Goal: Task Accomplishment & Management: Manage account settings

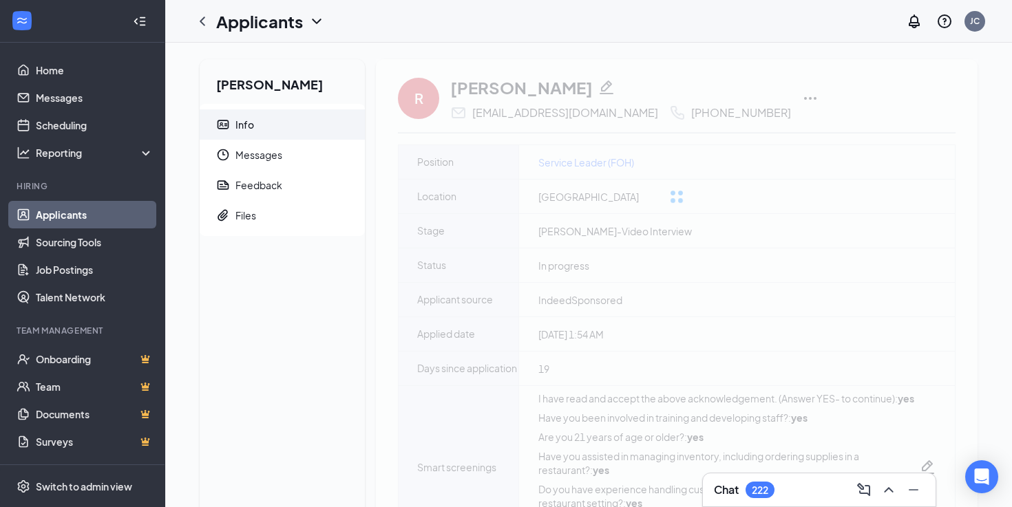
click at [111, 214] on link "Applicants" at bounding box center [95, 215] width 118 height 28
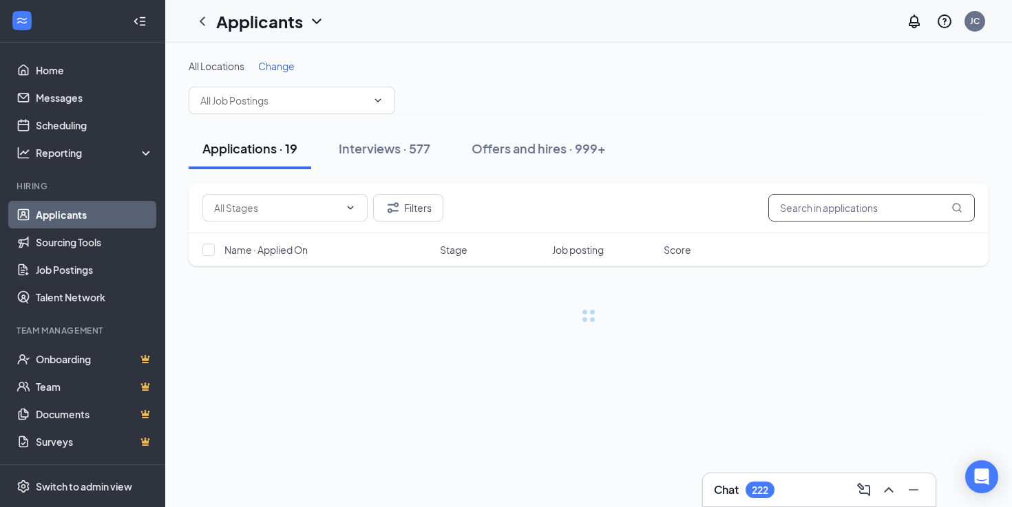
click at [821, 217] on input "text" at bounding box center [871, 208] width 206 height 28
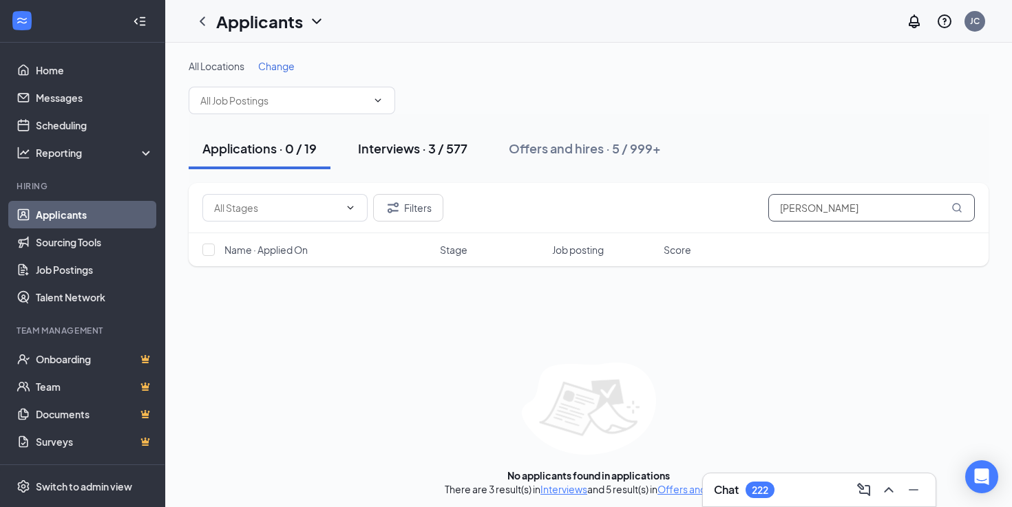
type input "andres"
click at [418, 158] on button "Interviews · 3 / 577" at bounding box center [412, 148] width 137 height 41
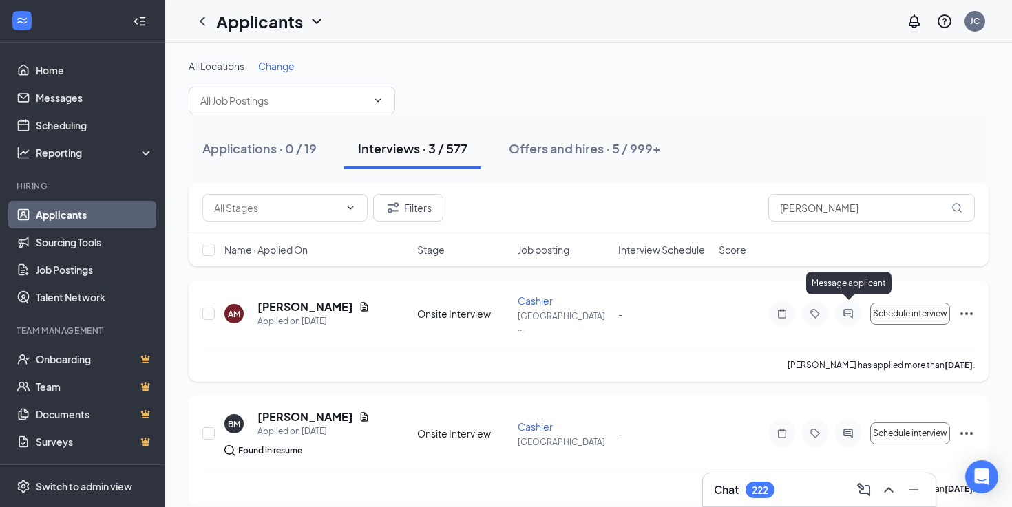
click at [848, 309] on icon "ActiveChat" at bounding box center [848, 313] width 17 height 11
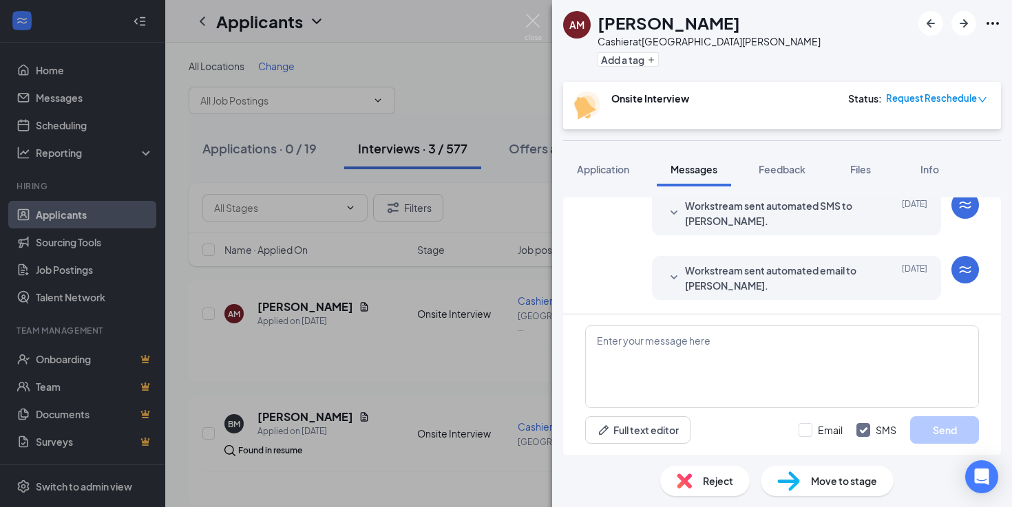
scroll to position [1179, 0]
click at [812, 225] on span "Workstream sent automated SMS to Andres Manzanero." at bounding box center [775, 213] width 180 height 30
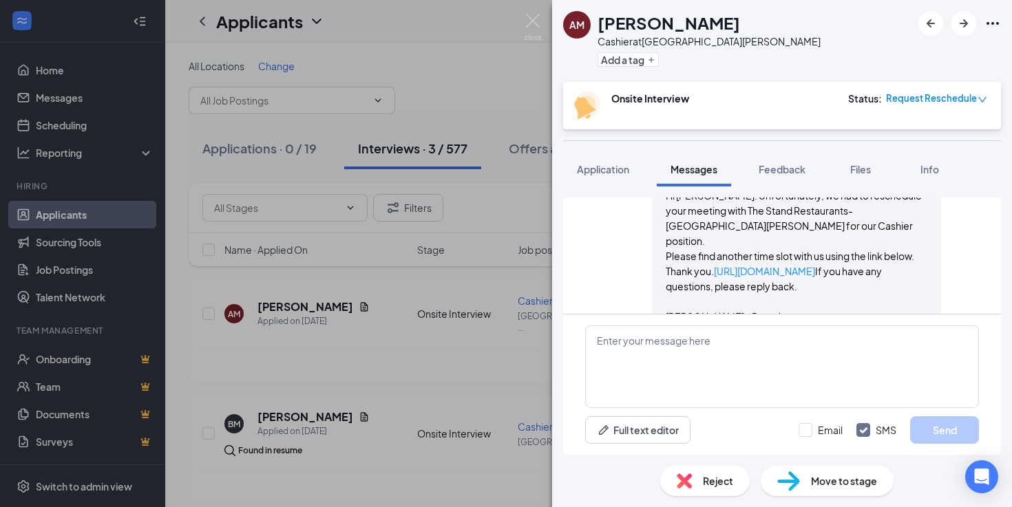
scroll to position [1083, 0]
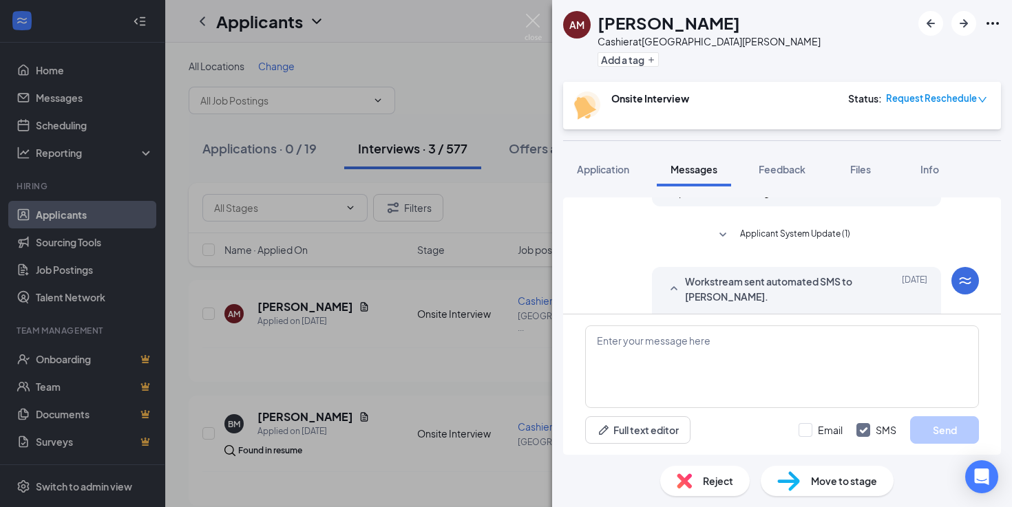
click at [810, 244] on span "Applicant System Update (1)" at bounding box center [795, 235] width 110 height 17
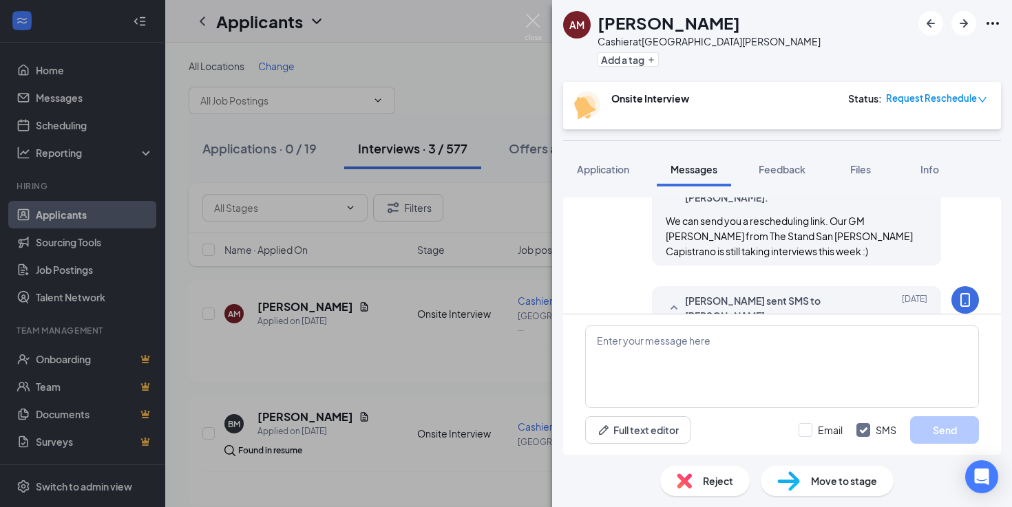
scroll to position [901, 0]
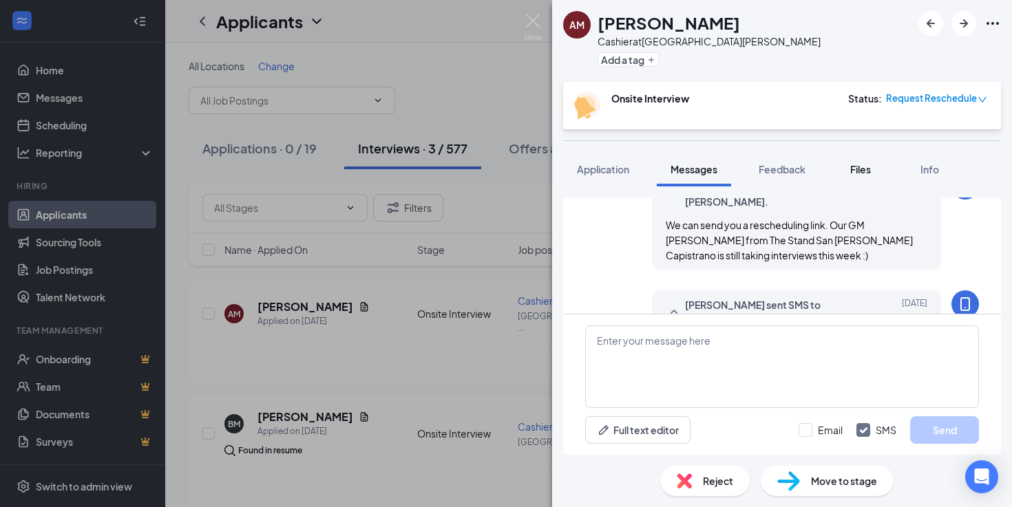
click at [855, 167] on span "Files" at bounding box center [860, 169] width 21 height 12
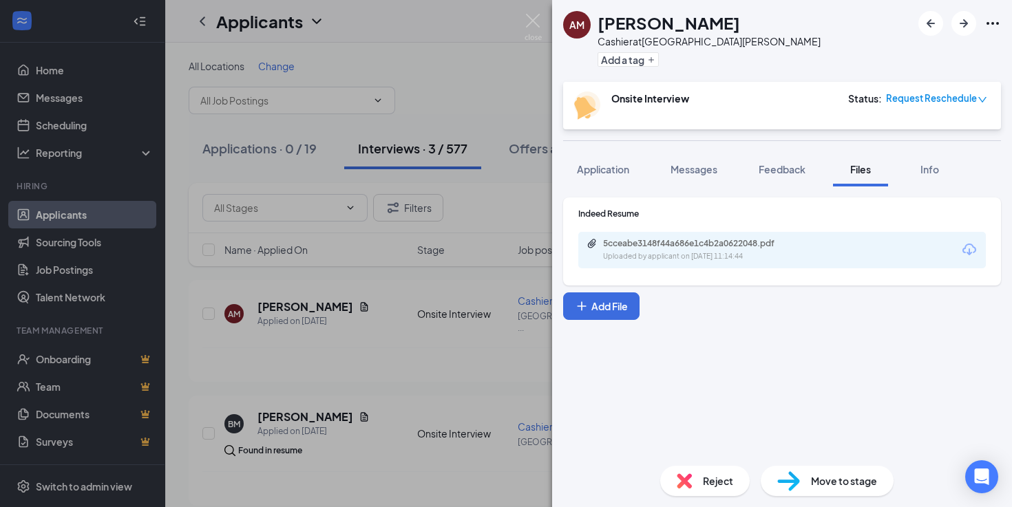
click at [743, 244] on div "5cceabe3148f44a686e1c4b2a0622048.pdf" at bounding box center [699, 243] width 193 height 11
click at [466, 245] on div "AM Andres Manzanero Cashier at Rancho Santa Margarita Add a tag Onsite Intervie…" at bounding box center [506, 253] width 1012 height 507
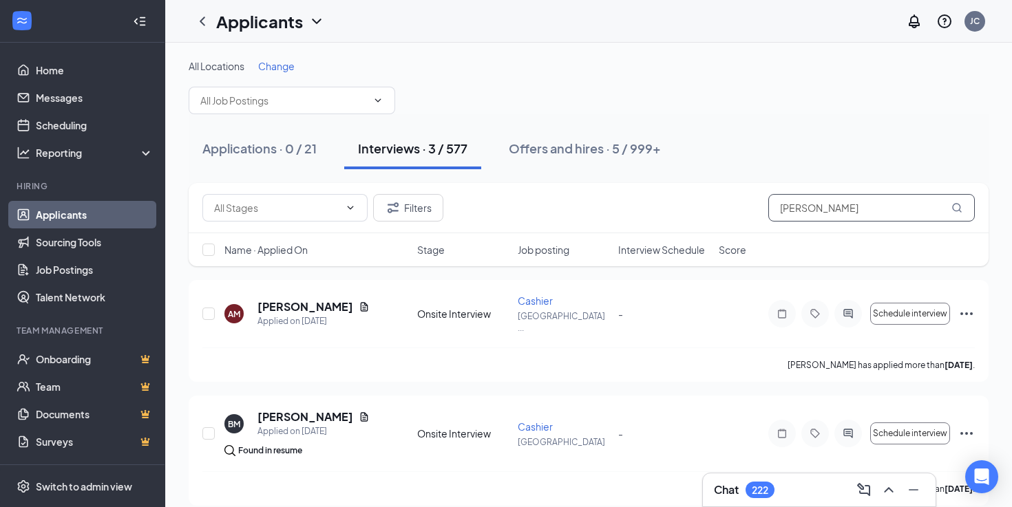
click at [844, 198] on input "andres" at bounding box center [871, 208] width 206 height 28
click at [960, 27] on div "JC" at bounding box center [944, 22] width 88 height 28
click at [983, 27] on div "JC" at bounding box center [975, 22] width 28 height 28
click at [866, 193] on div "Filters andres" at bounding box center [589, 208] width 800 height 50
click at [975, 19] on div "JC" at bounding box center [975, 21] width 10 height 12
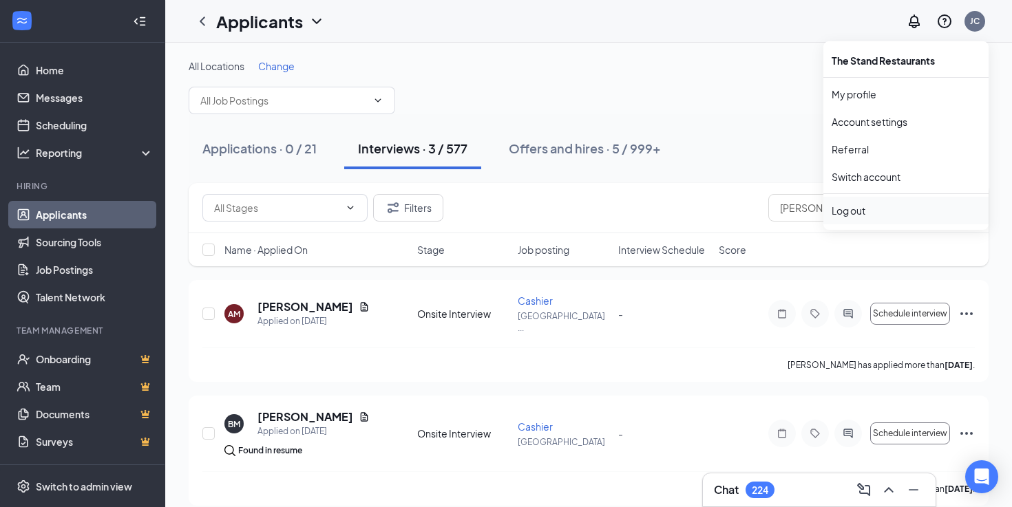
click at [852, 205] on div "Log out" at bounding box center [905, 211] width 149 height 14
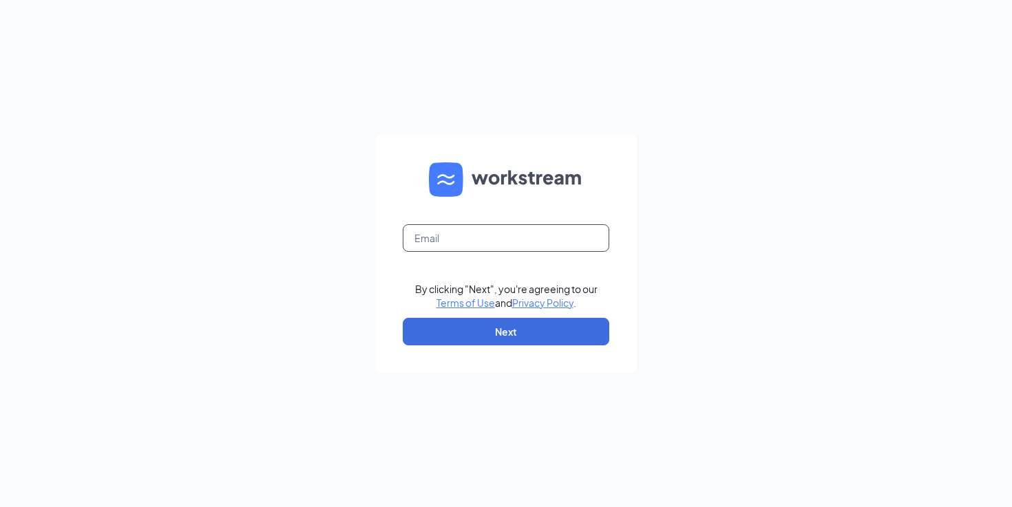
click at [515, 247] on input "text" at bounding box center [506, 238] width 206 height 28
paste input "rsm@thestand.com"
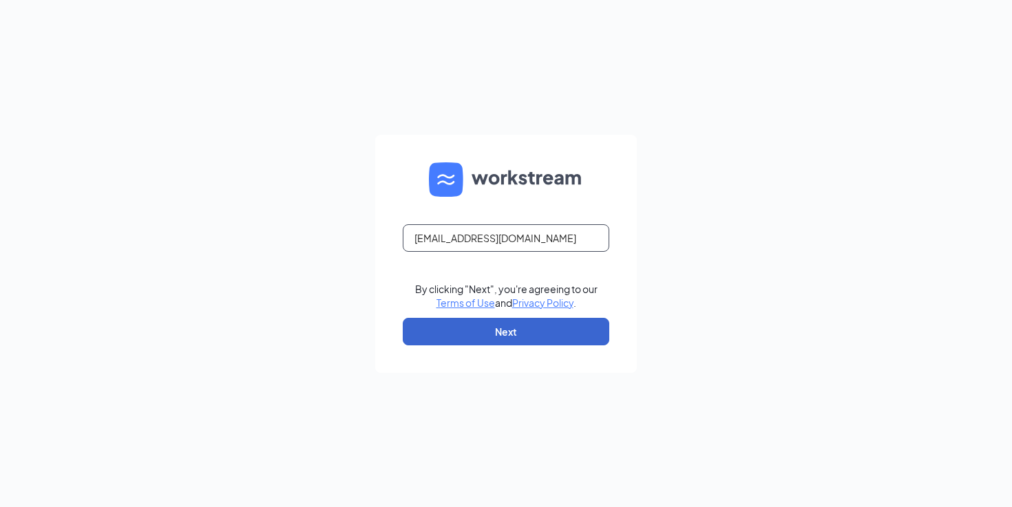
type input "rsm@thestand.com"
click at [491, 337] on button "Next" at bounding box center [506, 332] width 206 height 28
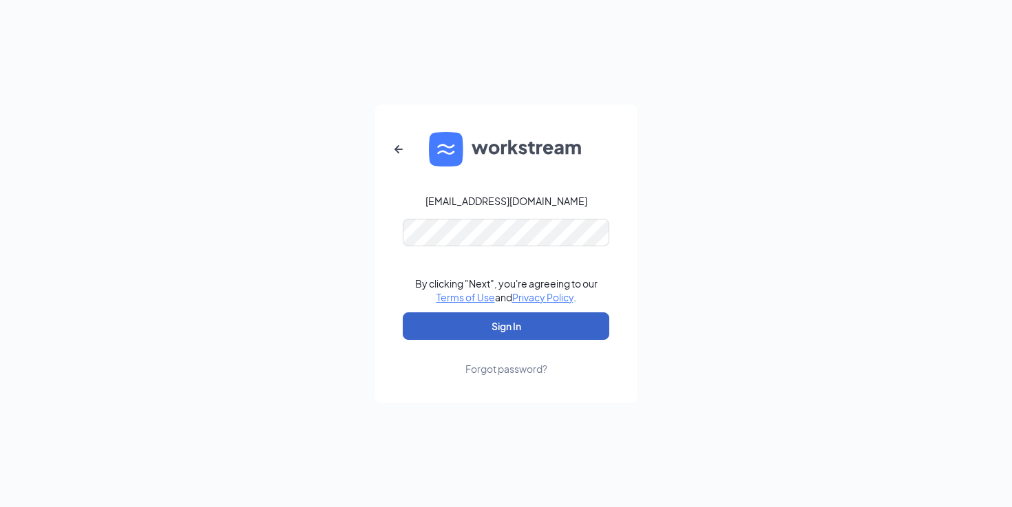
click at [483, 323] on button "Sign In" at bounding box center [506, 326] width 206 height 28
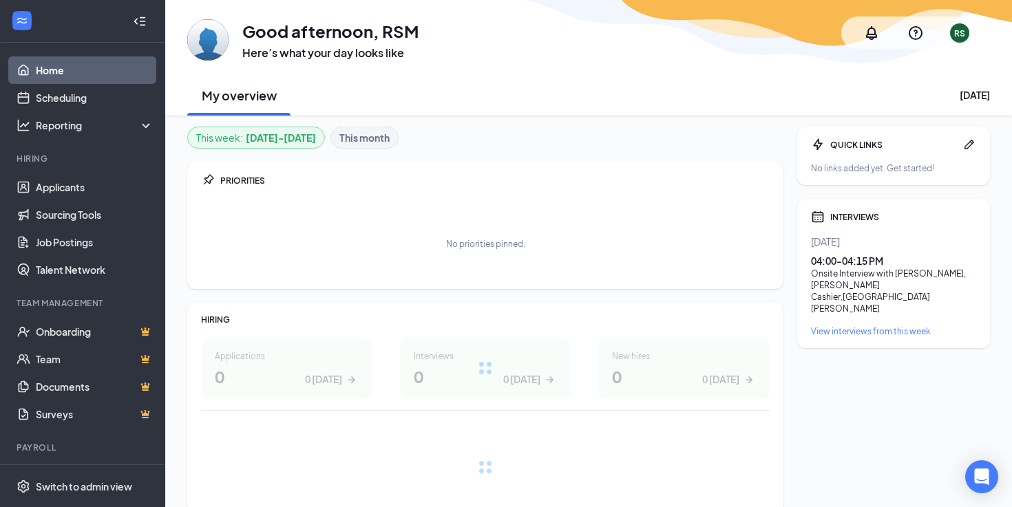
click at [962, 36] on div "RS" at bounding box center [959, 34] width 11 height 12
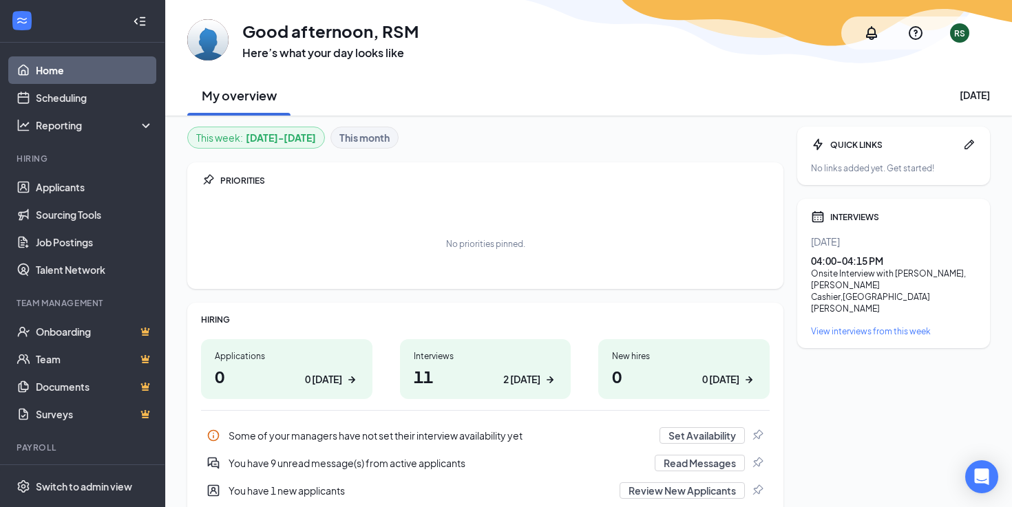
click at [856, 231] on div "INTERVIEWS Today 04:00 - 04:15 PM Onsite Interview with IAN MARTT, ALEXA PEREZ …" at bounding box center [893, 273] width 193 height 149
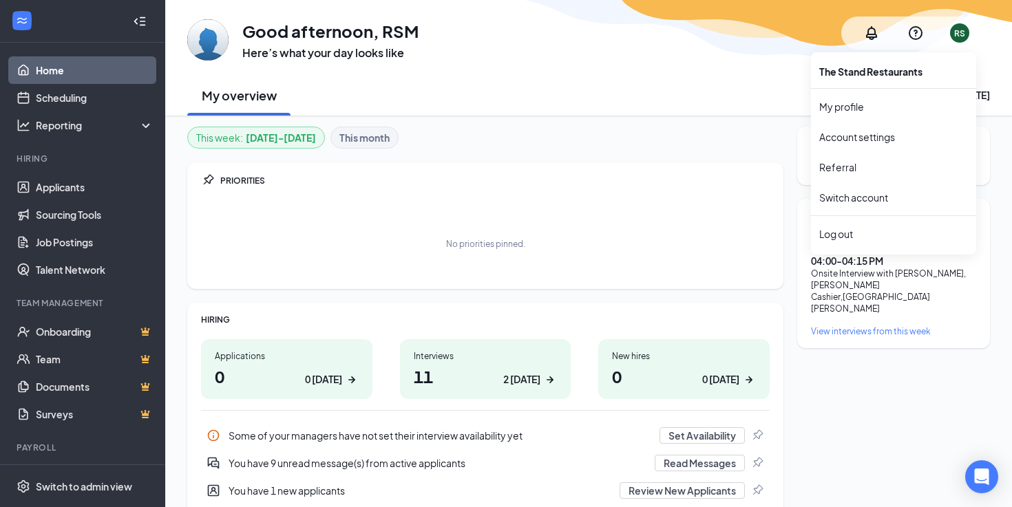
click at [963, 34] on div "RS" at bounding box center [959, 34] width 11 height 12
click at [832, 227] on div "Log out" at bounding box center [893, 234] width 149 height 14
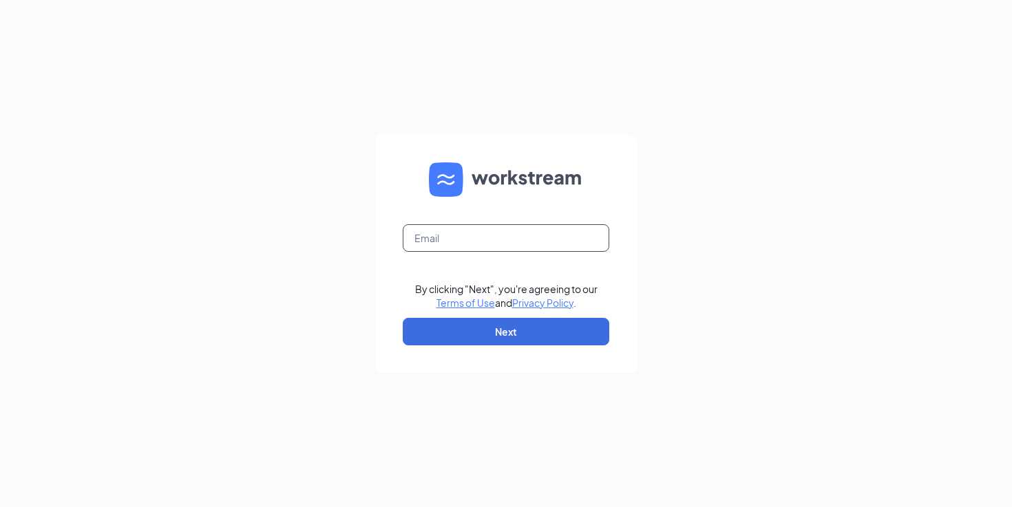
click at [475, 233] on input "text" at bounding box center [506, 238] width 206 height 28
type input "[PERSON_NAME][EMAIL_ADDRESS][DOMAIN_NAME]"
click at [559, 346] on form "jess@thestand.com Email field is required By clicking "Next", you're agreeing t…" at bounding box center [506, 254] width 262 height 238
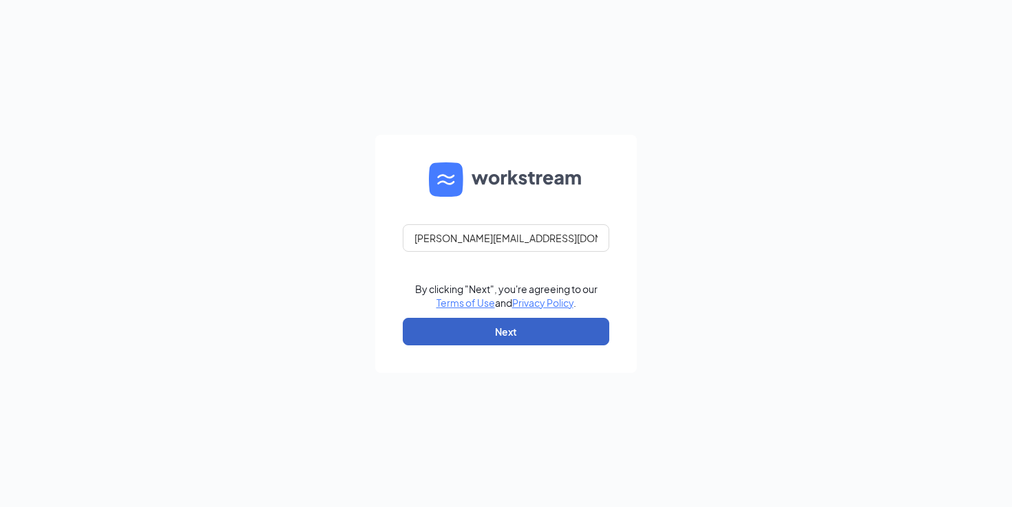
click at [548, 340] on button "Next" at bounding box center [506, 332] width 206 height 28
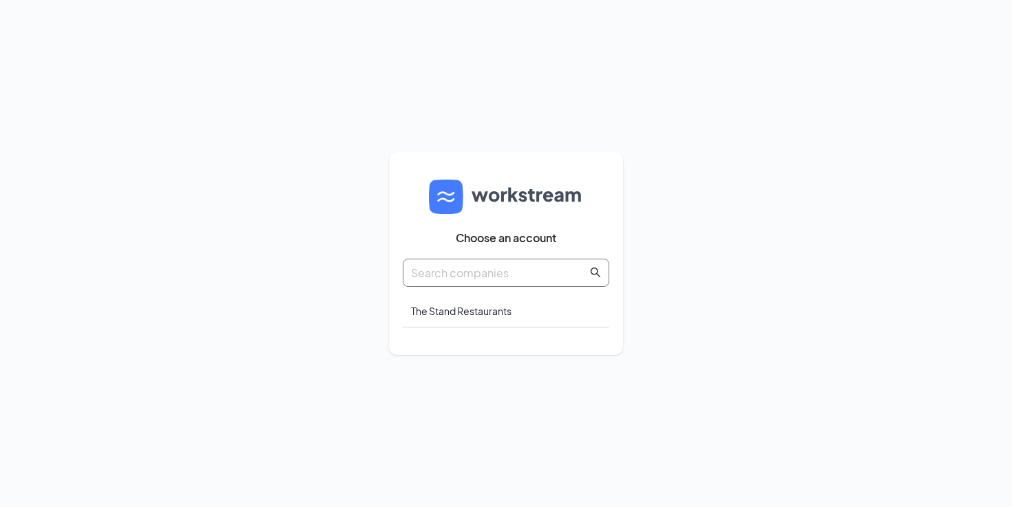
click at [484, 275] on input "text" at bounding box center [499, 272] width 176 height 17
click at [470, 302] on div "The Stand Restaurants" at bounding box center [506, 311] width 206 height 32
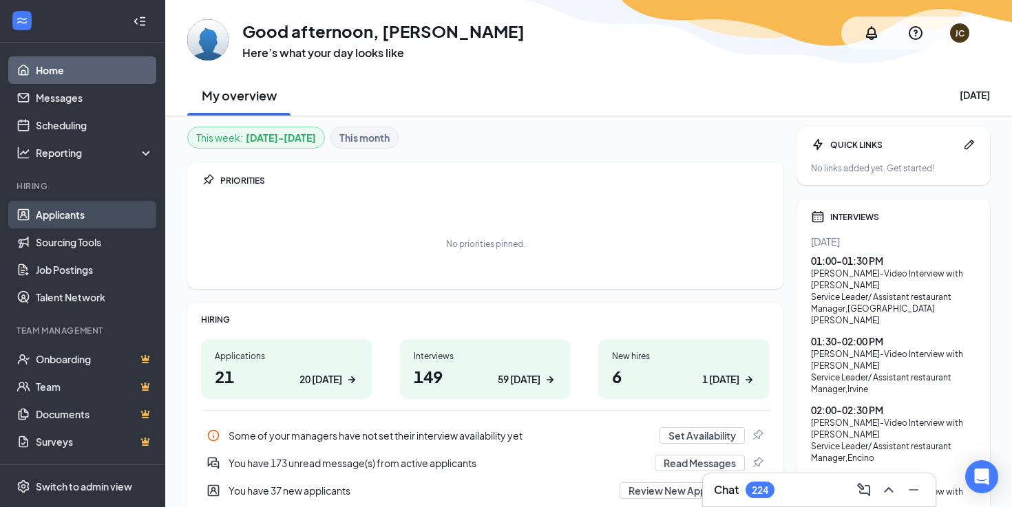
click at [56, 206] on link "Applicants" at bounding box center [95, 215] width 118 height 28
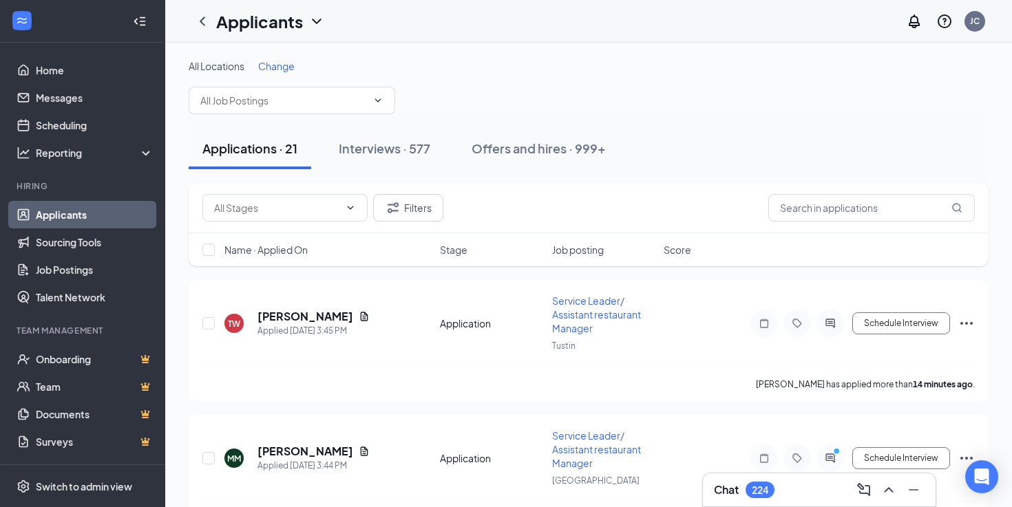
click at [797, 223] on div "Filters" at bounding box center [589, 208] width 800 height 50
click at [801, 203] on input "text" at bounding box center [871, 208] width 206 height 28
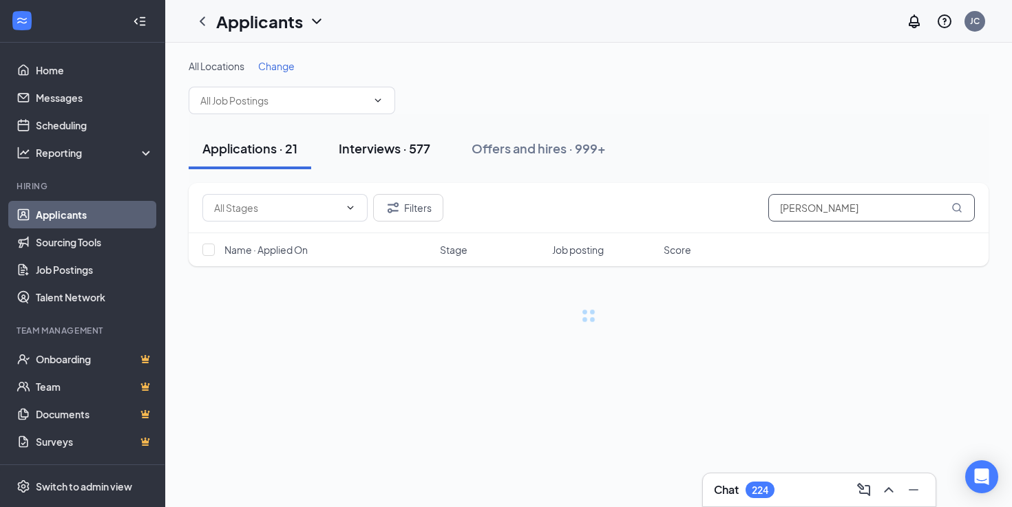
type input "andres"
click at [411, 162] on button "Interviews · 577" at bounding box center [384, 148] width 119 height 41
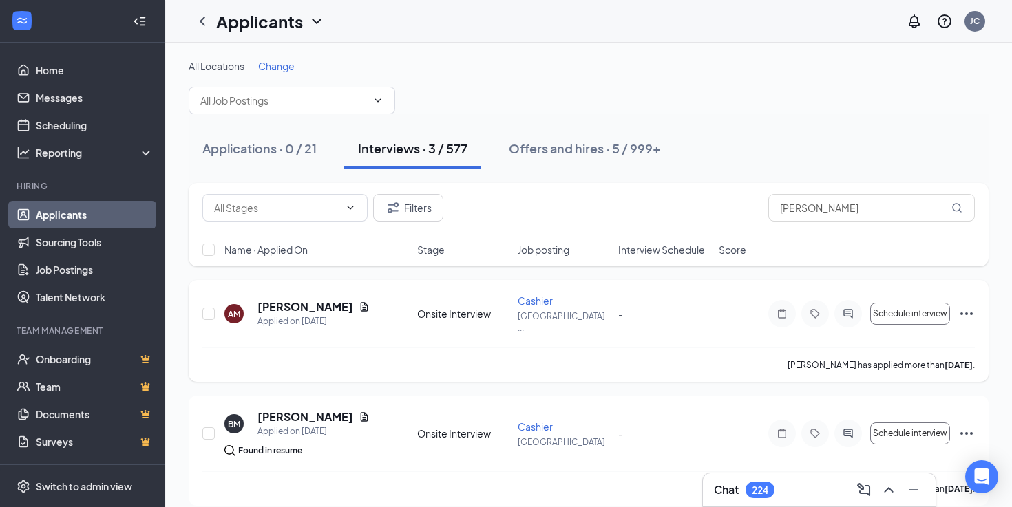
click at [968, 312] on icon "Ellipses" at bounding box center [966, 314] width 17 height 17
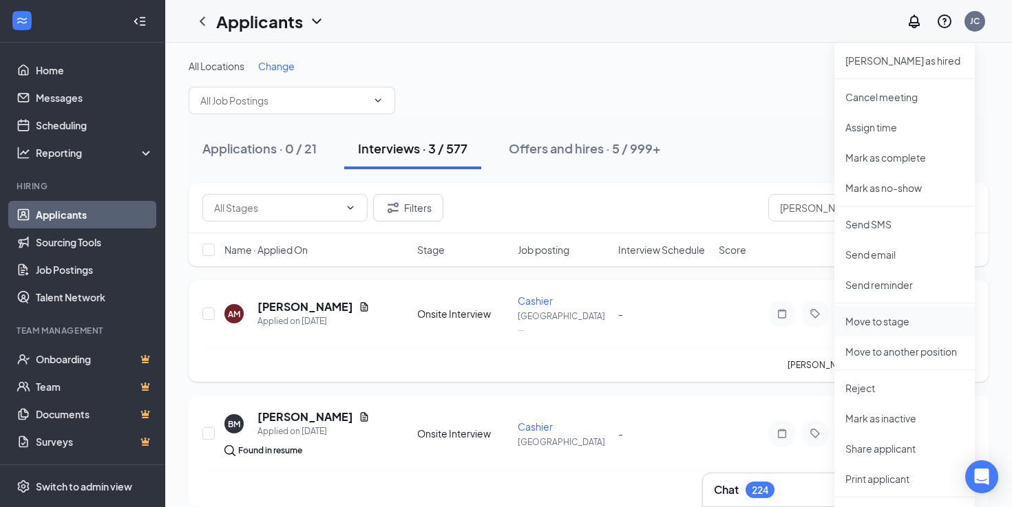
click at [857, 327] on p "Move to stage" at bounding box center [904, 322] width 118 height 14
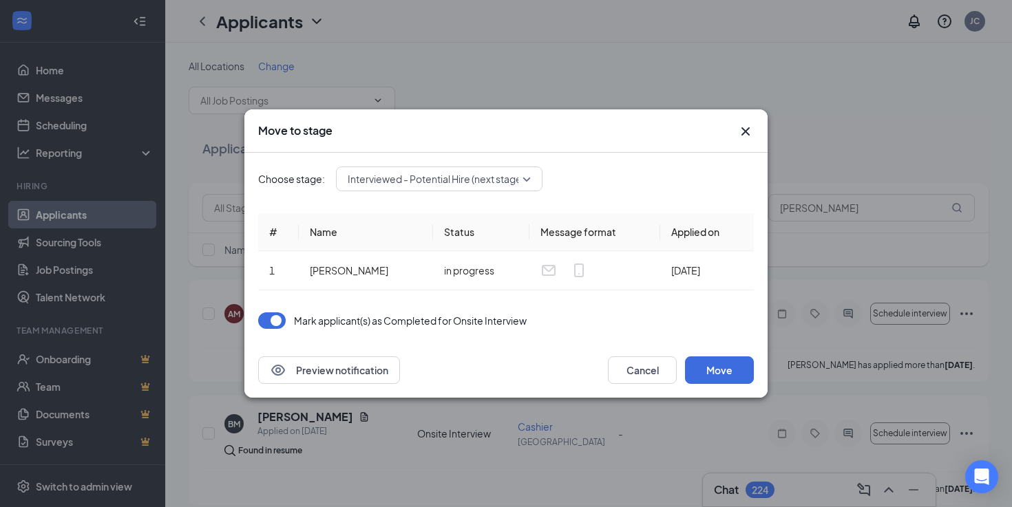
click at [443, 189] on input "search" at bounding box center [434, 178] width 180 height 23
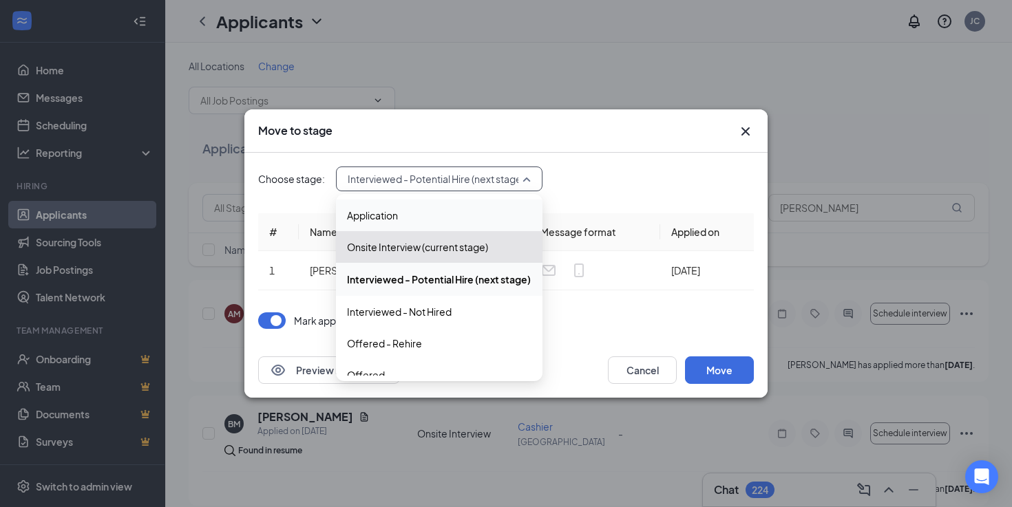
scroll to position [110, 0]
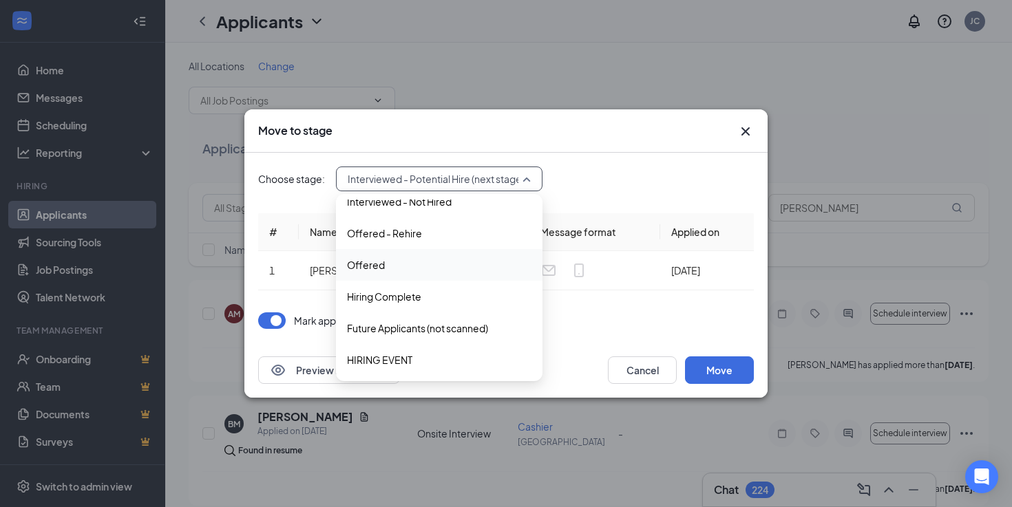
click at [423, 265] on span "Offered" at bounding box center [439, 264] width 184 height 15
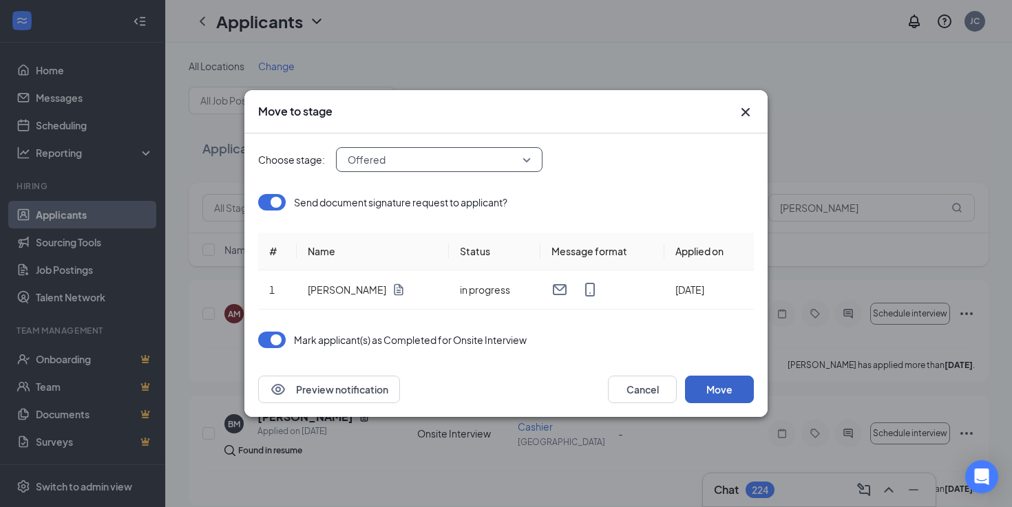
click at [736, 392] on button "Move" at bounding box center [719, 390] width 69 height 28
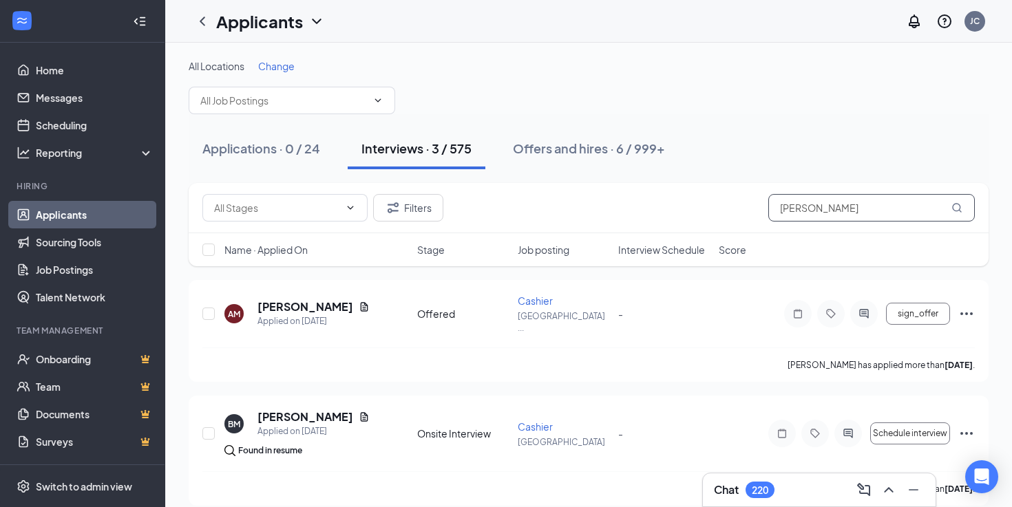
click at [808, 211] on input "andres" at bounding box center [871, 208] width 206 height 28
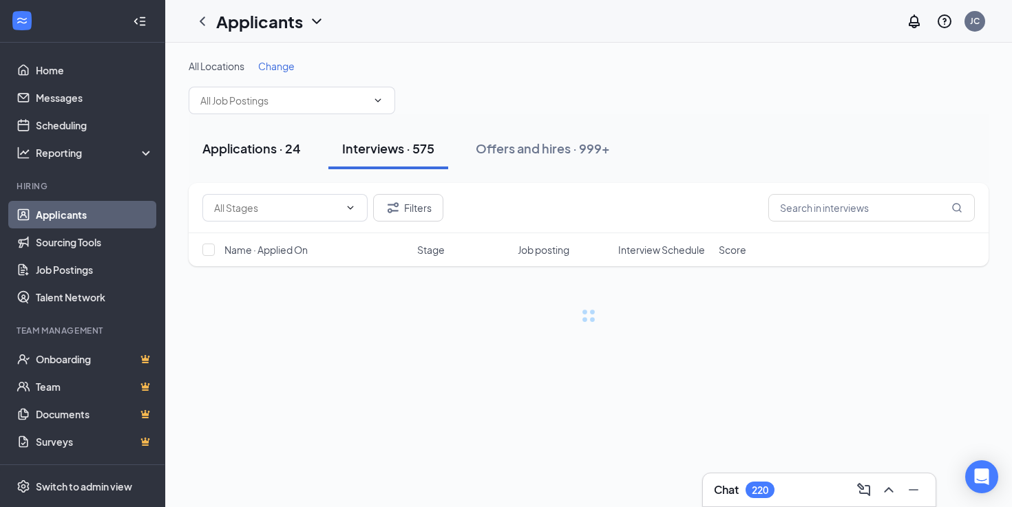
click at [286, 157] on button "Applications · 24" at bounding box center [252, 148] width 126 height 41
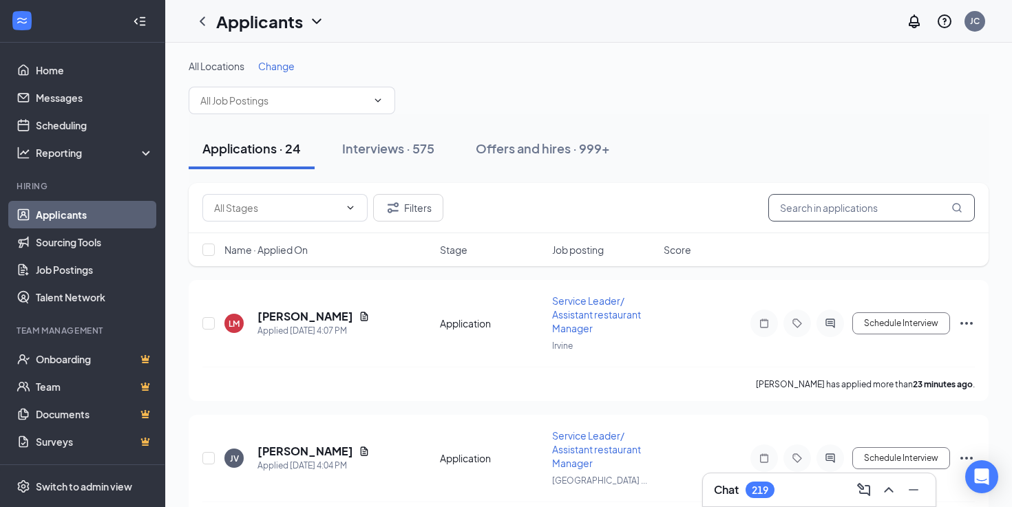
click at [826, 213] on input "text" at bounding box center [871, 208] width 206 height 28
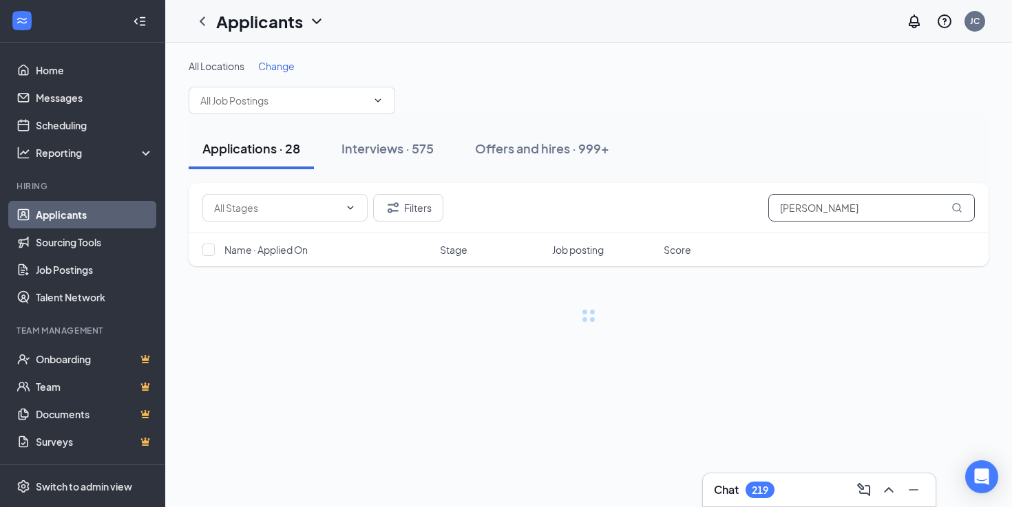
type input "enrique"
click at [391, 173] on div "Applications · 28 Interviews · 575 Offers and hires · 999+" at bounding box center [589, 148] width 800 height 69
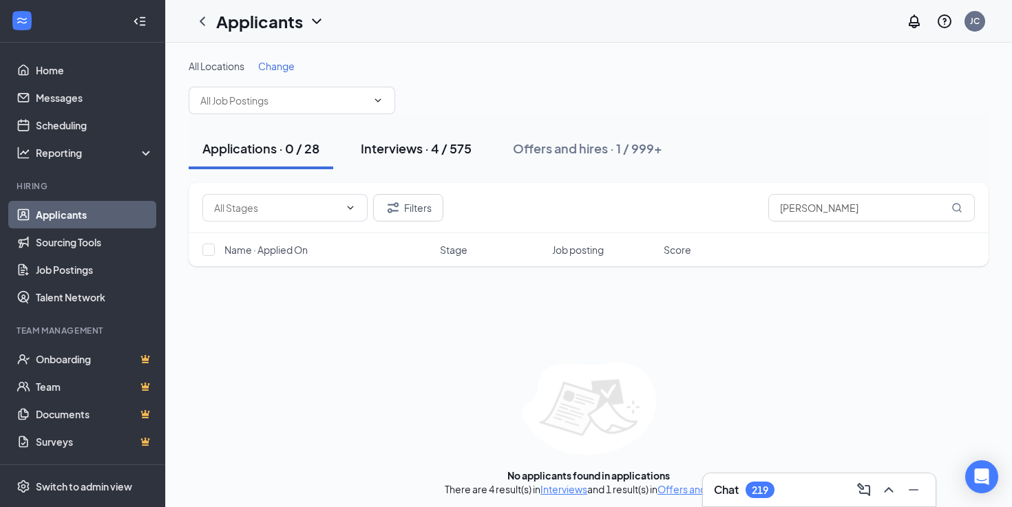
click at [396, 154] on div "Interviews · 4 / 575" at bounding box center [416, 148] width 111 height 17
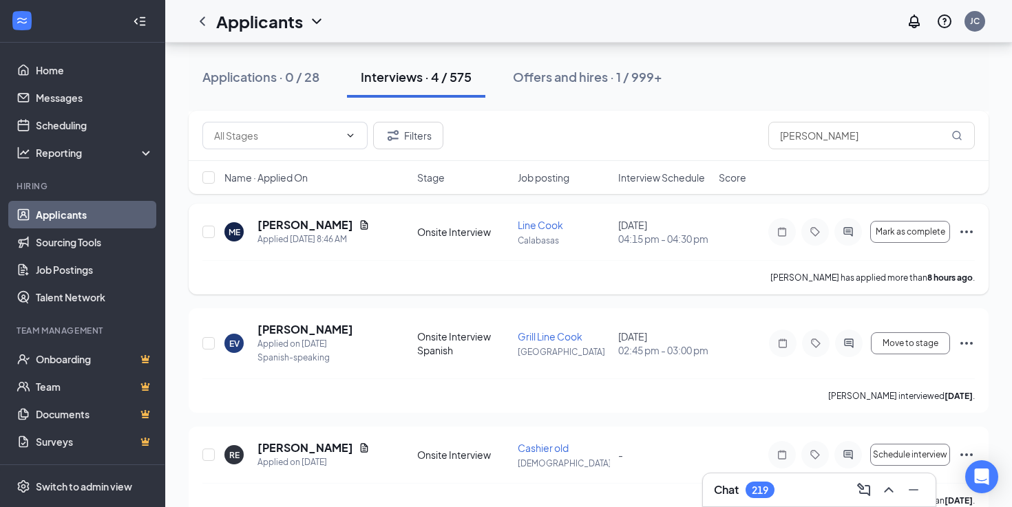
scroll to position [204, 0]
click at [895, 340] on button "Move to stage" at bounding box center [910, 345] width 79 height 22
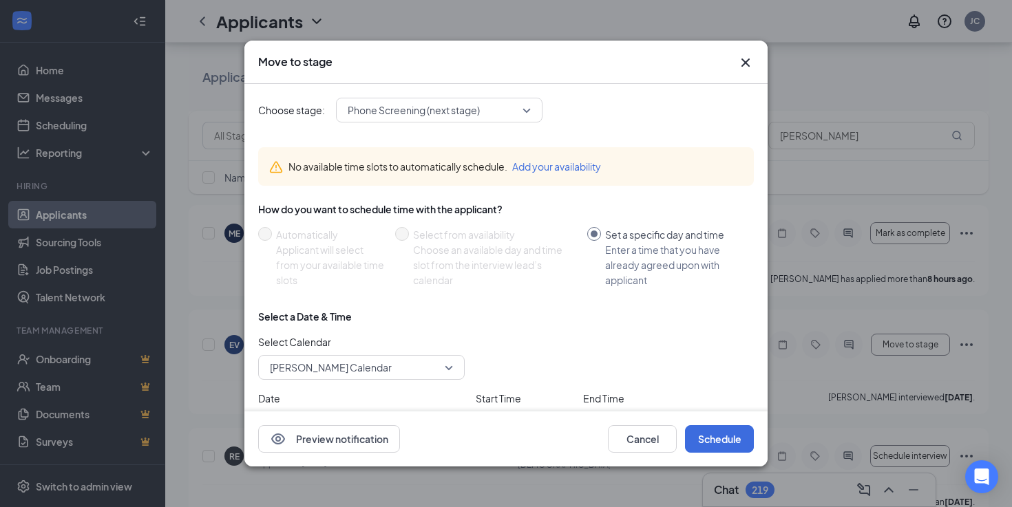
click at [471, 105] on span "Phone Screening (next stage)" at bounding box center [414, 110] width 132 height 21
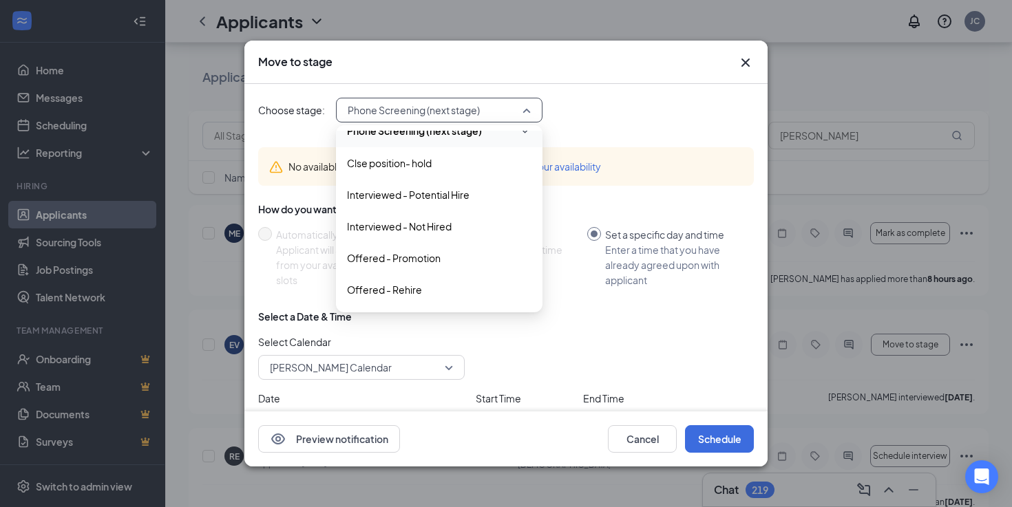
scroll to position [115, 0]
click at [459, 186] on span "Interviewed - Potential Hire" at bounding box center [408, 191] width 122 height 15
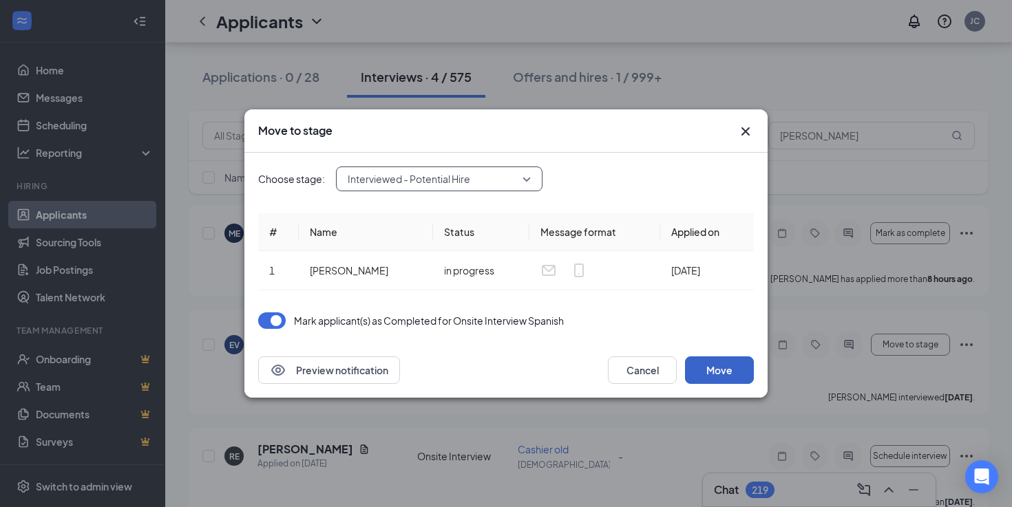
click at [716, 367] on button "Move" at bounding box center [719, 370] width 69 height 28
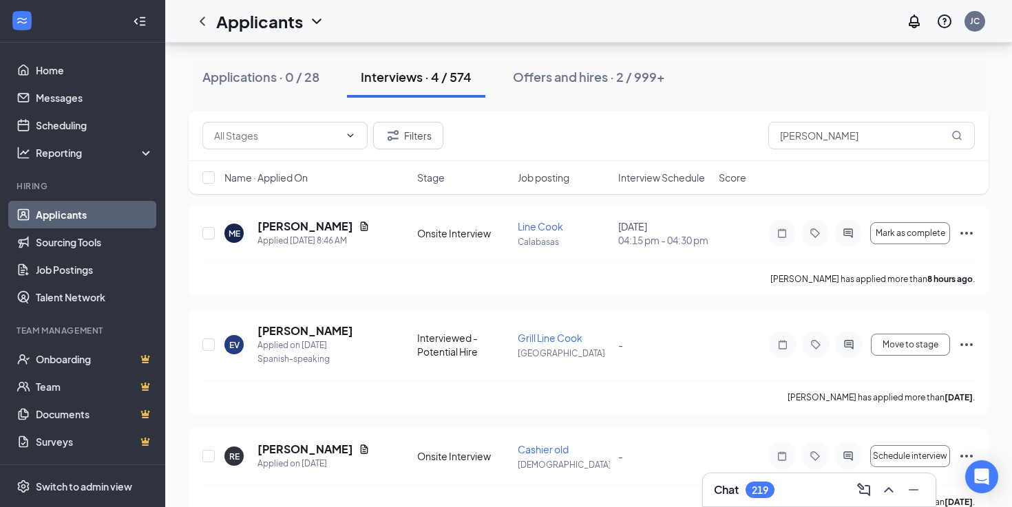
click at [830, 150] on div "Filters enrique" at bounding box center [589, 136] width 800 height 50
click at [826, 140] on input "enrique" at bounding box center [871, 136] width 206 height 28
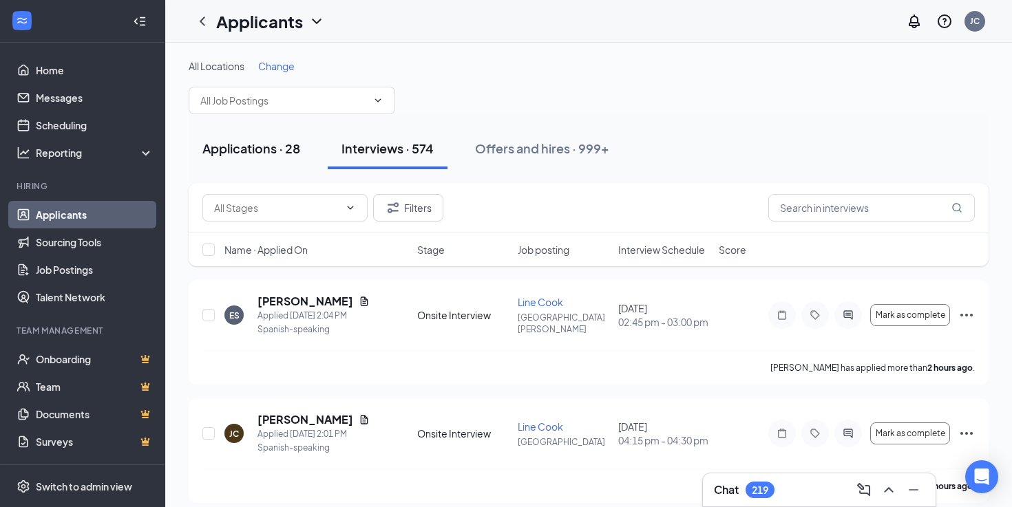
click at [249, 140] on div "Applications · 28" at bounding box center [251, 148] width 98 height 17
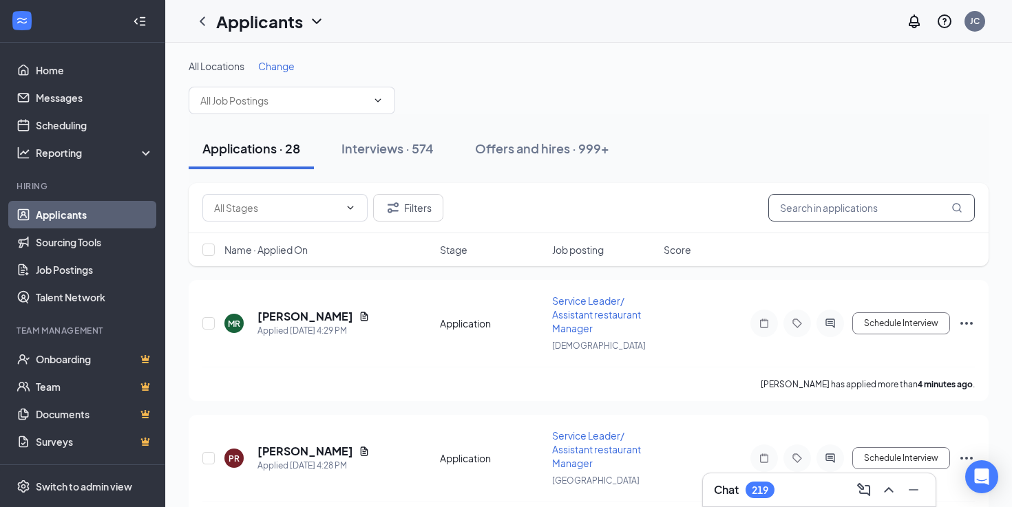
click at [808, 201] on input "text" at bounding box center [871, 208] width 206 height 28
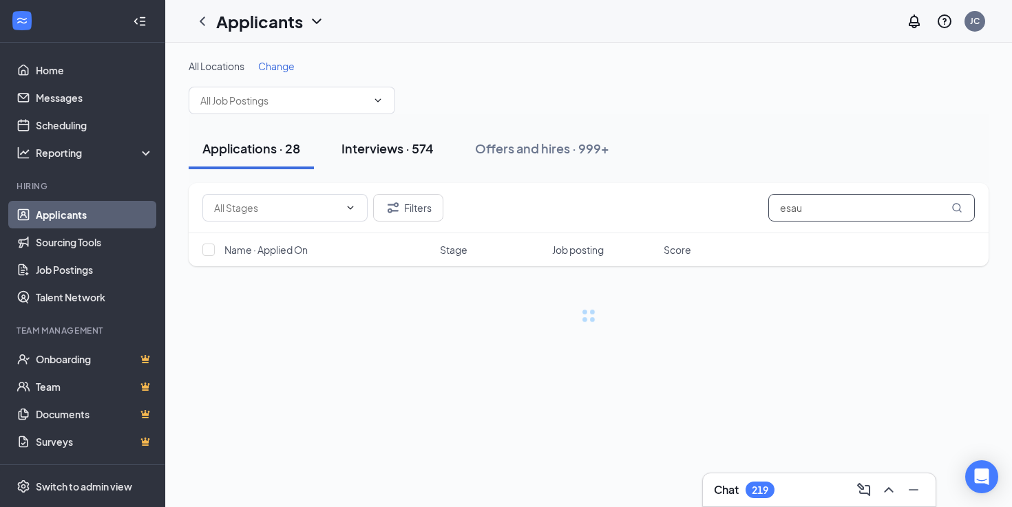
type input "esau"
click at [401, 140] on div "Interviews · 574" at bounding box center [387, 148] width 92 height 17
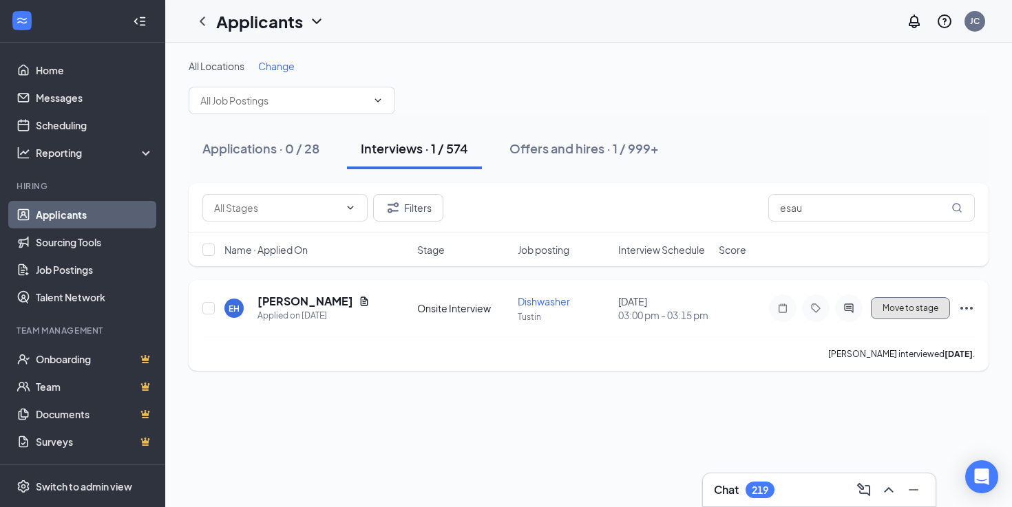
click at [899, 307] on span "Move to stage" at bounding box center [910, 308] width 56 height 10
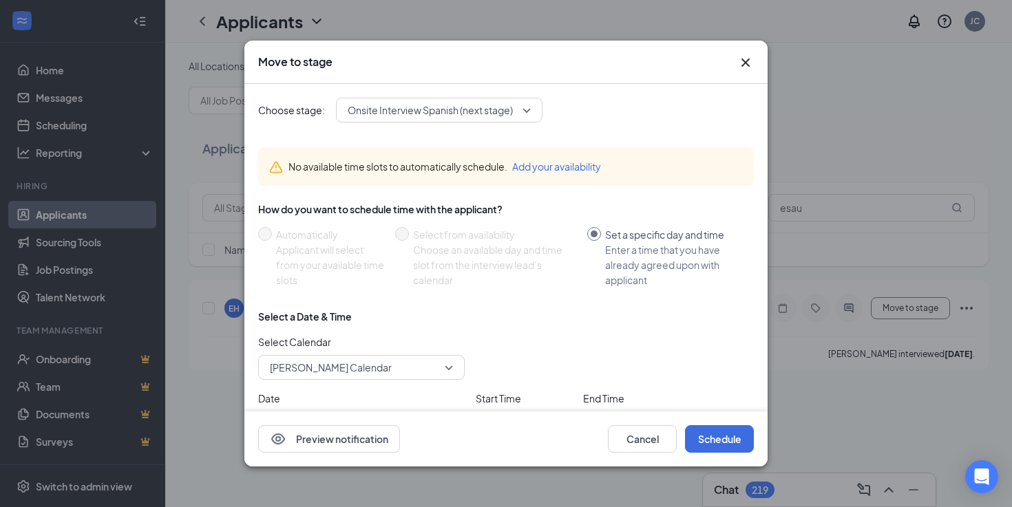
click at [441, 122] on div "Onsite Interview Spanish (next stage)" at bounding box center [439, 110] width 206 height 25
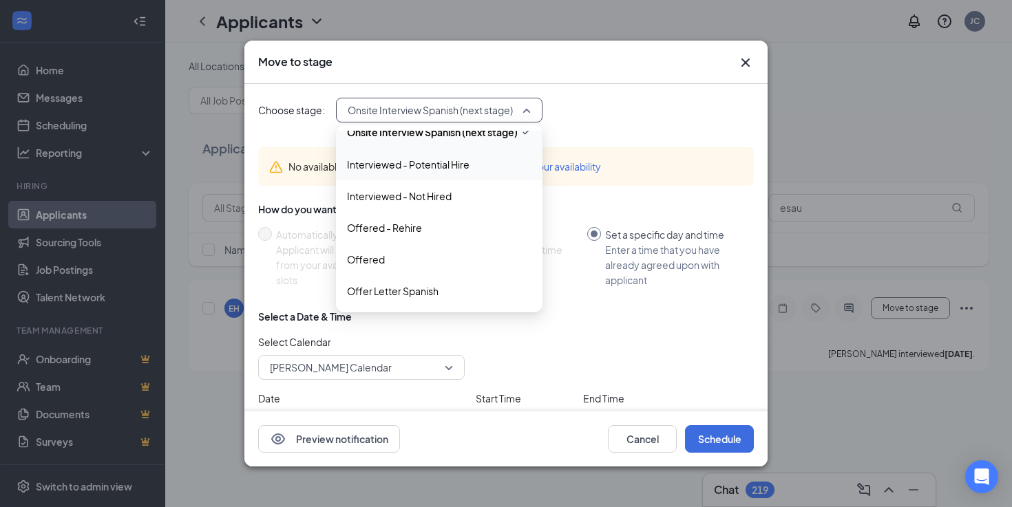
scroll to position [94, 0]
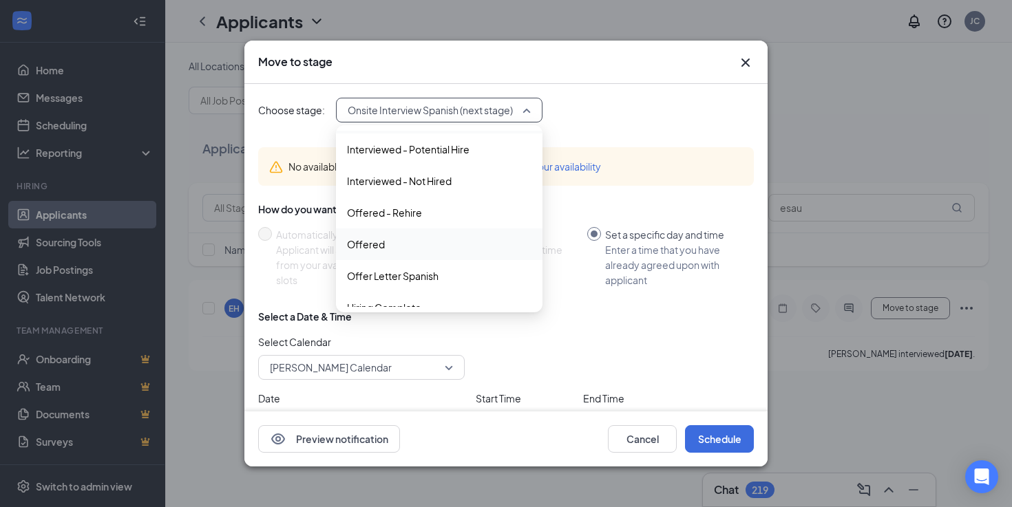
click at [419, 240] on span "Offered" at bounding box center [439, 244] width 184 height 15
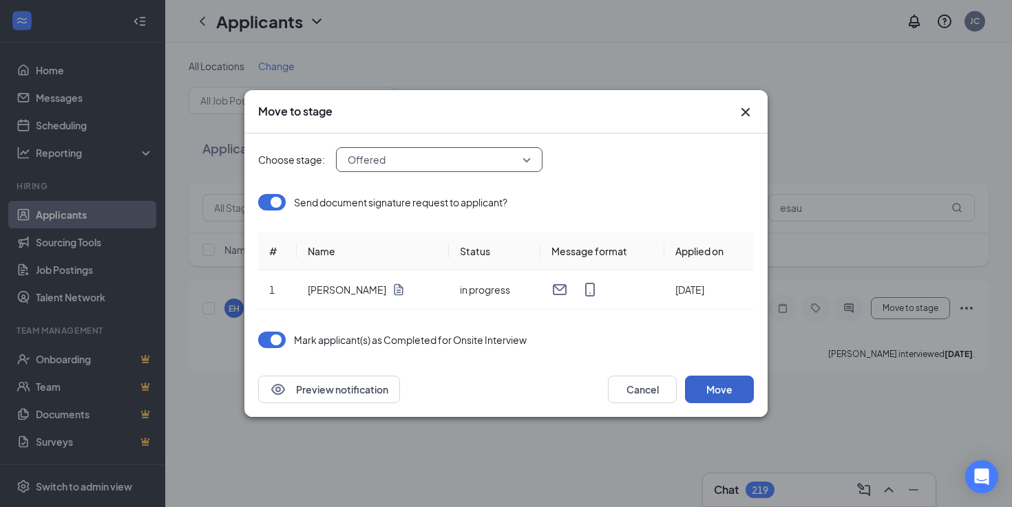
click at [716, 398] on button "Move" at bounding box center [719, 390] width 69 height 28
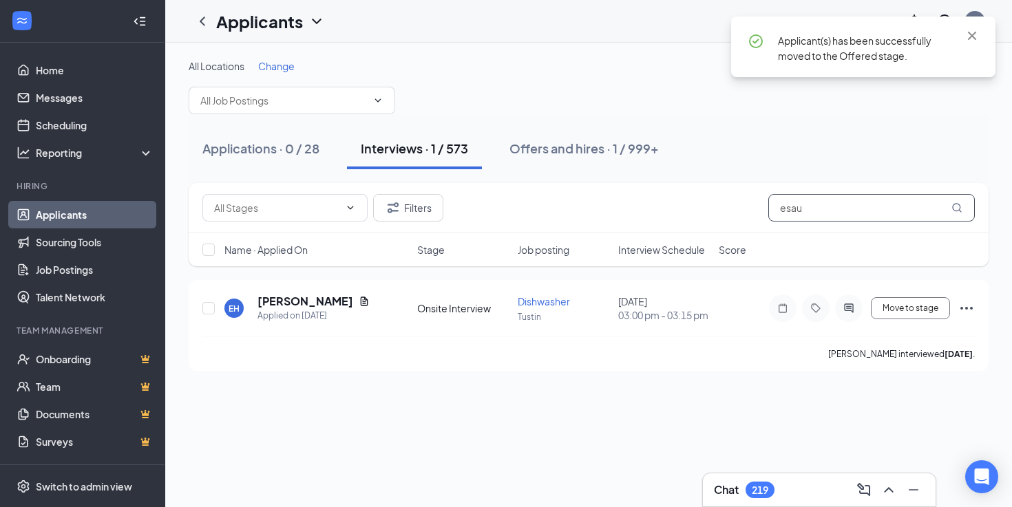
click at [845, 205] on input "esau" at bounding box center [871, 208] width 206 height 28
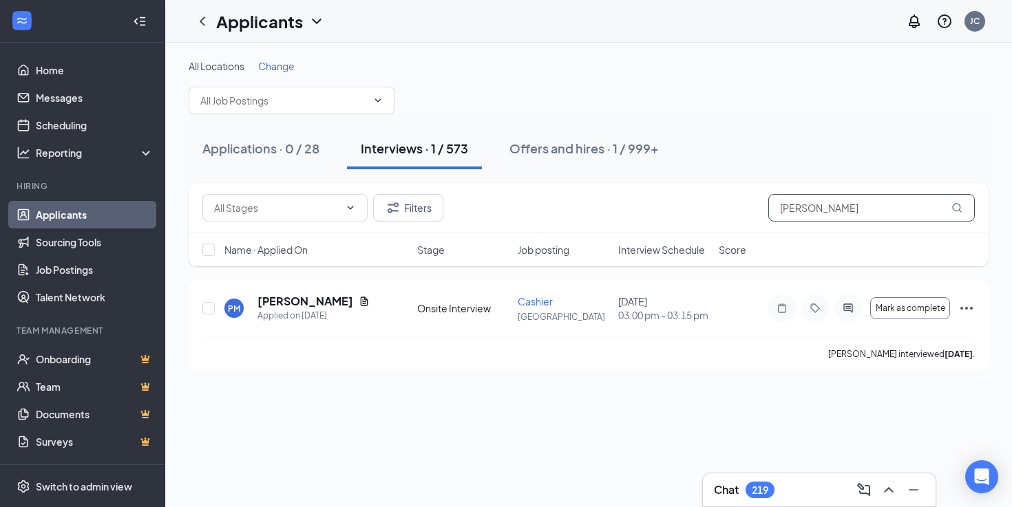
click at [809, 210] on input "montano" at bounding box center [871, 208] width 206 height 28
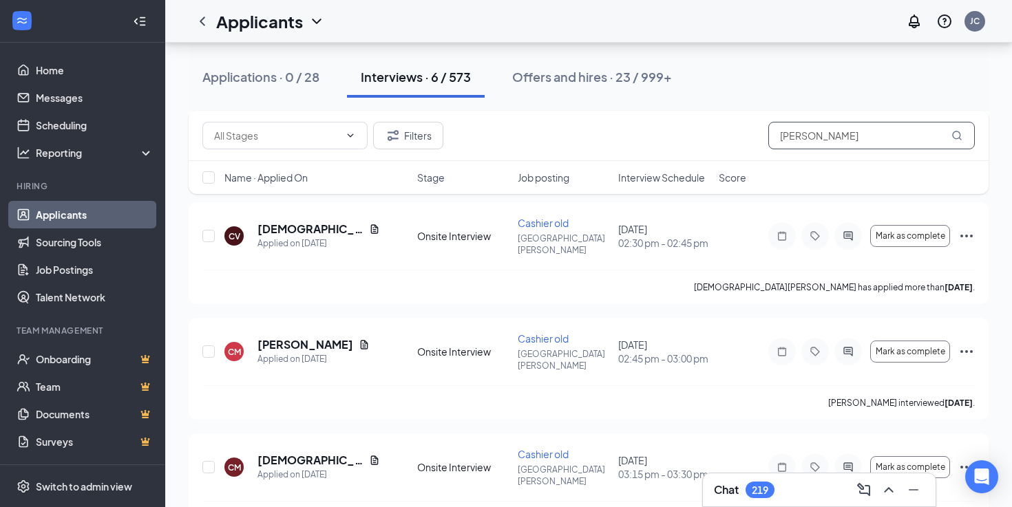
scroll to position [416, 0]
type input "chris"
click at [570, 63] on button "Offers and hires · 23 / 999+" at bounding box center [591, 76] width 187 height 41
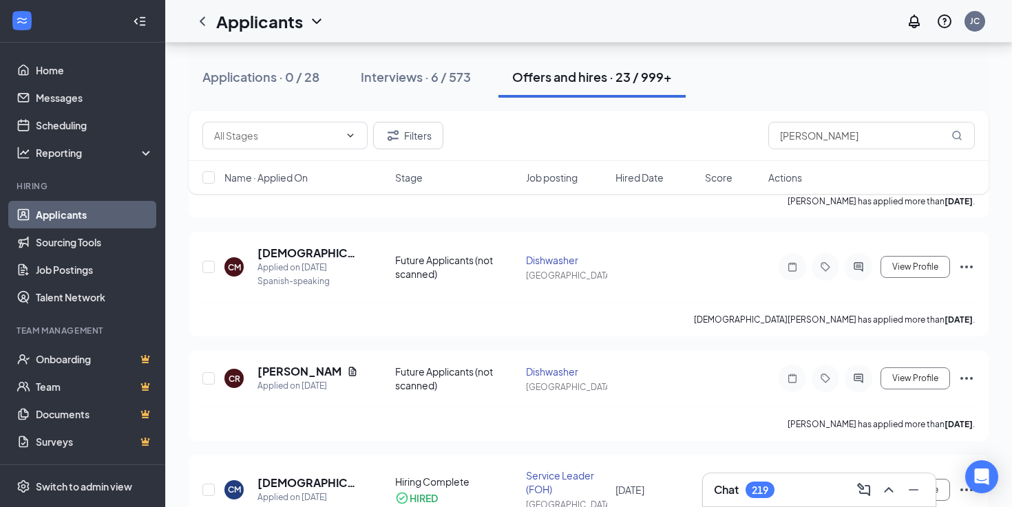
scroll to position [278, 0]
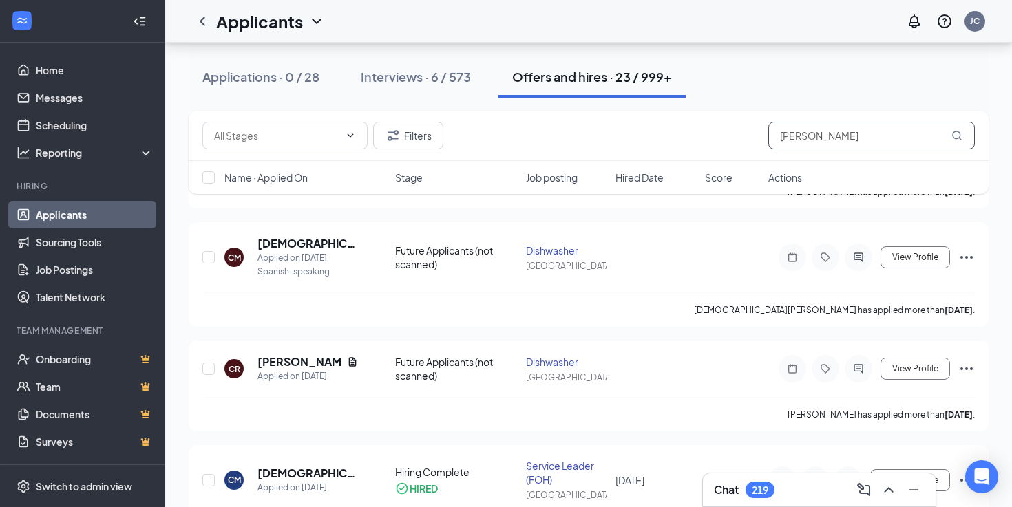
click at [855, 136] on input "chris" at bounding box center [871, 136] width 206 height 28
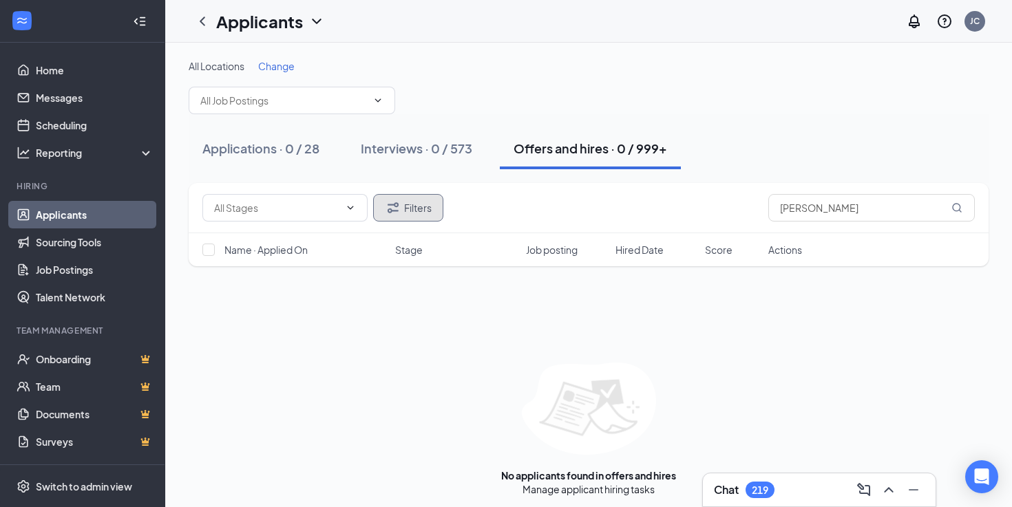
click at [436, 201] on button "Filters" at bounding box center [408, 208] width 70 height 28
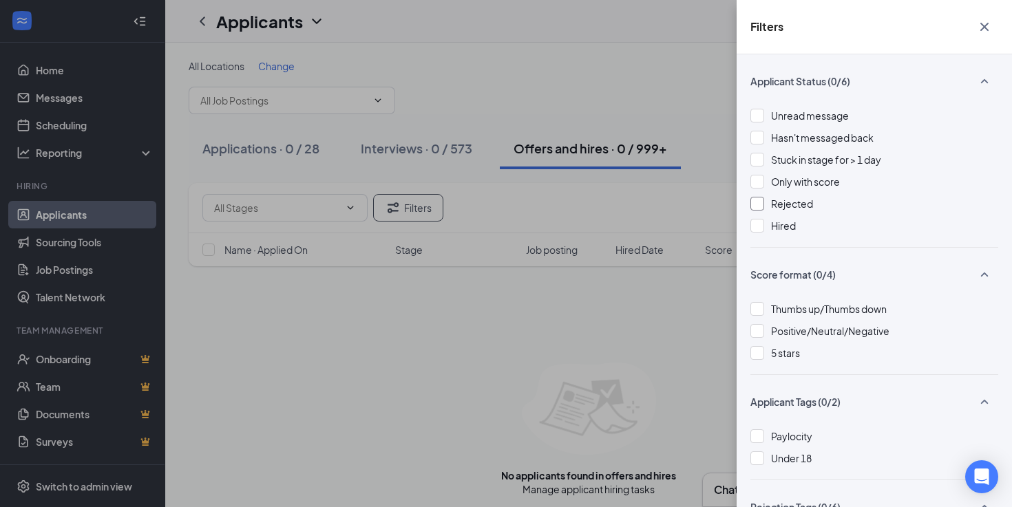
click at [763, 201] on div at bounding box center [757, 204] width 14 height 14
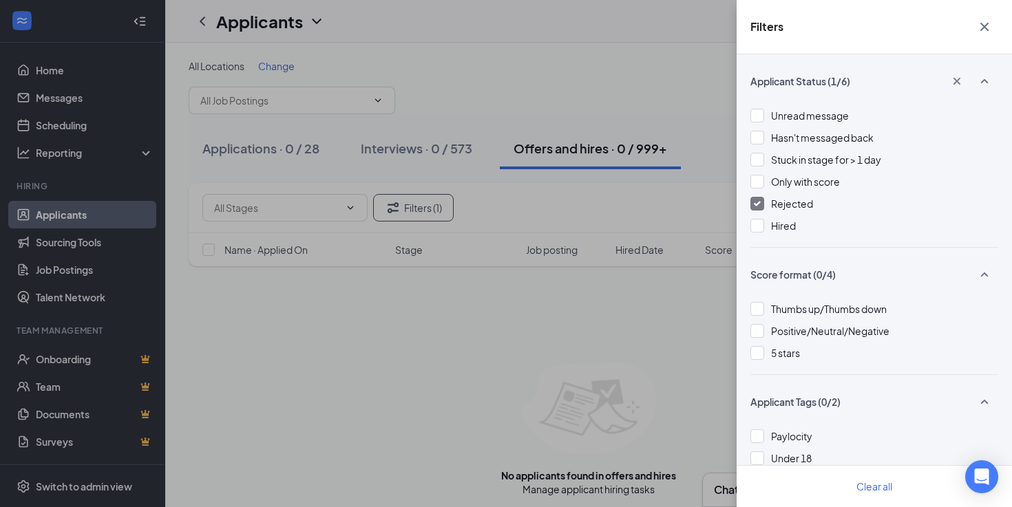
click at [658, 202] on div "Filters Applicant Status (1/6) Unread message Hasn't messaged back Stuck in sta…" at bounding box center [506, 253] width 1012 height 507
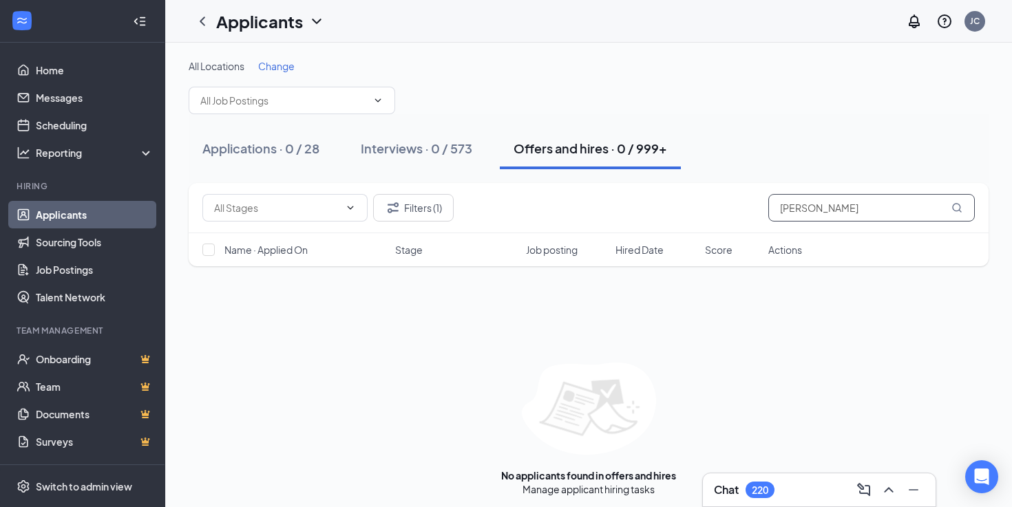
click at [795, 211] on input "chris montano" at bounding box center [871, 208] width 206 height 28
type input "montano"
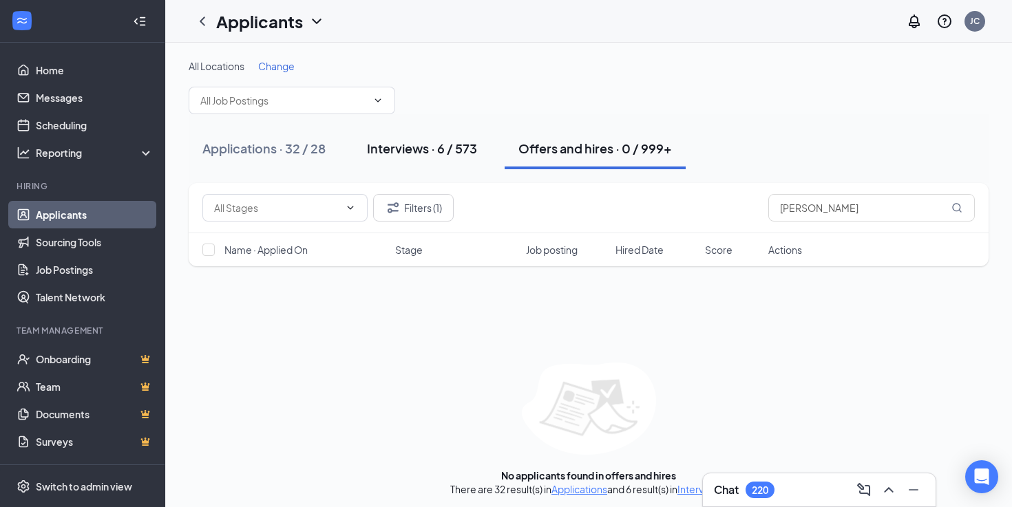
click at [437, 156] on div "Interviews · 6 / 573" at bounding box center [422, 148] width 110 height 17
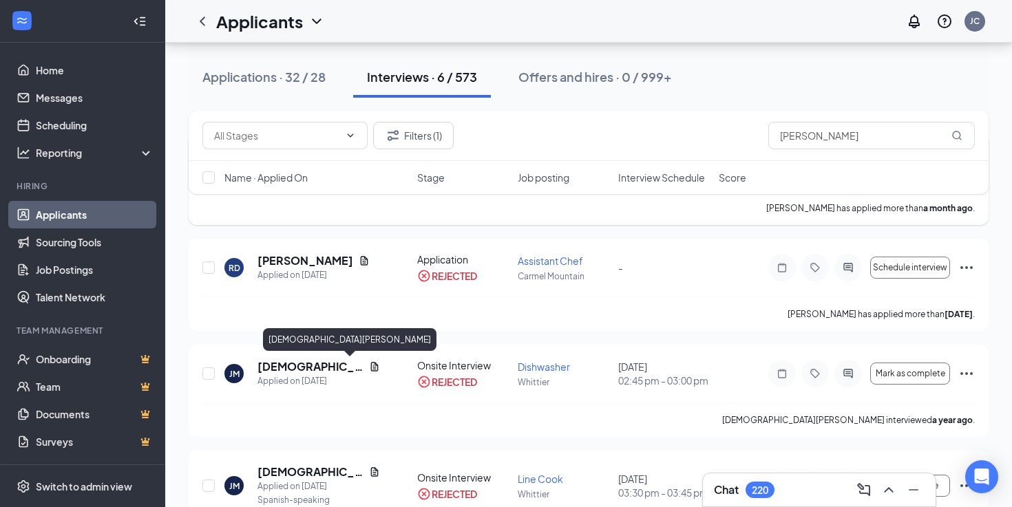
scroll to position [224, 0]
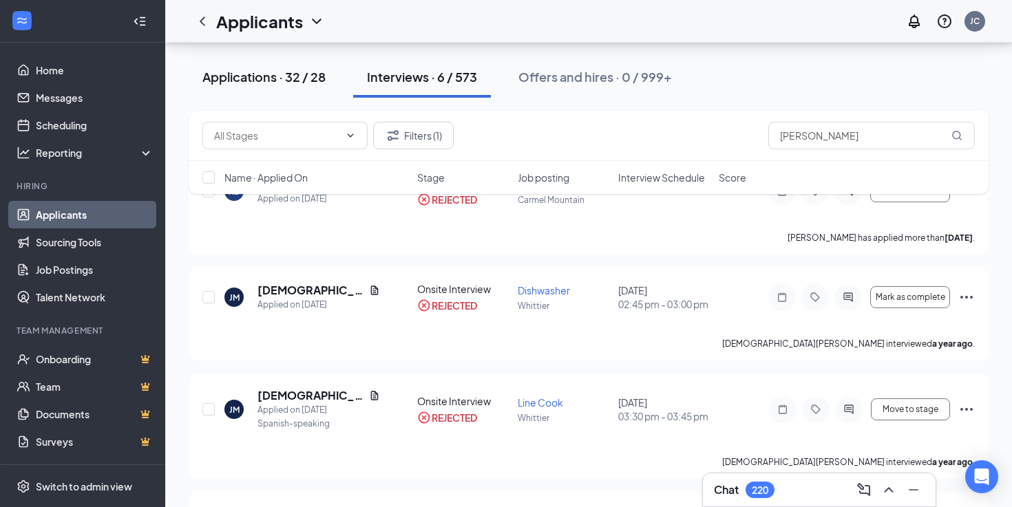
click at [306, 86] on button "Applications · 32 / 28" at bounding box center [264, 76] width 151 height 41
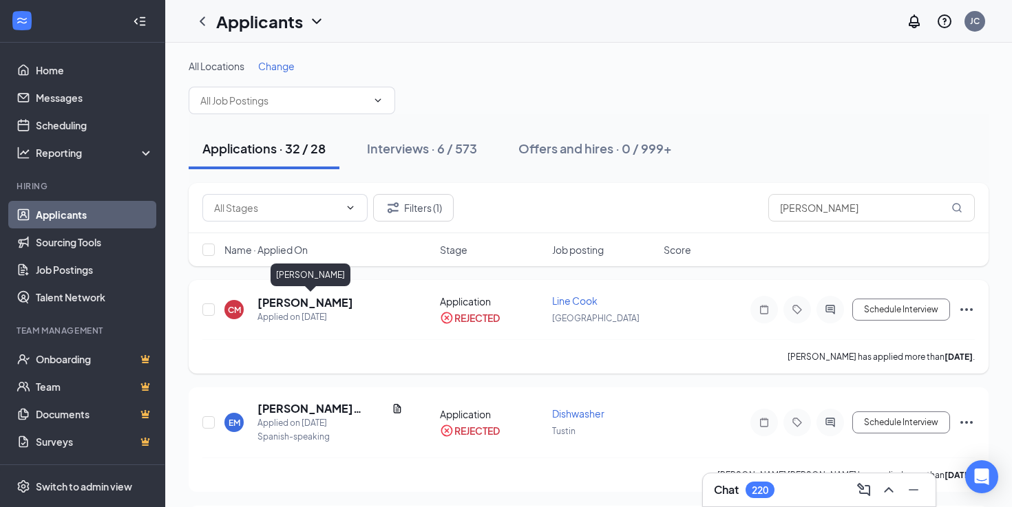
click at [350, 295] on h5 "CHRISTOPHER MONTANO" at bounding box center [305, 302] width 96 height 15
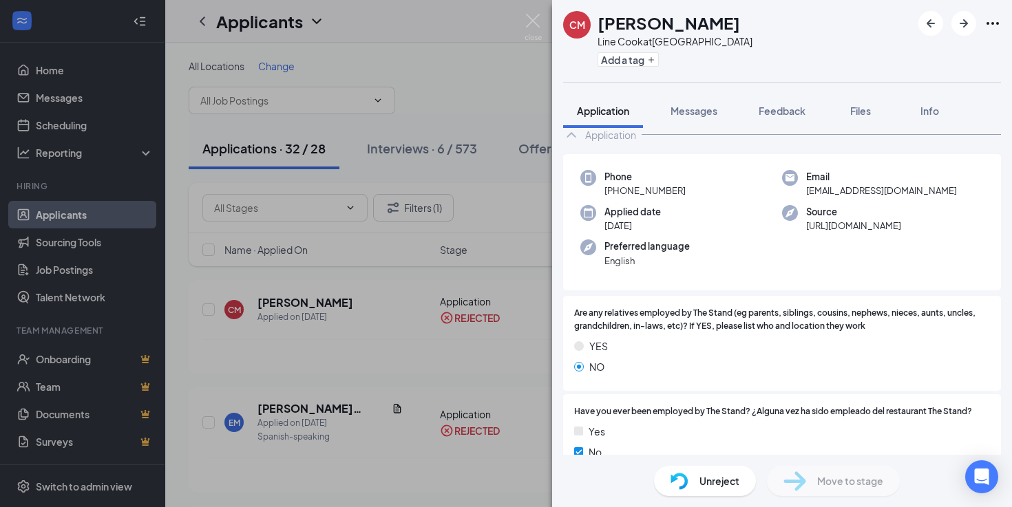
scroll to position [10, 0]
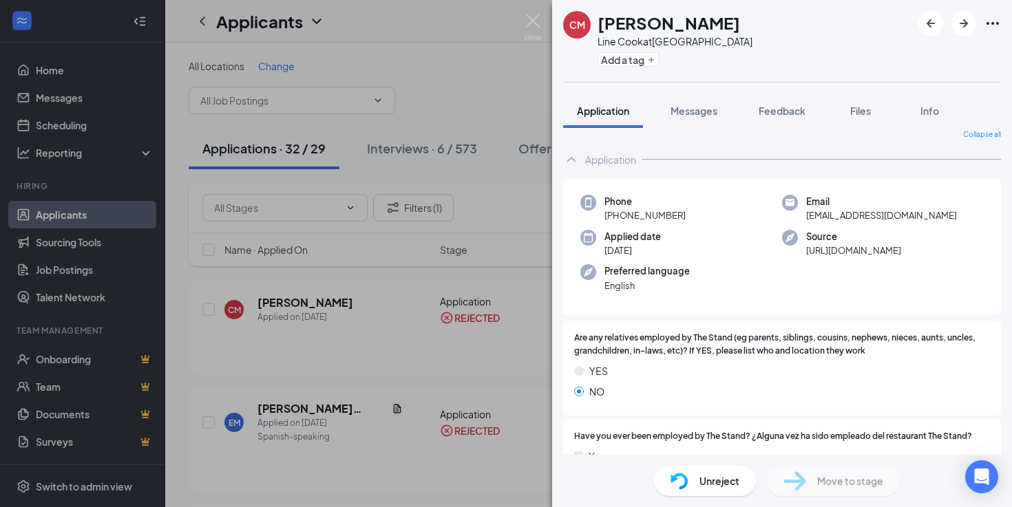
click at [721, 491] on div "Unreject" at bounding box center [705, 481] width 102 height 30
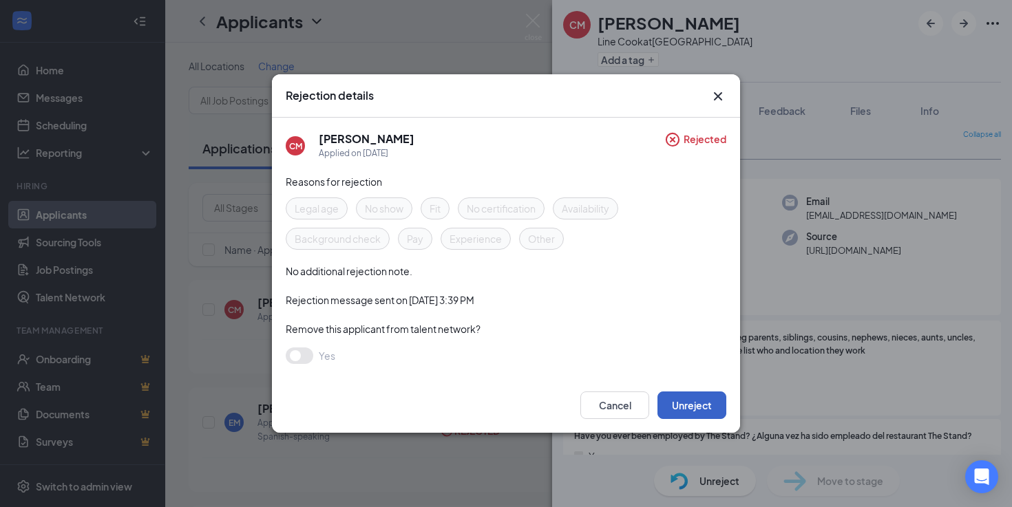
click at [674, 396] on button "Unreject" at bounding box center [691, 406] width 69 height 28
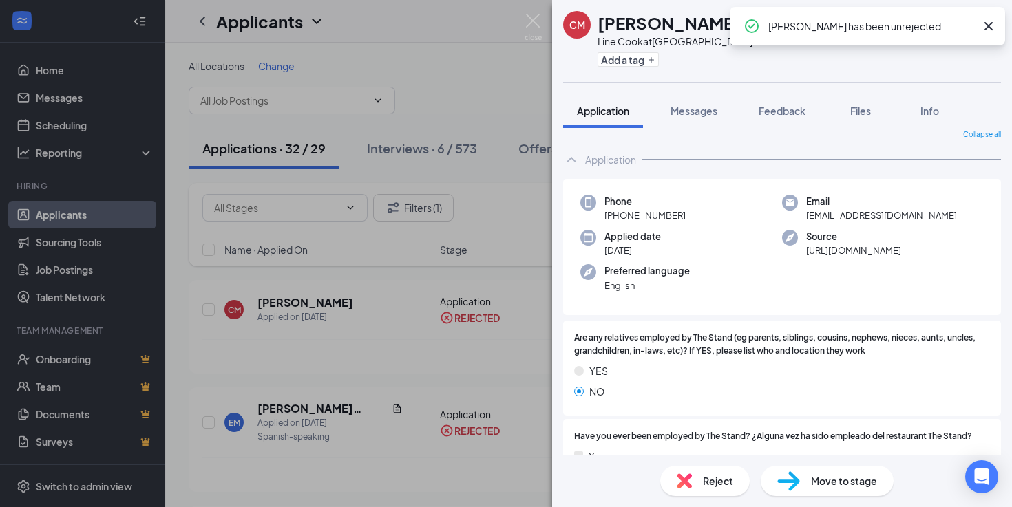
click at [986, 28] on icon "Cross" at bounding box center [988, 26] width 8 height 8
click at [986, 28] on icon "Ellipses" at bounding box center [992, 23] width 17 height 17
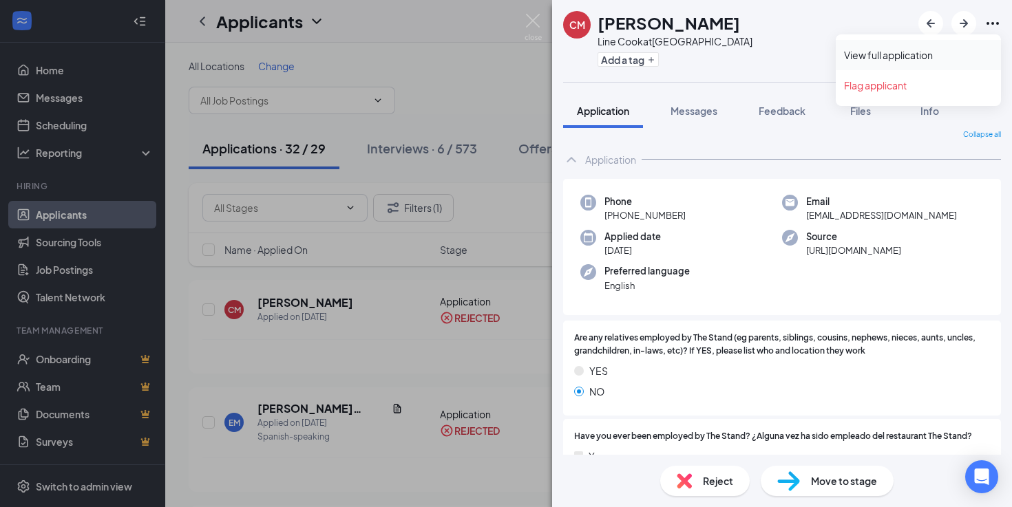
click at [912, 58] on link "View full application" at bounding box center [918, 55] width 149 height 14
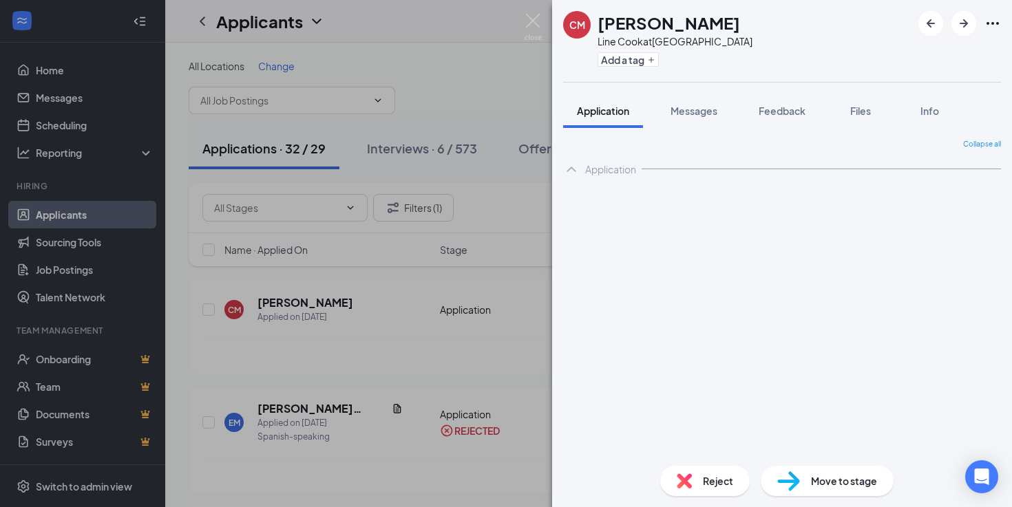
scroll to position [0, 0]
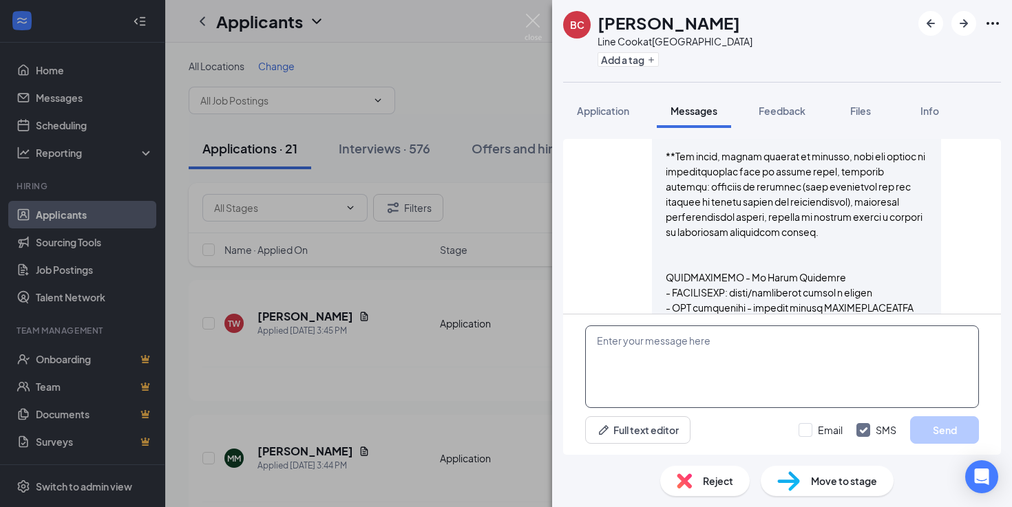
click at [682, 337] on textarea at bounding box center [782, 367] width 394 height 83
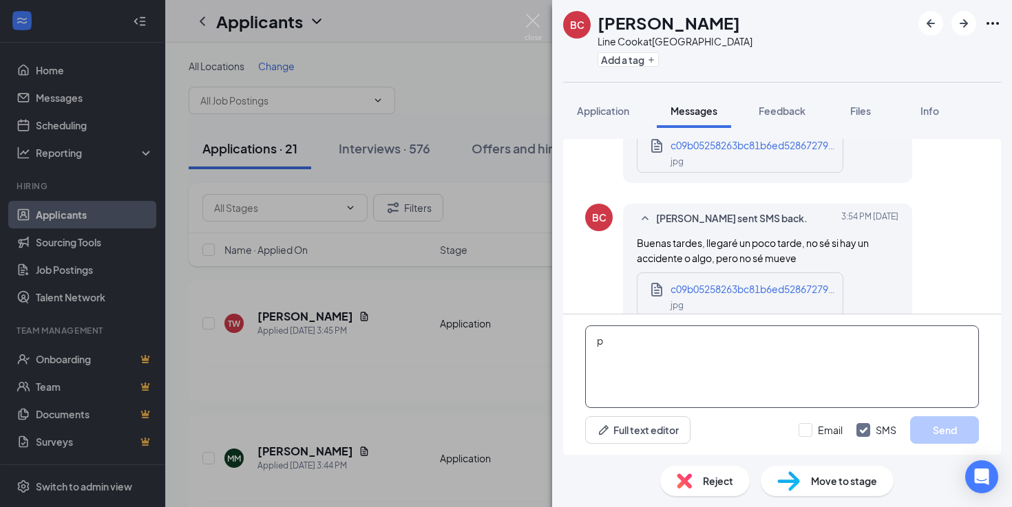
scroll to position [1482, 0]
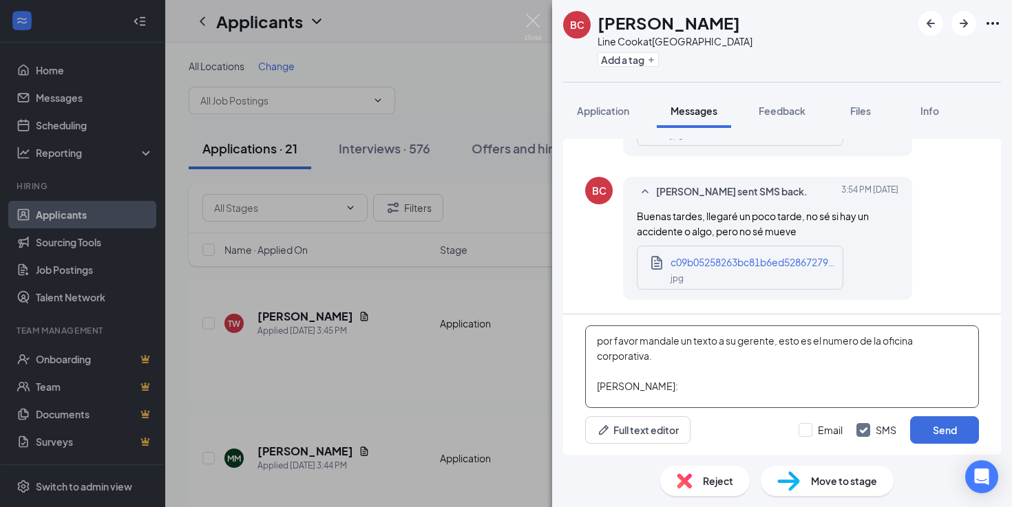
paste textarea "(626) 488-0178"
type textarea "por favor mandale un texto a su gerente, esto es el numero de la oficina corpor…"
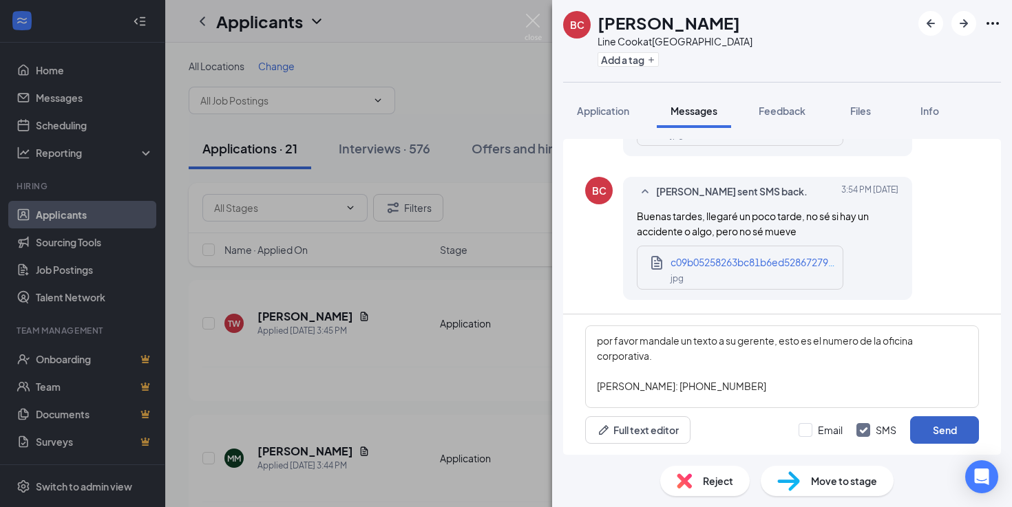
click at [961, 420] on button "Send" at bounding box center [944, 430] width 69 height 28
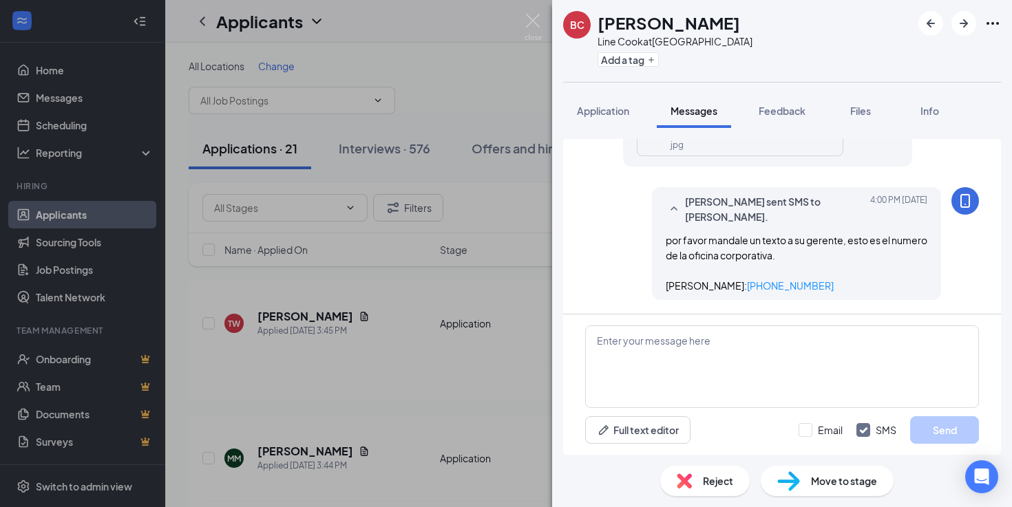
scroll to position [1495, 0]
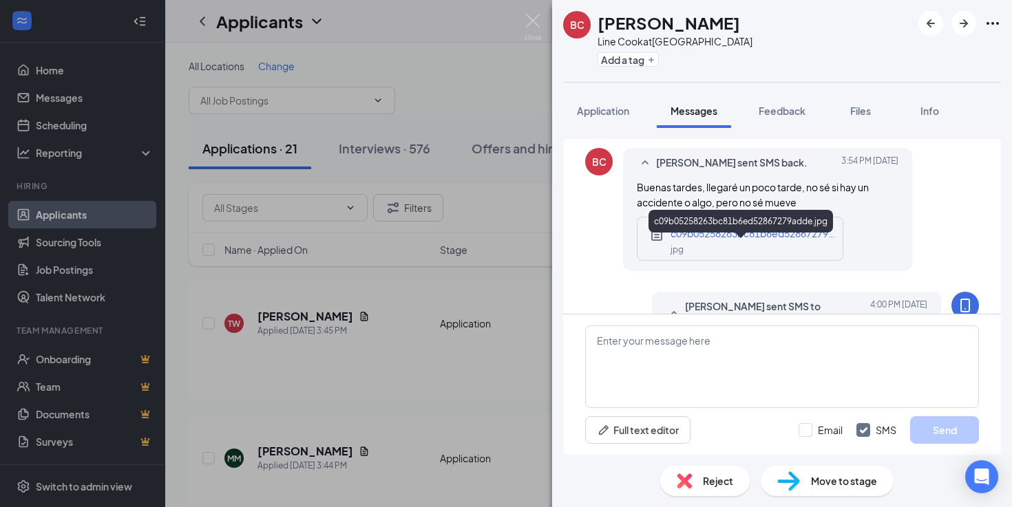
click at [812, 239] on span "c09b05258263bc81b6ed52867279adde.jpg" at bounding box center [769, 233] width 199 height 12
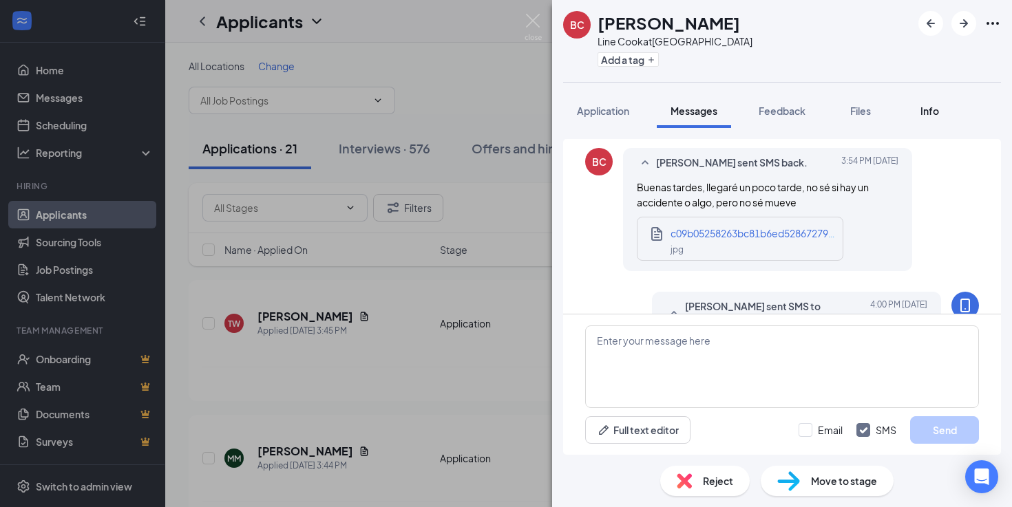
click at [918, 111] on div "Info" at bounding box center [929, 111] width 28 height 14
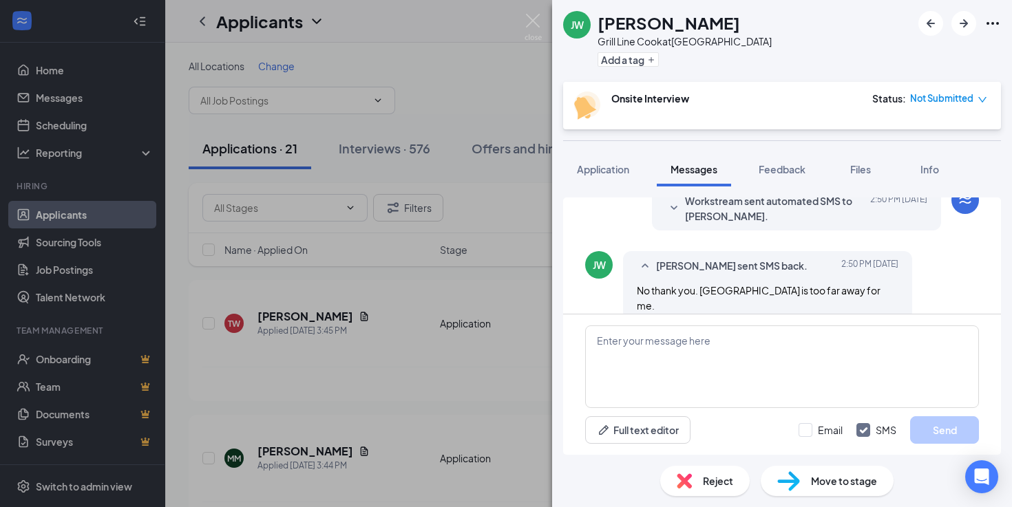
scroll to position [569, 0]
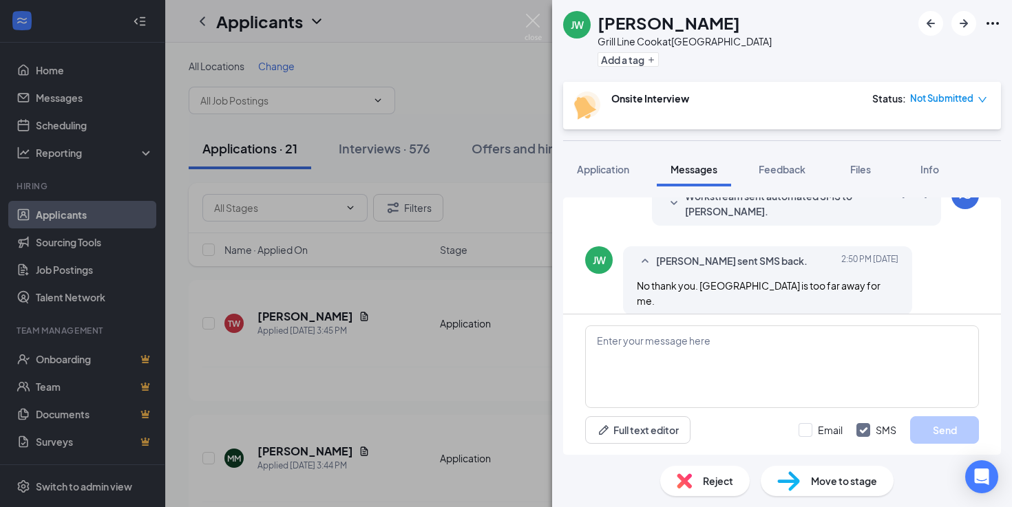
click at [703, 480] on span "Reject" at bounding box center [718, 480] width 30 height 15
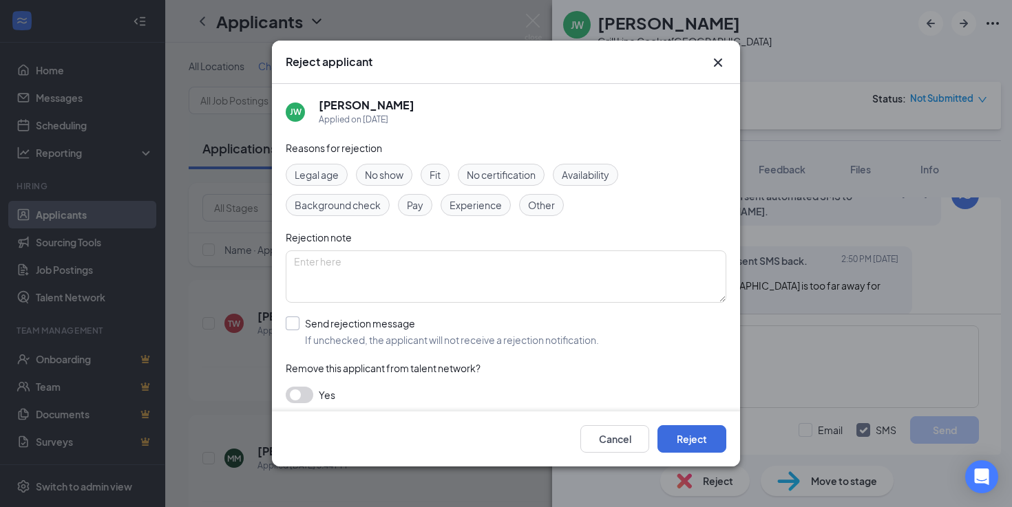
click at [337, 322] on input "Send rejection message If unchecked, the applicant will not receive a rejection…" at bounding box center [442, 332] width 313 height 30
checkbox input "true"
click at [359, 381] on div "Automated Rejection" at bounding box center [506, 393] width 440 height 25
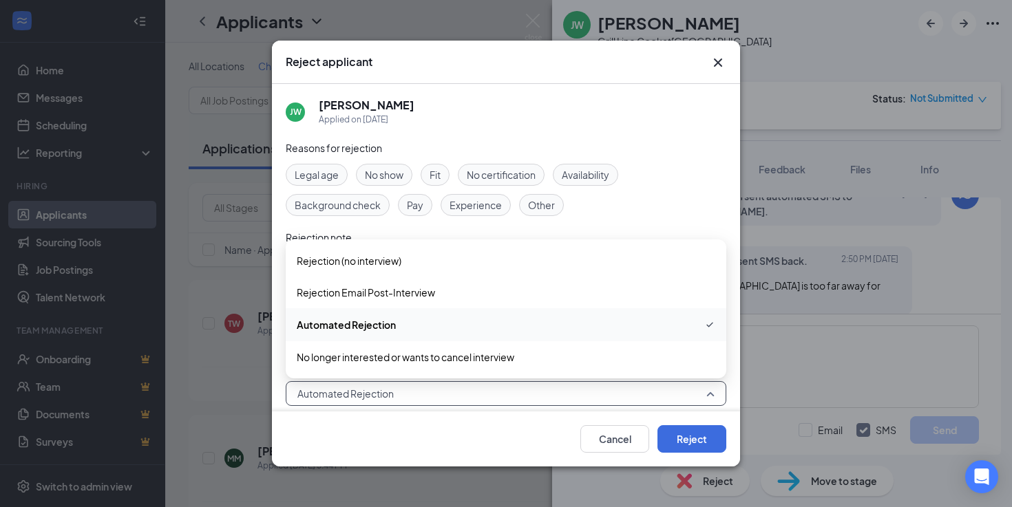
click at [398, 340] on div "Automated Rejection" at bounding box center [506, 324] width 440 height 33
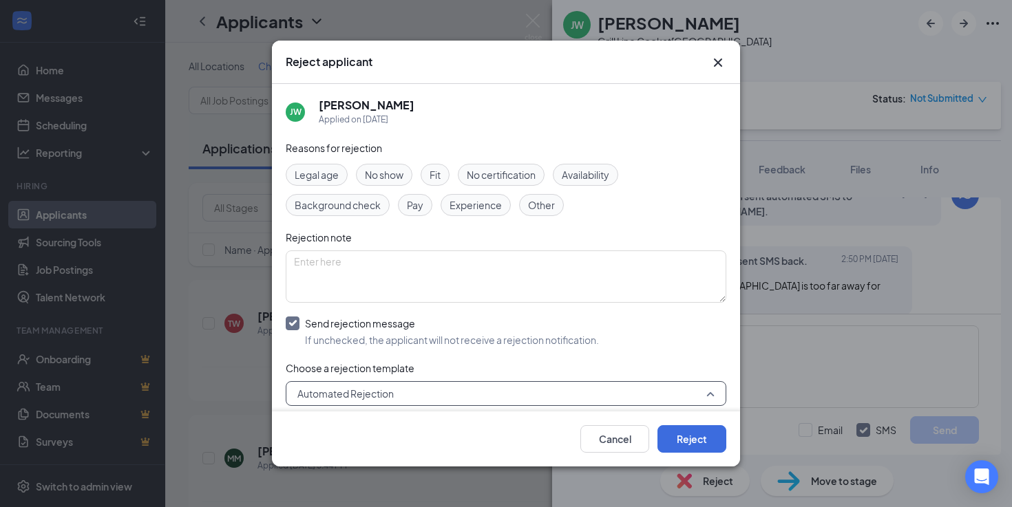
click at [387, 389] on span "Automated Rejection" at bounding box center [345, 393] width 96 height 21
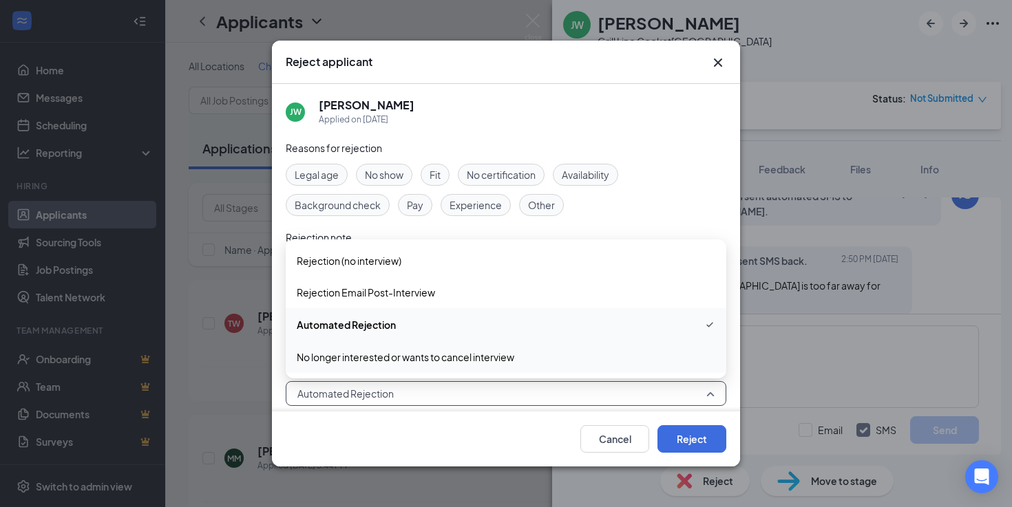
click at [405, 351] on span "No longer interested or wants to cancel interview" at bounding box center [405, 357] width 217 height 15
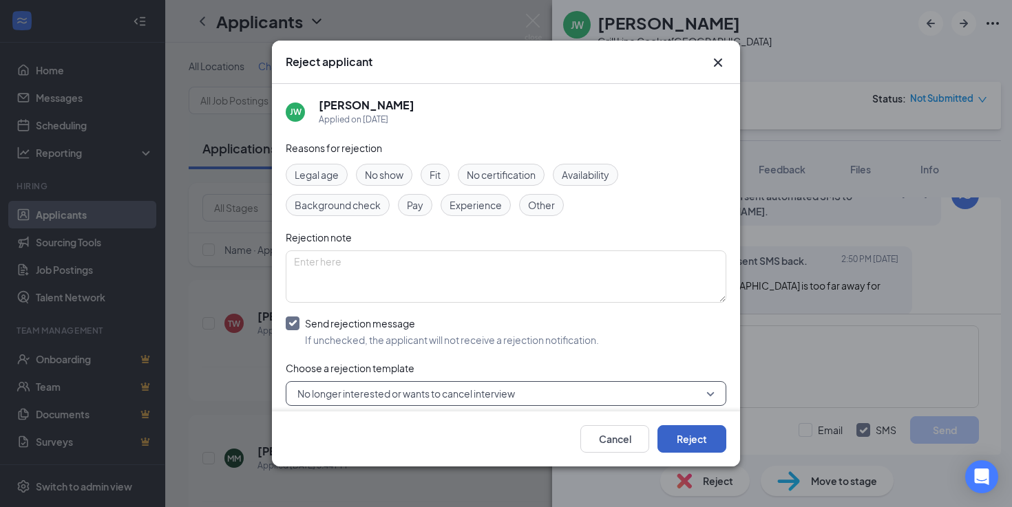
click at [704, 447] on button "Reject" at bounding box center [691, 439] width 69 height 28
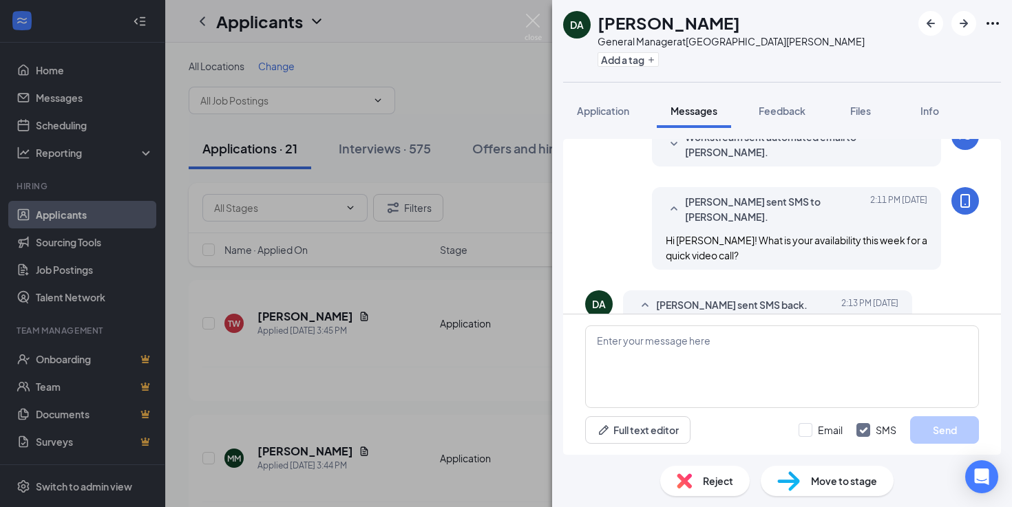
scroll to position [172, 0]
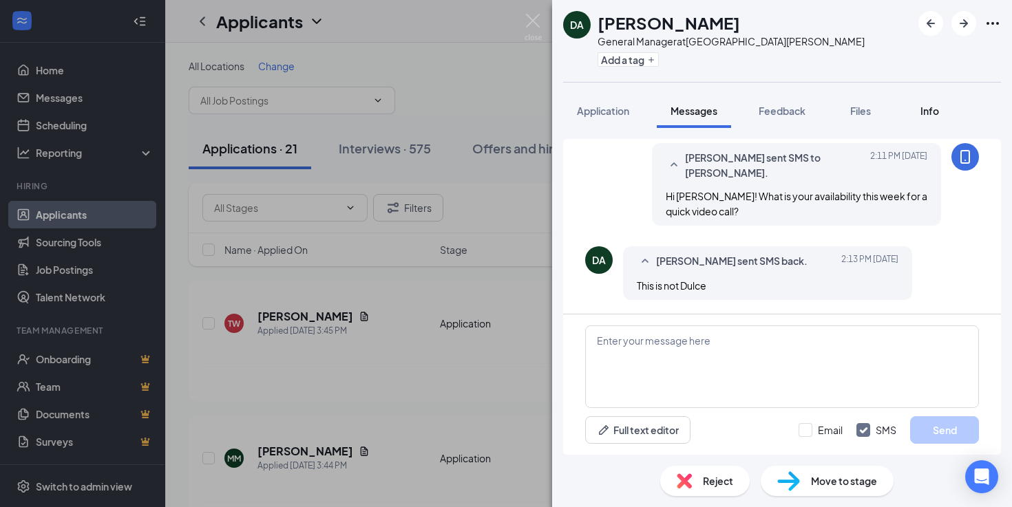
click at [907, 116] on button "Info" at bounding box center [929, 111] width 55 height 34
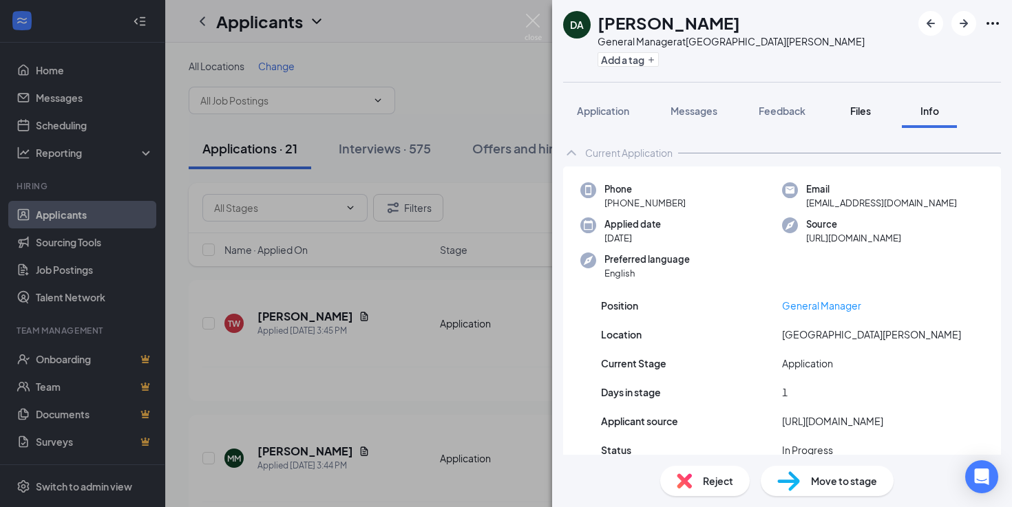
click at [873, 114] on div "Files" at bounding box center [860, 111] width 28 height 14
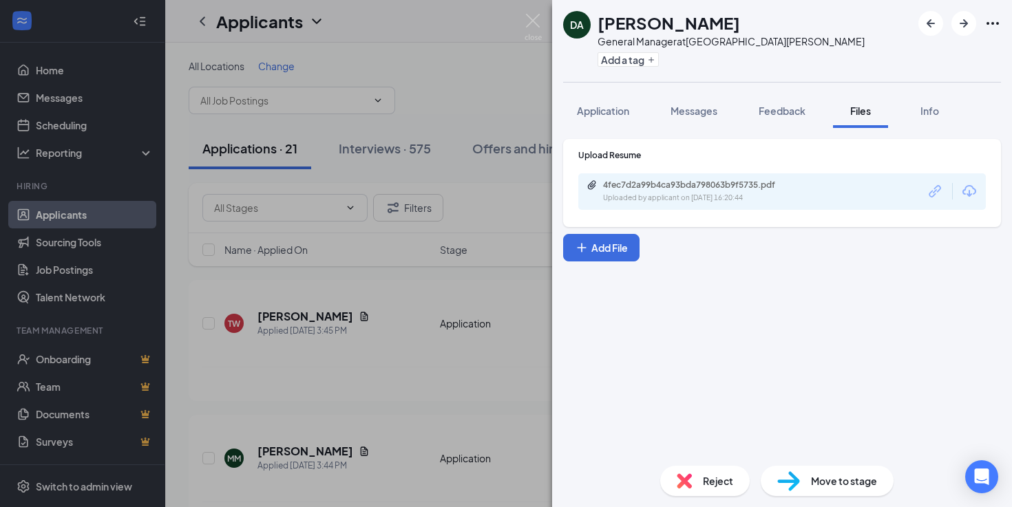
click at [758, 175] on div "4fec7d2a99b4ca93bda798063b9f5735.pdf Uploaded by applicant on Aug 25, 2025 at 1…" at bounding box center [781, 191] width 407 height 36
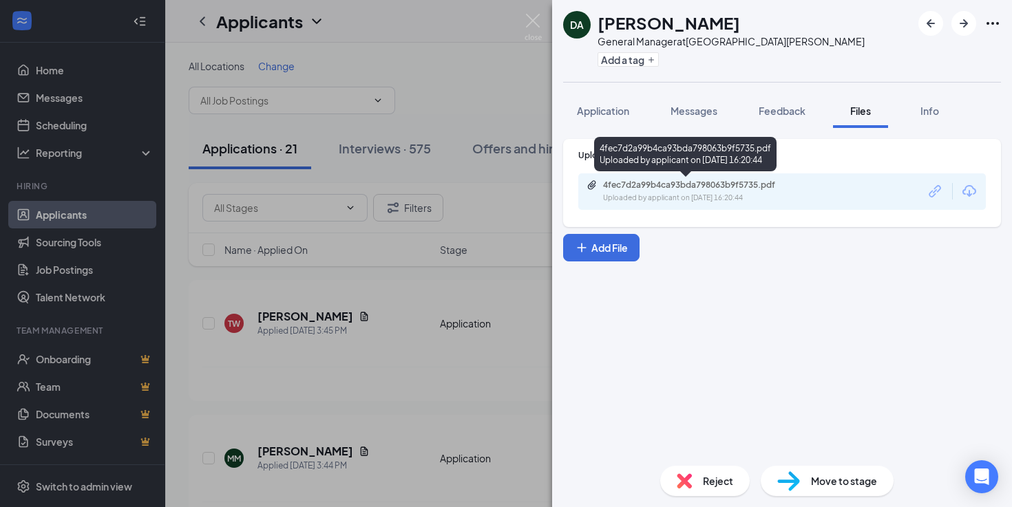
click at [749, 187] on div "4fec7d2a99b4ca93bda798063b9f5735.pdf" at bounding box center [699, 185] width 193 height 11
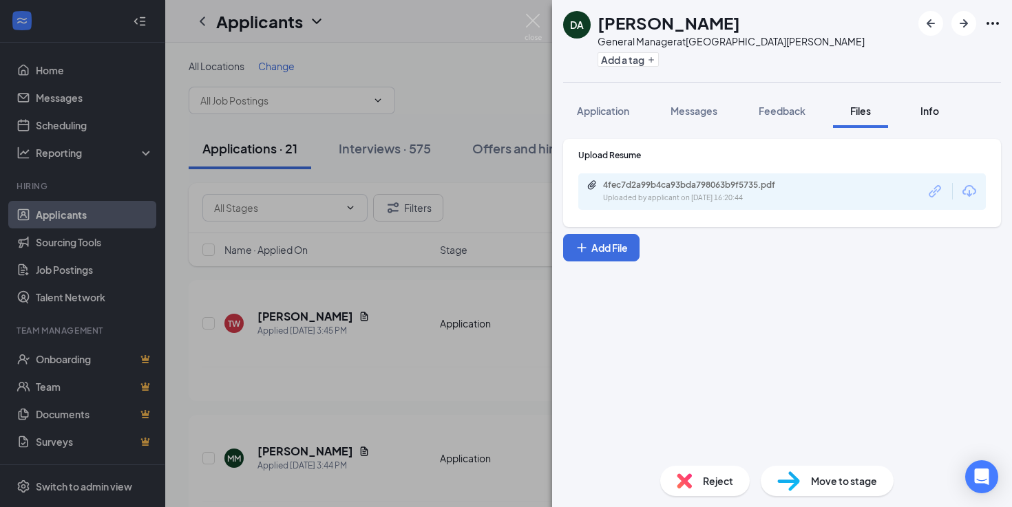
click at [936, 109] on span "Info" at bounding box center [929, 111] width 19 height 12
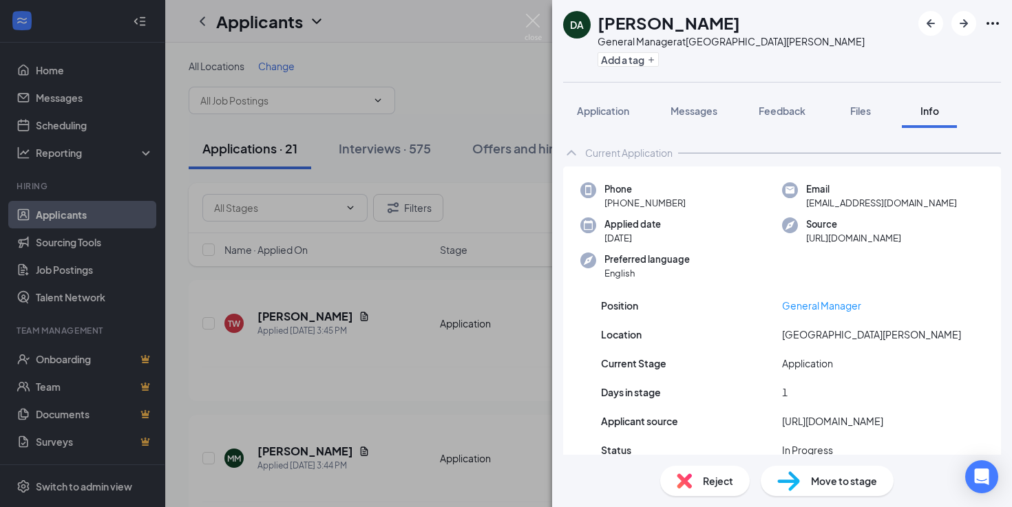
click at [985, 25] on icon "Ellipses" at bounding box center [992, 23] width 17 height 17
click at [933, 51] on link "View full application" at bounding box center [918, 55] width 149 height 14
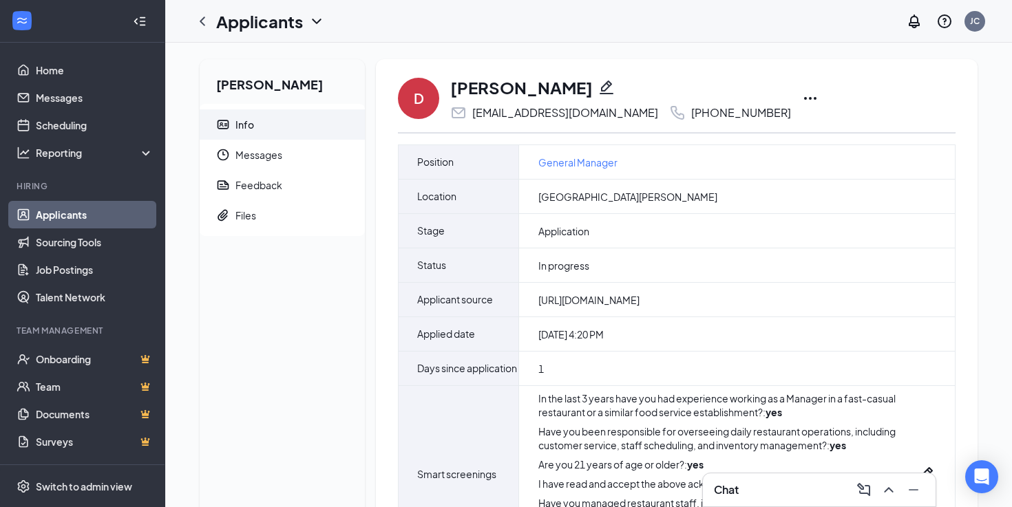
click at [669, 116] on icon "Phone" at bounding box center [677, 113] width 17 height 17
click at [802, 100] on icon "Ellipses" at bounding box center [810, 98] width 17 height 17
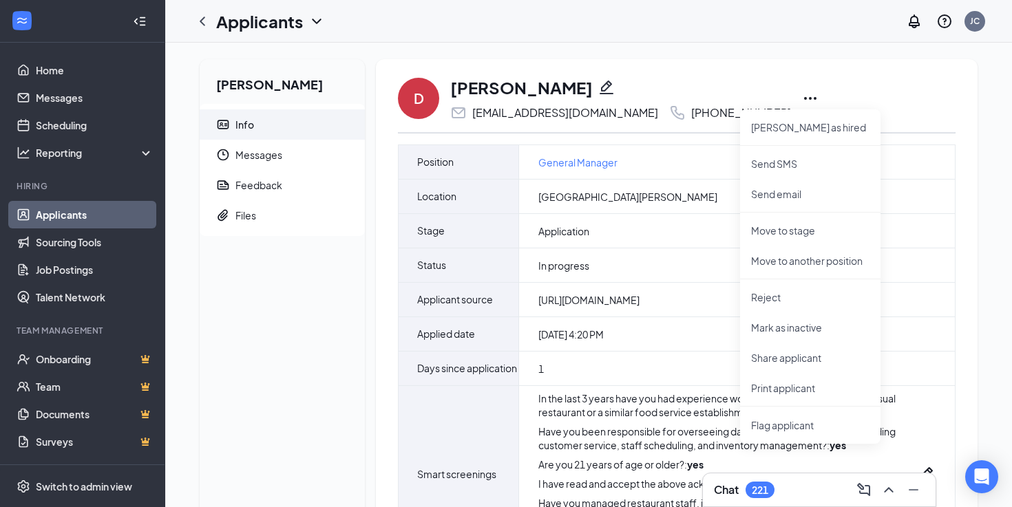
click at [598, 83] on icon "Pencil" at bounding box center [606, 87] width 17 height 17
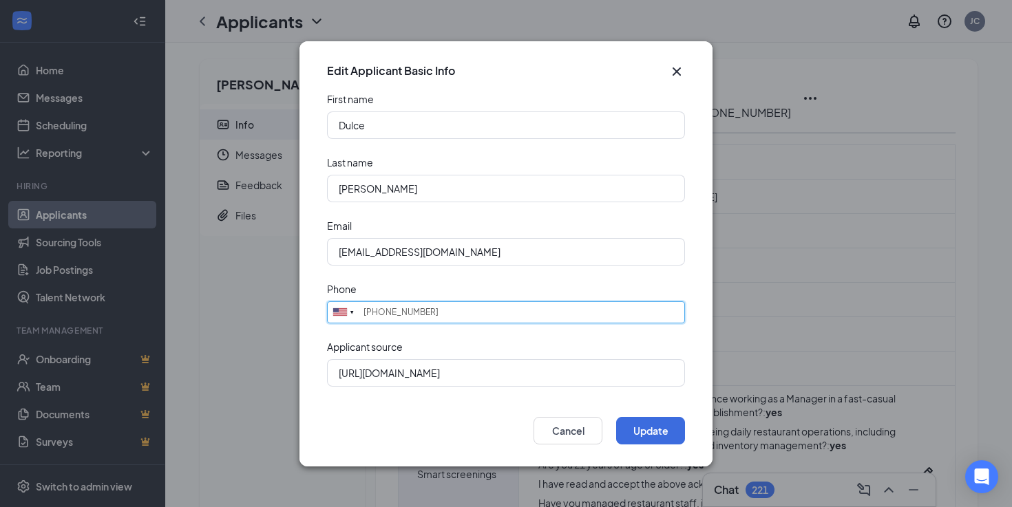
click at [396, 310] on input "(650) 201-3825" at bounding box center [506, 312] width 358 height 22
type input "(650) 281-3825"
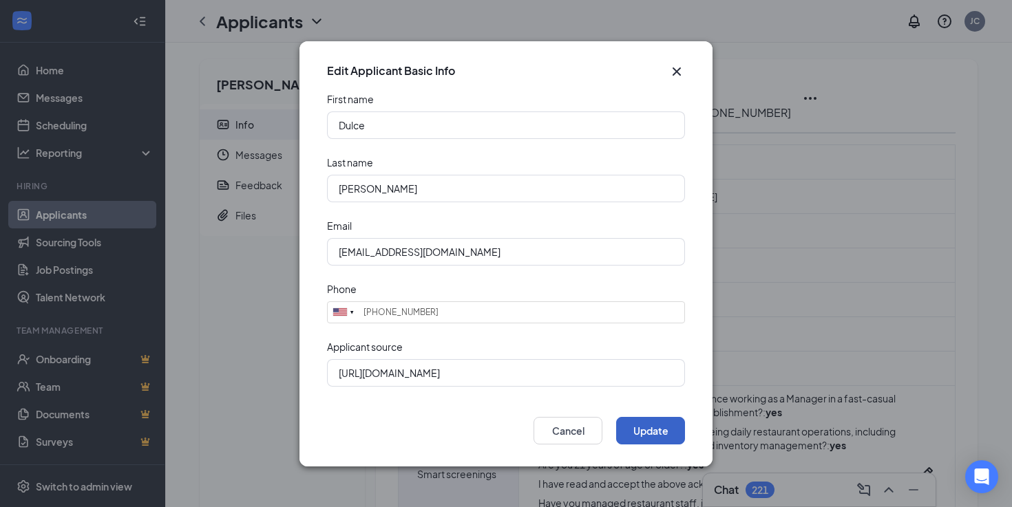
click at [643, 434] on button "Update" at bounding box center [650, 431] width 69 height 28
click at [544, 427] on button "Cancel" at bounding box center [567, 431] width 69 height 28
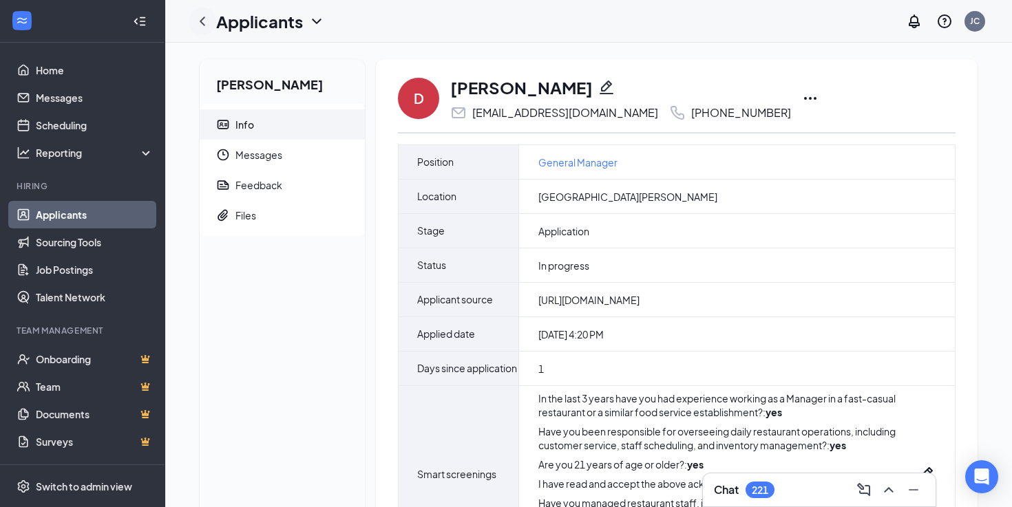
click at [202, 23] on icon "ChevronLeft" at bounding box center [203, 21] width 6 height 9
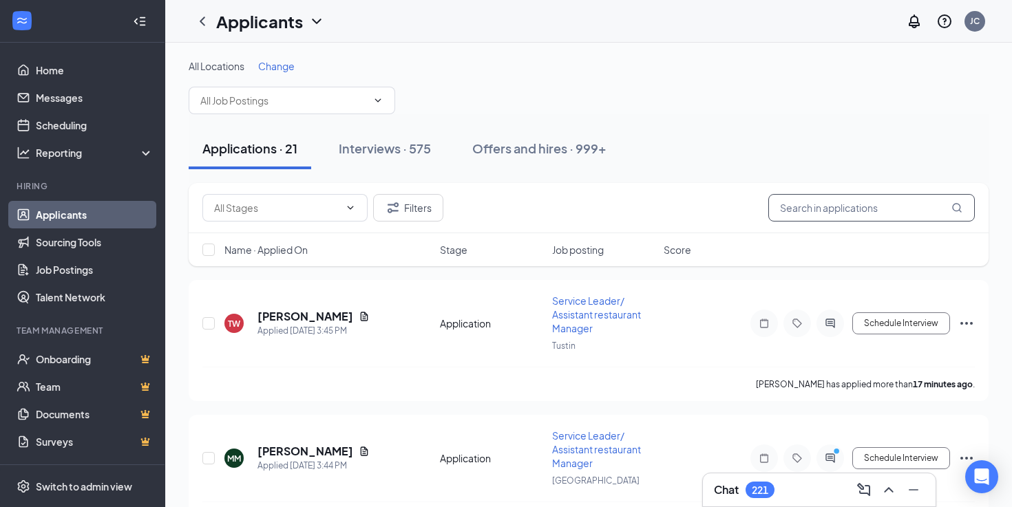
click at [836, 206] on input "text" at bounding box center [871, 208] width 206 height 28
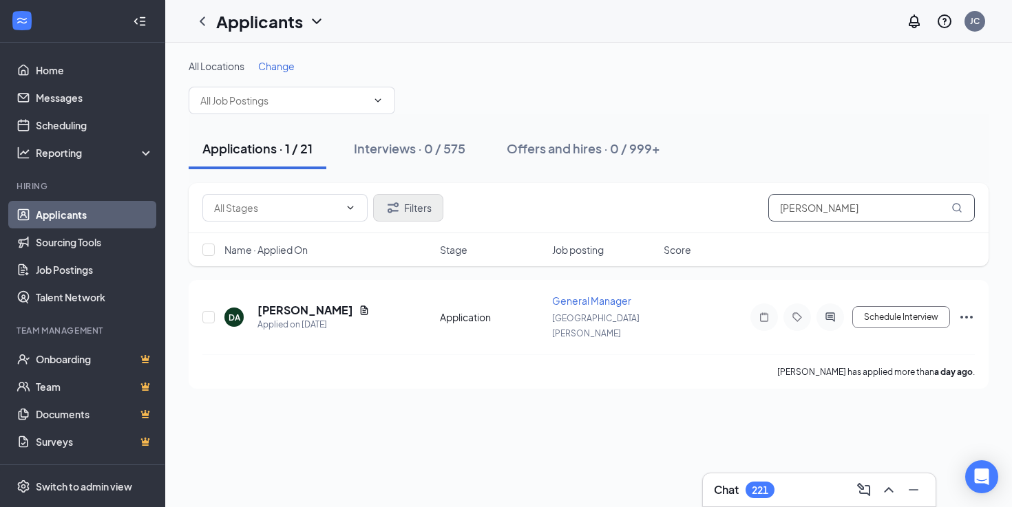
type input "dulce alonso"
click at [382, 200] on button "Filters" at bounding box center [408, 208] width 70 height 28
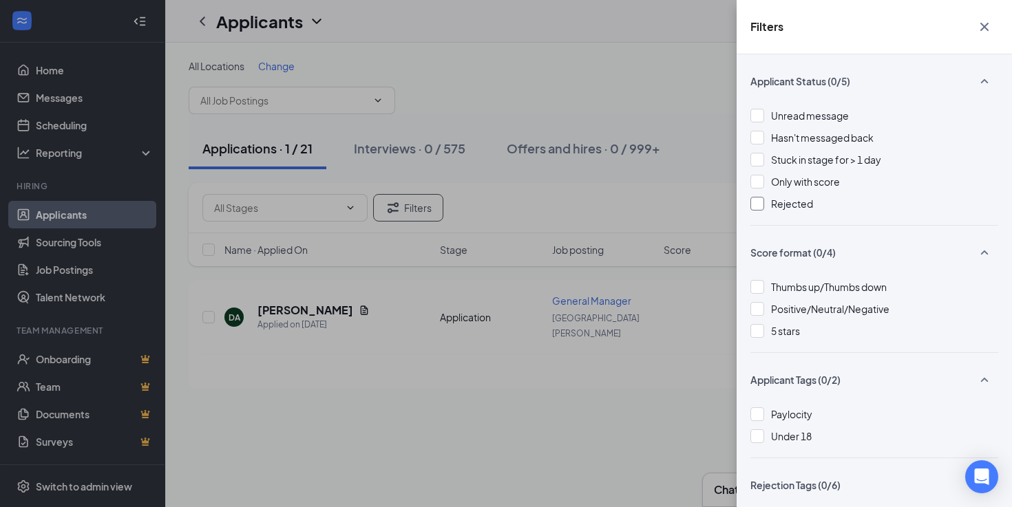
click at [798, 201] on span "Rejected" at bounding box center [792, 204] width 42 height 12
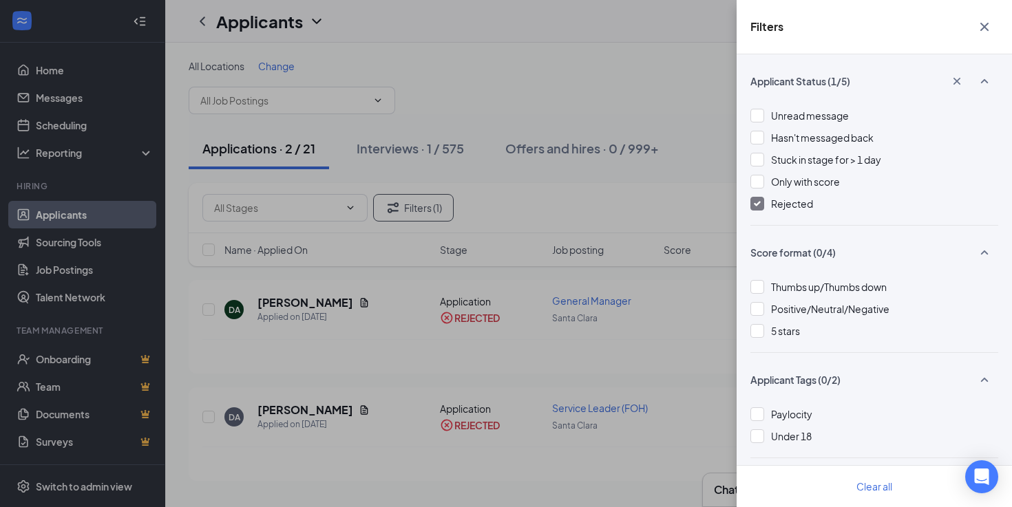
click at [681, 277] on div "Filters Applicant Status (1/5) Unread message Hasn't messaged back Stuck in sta…" at bounding box center [506, 253] width 1012 height 507
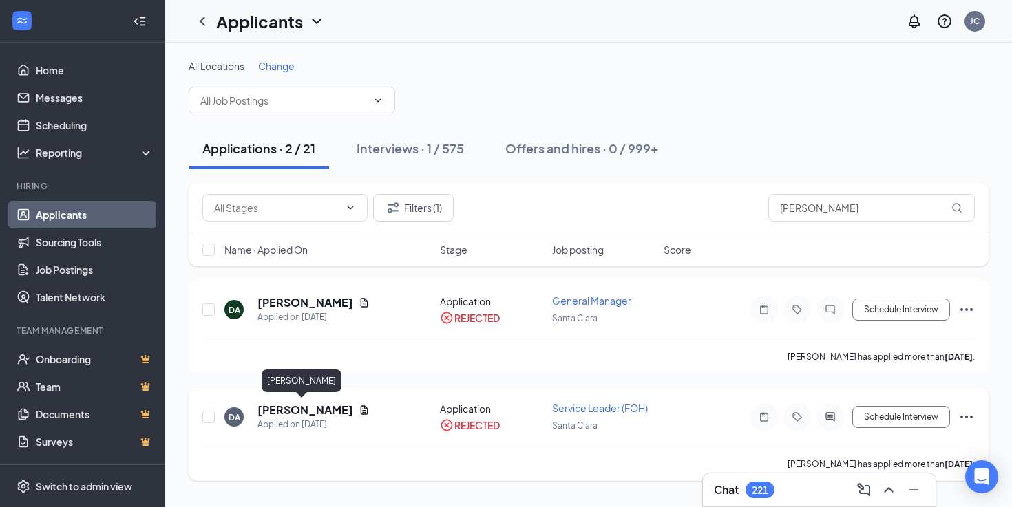
click at [306, 409] on h5 "Dulce Alonso" at bounding box center [305, 410] width 96 height 15
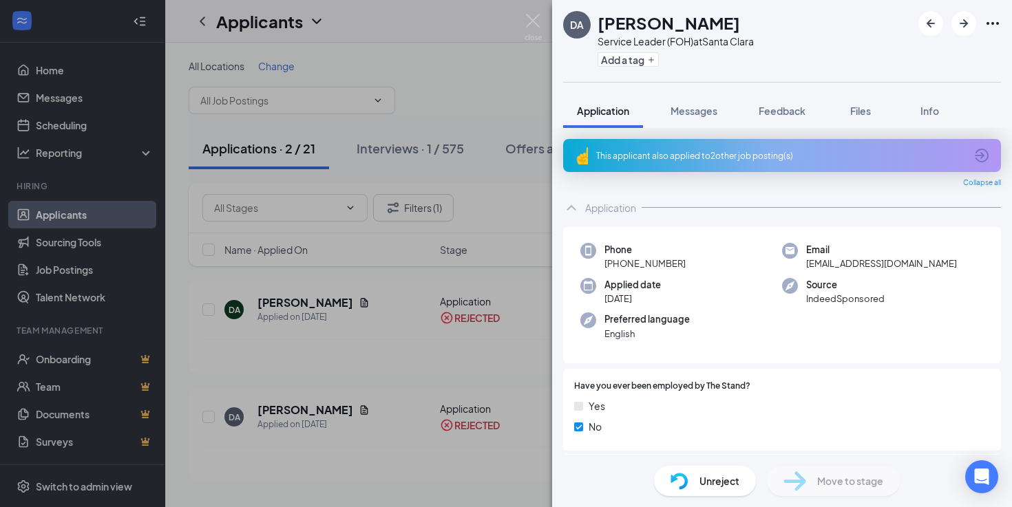
click at [445, 378] on div "DA Dulce Alonso Service Leader (FOH) at Santa Clara Add a tag Application Messa…" at bounding box center [506, 253] width 1012 height 507
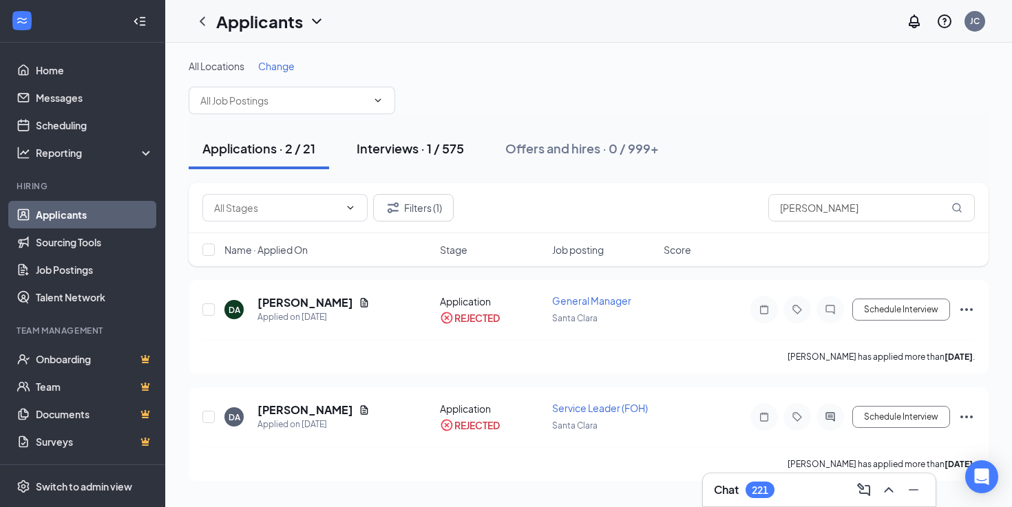
click at [433, 142] on div "Interviews · 1 / 575" at bounding box center [409, 148] width 107 height 17
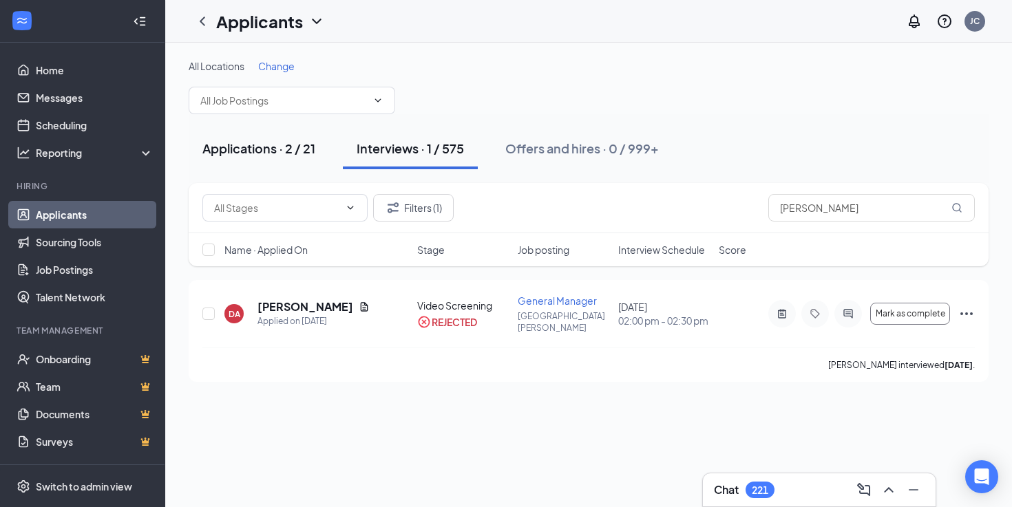
click at [280, 151] on div "Applications · 2 / 21" at bounding box center [258, 148] width 113 height 17
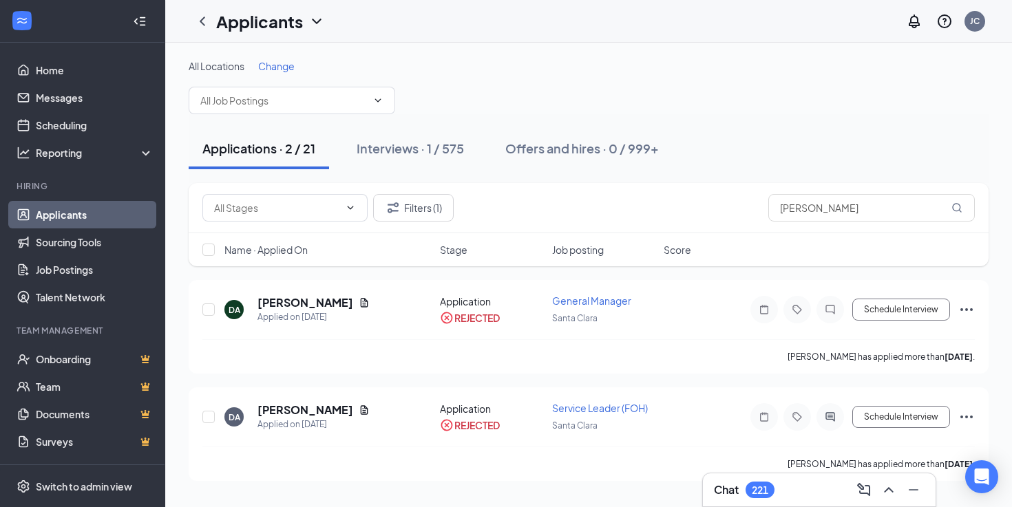
click at [115, 221] on link "Applicants" at bounding box center [95, 215] width 118 height 28
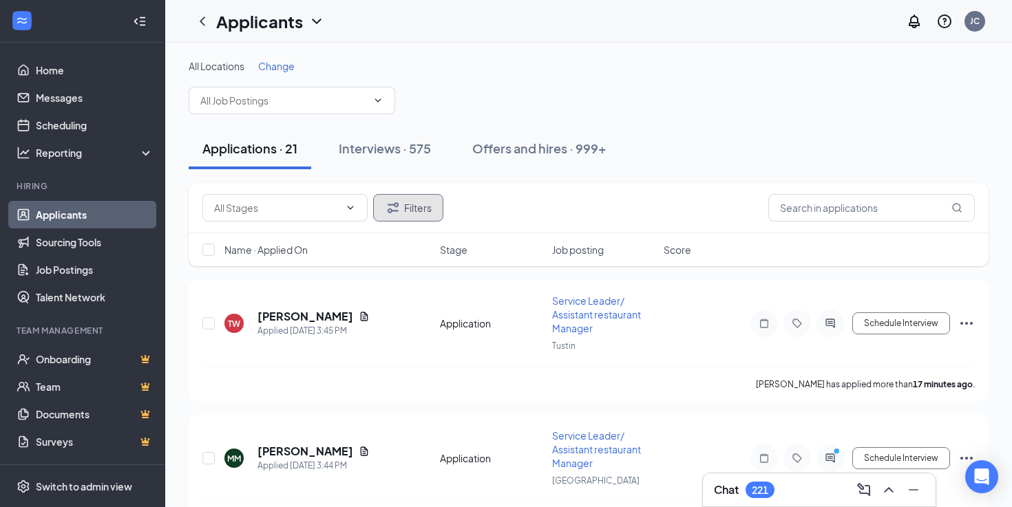
click at [425, 216] on button "Filters" at bounding box center [408, 208] width 70 height 28
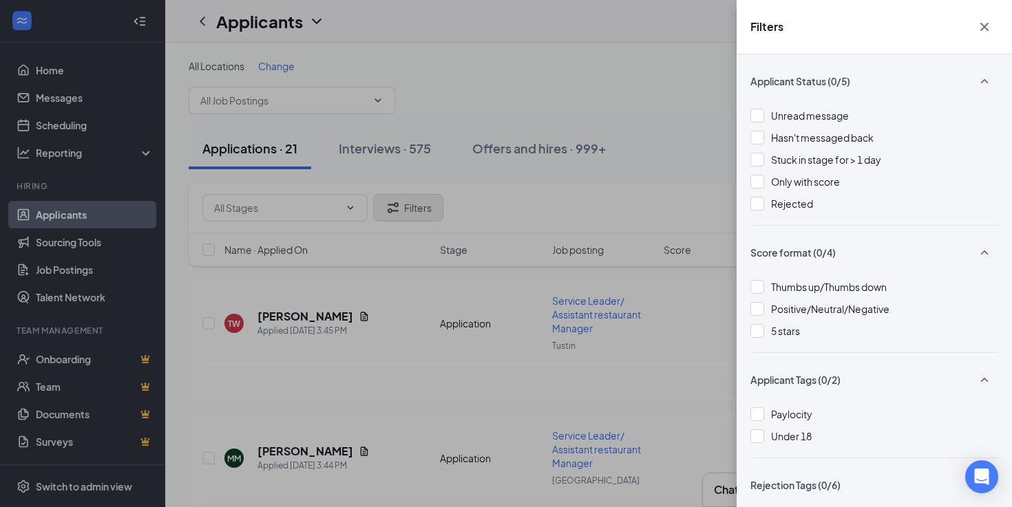
click at [425, 216] on div "Filters Applicant Status (0/5) Unread message Hasn't messaged back Stuck in sta…" at bounding box center [506, 253] width 1012 height 507
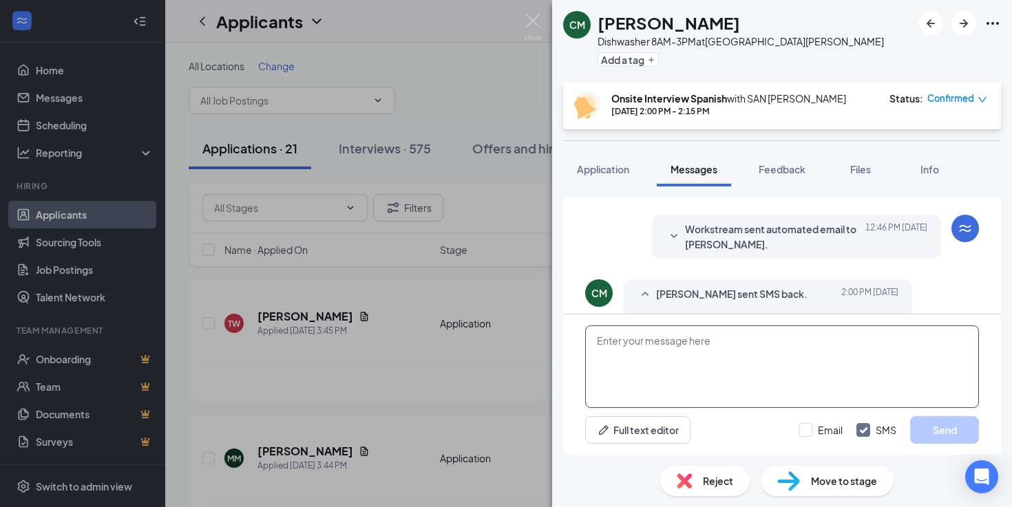
scroll to position [575, 0]
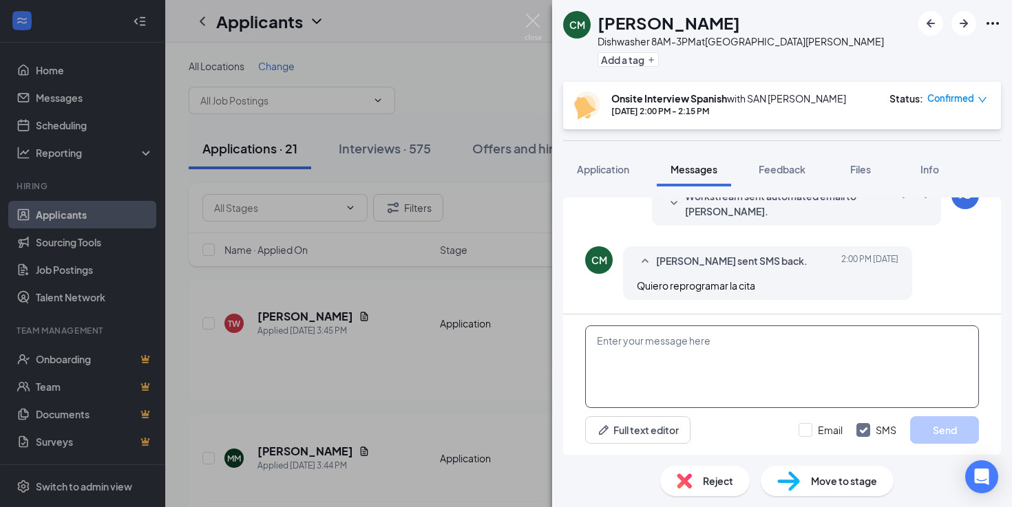
click at [645, 350] on textarea at bounding box center [782, 367] width 394 height 83
type textarea "p"
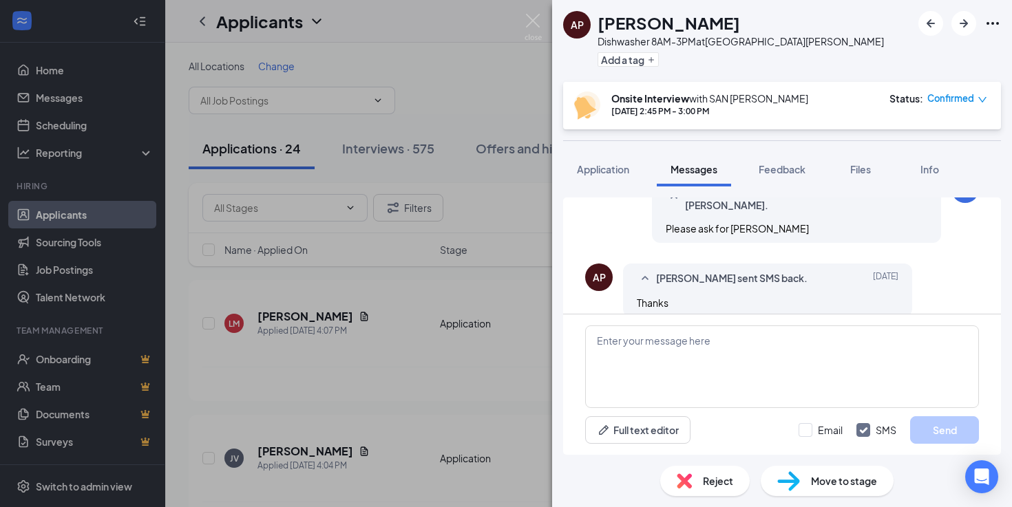
scroll to position [793, 0]
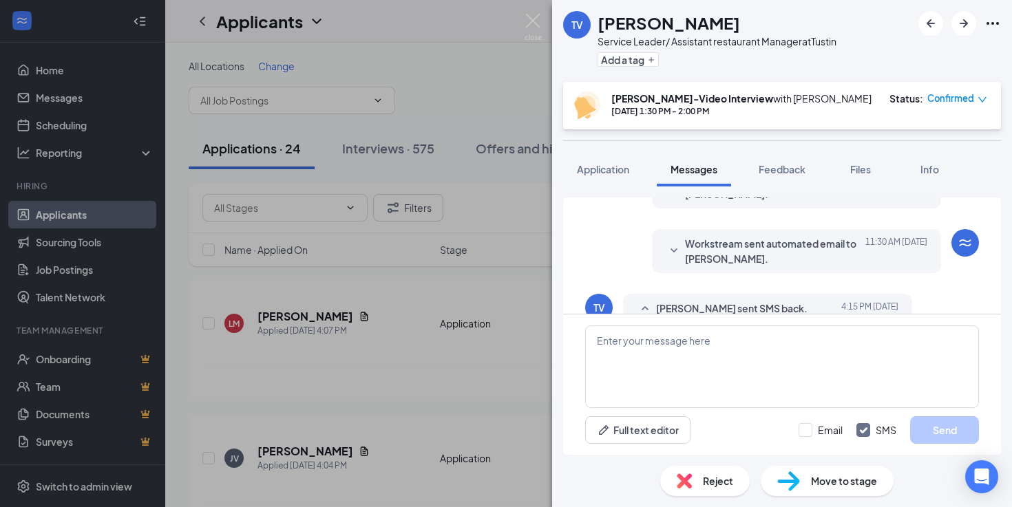
scroll to position [535, 0]
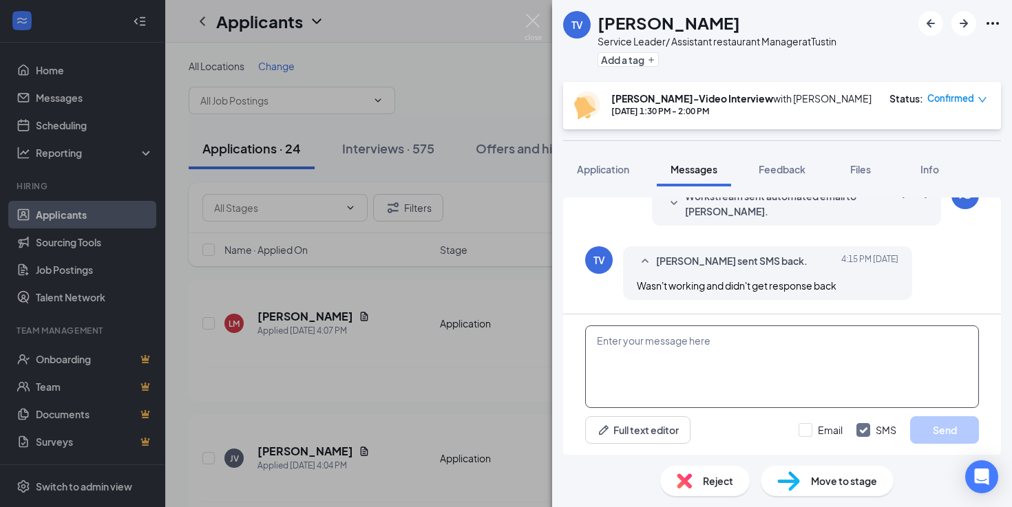
click at [691, 389] on textarea at bounding box center [782, 367] width 394 height 83
type textarea "Hi [PERSON_NAME], Not sure what happened"
drag, startPoint x: 724, startPoint y: 354, endPoint x: 553, endPoint y: 337, distance: 171.5
click at [553, 337] on div "Load earlier interactions (about 2 more) Workstream sent automated SMS to [PERS…" at bounding box center [782, 320] width 460 height 268
click at [781, 160] on button "Feedback" at bounding box center [782, 169] width 74 height 34
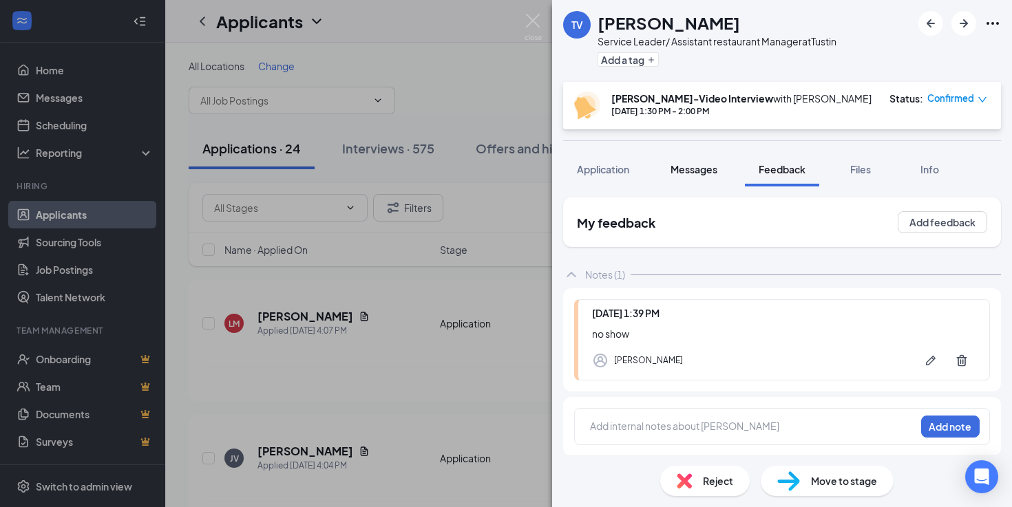
click at [702, 173] on span "Messages" at bounding box center [693, 169] width 47 height 12
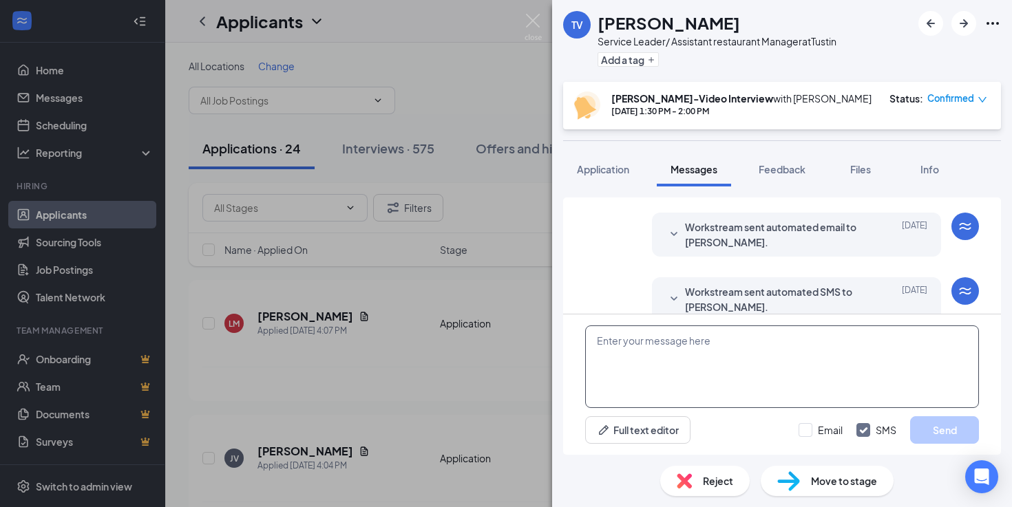
click at [659, 359] on textarea at bounding box center [782, 367] width 394 height 83
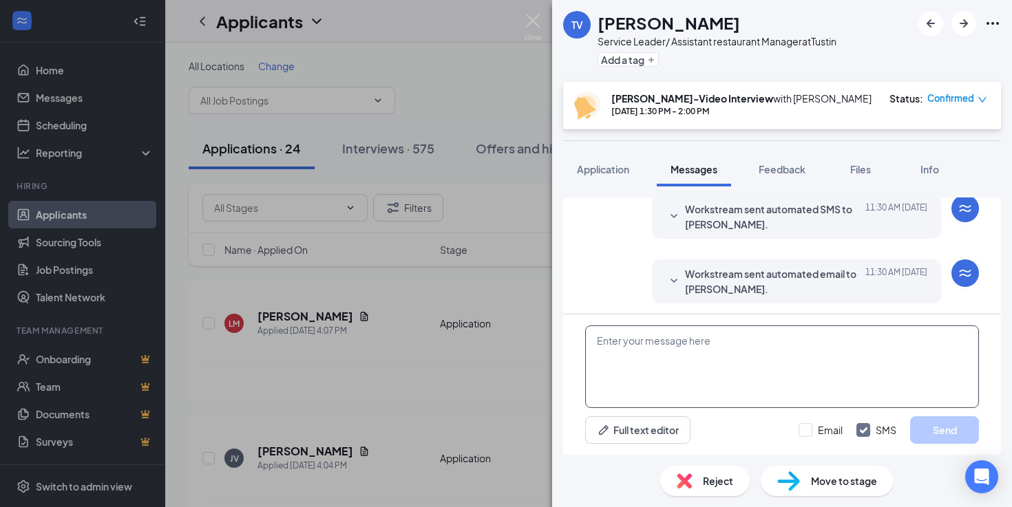
scroll to position [535, 0]
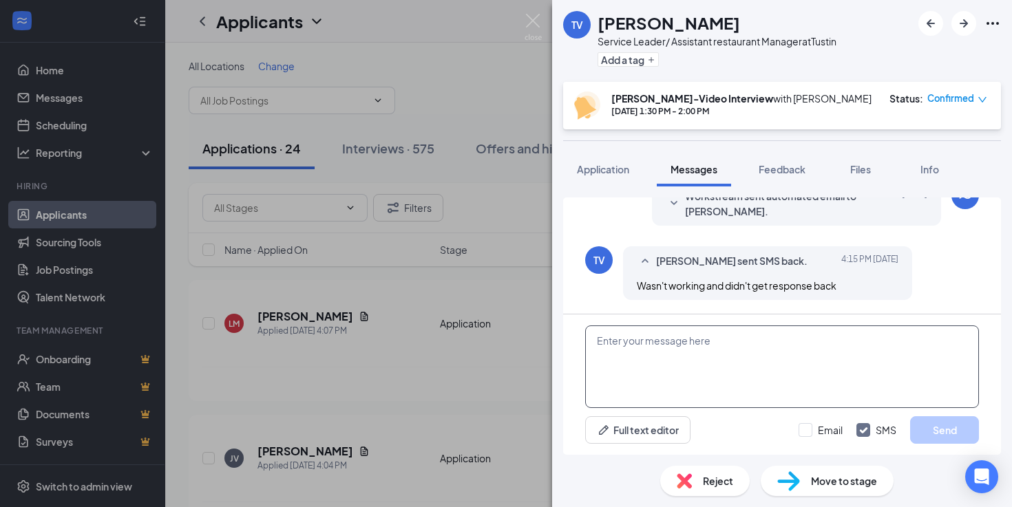
paste textarea "Hi Tyler, Not sure what happened"
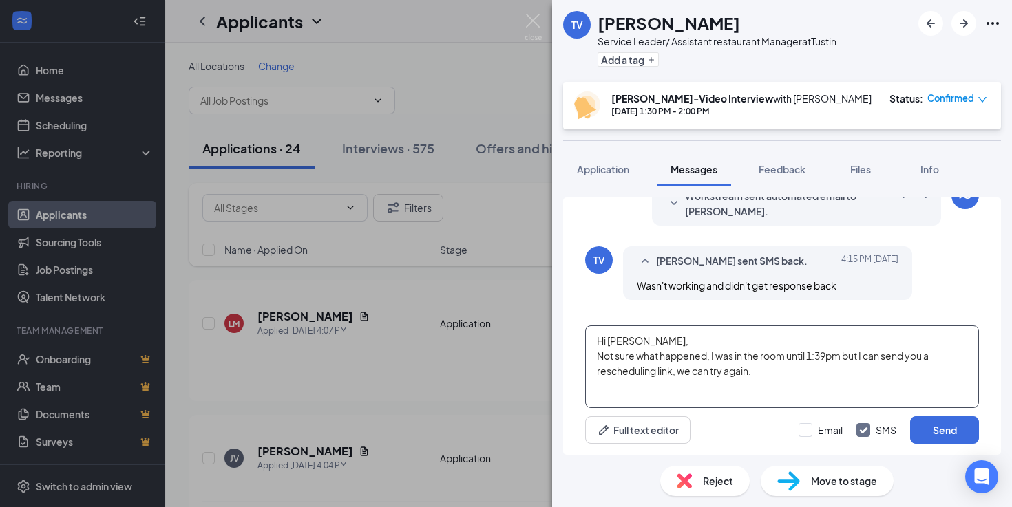
drag, startPoint x: 771, startPoint y: 374, endPoint x: 677, endPoint y: 376, distance: 93.6
click at [677, 376] on textarea "Hi Tyler, Not sure what happened, I was in the room until 1:39pm but I can send…" at bounding box center [782, 367] width 394 height 83
click at [843, 357] on textarea "Hi Tyler, Not sure what happened, I was in the room until 1:39pm but I can send…" at bounding box center [782, 367] width 394 height 83
click at [858, 359] on textarea "Hi Tyler, Not sure what happened, I was in the room until 1:39pm but I can send…" at bounding box center [782, 367] width 394 height 83
click at [668, 374] on textarea "Hi Tyler, Not sure what happened, I was in the room until 1:39pm but I'm happy …" at bounding box center [782, 367] width 394 height 83
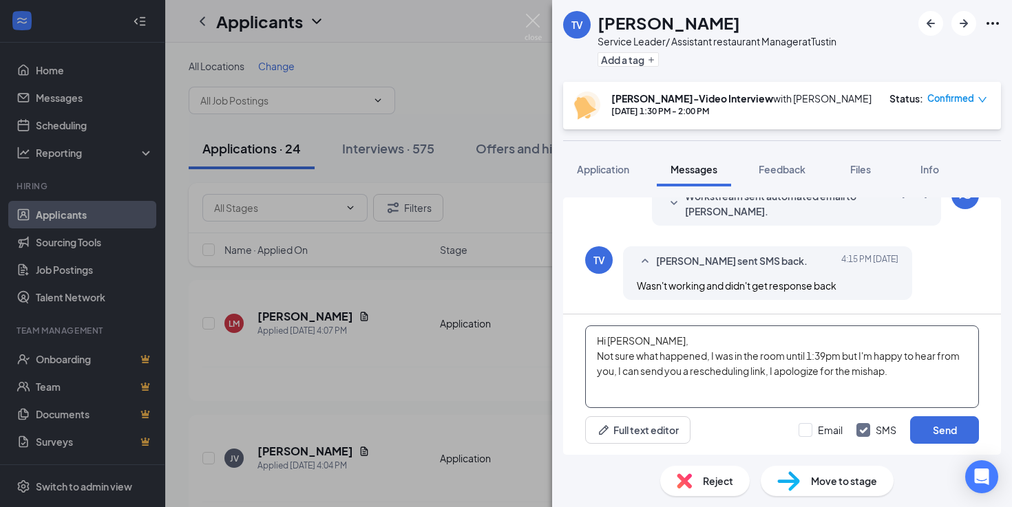
click at [668, 374] on textarea "Hi Tyler, Not sure what happened, I was in the room until 1:39pm but I'm happy …" at bounding box center [782, 367] width 394 height 83
click at [944, 368] on textarea "Hi Tyler, Not sure what happened, I was in the room until 1:39pm but I'm happy …" at bounding box center [782, 367] width 394 height 83
type textarea "Hi Tyler, Not sure what happened, I was in the room until 1:39pm but I'm happy …"
click at [941, 431] on button "Send" at bounding box center [944, 430] width 69 height 28
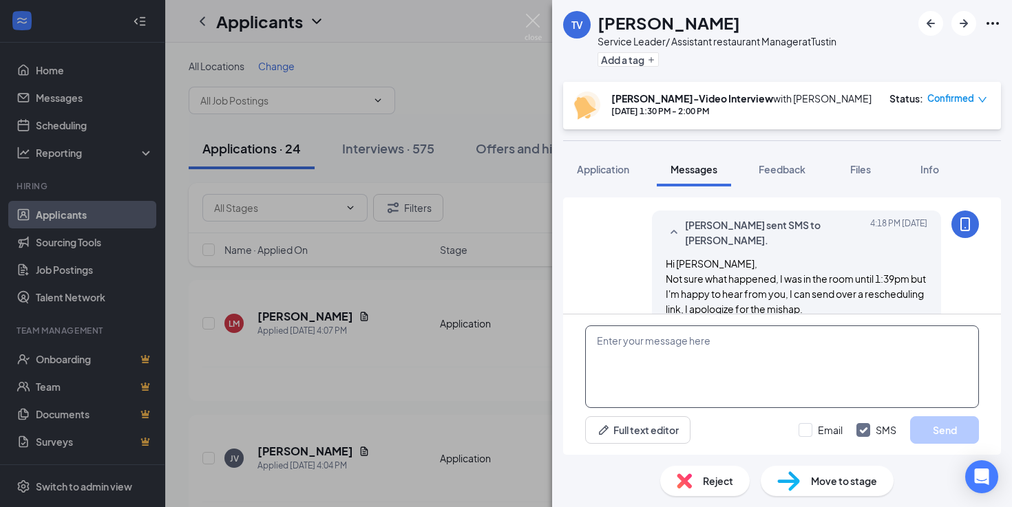
scroll to position [668, 0]
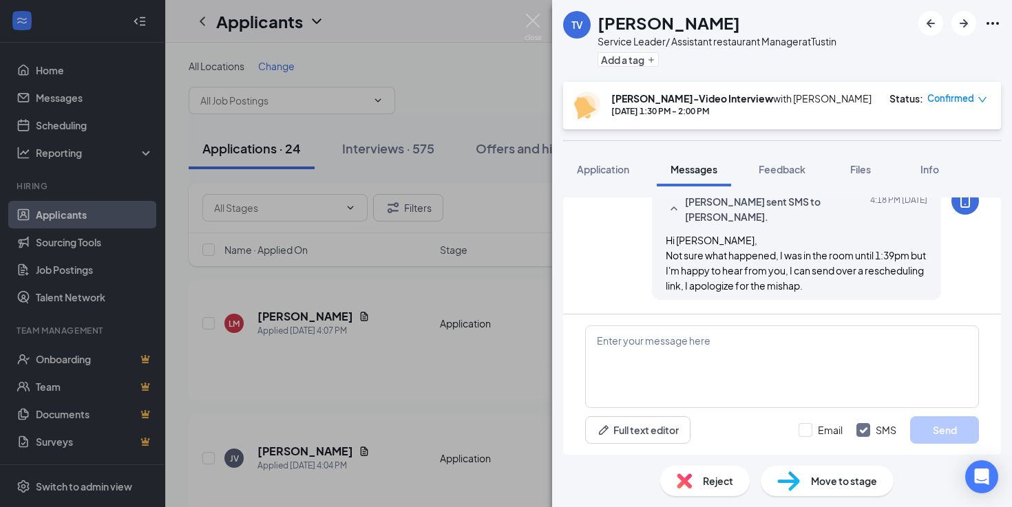
click at [943, 105] on span "Confirmed" at bounding box center [950, 99] width 47 height 14
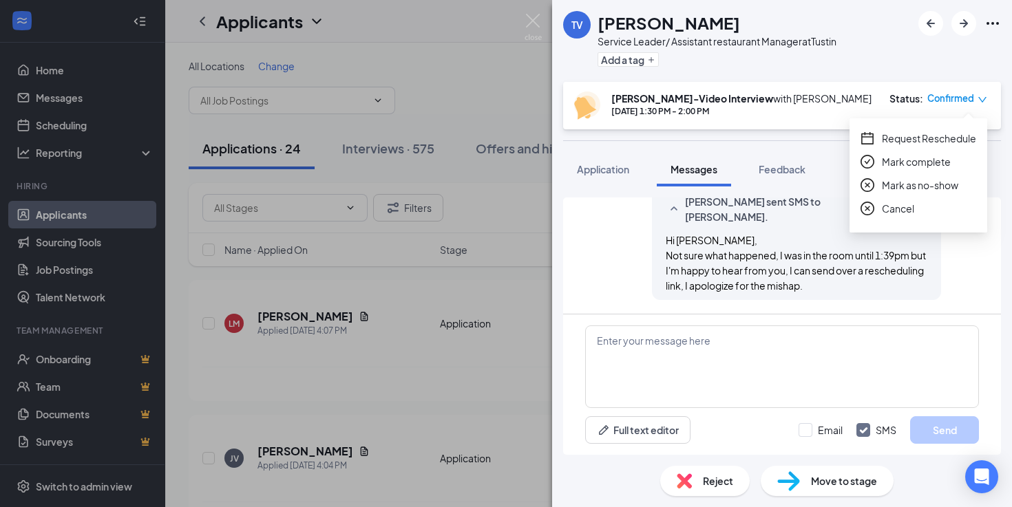
click at [909, 136] on span "Request Reschedule" at bounding box center [929, 138] width 94 height 15
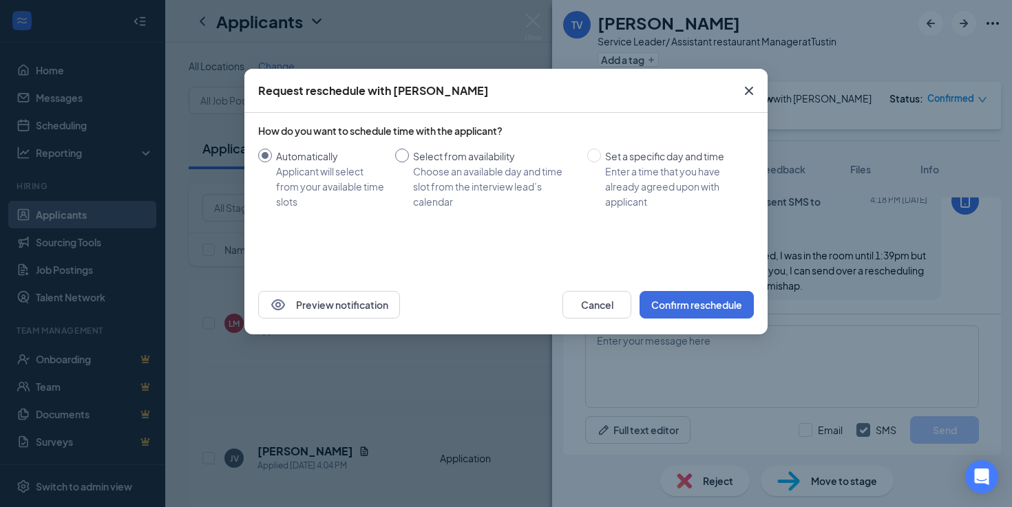
click at [445, 174] on div "Choose an available day and time slot from the interview lead’s calendar" at bounding box center [494, 186] width 163 height 45
click at [409, 162] on input "Select from availability Choose an available day and time slot from the intervi…" at bounding box center [402, 156] width 14 height 14
radio input "true"
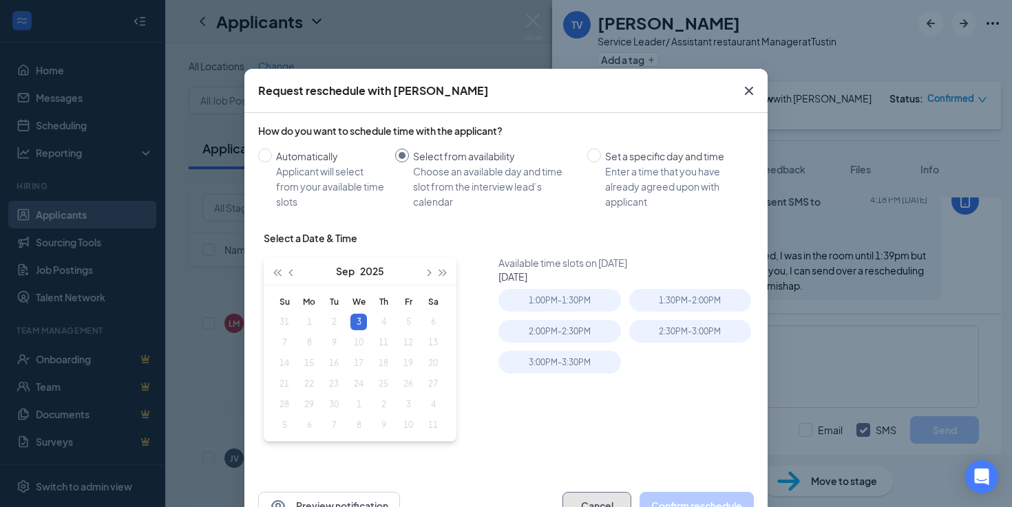
click at [583, 502] on button "Cancel" at bounding box center [596, 506] width 69 height 28
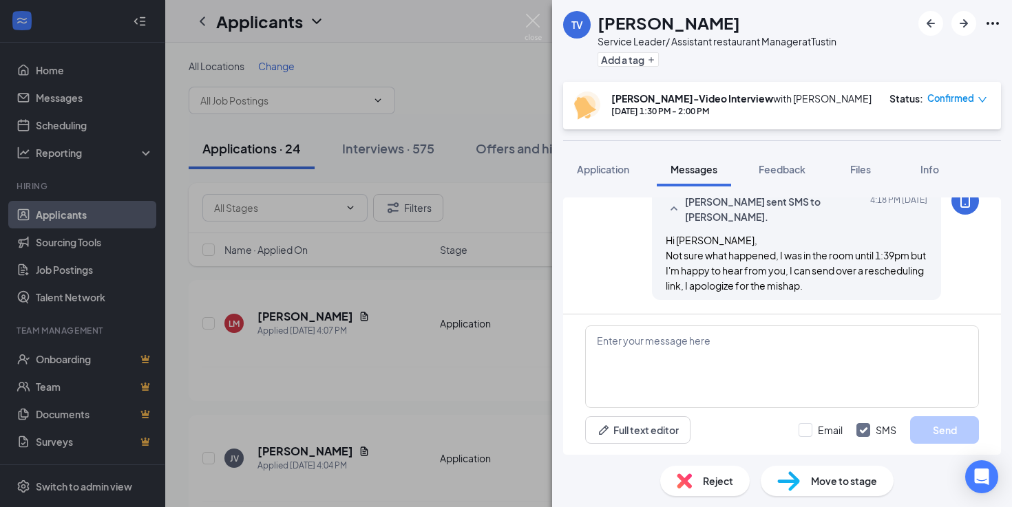
click at [957, 105] on span "Confirmed" at bounding box center [950, 99] width 47 height 14
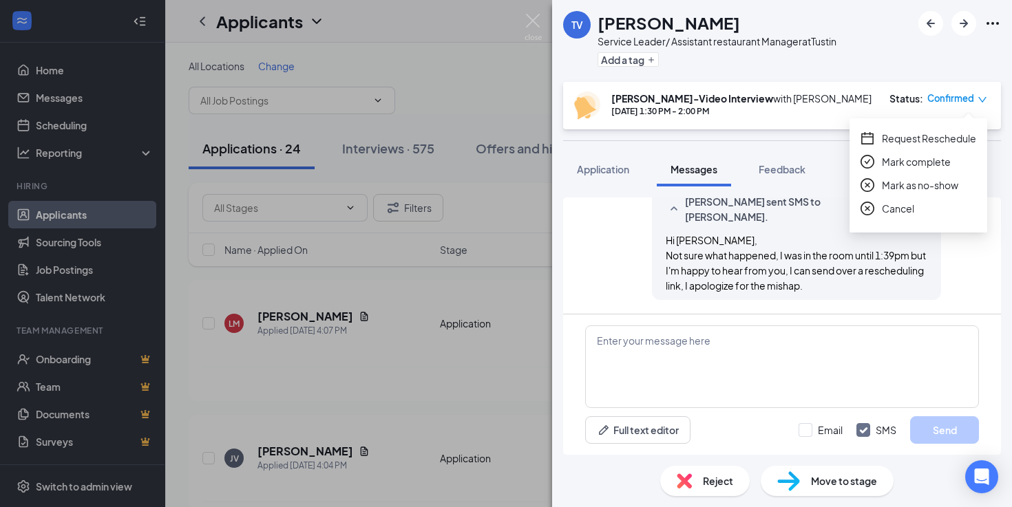
click at [883, 136] on span "Request Reschedule" at bounding box center [929, 138] width 94 height 15
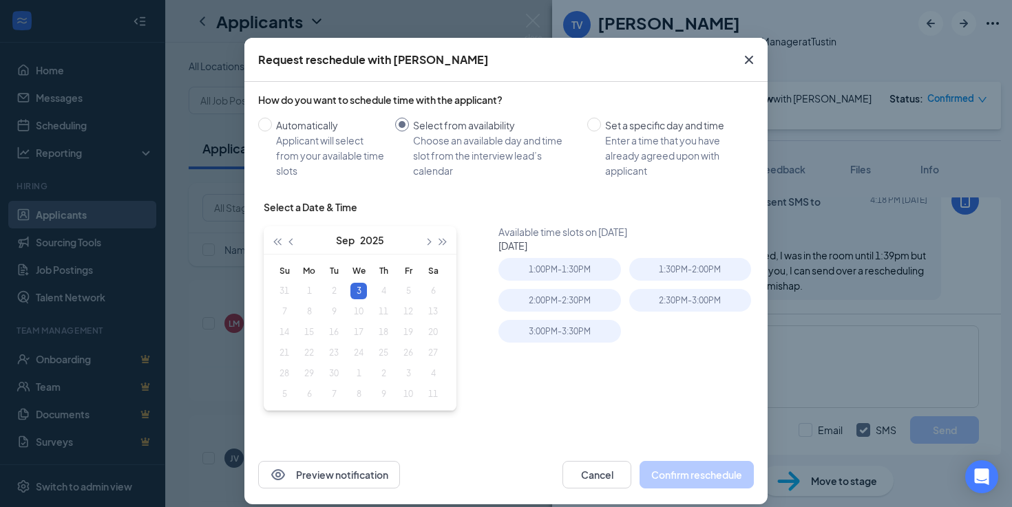
scroll to position [38, 0]
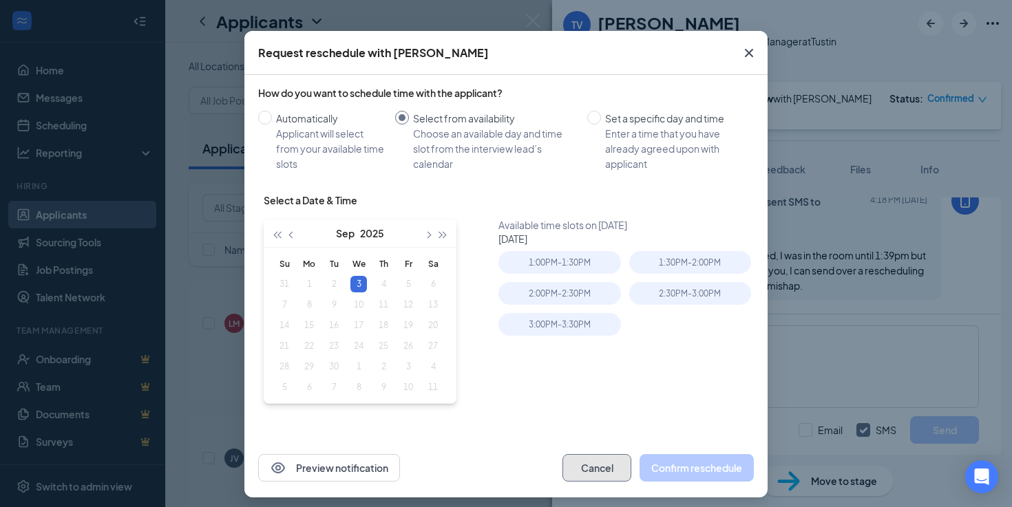
click at [609, 465] on button "Cancel" at bounding box center [596, 468] width 69 height 28
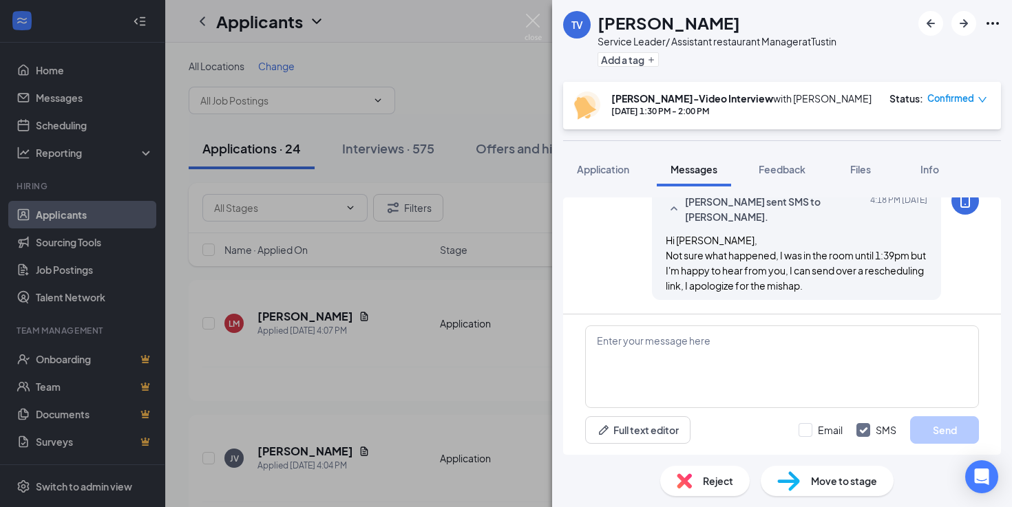
scroll to position [0, 0]
click at [952, 91] on div "Jess-Video Interview with Jess Corcuera Aug 26, 1:30 PM - 2:00 PM Status : Conf…" at bounding box center [782, 105] width 438 height 47
click at [940, 100] on span "Confirmed" at bounding box center [950, 99] width 47 height 14
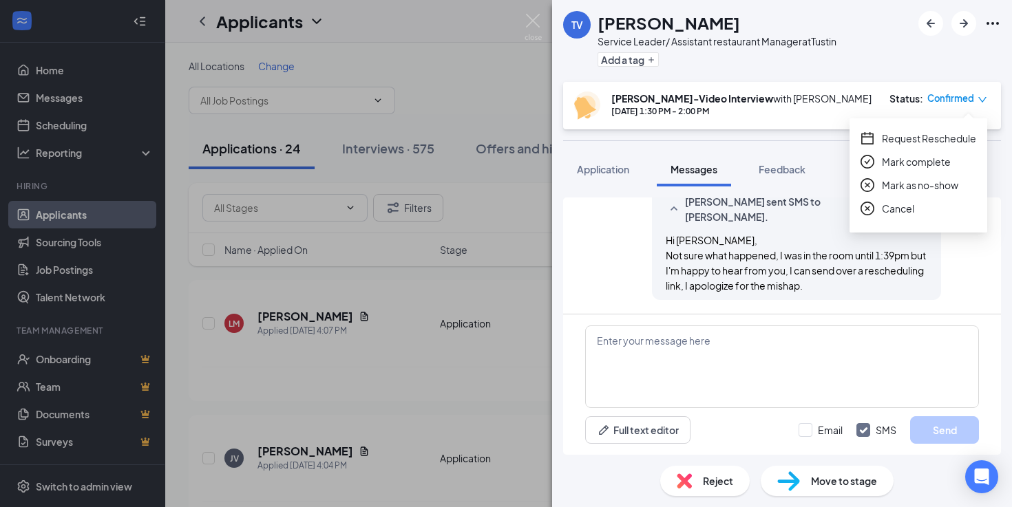
click at [897, 139] on span "Request Reschedule" at bounding box center [929, 138] width 94 height 15
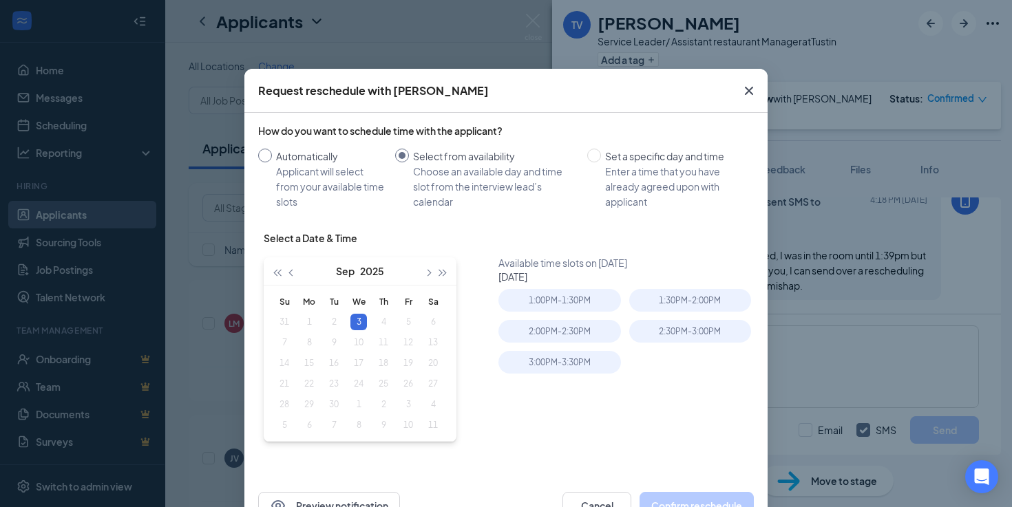
click at [319, 161] on div "Automatically" at bounding box center [330, 156] width 108 height 15
click at [272, 161] on input "Automatically Applicant will select from your available time slots" at bounding box center [265, 156] width 14 height 14
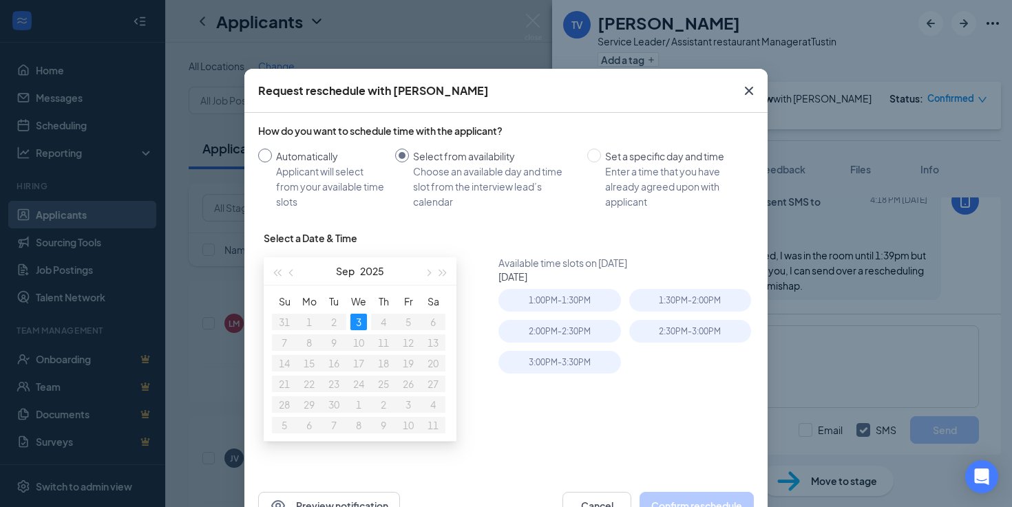
radio input "true"
radio input "false"
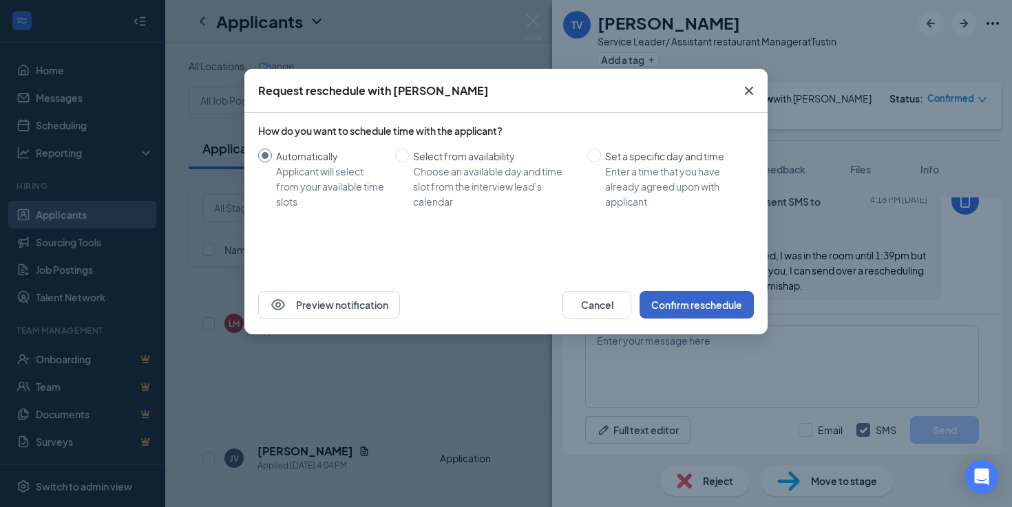
click at [729, 316] on button "Confirm reschedule" at bounding box center [696, 305] width 114 height 28
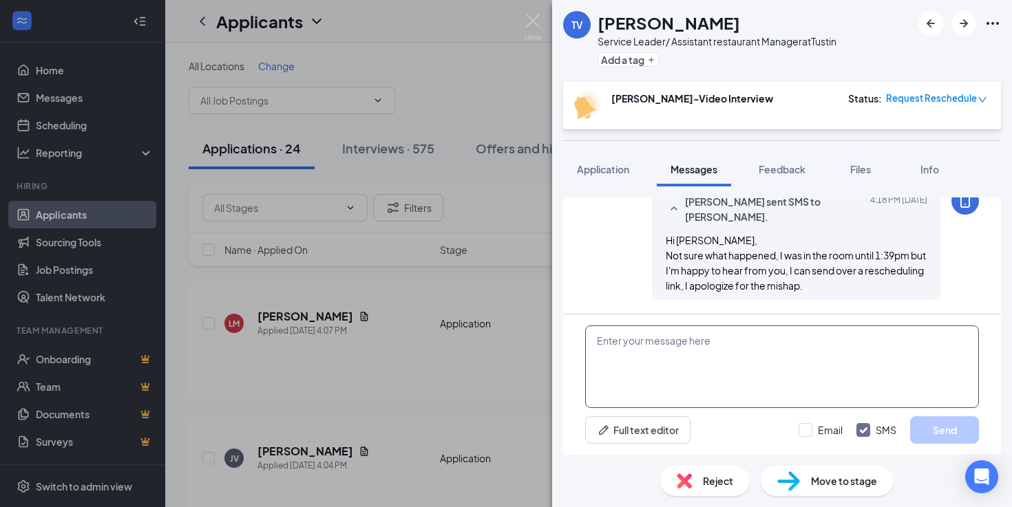
click at [703, 363] on textarea at bounding box center [782, 367] width 394 height 83
type textarea "I"
type textarea "N"
click at [791, 341] on textarea "I have some availability Friday between 12-1PM if that works for you too" at bounding box center [782, 367] width 394 height 83
drag, startPoint x: 772, startPoint y: 345, endPoint x: 793, endPoint y: 345, distance: 21.3
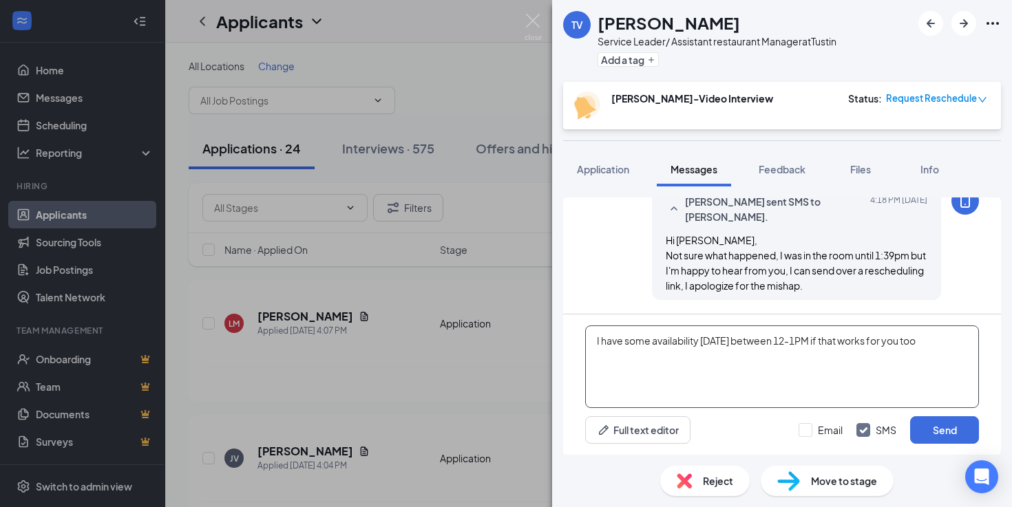
click at [793, 345] on textarea "I have some availability Friday between 12-1PM if that works for you too" at bounding box center [782, 367] width 394 height 83
click at [926, 341] on textarea "I have some availability Friday between 12-1PM if that works for you too" at bounding box center [782, 367] width 394 height 83
click at [701, 343] on textarea "I have some availability Friday between 12-1PM if that works for you." at bounding box center [782, 367] width 394 height 83
click at [614, 344] on textarea "I have some availability this Friday between 12-1PM if that works for you." at bounding box center [782, 367] width 394 height 83
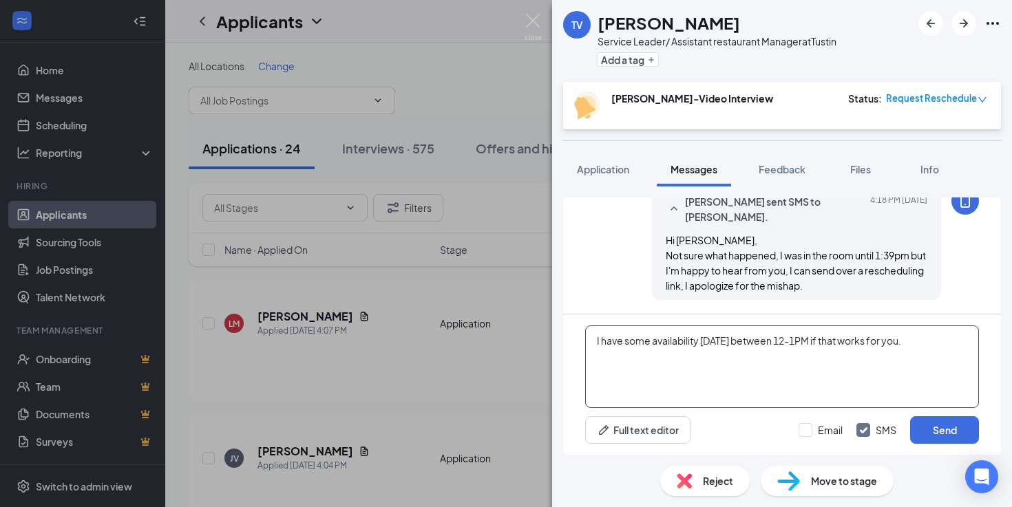
click at [614, 344] on textarea "I have some availability this Friday between 12-1PM if that works for you." at bounding box center [782, 367] width 394 height 83
click at [672, 340] on textarea "I have some availability this Friday between 12-1PM if that works for you." at bounding box center [782, 367] width 394 height 83
drag, startPoint x: 700, startPoint y: 342, endPoint x: 602, endPoint y: 347, distance: 97.8
click at [602, 347] on textarea "I have some availability this Friday between 12-1PM if that works for you." at bounding box center [782, 367] width 394 height 83
click at [673, 341] on textarea "I can also accomodate this Friday between 12-1PM if that works for you." at bounding box center [782, 367] width 394 height 83
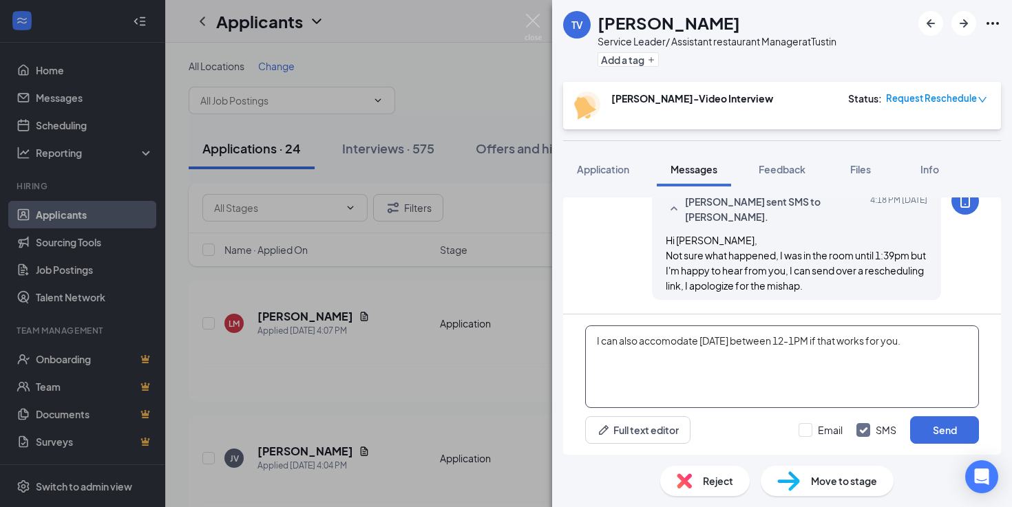
click at [711, 338] on textarea "I can also accomodate this Friday between 12-1PM if that works for you." at bounding box center [782, 367] width 394 height 83
click at [666, 338] on textarea "I can also accomodate this Friday between 12-1PM if that works for you." at bounding box center [782, 367] width 394 height 83
click at [724, 341] on textarea "I can also accomodate this Friday between 12-1PM if that works for you." at bounding box center [782, 367] width 394 height 83
click at [683, 343] on textarea "I can also accomodate this Friday between 12-1PM if that works for you." at bounding box center [782, 367] width 394 height 83
drag, startPoint x: 751, startPoint y: 365, endPoint x: 882, endPoint y: 337, distance: 134.4
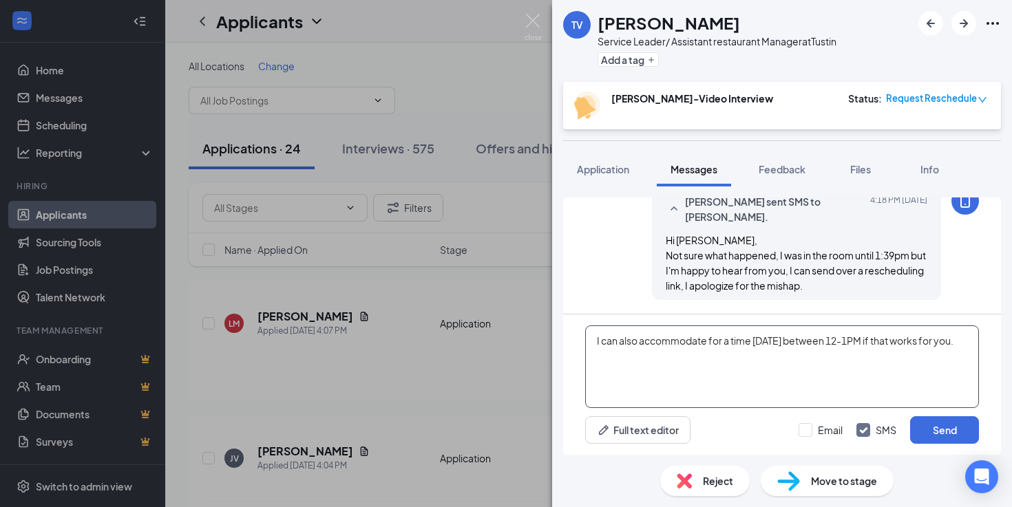
click at [882, 337] on textarea "I can also accommodate for a time this Friday between 12-1PM if that works for …" at bounding box center [782, 367] width 394 height 83
type textarea "I can also accommodate for a time this Friday between 12-1PM"
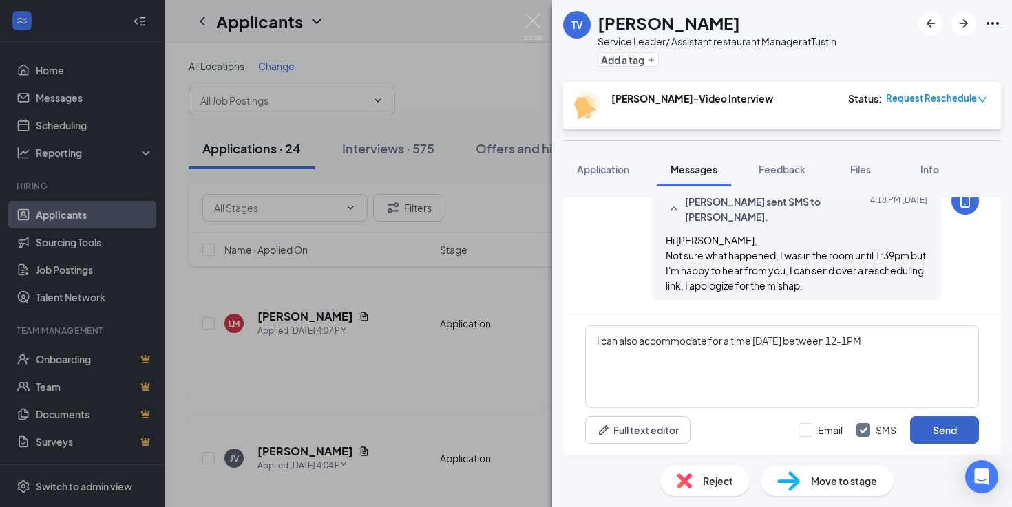
click at [940, 427] on button "Send" at bounding box center [944, 430] width 69 height 28
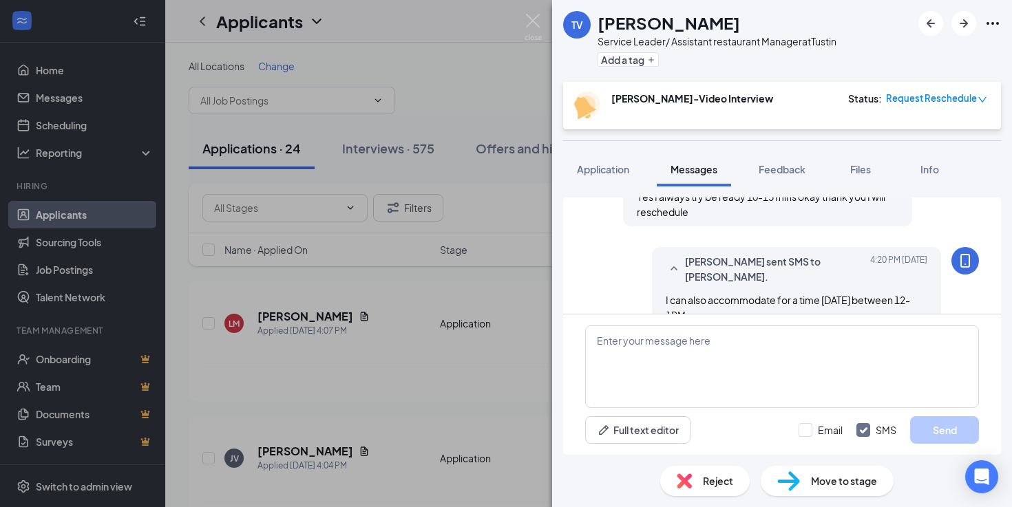
scroll to position [1030, 0]
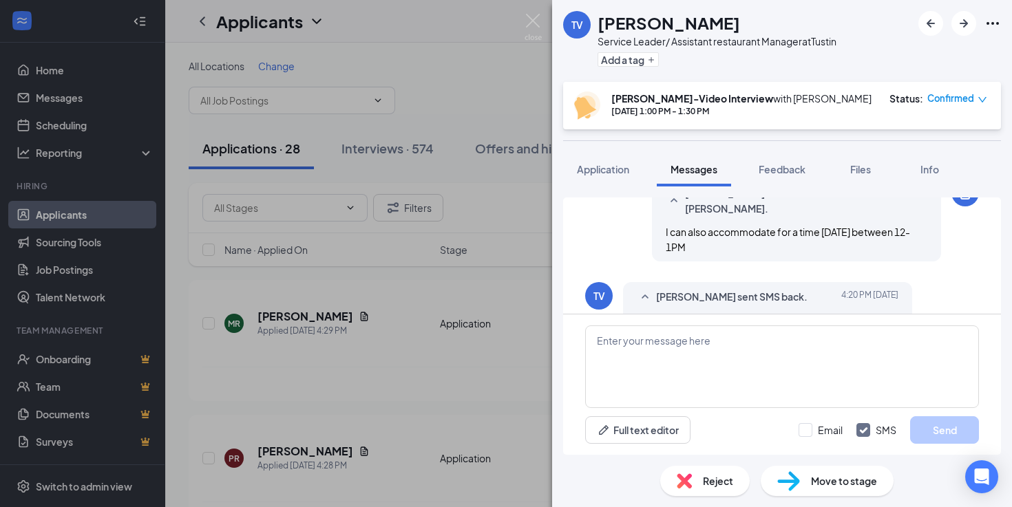
scroll to position [273, 0]
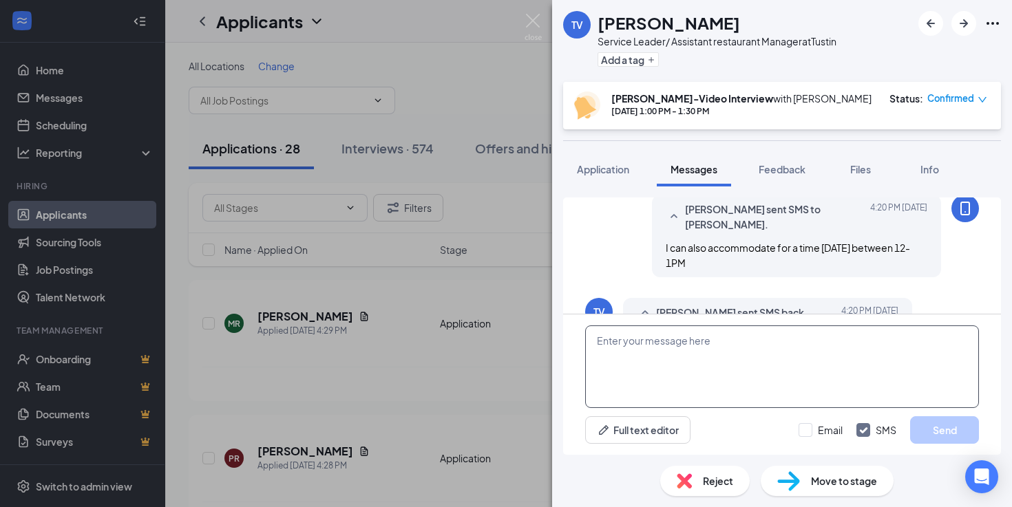
click at [732, 356] on textarea at bounding box center [782, 367] width 394 height 83
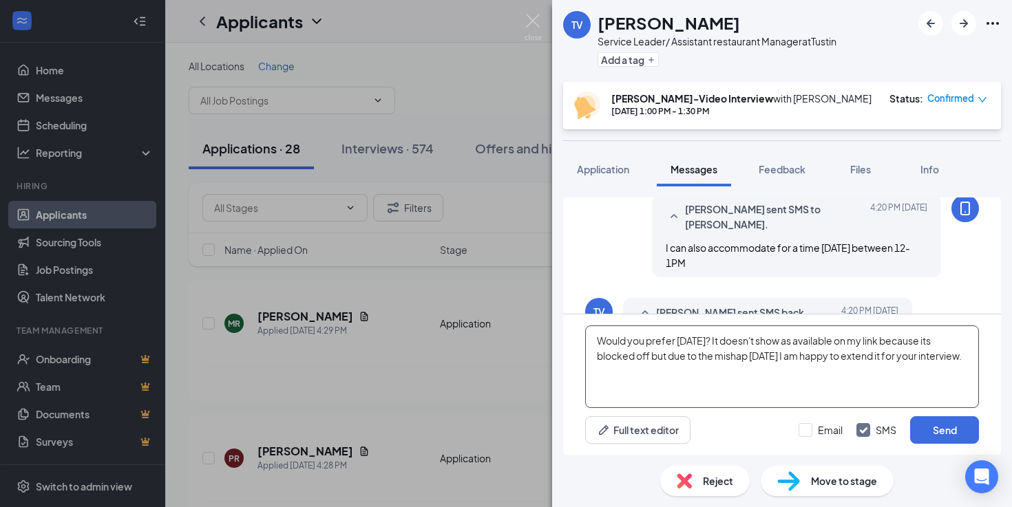
click at [798, 359] on textarea "Would you prefer [DATE]? It doesn't show as available on my link because its bl…" at bounding box center [782, 367] width 394 height 83
click at [775, 372] on textarea "Would you prefer [DATE]? It doesn't show as available on my link because its bl…" at bounding box center [782, 367] width 394 height 83
click at [928, 356] on textarea "Would you prefer [DATE]? It doesn't show as available on my link because its bl…" at bounding box center [782, 367] width 394 height 83
drag, startPoint x: 932, startPoint y: 356, endPoint x: 893, endPoint y: 359, distance: 39.3
click at [893, 359] on textarea "Would you prefer [DATE]? It doesn't show as available on my link because its bl…" at bounding box center [782, 367] width 394 height 83
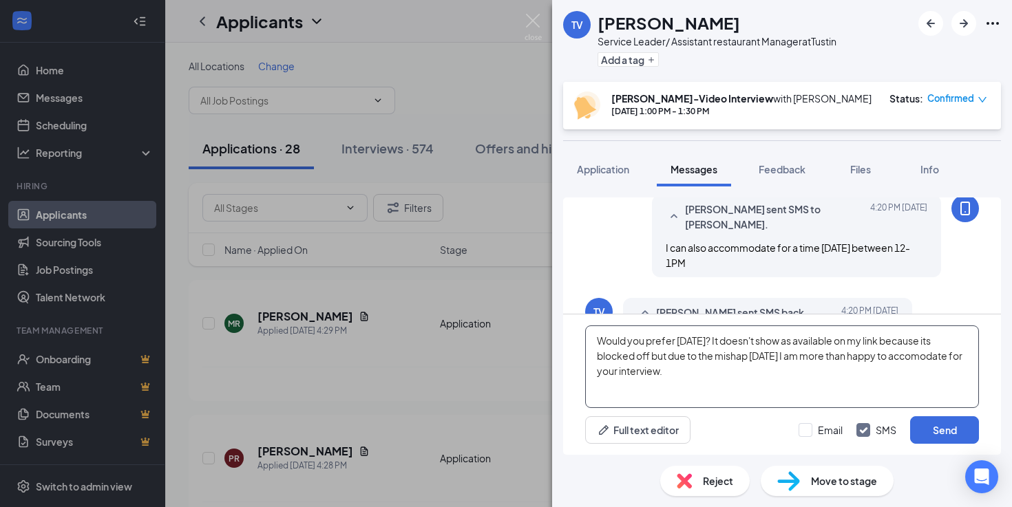
click at [952, 382] on textarea "Would you prefer [DATE]? It doesn't show as available on my link because its bl…" at bounding box center [782, 367] width 394 height 83
click at [841, 361] on textarea "Would you prefer [DATE]? It doesn't show as available on my link because its bl…" at bounding box center [782, 367] width 394 height 83
click at [915, 356] on textarea "Would you prefer [DATE]? It doesn't show as available on my link because its bl…" at bounding box center [782, 367] width 394 height 83
click at [937, 345] on textarea "Would you prefer this Friday? It doesn't show as available on my link because i…" at bounding box center [782, 367] width 394 height 83
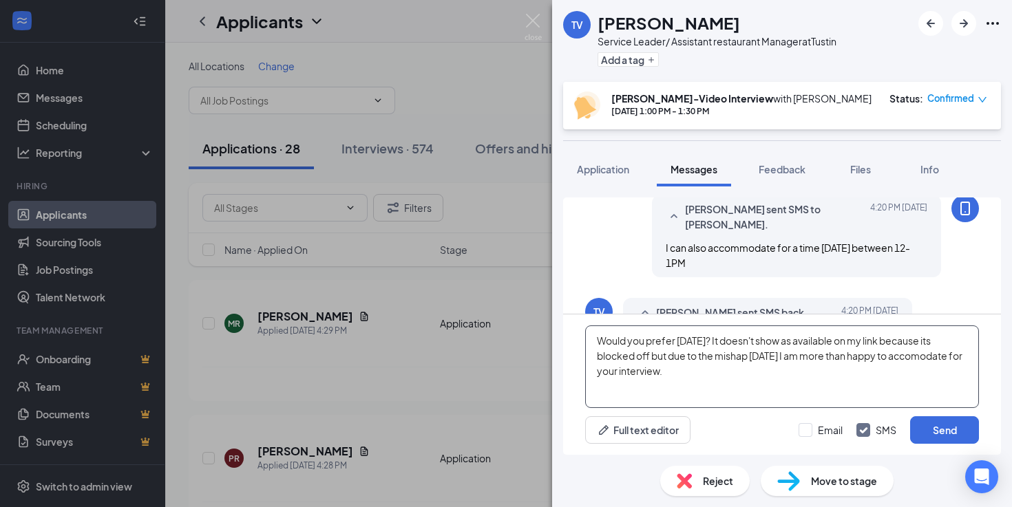
click at [884, 352] on textarea "Would you prefer this Friday? It doesn't show as available on my link because i…" at bounding box center [782, 367] width 394 height 83
click at [905, 355] on textarea "Would you prefer this Friday? It doesn't show as available on my link because i…" at bounding box center [782, 367] width 394 height 83
click at [877, 352] on textarea "Would you prefer this Friday? It doesn't show as available on my link because i…" at bounding box center [782, 367] width 394 height 83
click at [917, 358] on textarea "Would you prefer this Friday? It doesn't show as available on my link because i…" at bounding box center [782, 367] width 394 height 83
click at [822, 370] on textarea "Would you prefer this Friday? It doesn't show as available on my link because i…" at bounding box center [782, 367] width 394 height 83
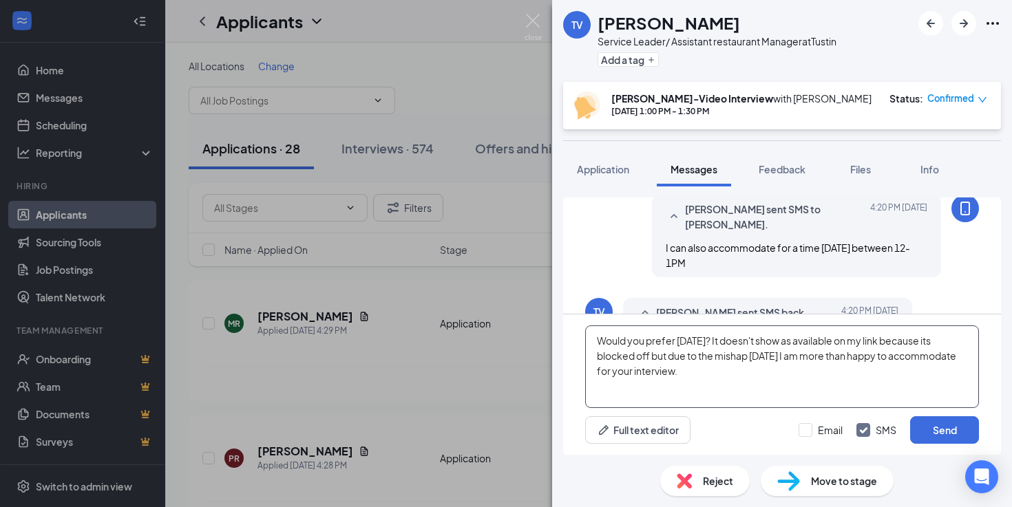
click at [776, 360] on textarea "Would you prefer this Friday? It doesn't show as available on my link because i…" at bounding box center [782, 367] width 394 height 83
click at [790, 387] on textarea "Would you prefer this Friday? It doesn't show as available on my link because i…" at bounding box center [782, 367] width 394 height 83
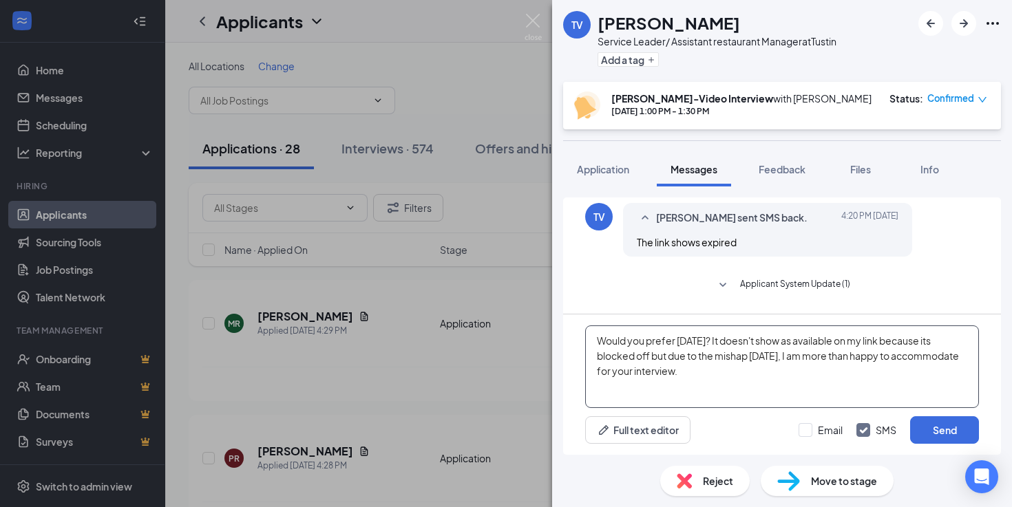
scroll to position [656, 0]
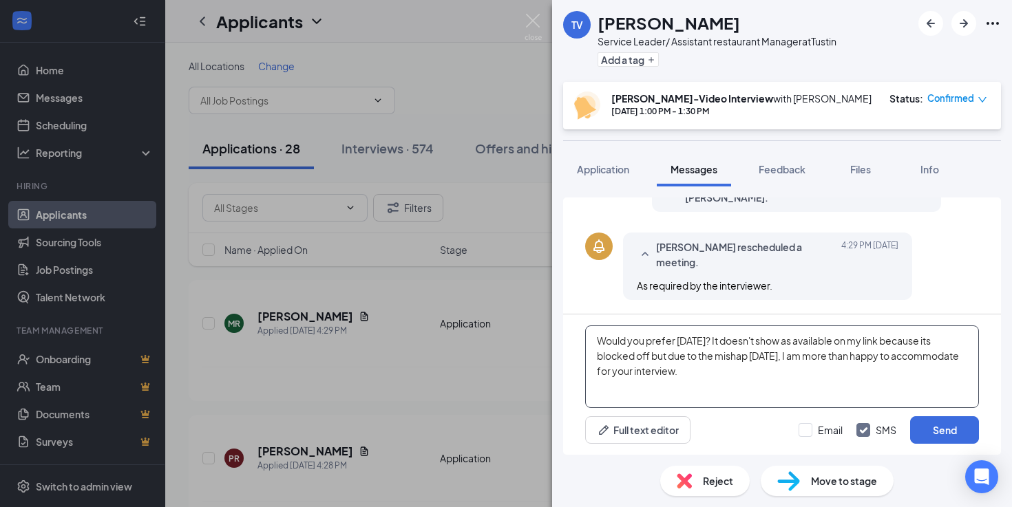
click at [599, 339] on textarea "Would you prefer this Friday? It doesn't show as available on my link because i…" at bounding box center [782, 367] width 394 height 83
click at [743, 344] on textarea "I know you scheduled for 9/3. Would you prefer this Friday? It doesn't show as …" at bounding box center [782, 367] width 394 height 83
click at [896, 341] on textarea "I know you scheduled for 9/3. However would you prefer this Friday? It doesn't …" at bounding box center [782, 367] width 394 height 83
click at [894, 369] on textarea "I know you scheduled for 9/3. However would you prefer this Friday at 12:30? It…" at bounding box center [782, 367] width 394 height 83
drag, startPoint x: 868, startPoint y: 356, endPoint x: 814, endPoint y: 354, distance: 54.4
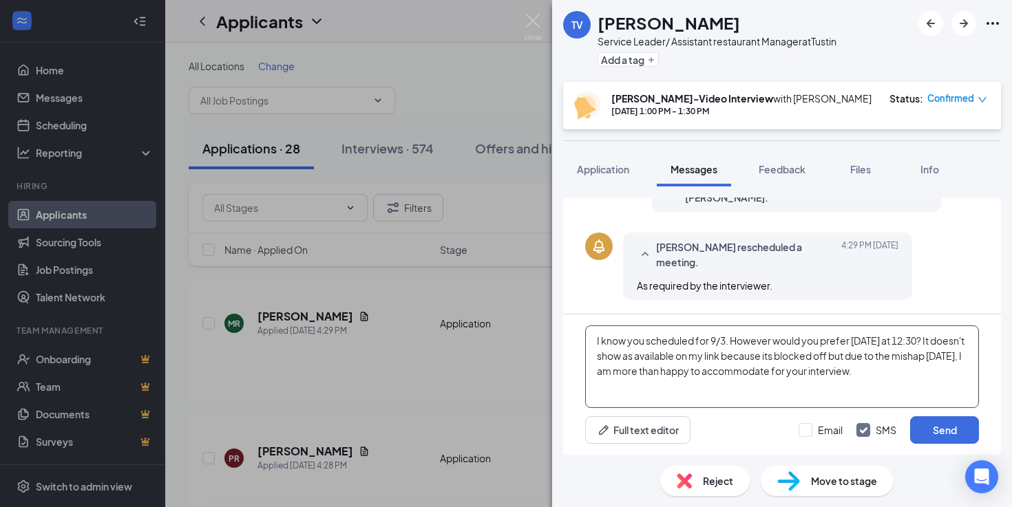
click at [814, 354] on textarea "I know you scheduled for 9/3. However would you prefer this Friday at 12:30? It…" at bounding box center [782, 367] width 394 height 83
click at [868, 355] on textarea "I know you scheduled for 9/3. However would you prefer this Friday at 12:30? It…" at bounding box center [782, 367] width 394 height 83
drag, startPoint x: 625, startPoint y: 373, endPoint x: 583, endPoint y: 356, distance: 45.1
click at [582, 356] on div "I know you scheduled for 9/3. However would you prefer this Friday at 12:30? It…" at bounding box center [782, 385] width 438 height 140
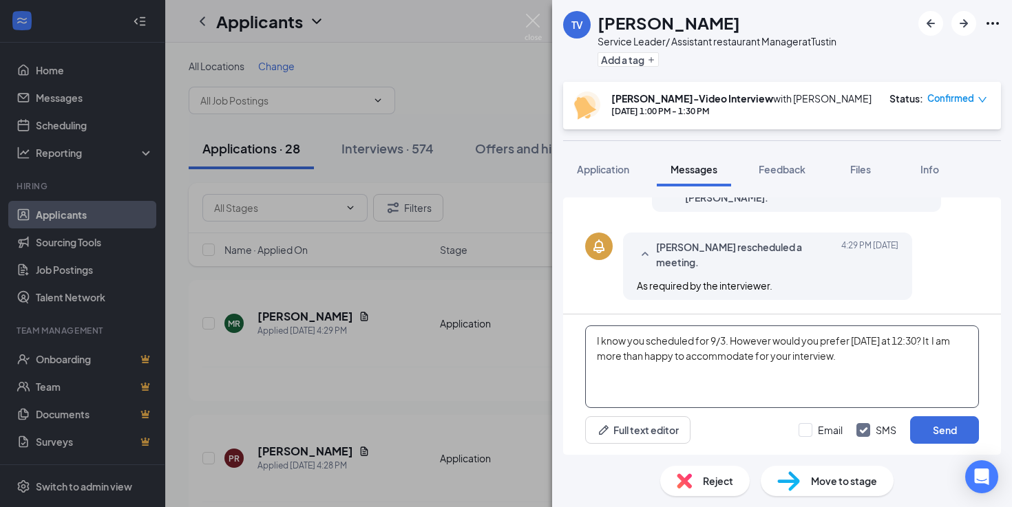
click at [849, 362] on textarea "I know you scheduled for 9/3. However would you prefer this Friday at 12:30? It…" at bounding box center [782, 367] width 394 height 83
click at [948, 344] on textarea "I know you scheduled for 9/3. However would you prefer this Friday at 12:30? It…" at bounding box center [782, 367] width 394 height 83
click at [619, 352] on textarea "I know you scheduled for 9/3. However would you prefer this Friday at 12:30? It…" at bounding box center [782, 367] width 394 height 83
click at [669, 355] on textarea "I know you scheduled for 9/3. However would you prefer this Friday at 12:30? It…" at bounding box center [782, 367] width 394 height 83
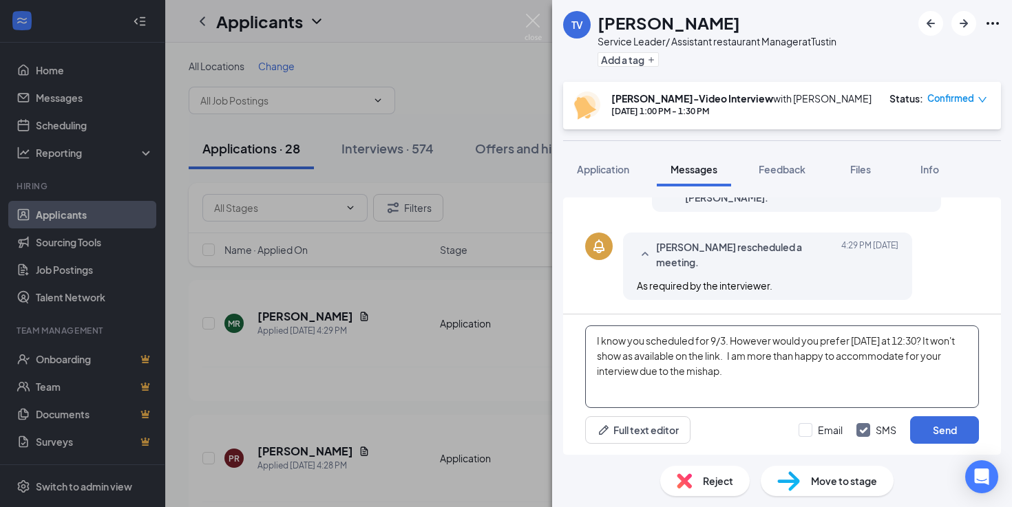
click at [669, 355] on textarea "I know you scheduled for 9/3. However would you prefer this Friday at 12:30? It…" at bounding box center [782, 367] width 394 height 83
click at [756, 357] on textarea "I know you scheduled for 9/3. However would you prefer this Friday at 12:30? It…" at bounding box center [782, 367] width 394 height 83
click at [754, 357] on textarea "I know you scheduled for 9/3. However would you prefer this Friday at 12:30? It…" at bounding box center [782, 367] width 394 height 83
click at [934, 373] on textarea "I know you scheduled for 9/3. However would you prefer this Friday at 12:30? It…" at bounding box center [782, 367] width 394 height 83
type textarea "I know you scheduled for 9/3. However would you prefer this Friday at 12:30? It…"
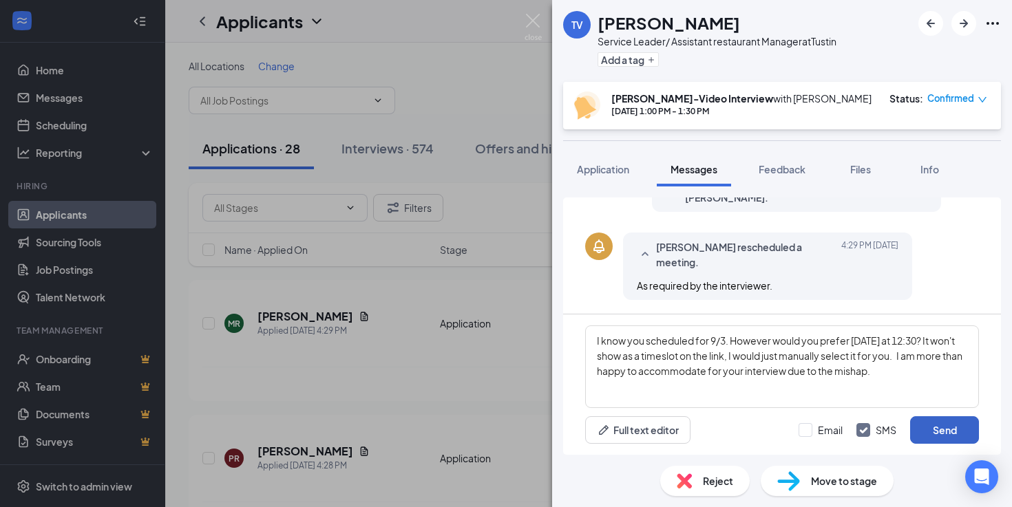
click at [925, 432] on button "Send" at bounding box center [944, 430] width 69 height 28
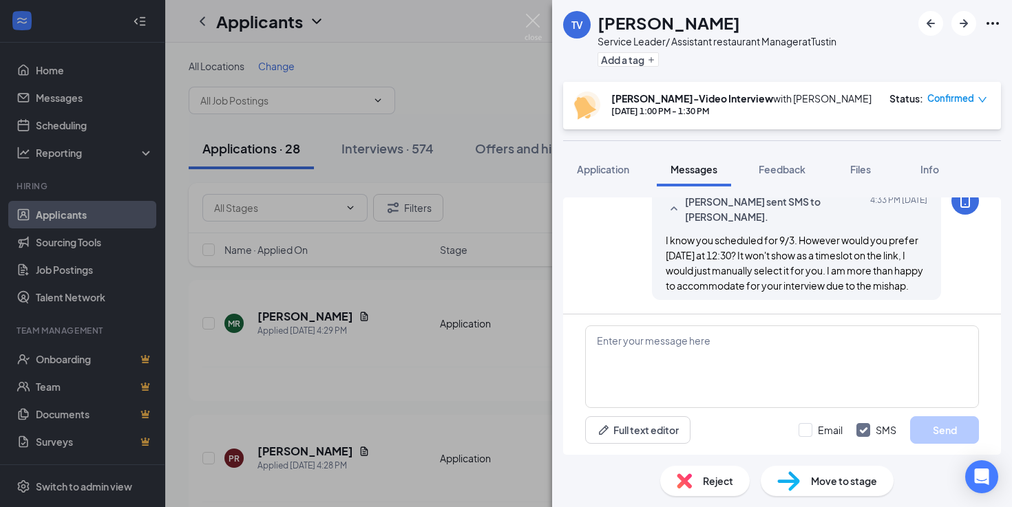
scroll to position [804, 0]
click at [760, 366] on textarea at bounding box center [782, 367] width 394 height 83
type textarea "z"
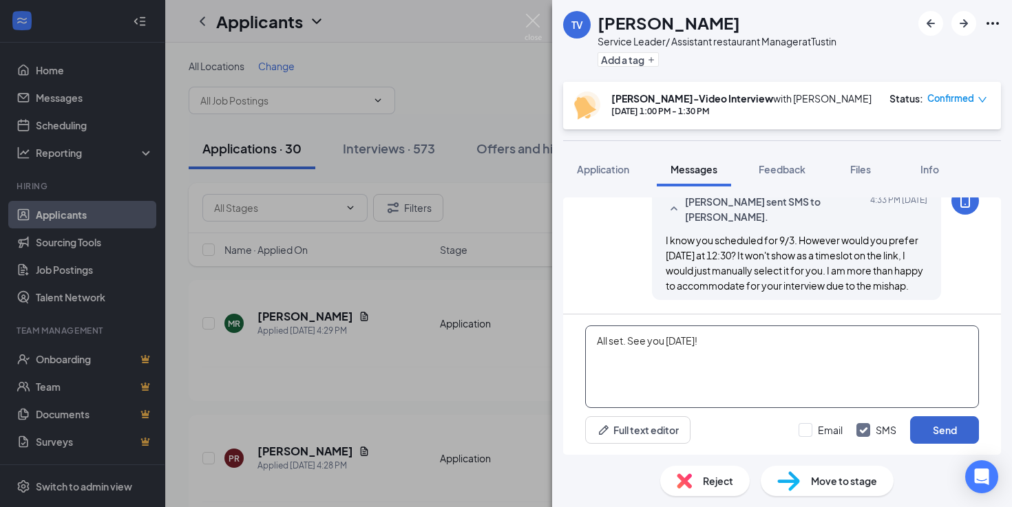
type textarea "All set. See you Friday!"
click at [965, 431] on button "Send" at bounding box center [944, 430] width 69 height 28
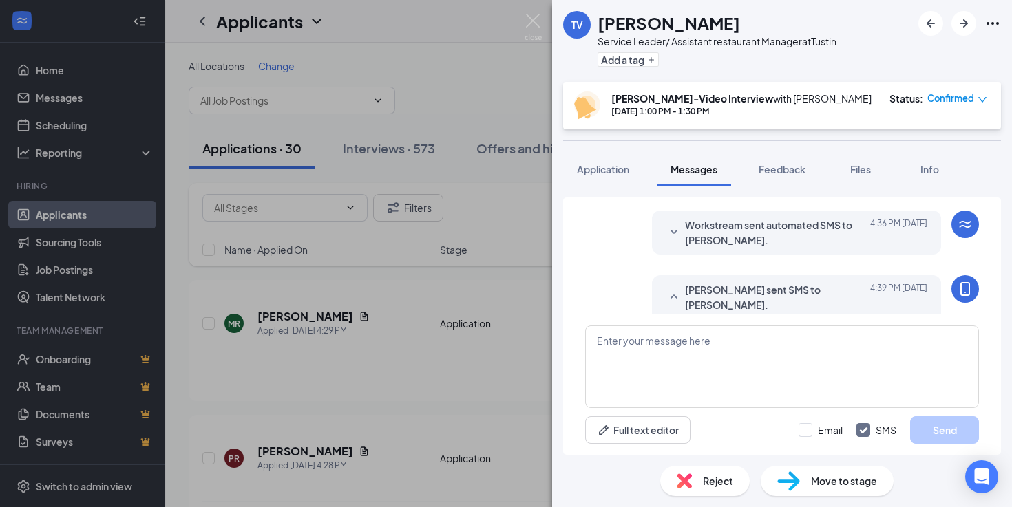
click at [801, 234] on span "Workstream sent automated SMS to TYLER VILLANUEVA." at bounding box center [775, 232] width 180 height 30
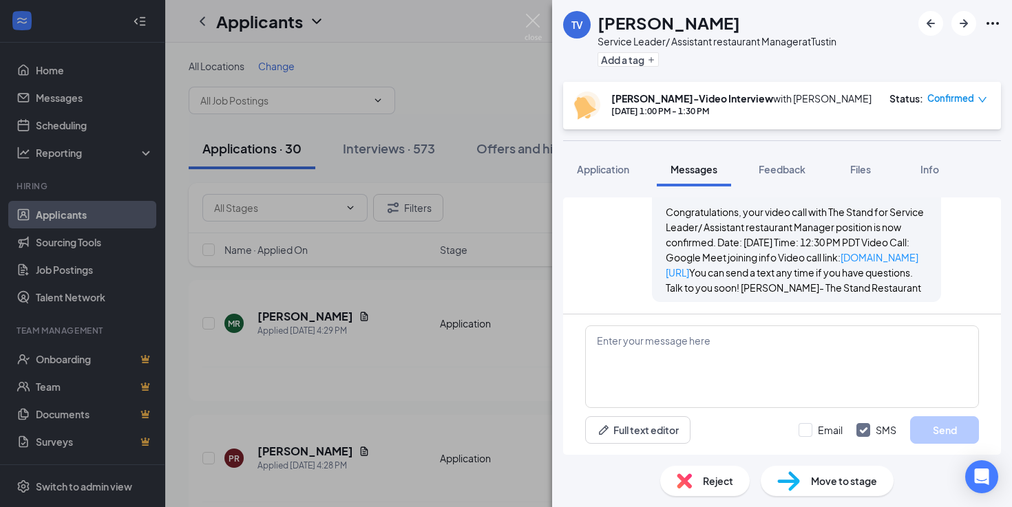
scroll to position [1132, 0]
click at [766, 194] on span "Workstream sent automated SMS to TYLER VILLANUEVA." at bounding box center [775, 179] width 180 height 30
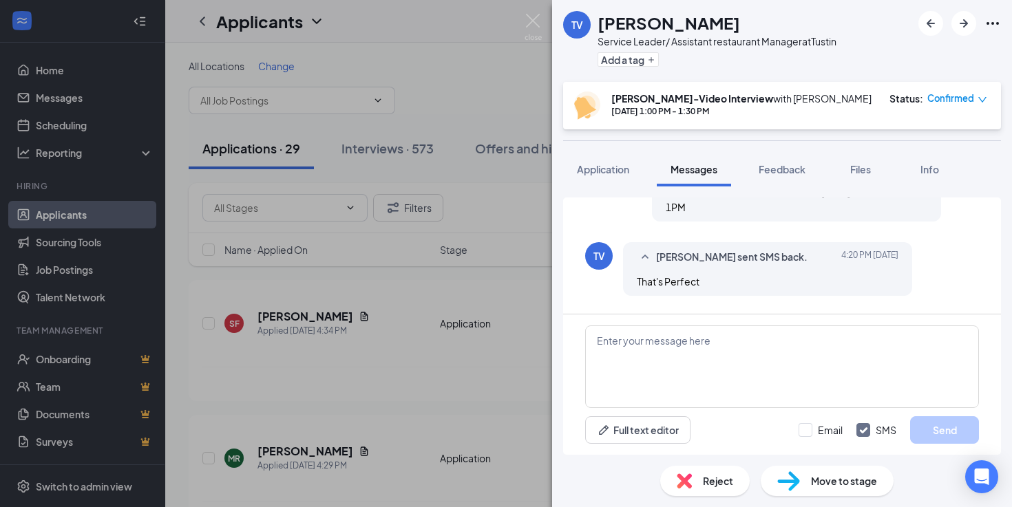
click at [933, 93] on span "Confirmed" at bounding box center [950, 99] width 47 height 14
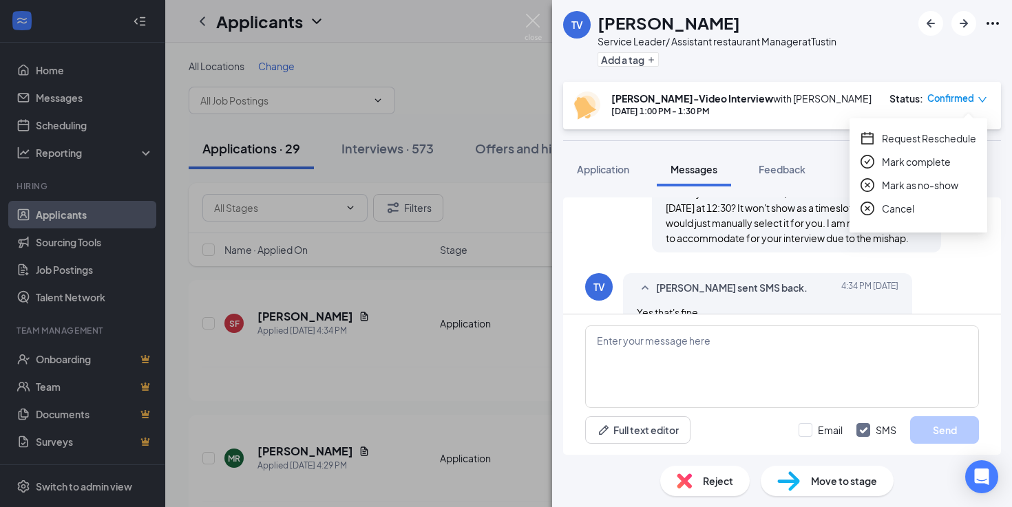
scroll to position [749, 0]
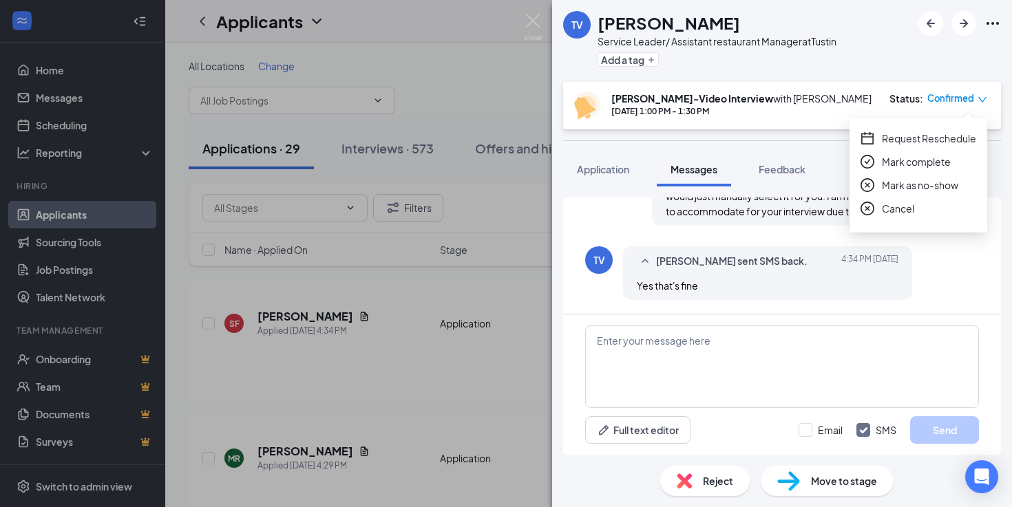
click at [884, 150] on div "Request Reschedule Mark complete Mark as no-show Cancel" at bounding box center [918, 173] width 116 height 85
click at [884, 139] on span "Request Reschedule" at bounding box center [929, 138] width 94 height 15
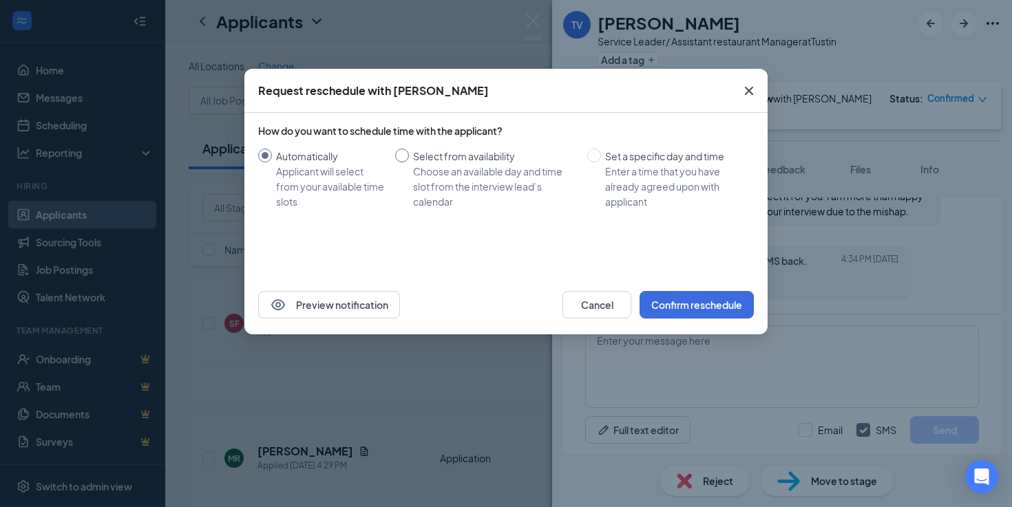
click at [441, 171] on div "Choose an available day and time slot from the interview lead’s calendar" at bounding box center [494, 186] width 163 height 45
click at [409, 162] on input "Select from availability Choose an available day and time slot from the intervi…" at bounding box center [402, 156] width 14 height 14
radio input "true"
radio input "false"
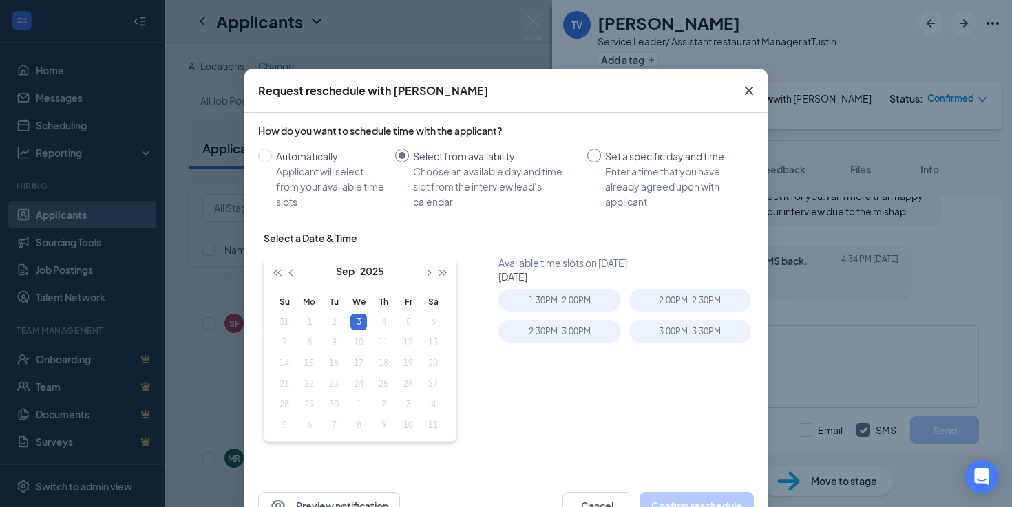
click at [619, 184] on div "Enter a time that you have already agreed upon with applicant" at bounding box center [674, 186] width 138 height 45
click at [601, 162] on input "Set a specific day and time Enter a time that you have already agreed upon with…" at bounding box center [594, 156] width 14 height 14
radio input "true"
radio input "false"
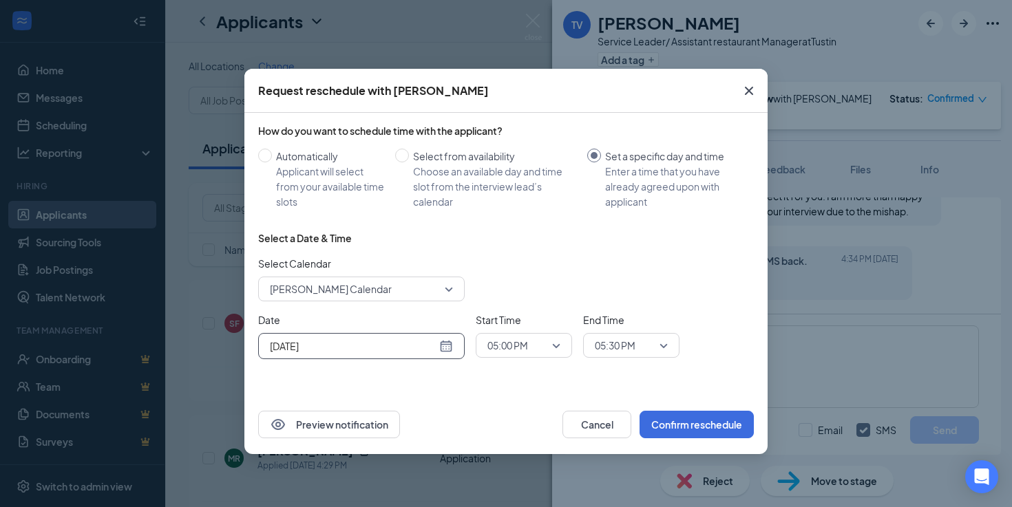
click at [381, 345] on input "[DATE]" at bounding box center [353, 346] width 167 height 15
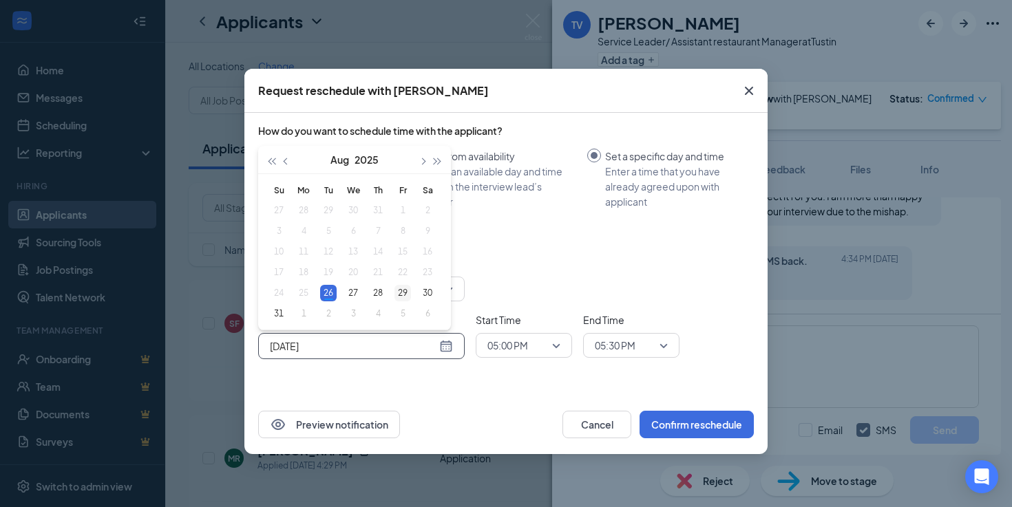
type input "[DATE]"
click at [401, 292] on div "29" at bounding box center [402, 293] width 17 height 17
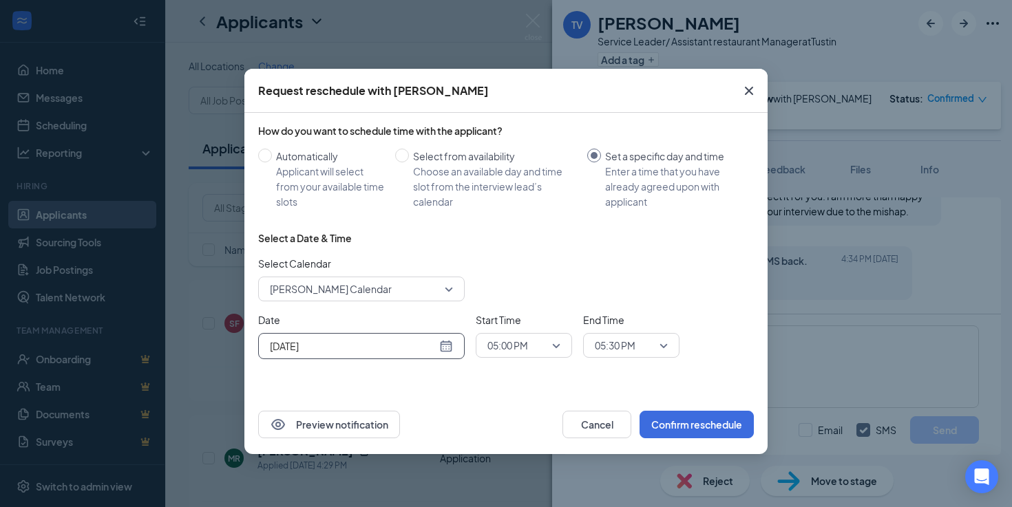
click at [508, 352] on span "05:00 PM" at bounding box center [507, 345] width 41 height 21
click at [515, 223] on span "12:30 PM" at bounding box center [507, 228] width 41 height 15
click at [604, 344] on span "05:30 PM" at bounding box center [615, 345] width 41 height 21
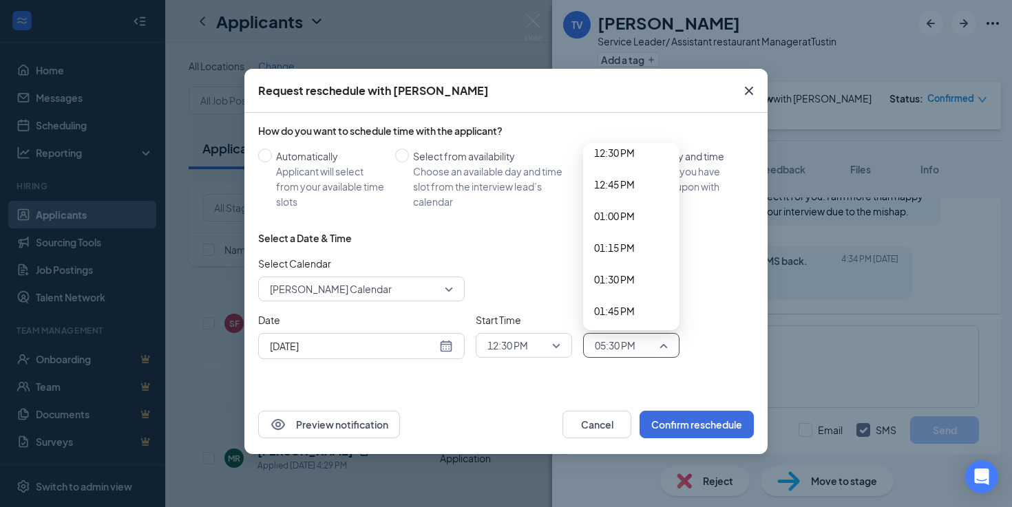
scroll to position [1564, 0]
click at [618, 242] on span "01:00 PM" at bounding box center [614, 246] width 41 height 15
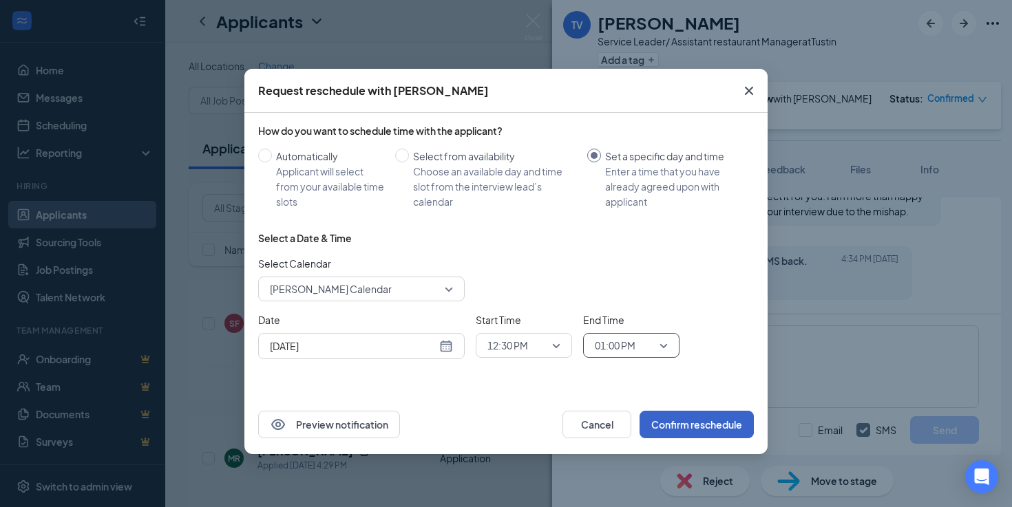
click at [677, 421] on button "Confirm reschedule" at bounding box center [696, 425] width 114 height 28
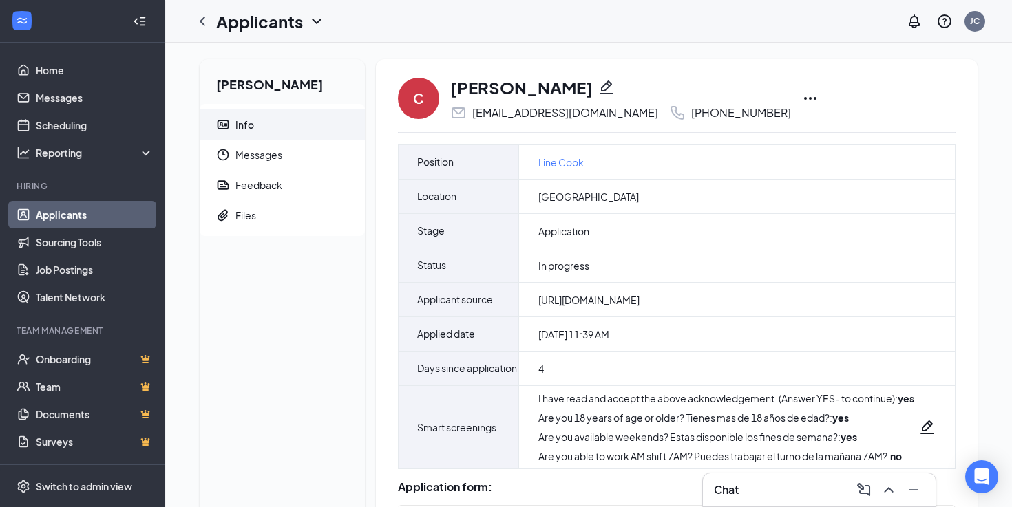
click at [802, 93] on icon "Ellipses" at bounding box center [810, 98] width 17 height 17
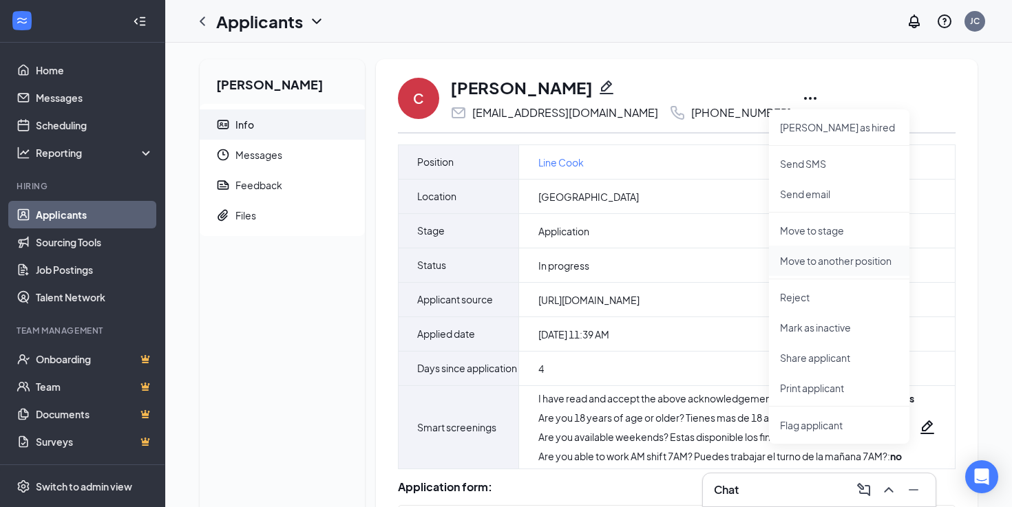
click at [791, 264] on p "Move to another position" at bounding box center [839, 261] width 118 height 14
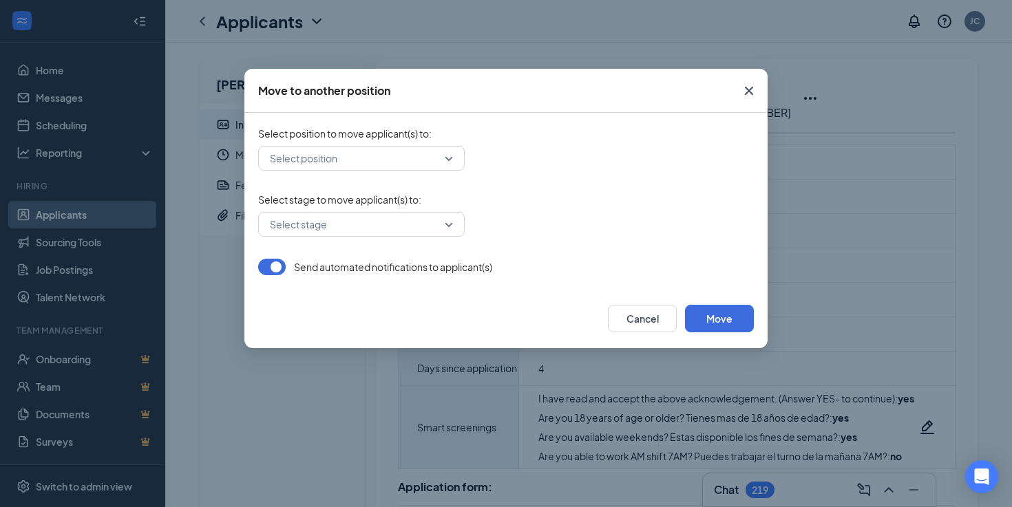
click at [388, 151] on input "search" at bounding box center [356, 158] width 180 height 23
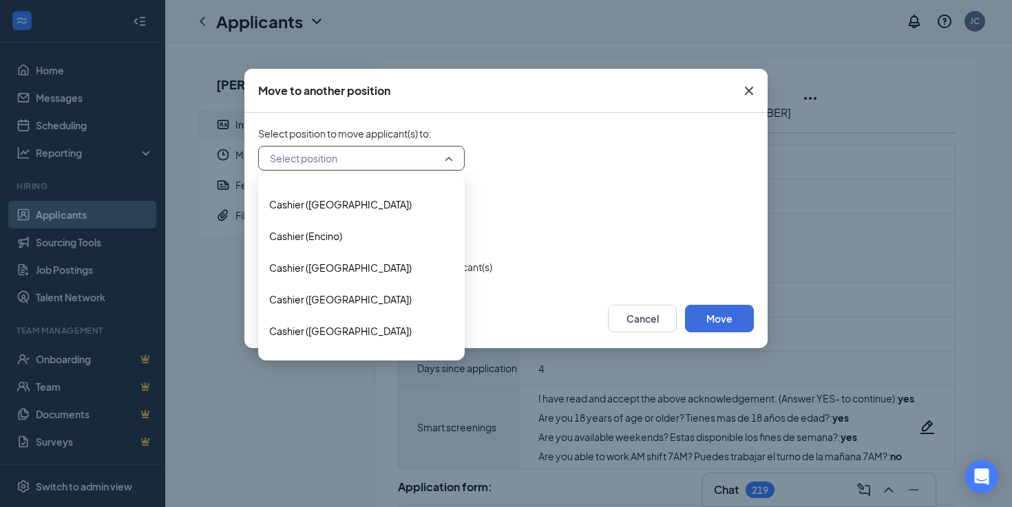
scroll to position [848, 0]
click at [350, 297] on span "Cashier ([GEOGRAPHIC_DATA])" at bounding box center [340, 296] width 142 height 15
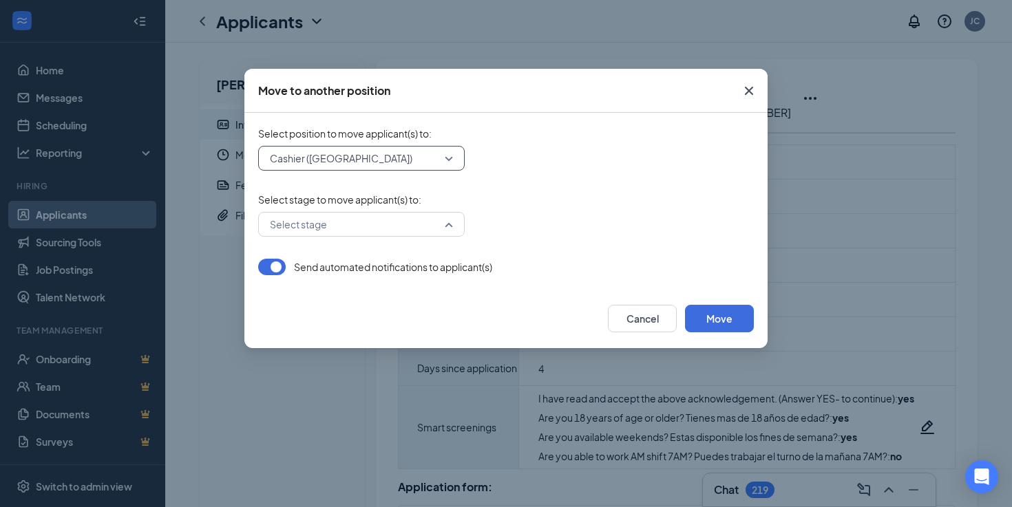
click at [381, 228] on input "search" at bounding box center [356, 224] width 180 height 23
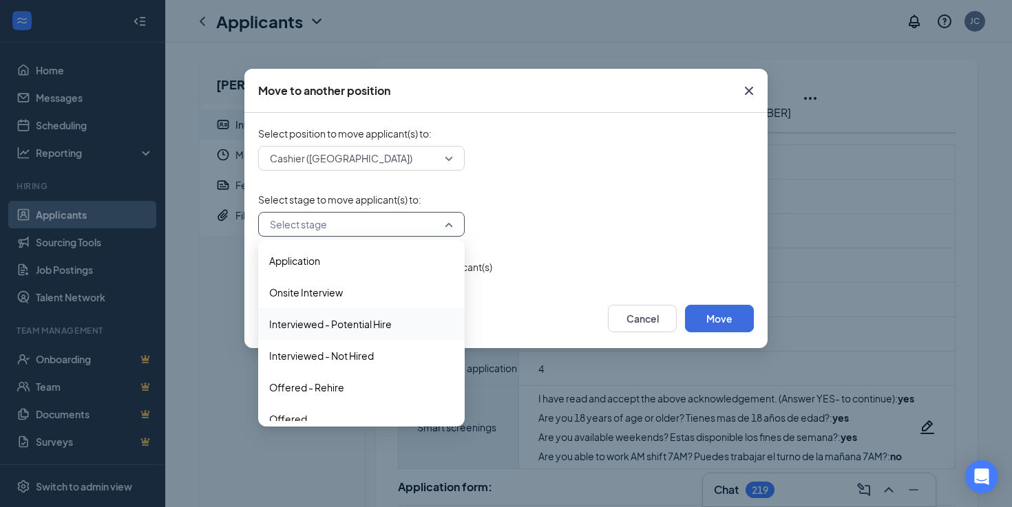
click at [367, 320] on span "Interviewed - Potential Hire" at bounding box center [330, 324] width 122 height 15
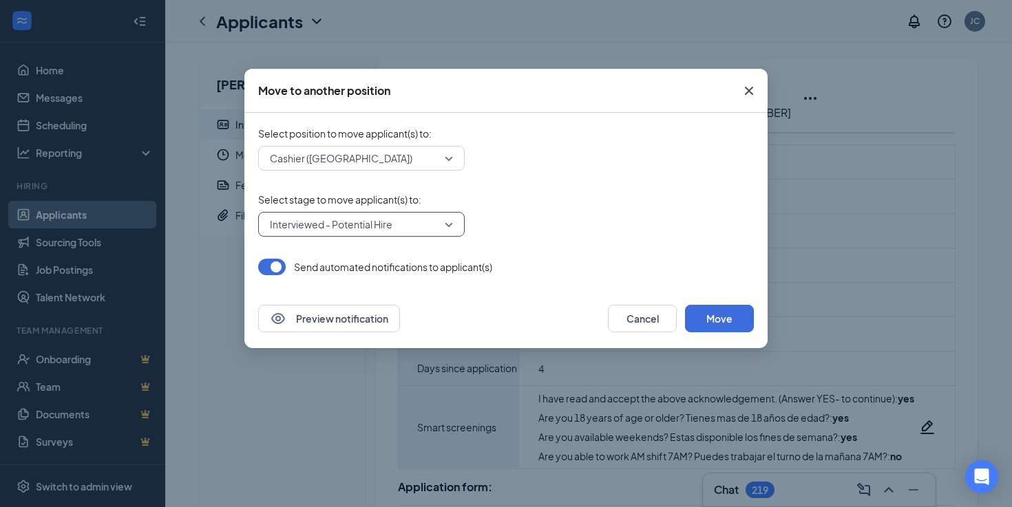
click at [279, 266] on button "button" at bounding box center [272, 267] width 28 height 17
click at [718, 320] on button "Move" at bounding box center [719, 319] width 69 height 28
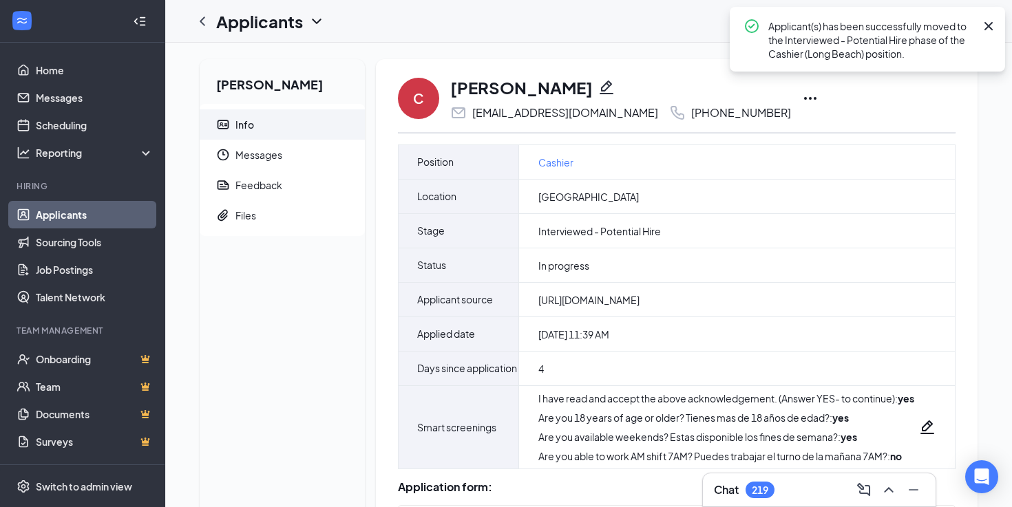
click at [766, 98] on div "C CHRISTOPHER MONTANO chrismontano974@gmail.com +1 (714) 597-9663 Mark as hired…" at bounding box center [676, 98] width 557 height 45
click at [804, 98] on icon "Ellipses" at bounding box center [810, 98] width 12 height 3
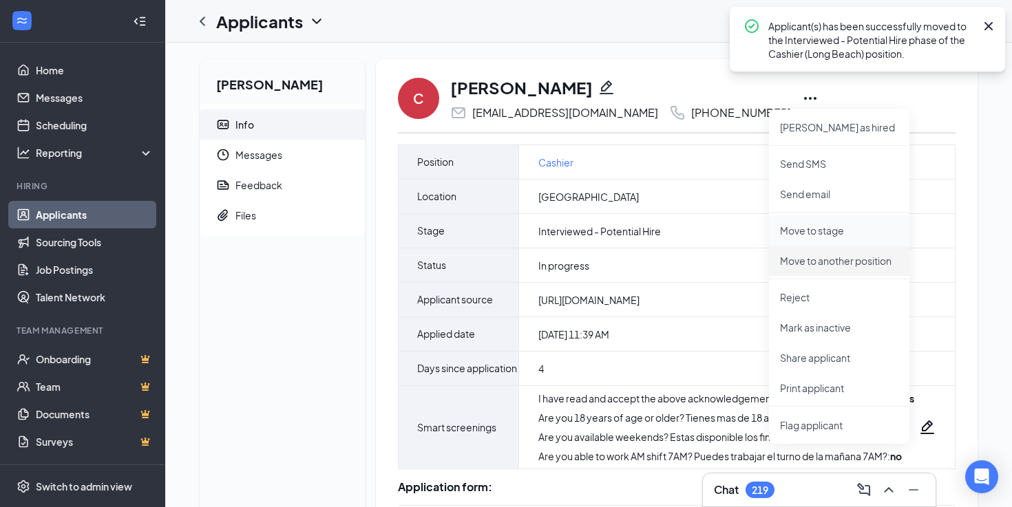
click at [806, 233] on p "Move to stage" at bounding box center [839, 231] width 118 height 14
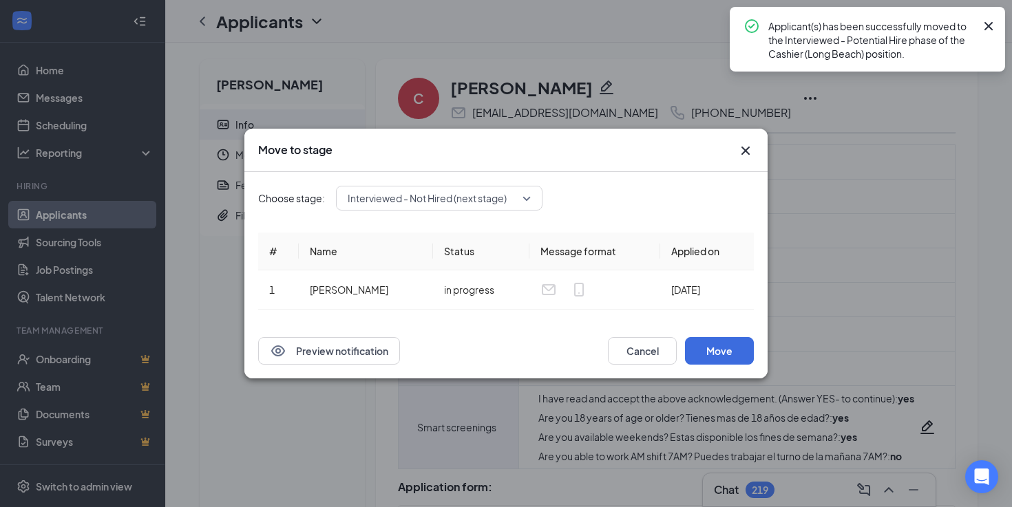
click at [412, 198] on span "Interviewed - Not Hired (next stage)" at bounding box center [427, 198] width 159 height 21
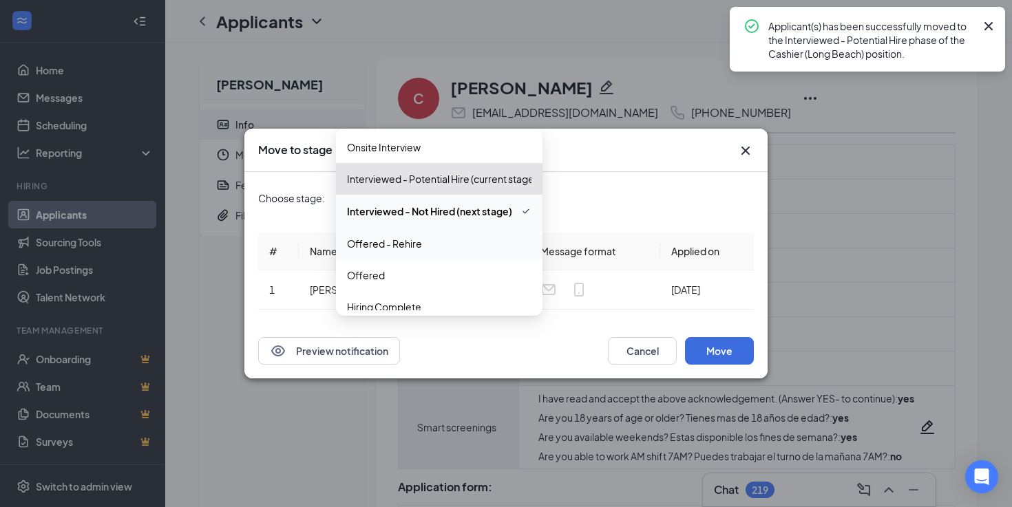
scroll to position [43, 0]
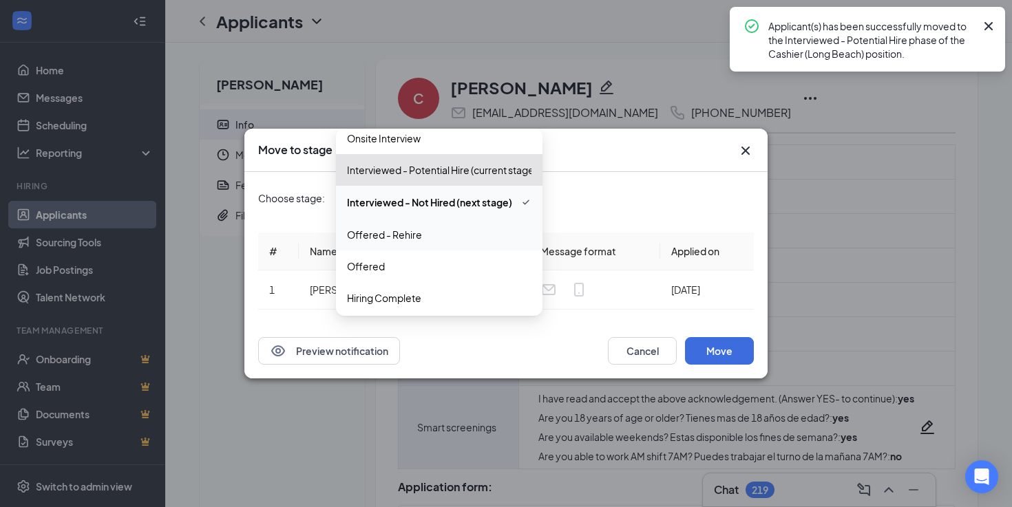
click at [404, 275] on div "Offered" at bounding box center [439, 266] width 206 height 32
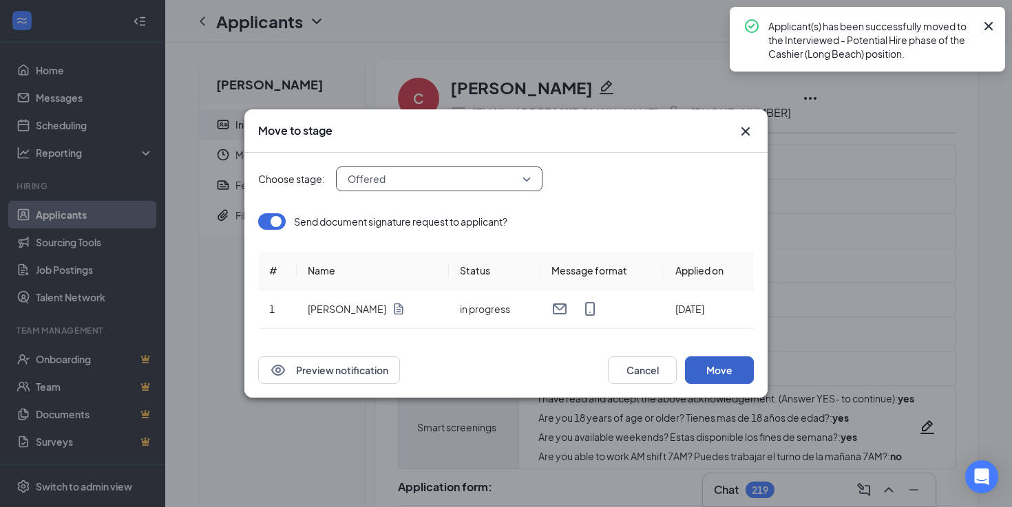
click at [702, 373] on button "Move" at bounding box center [719, 370] width 69 height 28
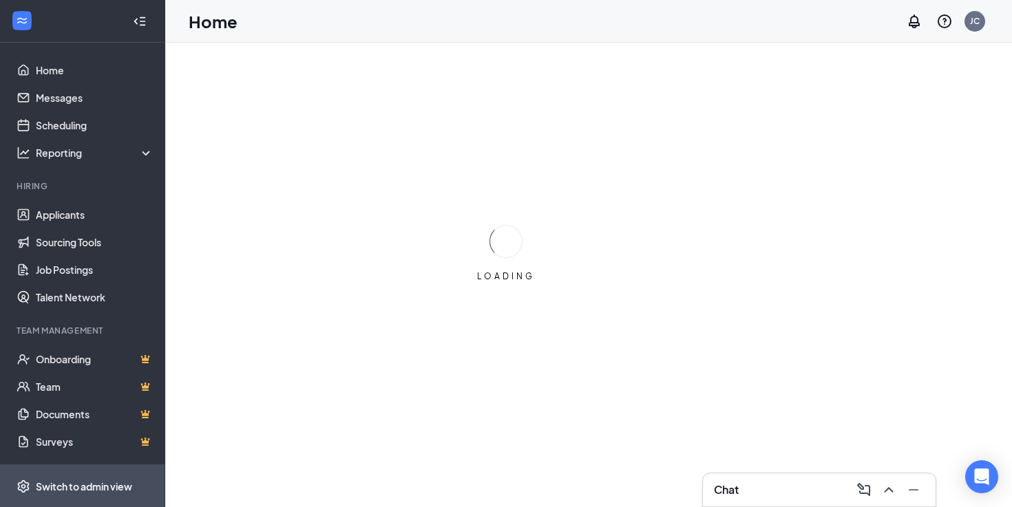
click at [89, 487] on div "Switch to admin view" at bounding box center [84, 487] width 96 height 14
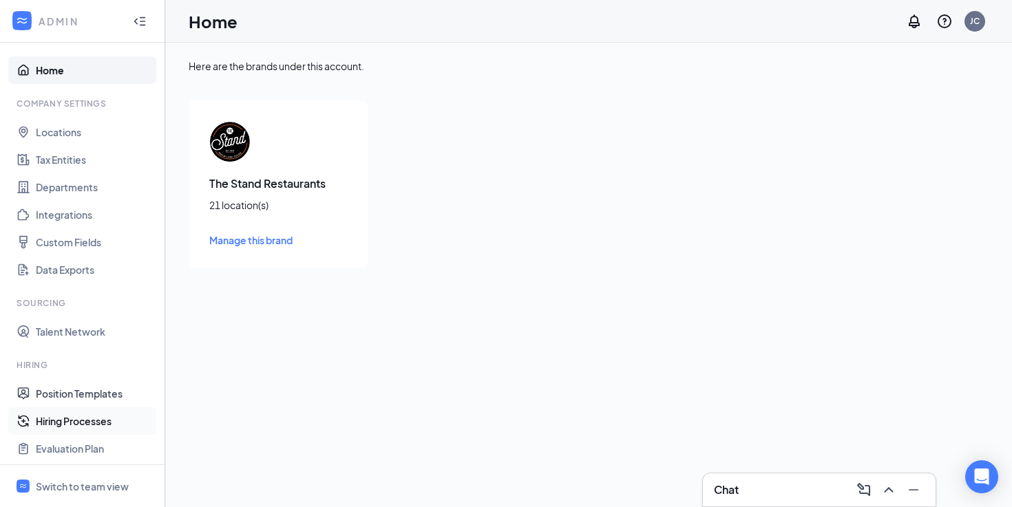
click at [76, 422] on link "Hiring Processes" at bounding box center [95, 421] width 118 height 28
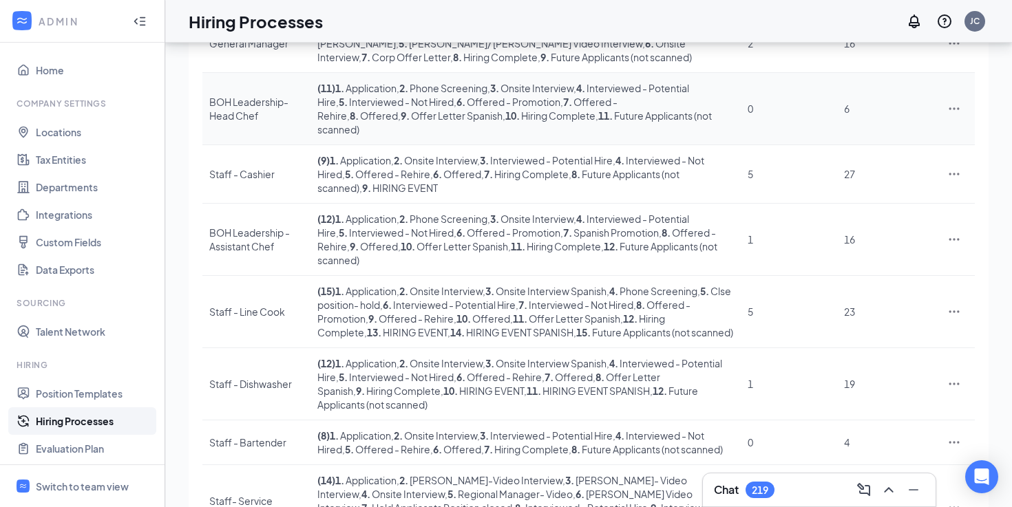
scroll to position [213, 0]
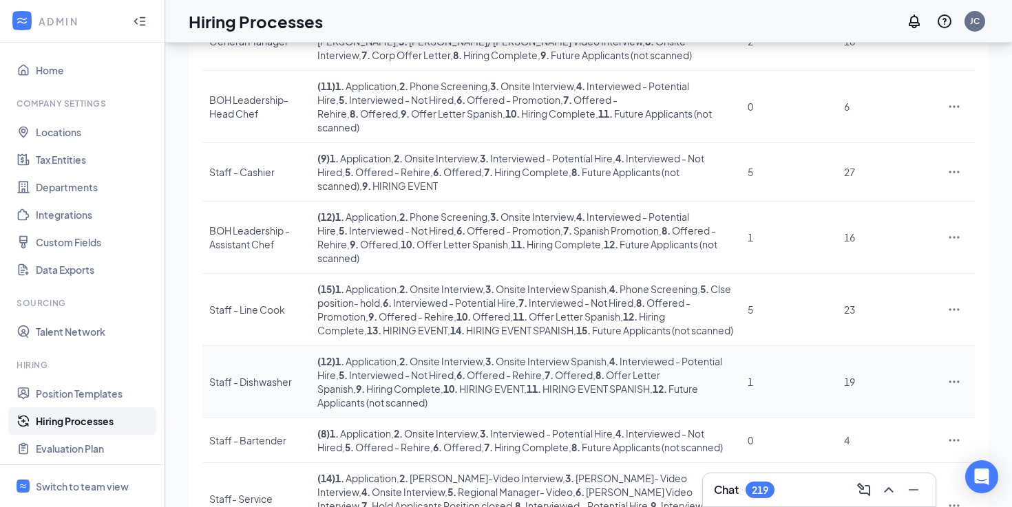
click at [951, 375] on icon "Ellipses" at bounding box center [954, 382] width 14 height 14
click at [846, 387] on span "Edit" at bounding box center [840, 388] width 18 height 12
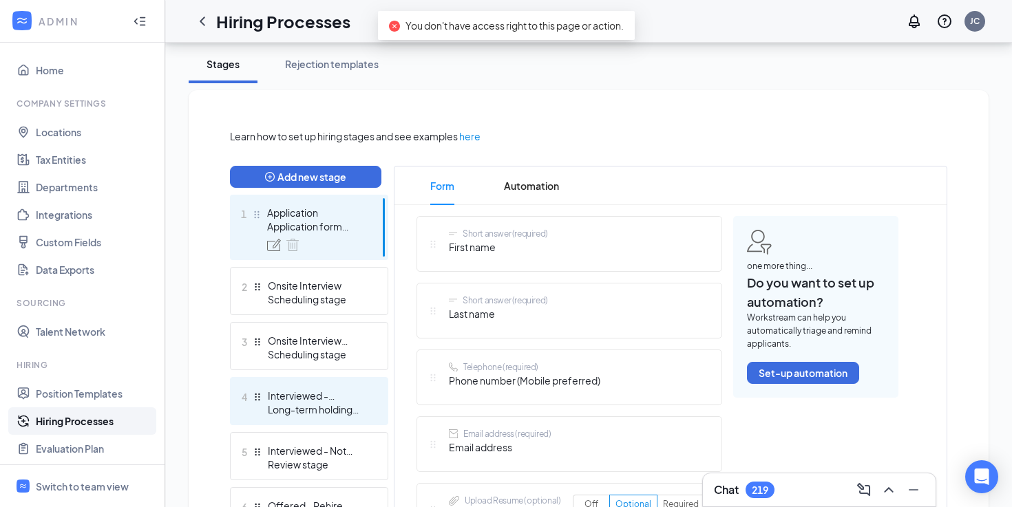
scroll to position [484, 0]
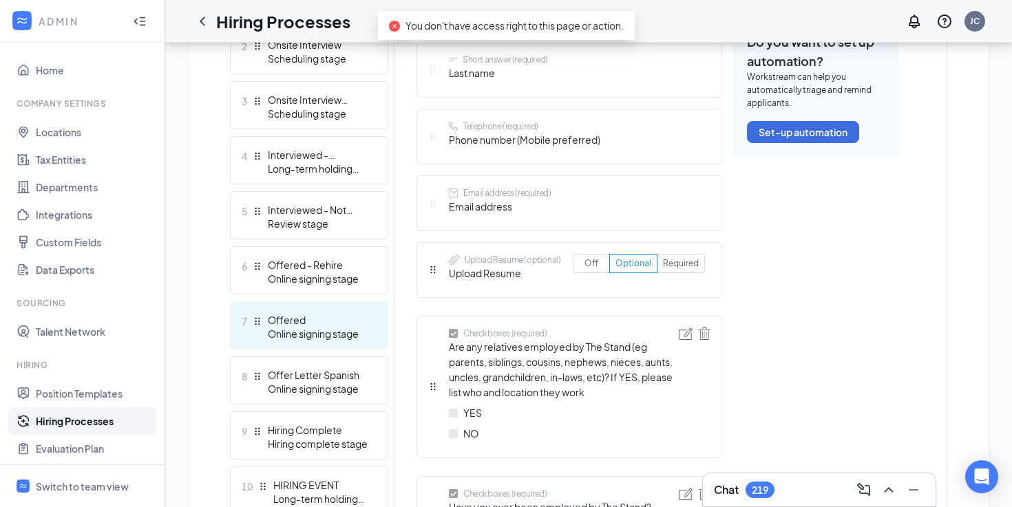
click at [340, 305] on div "7 Offered Online signing stage" at bounding box center [309, 325] width 158 height 48
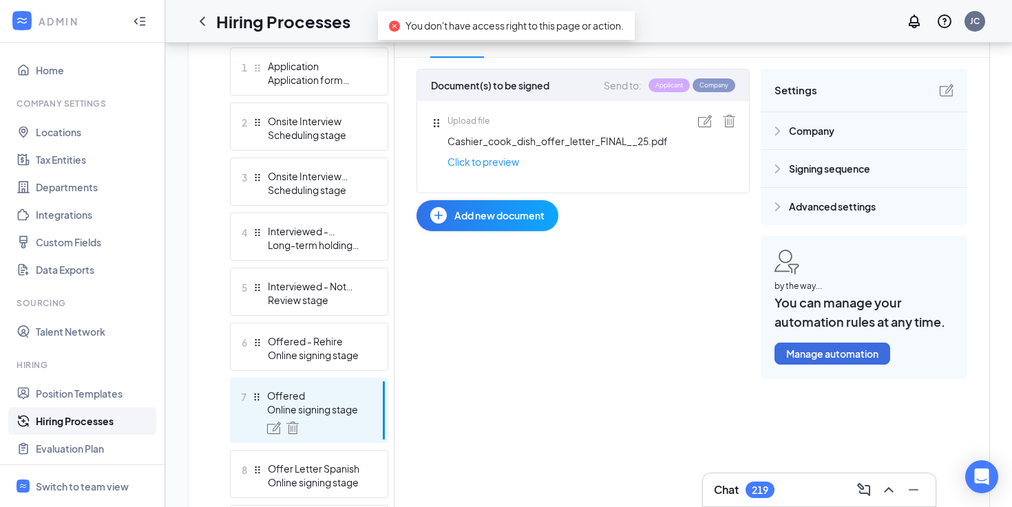
scroll to position [385, 0]
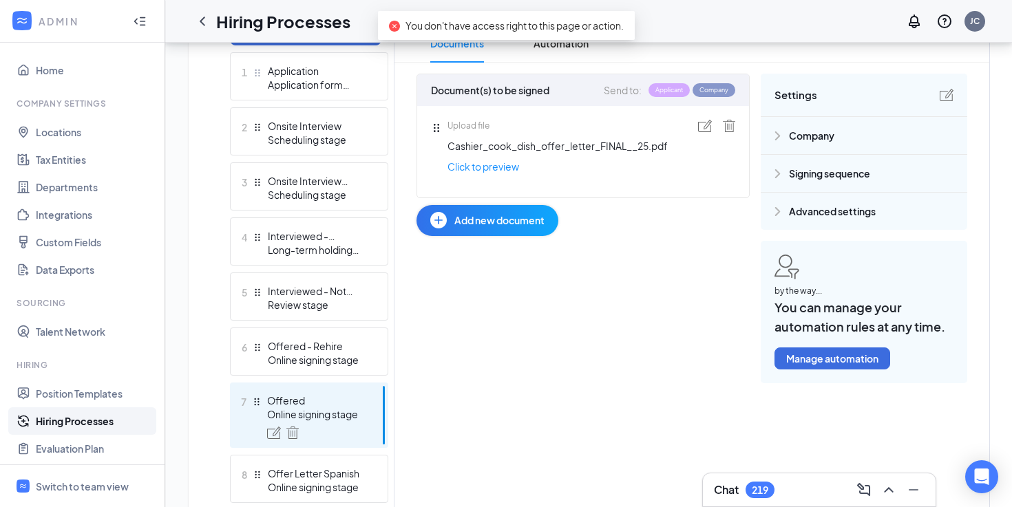
click at [695, 125] on div at bounding box center [711, 126] width 48 height 12
click at [698, 125] on img at bounding box center [705, 126] width 14 height 12
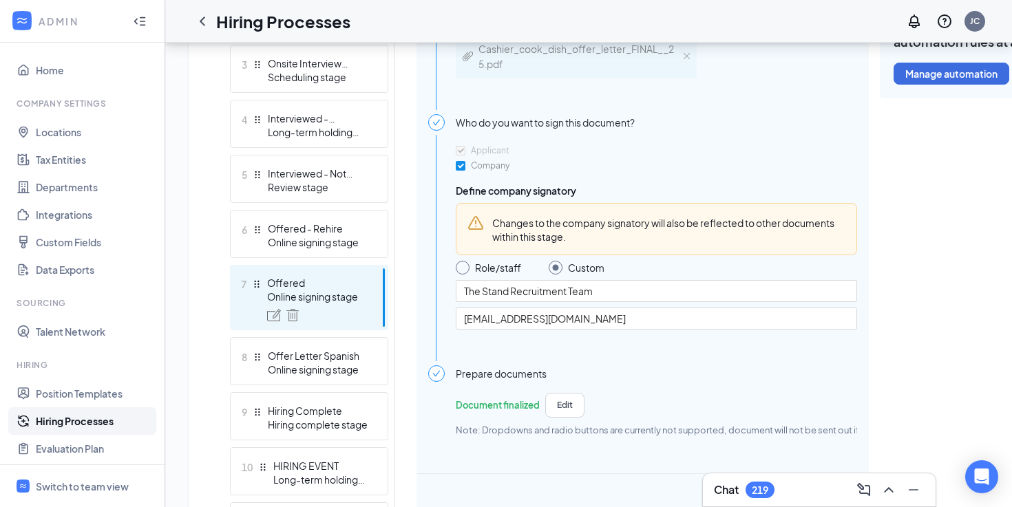
scroll to position [523, 0]
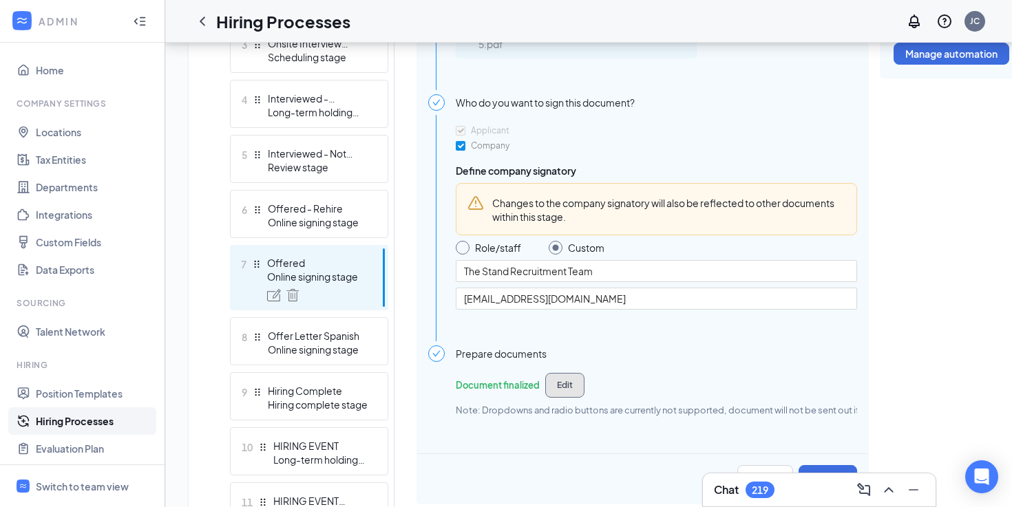
click at [553, 378] on button "Edit" at bounding box center [564, 385] width 39 height 25
click at [763, 452] on div "Learn how to set up hiring stages and see examples here Add new stage 1 Applica…" at bounding box center [669, 222] width 879 height 747
click at [823, 466] on button "Update" at bounding box center [827, 476] width 58 height 22
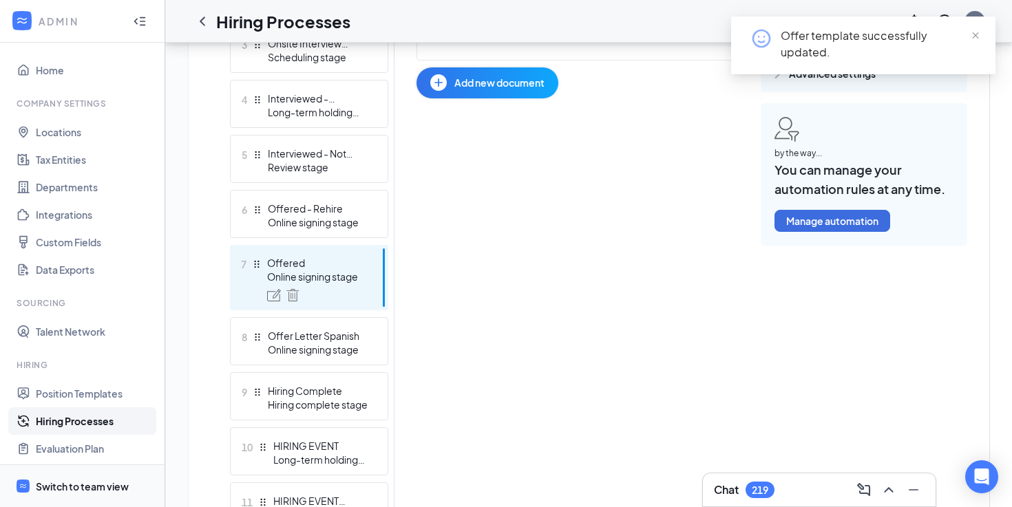
click at [41, 492] on div "Switch to team view" at bounding box center [82, 487] width 93 height 14
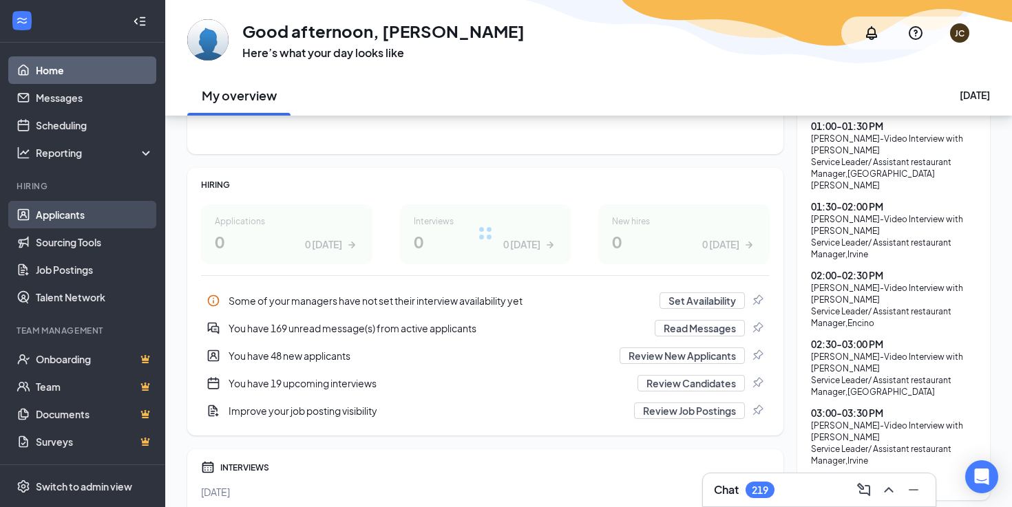
click at [94, 221] on link "Applicants" at bounding box center [95, 215] width 118 height 28
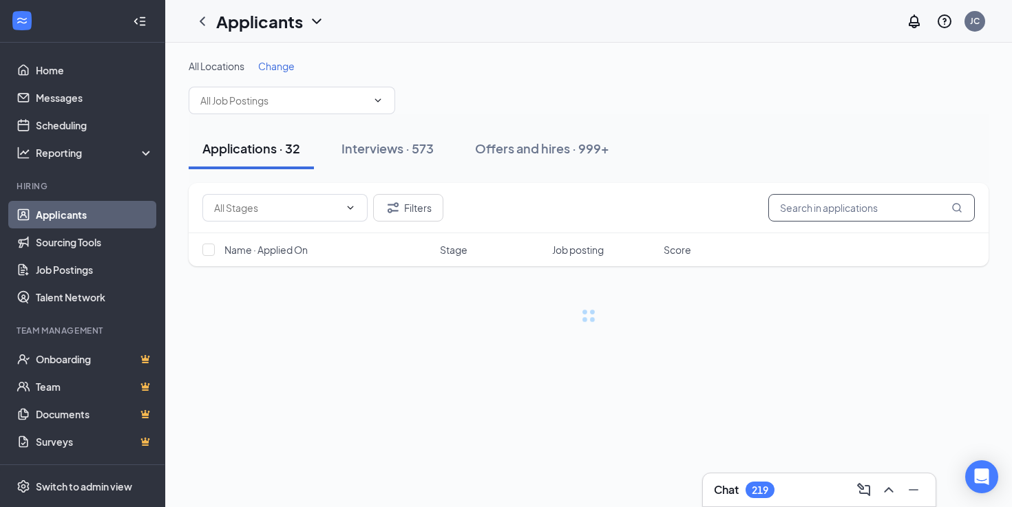
click at [793, 211] on input "text" at bounding box center [871, 208] width 206 height 28
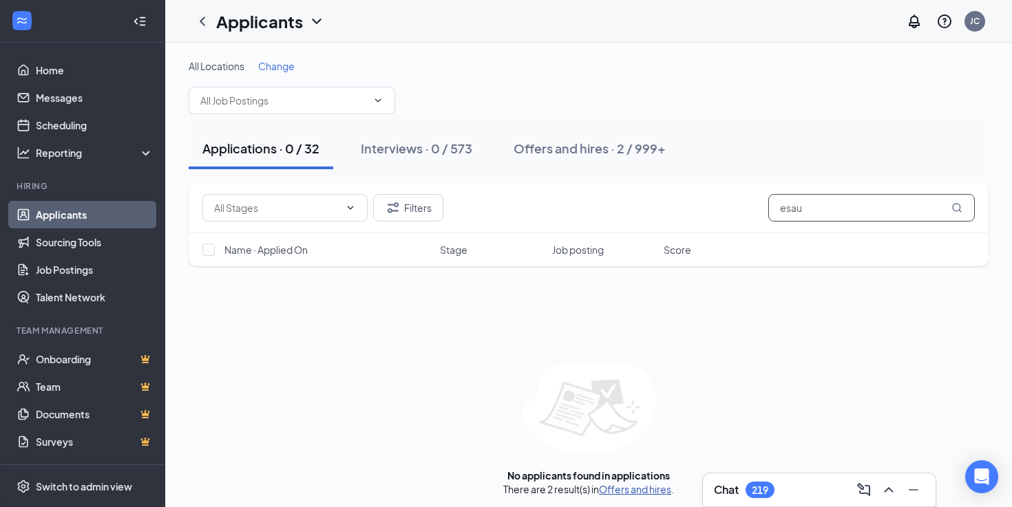
type input "esau"
click at [610, 484] on link "Offers and hires" at bounding box center [635, 489] width 72 height 12
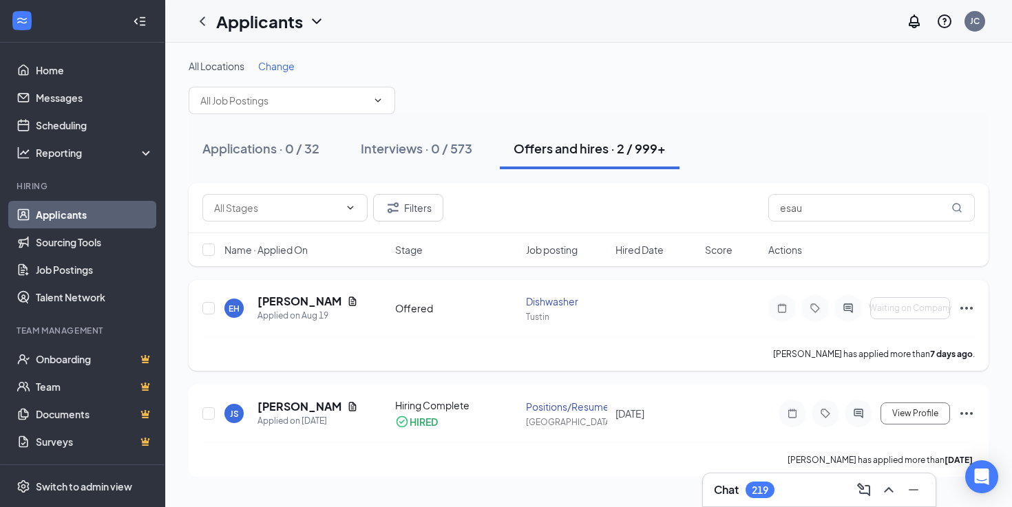
click at [961, 310] on icon "Ellipses" at bounding box center [966, 308] width 17 height 17
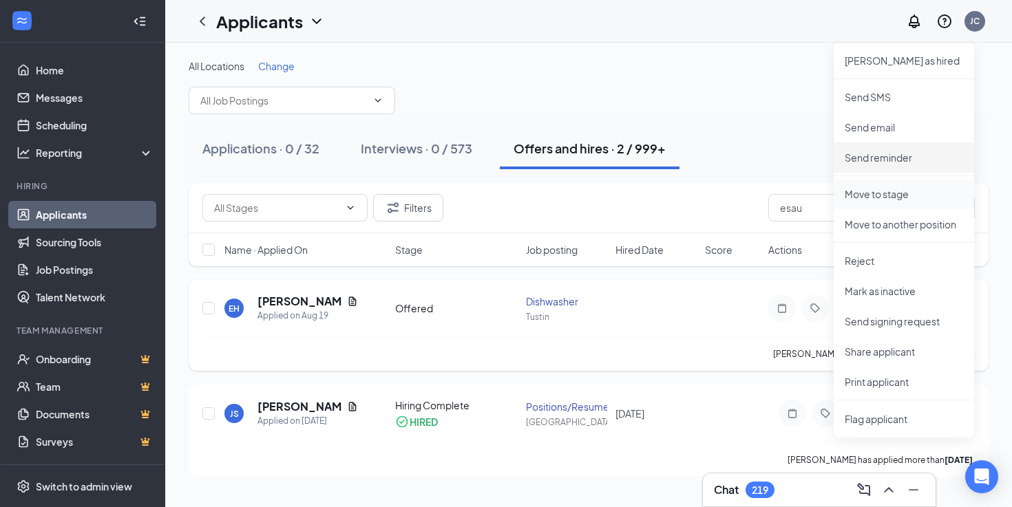
click at [886, 189] on p "Move to stage" at bounding box center [903, 194] width 118 height 14
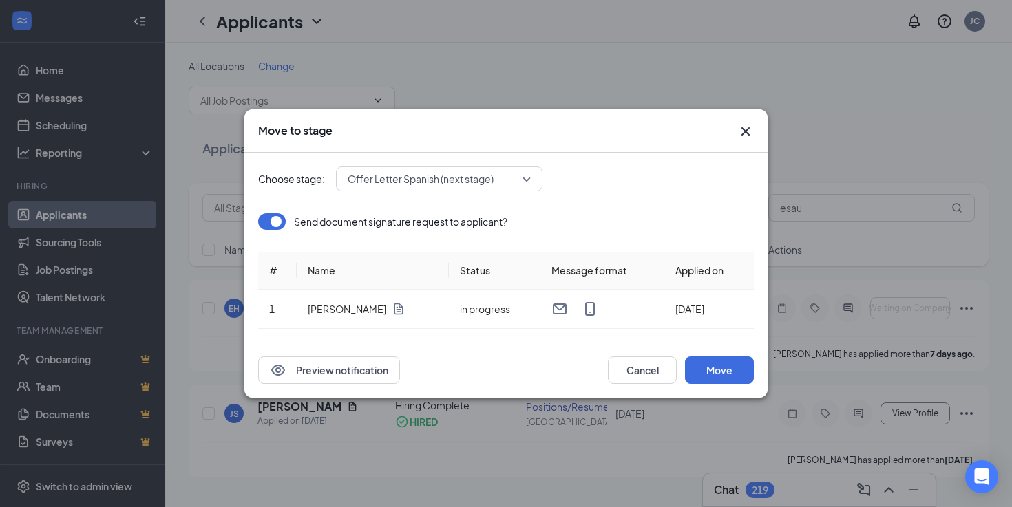
click at [407, 177] on span "Offer Letter Spanish (next stage)" at bounding box center [421, 179] width 146 height 21
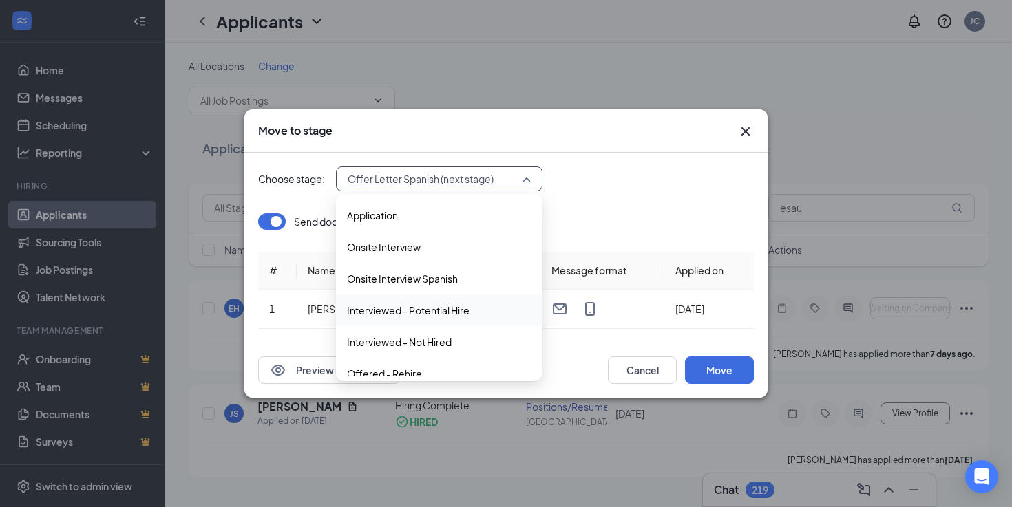
click at [390, 317] on span "Interviewed - Potential Hire" at bounding box center [408, 310] width 122 height 15
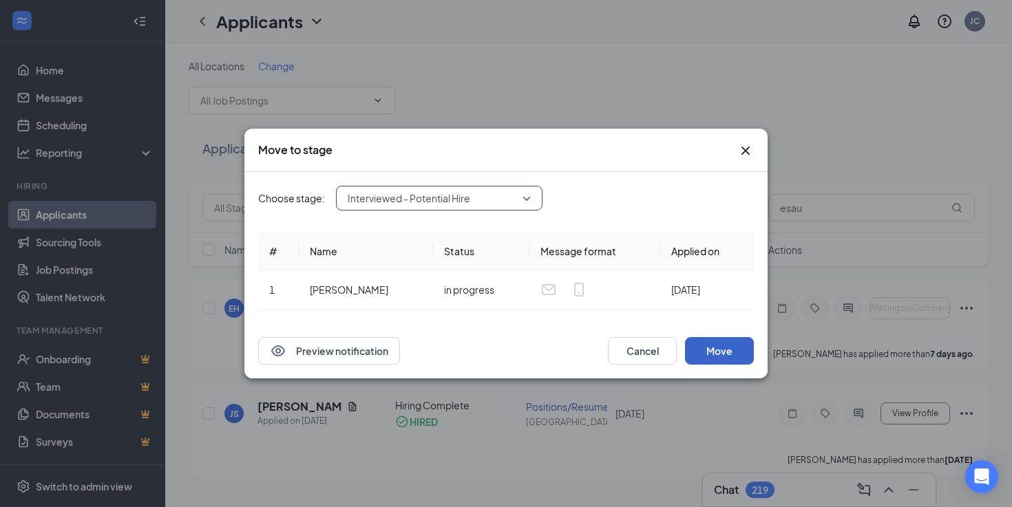
click at [700, 340] on button "Move" at bounding box center [719, 351] width 69 height 28
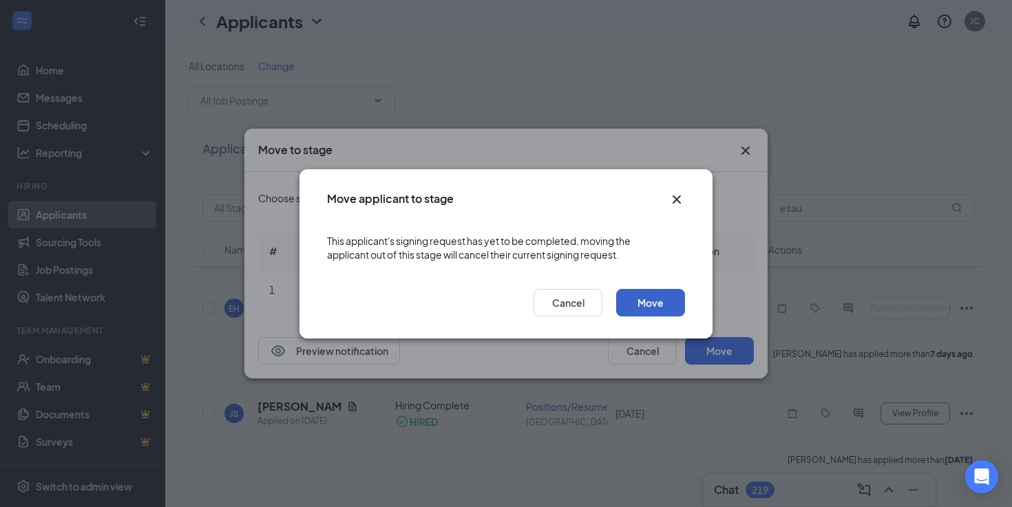
click at [666, 304] on button "Move" at bounding box center [650, 303] width 69 height 28
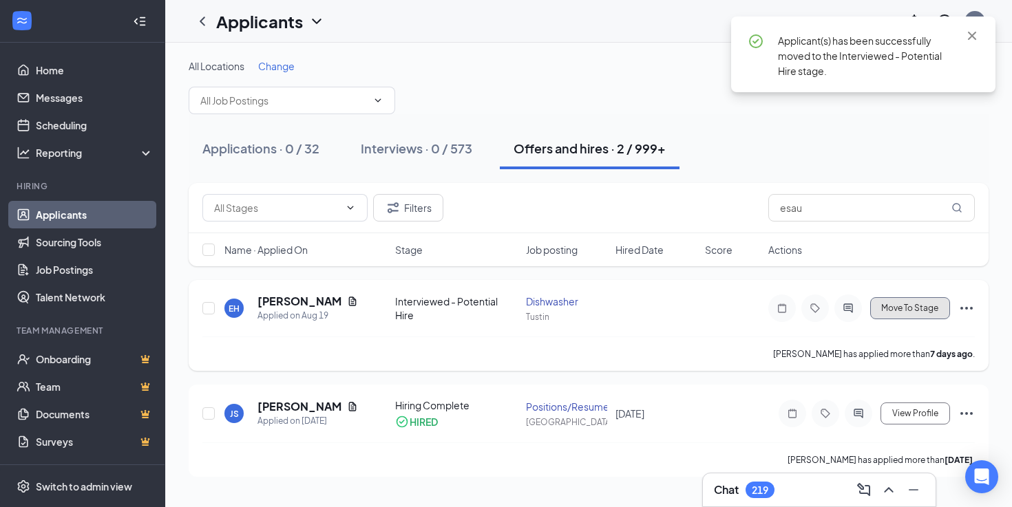
click at [928, 310] on span "Move To Stage" at bounding box center [909, 308] width 57 height 10
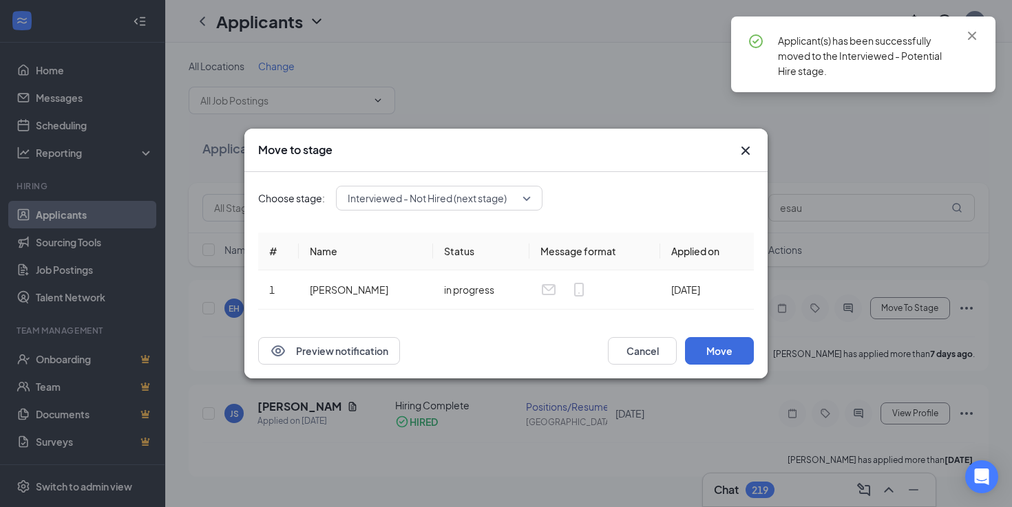
click at [520, 197] on span "Interviewed - Not Hired (next stage)" at bounding box center [439, 198] width 183 height 21
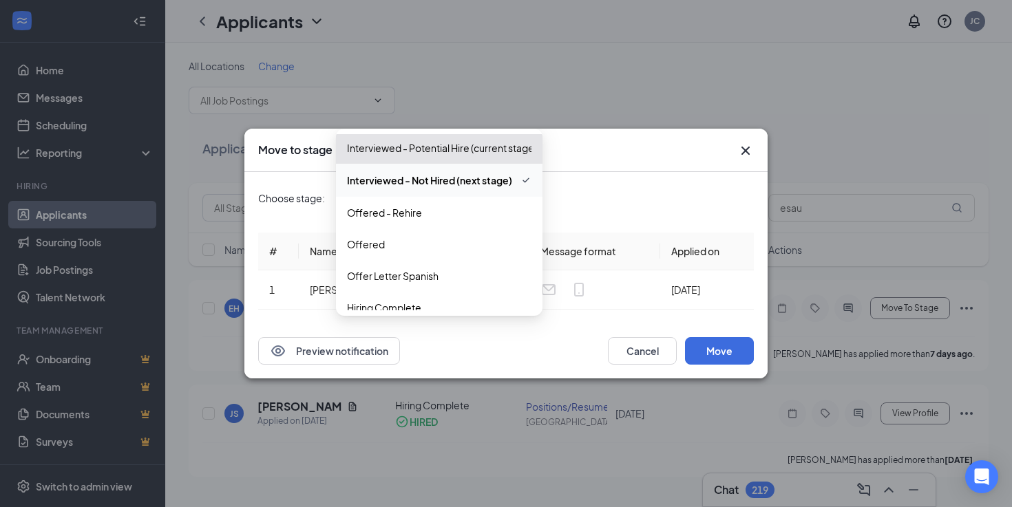
scroll to position [96, 0]
click at [415, 250] on span "Offered" at bounding box center [439, 244] width 184 height 15
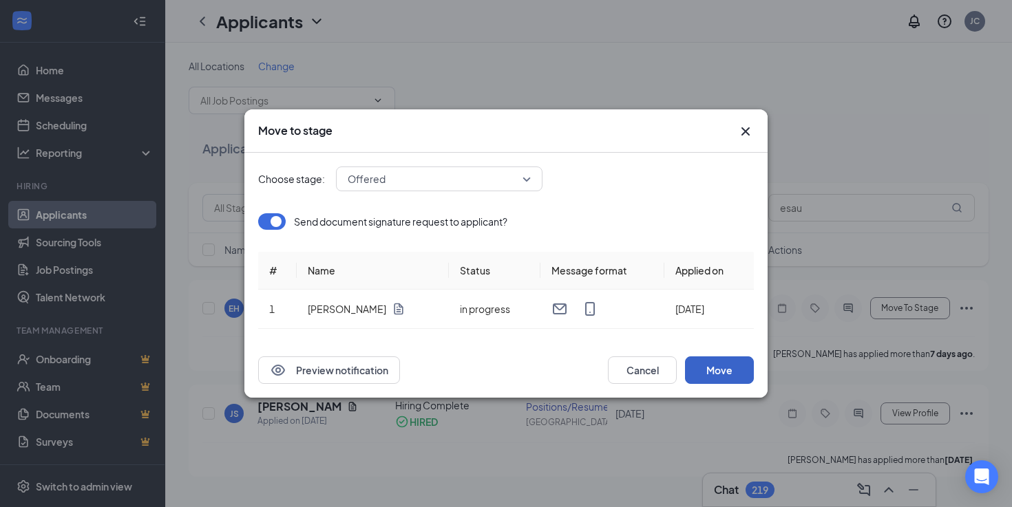
click at [694, 364] on button "Move" at bounding box center [719, 370] width 69 height 28
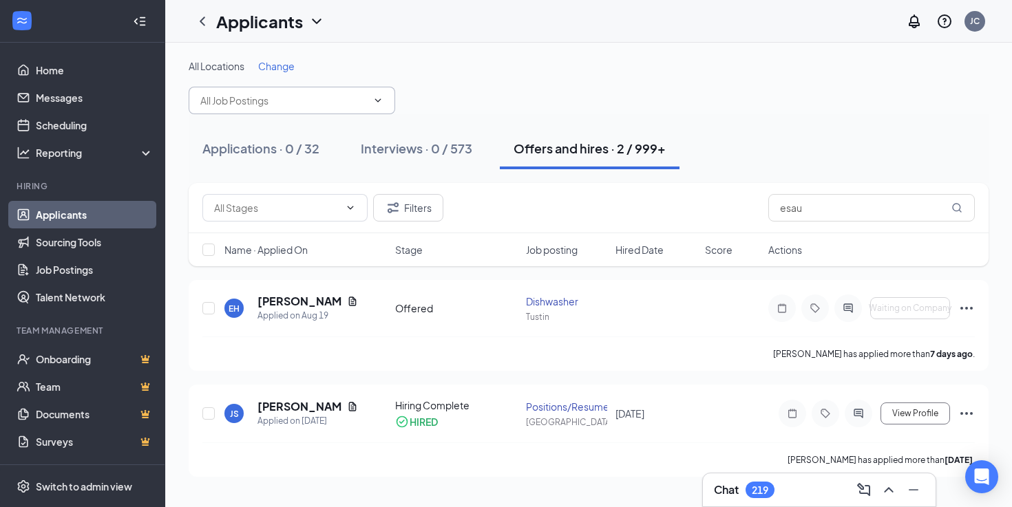
click at [274, 105] on input "text" at bounding box center [283, 100] width 167 height 15
type input "santa clara"
click at [119, 262] on link "Job Postings" at bounding box center [95, 270] width 118 height 28
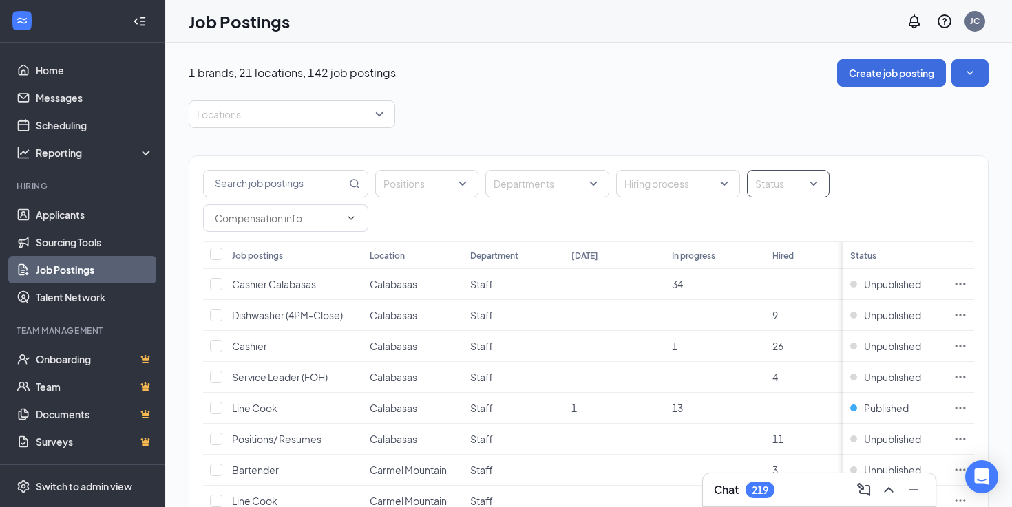
click at [782, 191] on div at bounding box center [781, 184] width 62 height 22
click at [787, 253] on span "Published" at bounding box center [799, 253] width 45 height 12
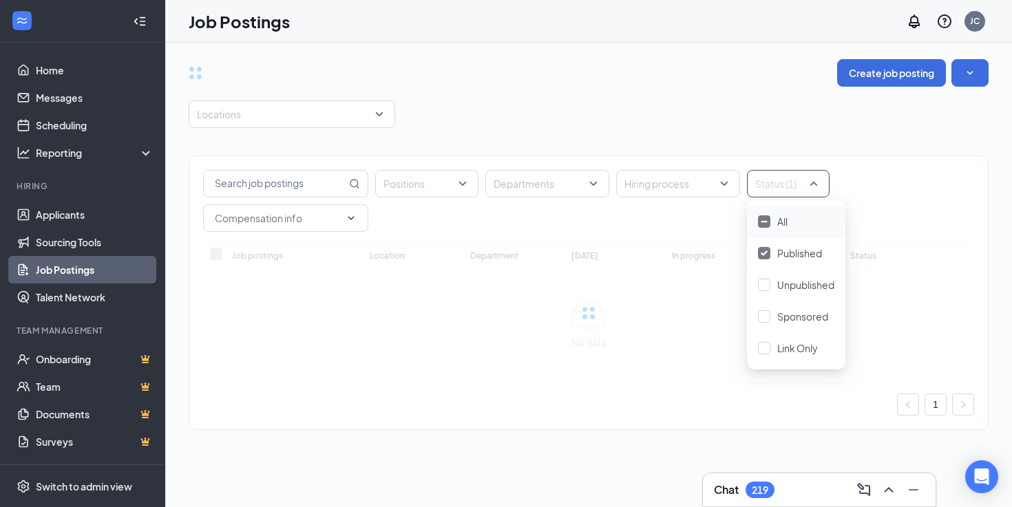
click at [768, 89] on div "Create job posting Locations Positions Departments Hiring process Status (1) Jo…" at bounding box center [589, 251] width 800 height 385
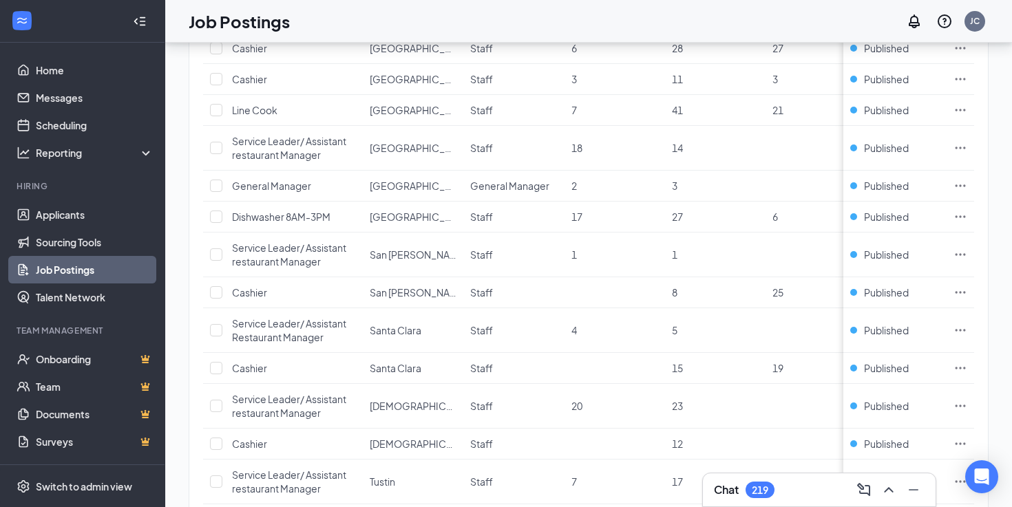
scroll to position [830, 0]
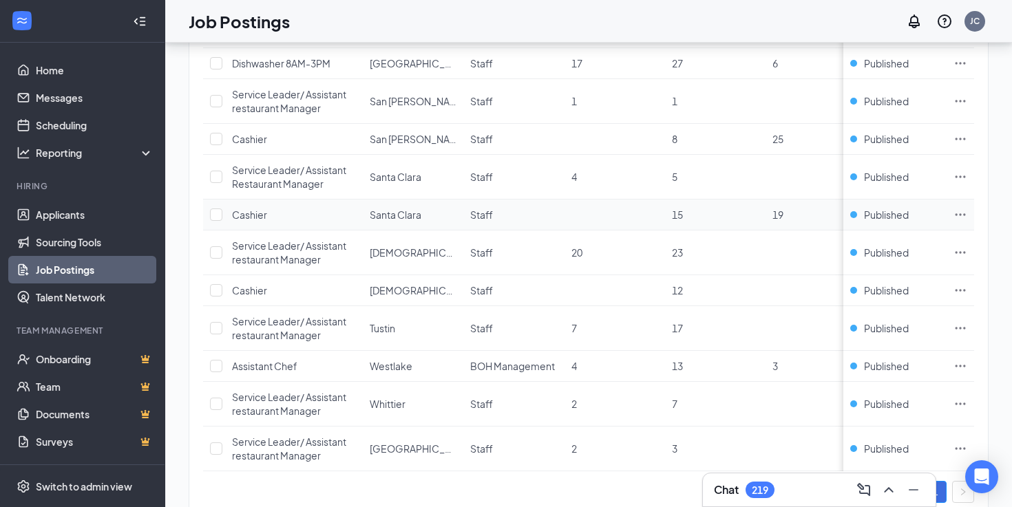
click at [961, 217] on icon "Ellipses" at bounding box center [960, 215] width 14 height 14
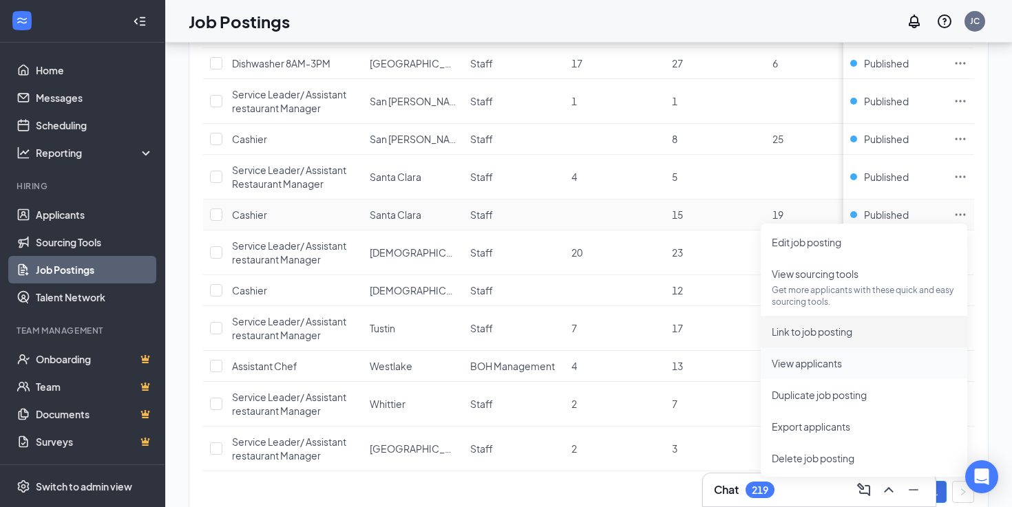
click at [838, 361] on span "View applicants" at bounding box center [806, 363] width 70 height 12
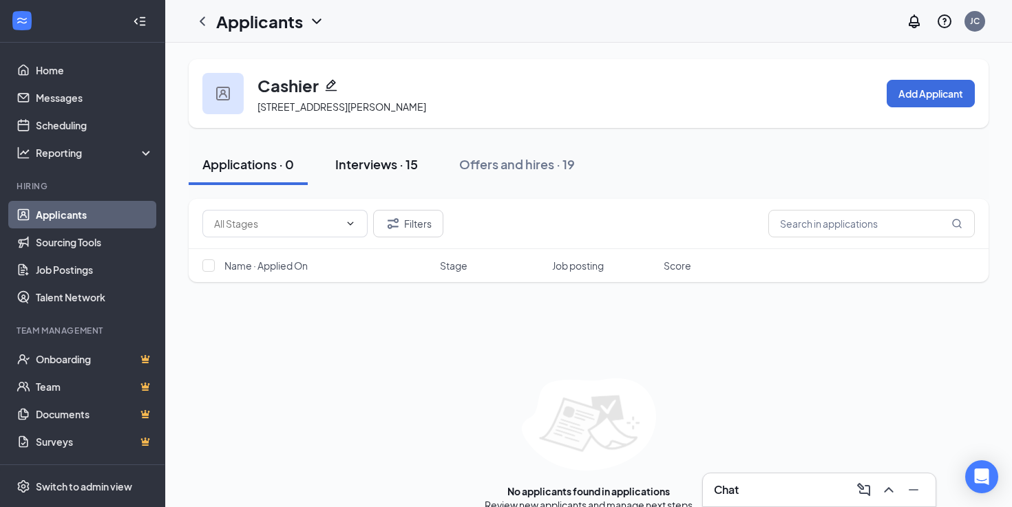
click at [376, 163] on div "Interviews · 15" at bounding box center [376, 164] width 83 height 17
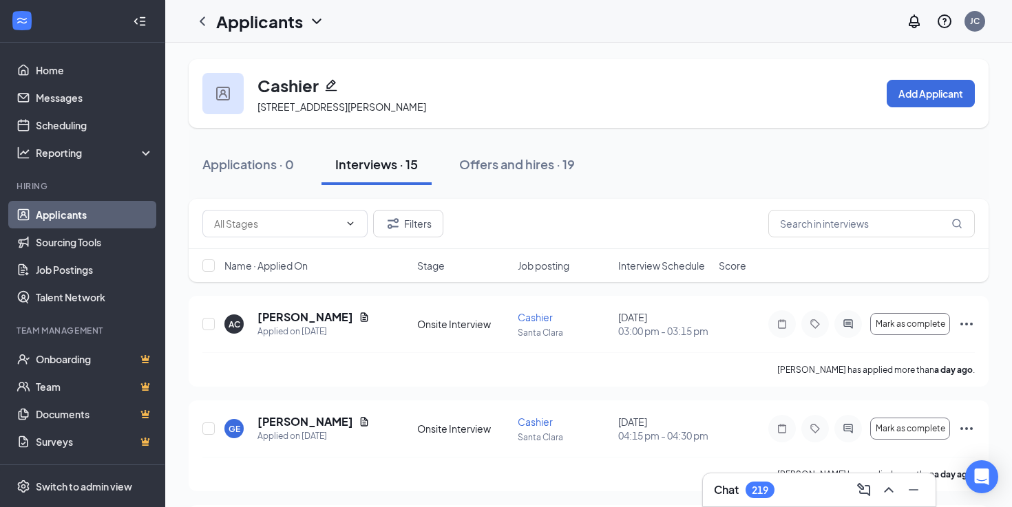
click at [116, 204] on link "Applicants" at bounding box center [95, 215] width 118 height 28
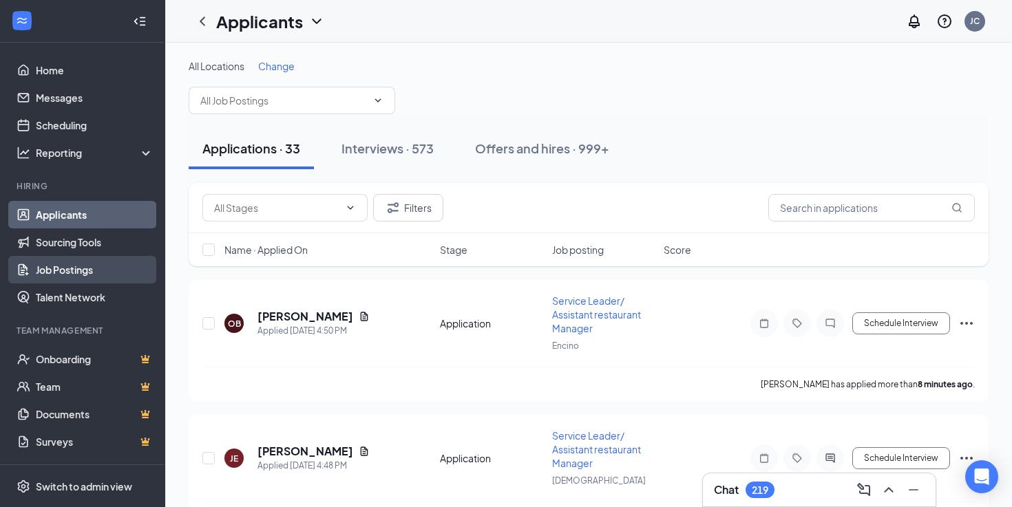
click at [87, 275] on link "Job Postings" at bounding box center [95, 270] width 118 height 28
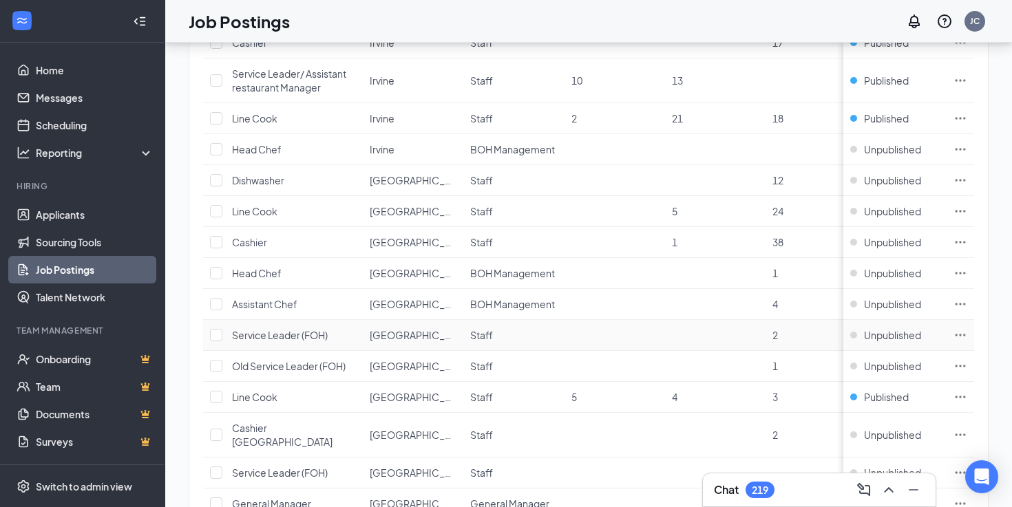
scroll to position [1455, 0]
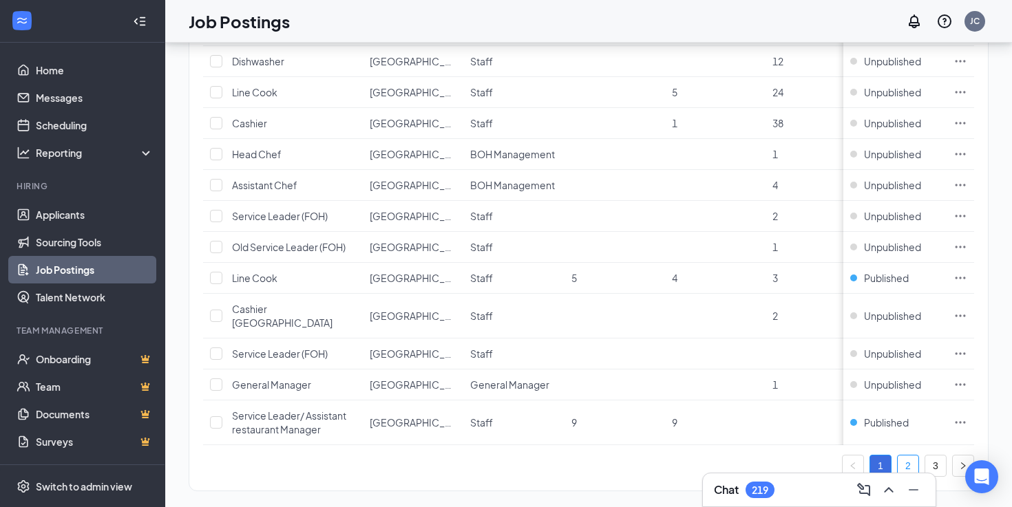
click at [907, 456] on link "2" at bounding box center [907, 466] width 21 height 21
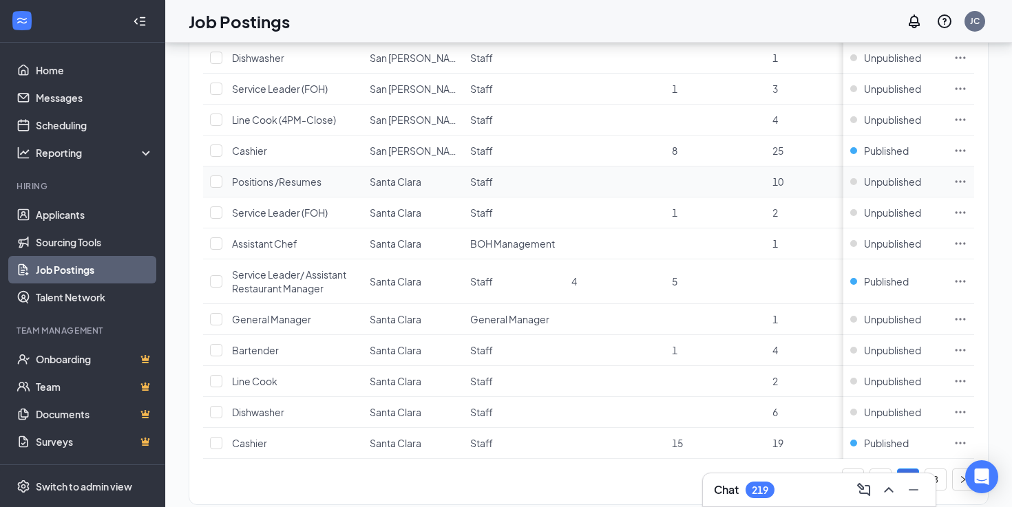
scroll to position [1416, 0]
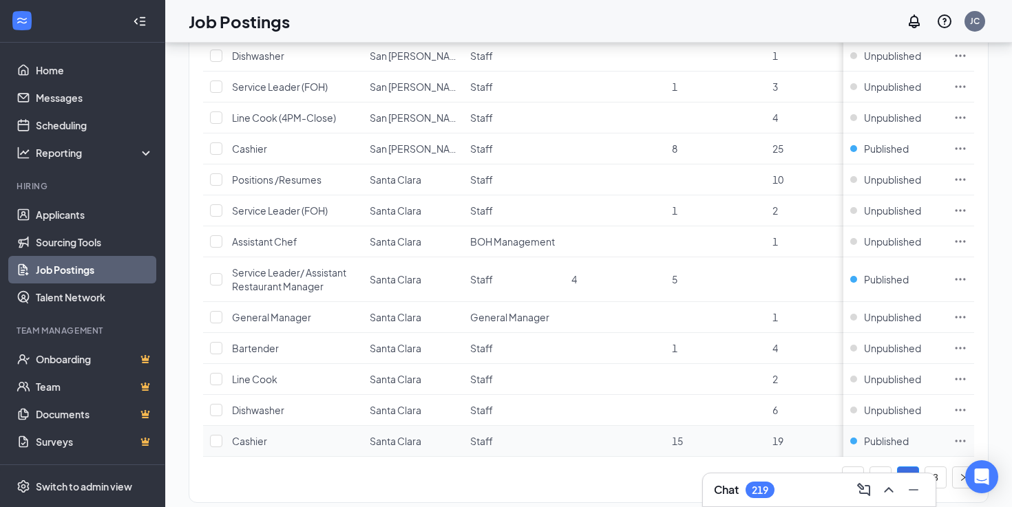
click at [961, 439] on icon "Ellipses" at bounding box center [960, 441] width 14 height 14
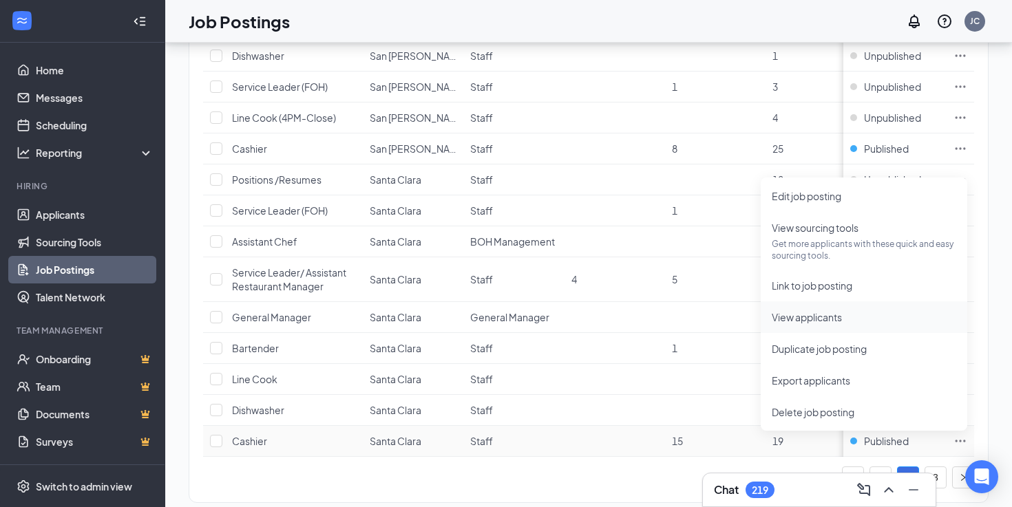
click at [831, 312] on span "View applicants" at bounding box center [806, 317] width 70 height 12
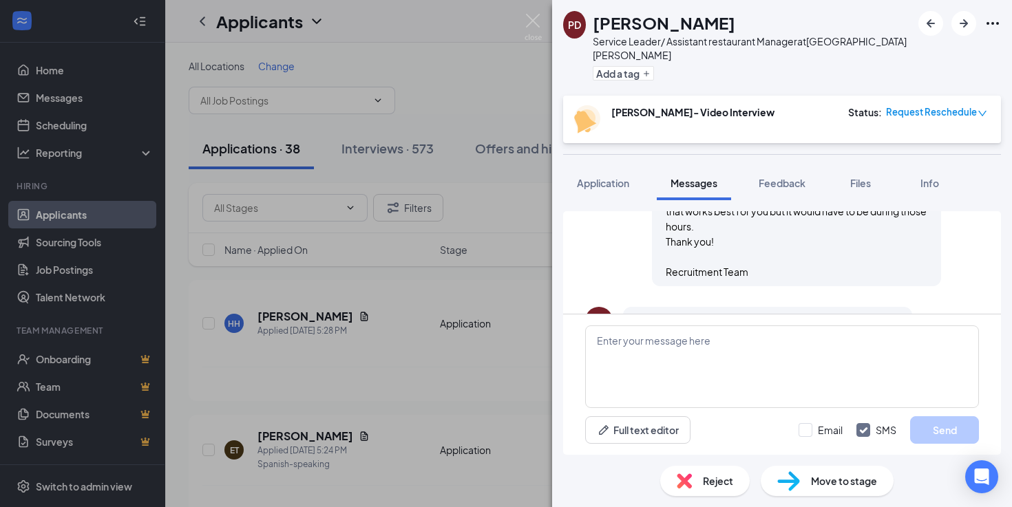
scroll to position [710, 0]
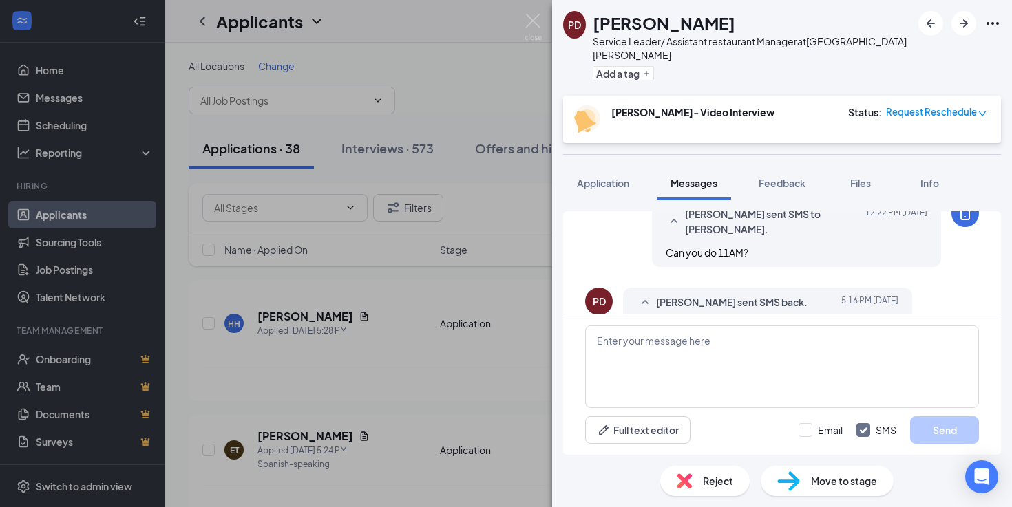
click at [815, 480] on span "Move to stage" at bounding box center [844, 480] width 66 height 15
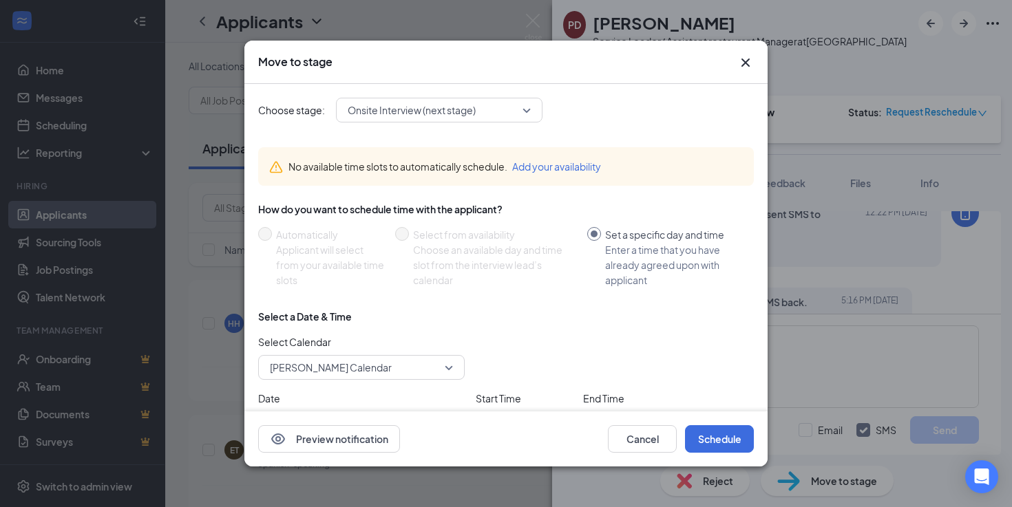
click at [393, 98] on input "search" at bounding box center [434, 109] width 180 height 23
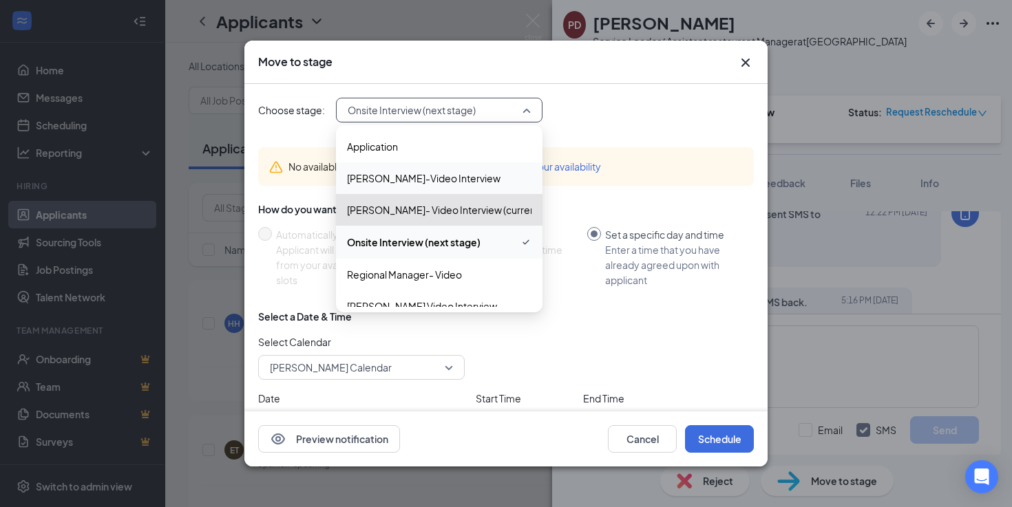
click at [392, 178] on span "Jess-Video Interview" at bounding box center [423, 178] width 153 height 15
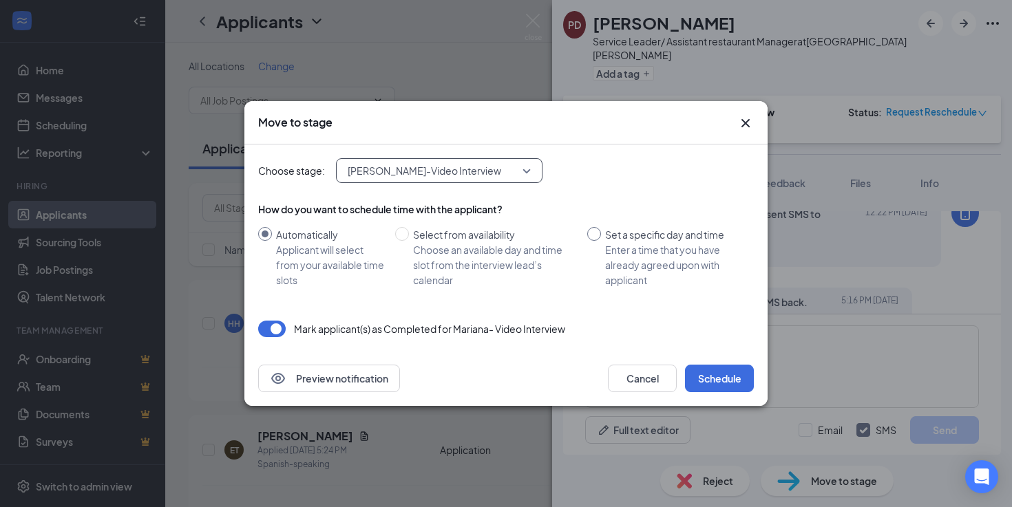
click at [610, 250] on div "Enter a time that you have already agreed upon with applicant" at bounding box center [674, 264] width 138 height 45
click at [601, 241] on input "Set a specific day and time Enter a time that you have already agreed upon with…" at bounding box center [594, 234] width 14 height 14
radio input "true"
radio input "false"
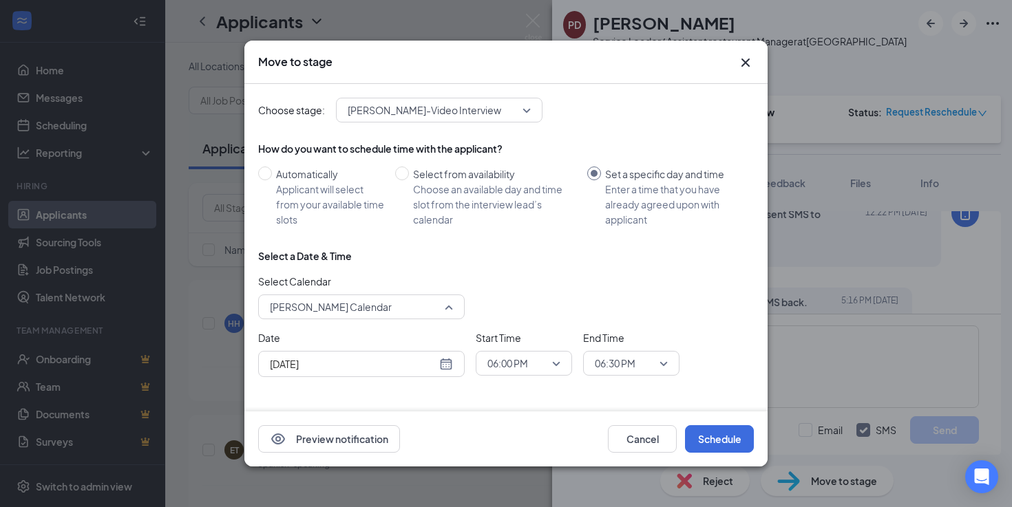
click at [335, 310] on span "[PERSON_NAME] Calendar" at bounding box center [331, 307] width 122 height 21
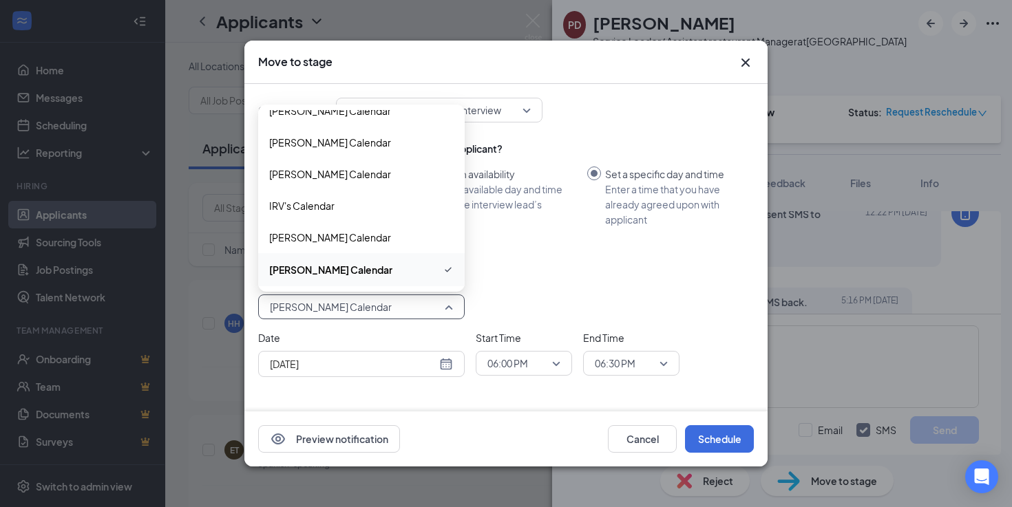
click at [335, 310] on span "Jess Corcuera's Calendar" at bounding box center [331, 307] width 122 height 21
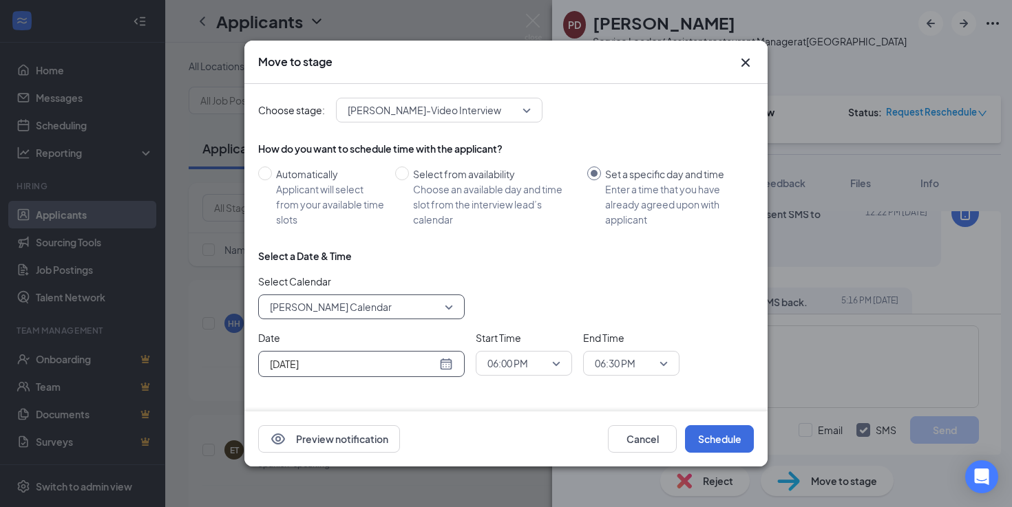
click at [335, 358] on input "Aug 26, 2025" at bounding box center [353, 363] width 167 height 15
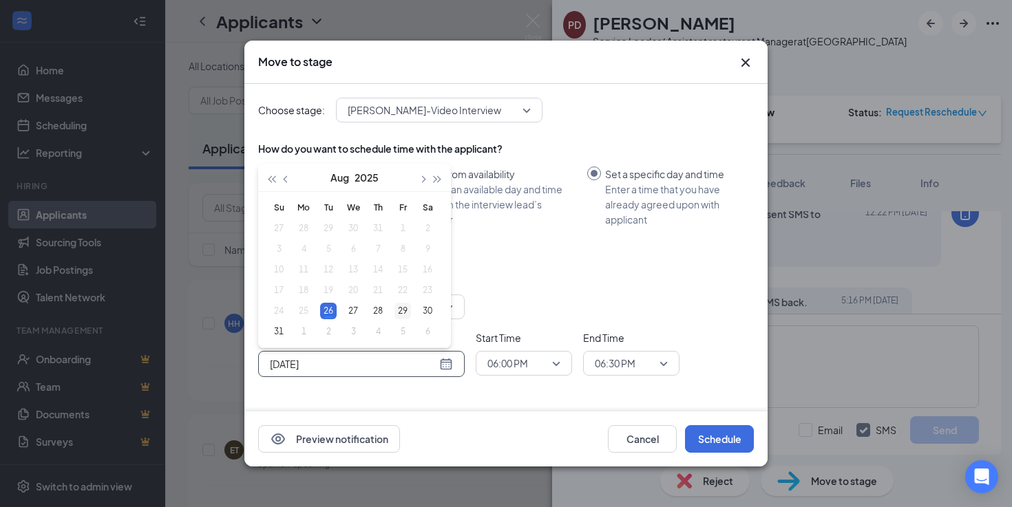
type input "Aug 29, 2025"
click at [401, 315] on div "29" at bounding box center [402, 311] width 17 height 17
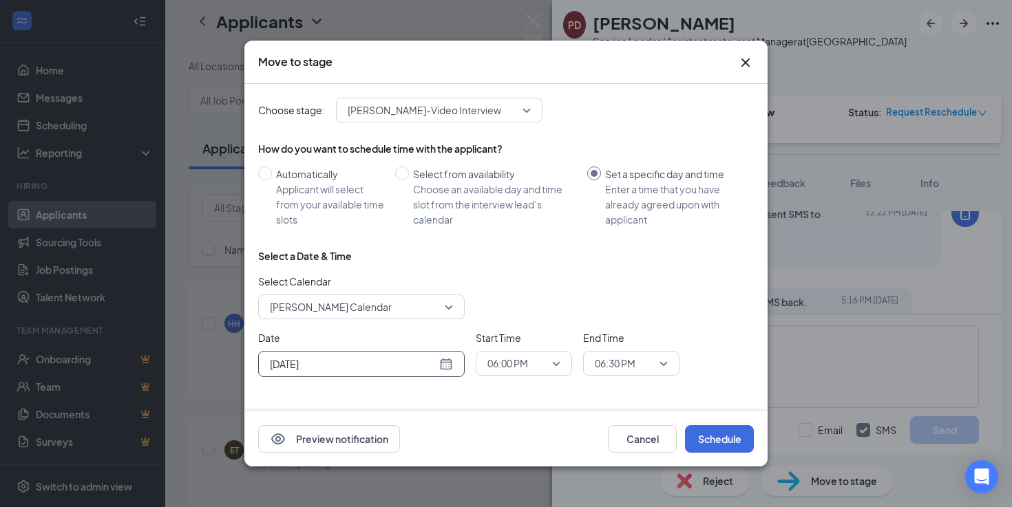
click at [497, 369] on span "06:00 PM" at bounding box center [507, 363] width 41 height 21
click at [515, 365] on span "06:00 PM" at bounding box center [507, 363] width 41 height 21
click at [527, 199] on span "11:00 AM" at bounding box center [507, 205] width 41 height 15
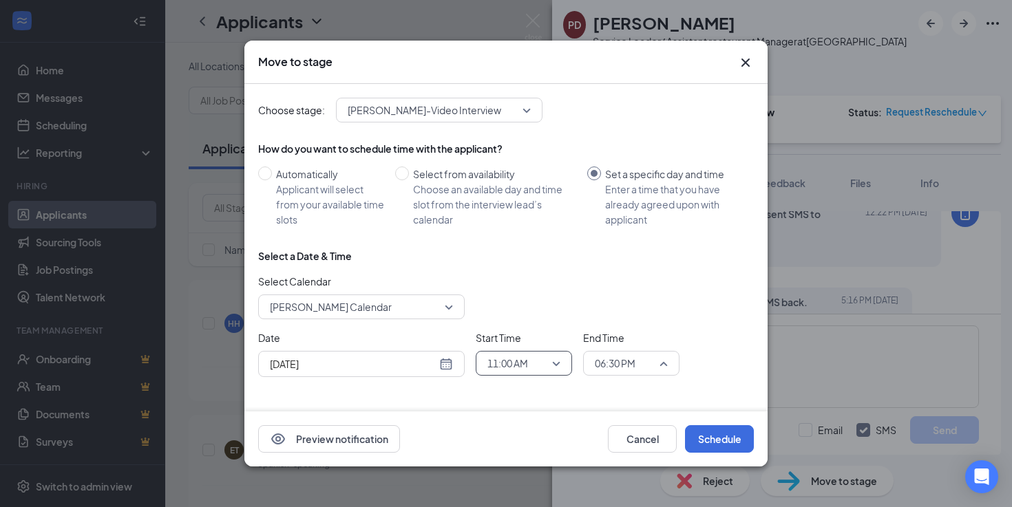
click at [587, 358] on div "06:30 PM" at bounding box center [631, 363] width 96 height 25
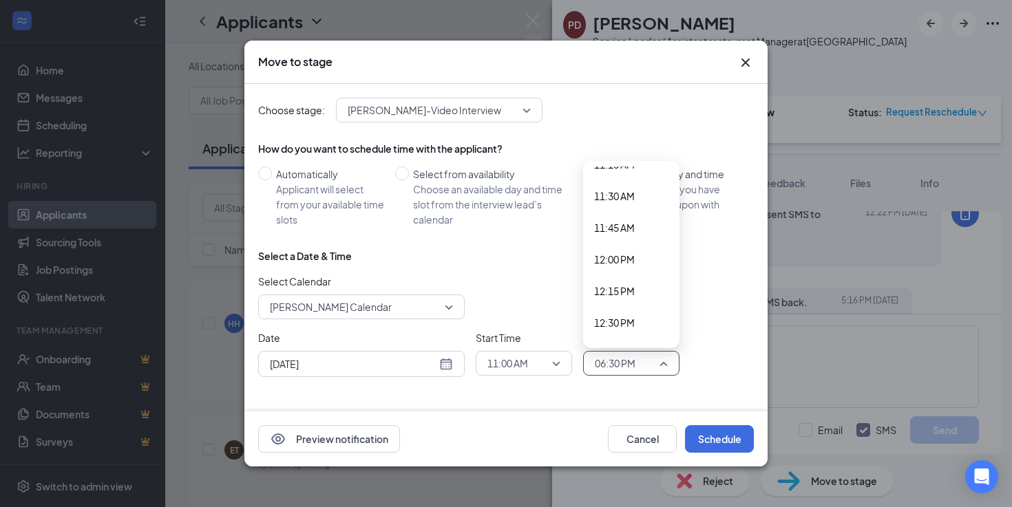
scroll to position [1451, 0]
click at [619, 193] on span "11:30 AM" at bounding box center [614, 187] width 41 height 15
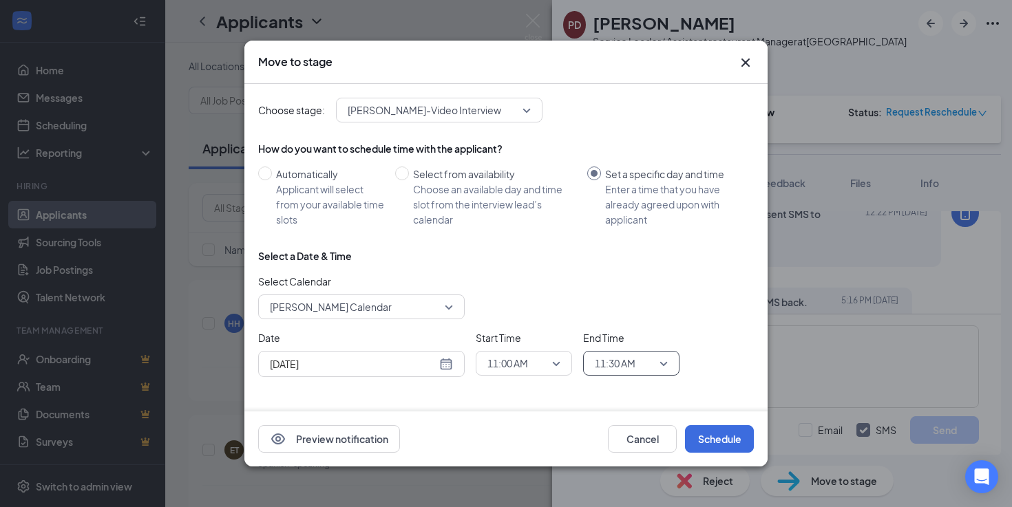
click at [612, 276] on div "Select Calendar Jess Corcuera's Calendar 104304 100137 195712 CAL's Calendar CA…" at bounding box center [505, 296] width 495 height 45
click at [717, 440] on button "Schedule" at bounding box center [719, 439] width 69 height 28
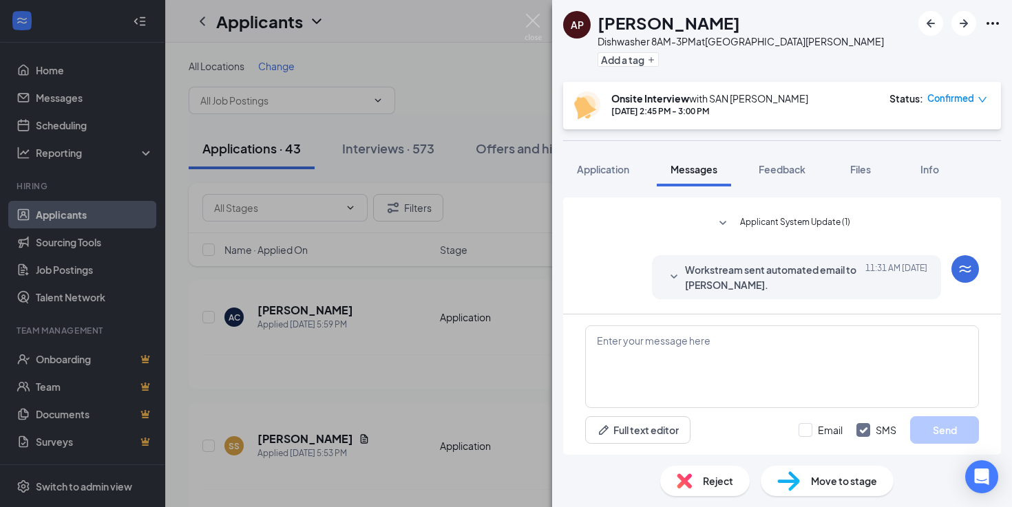
scroll to position [465, 0]
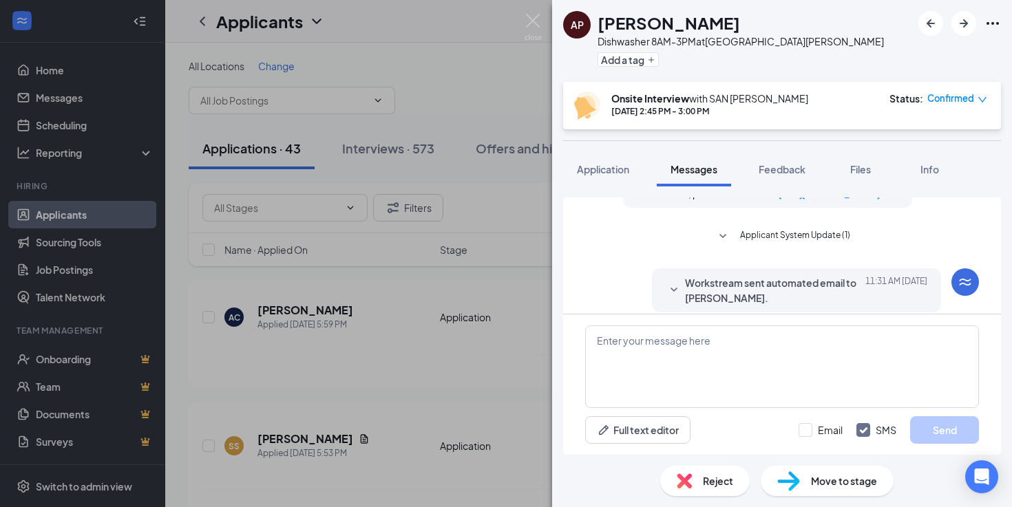
click at [702, 466] on div "Reject" at bounding box center [704, 481] width 89 height 30
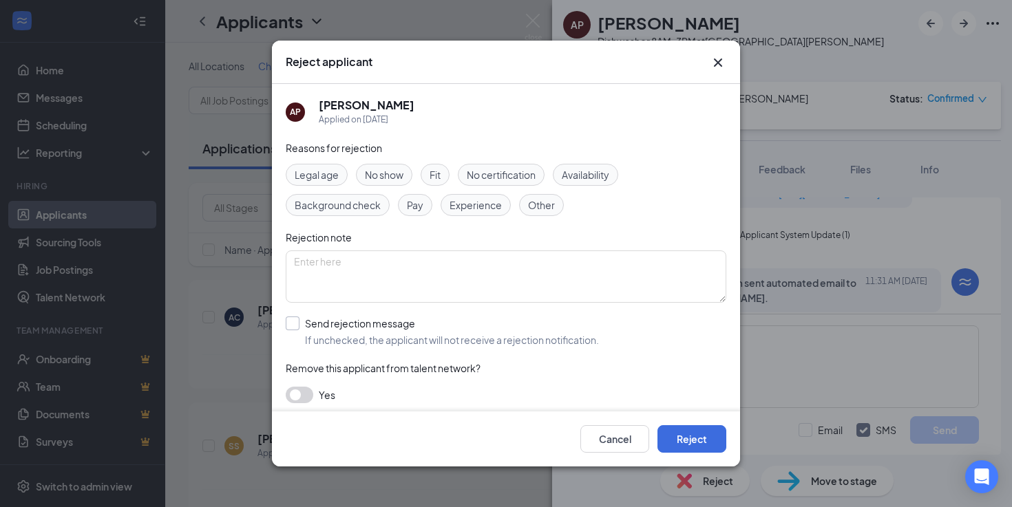
scroll to position [6, 0]
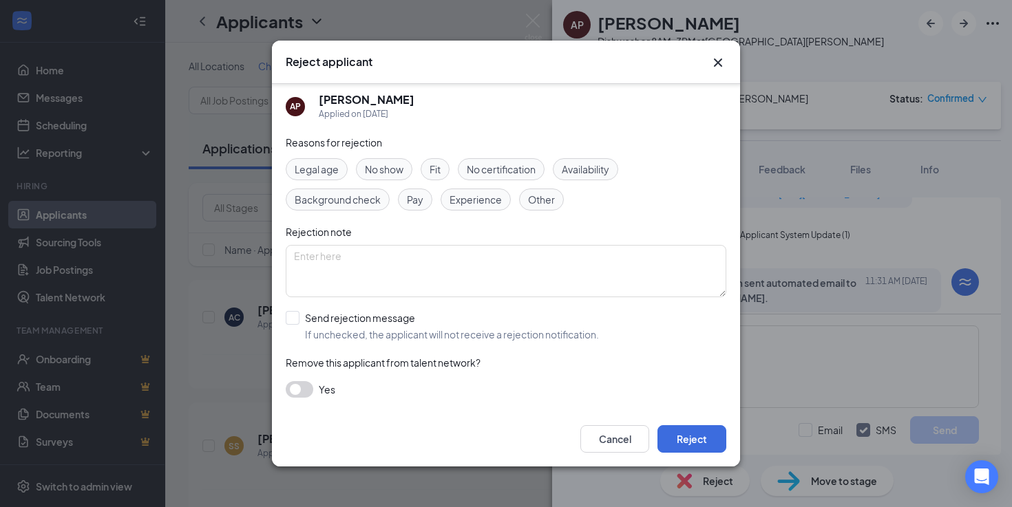
click at [297, 383] on button "button" at bounding box center [300, 389] width 28 height 17
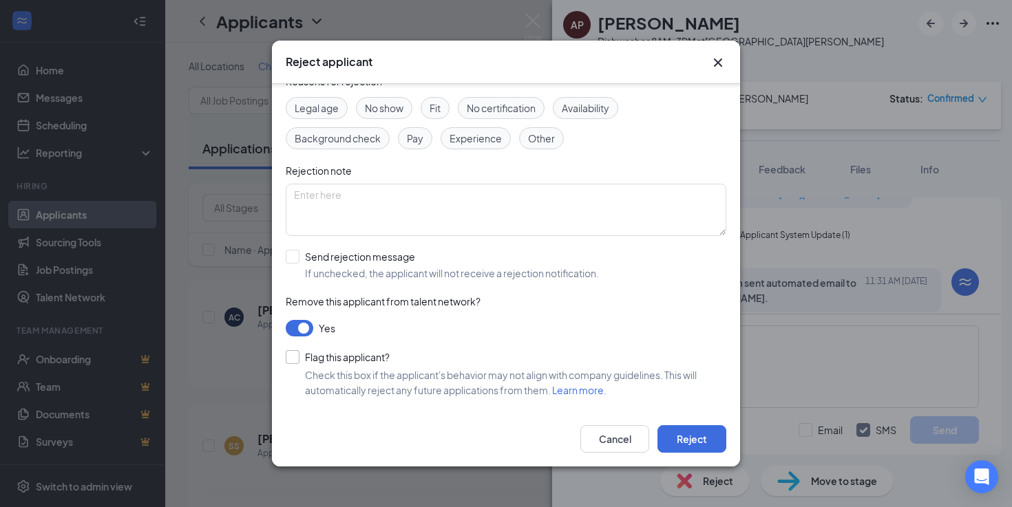
click at [297, 363] on input "Flag this applicant?" at bounding box center [338, 357] width 104 height 14
checkbox input "true"
click at [630, 430] on button "Cancel" at bounding box center [614, 439] width 69 height 28
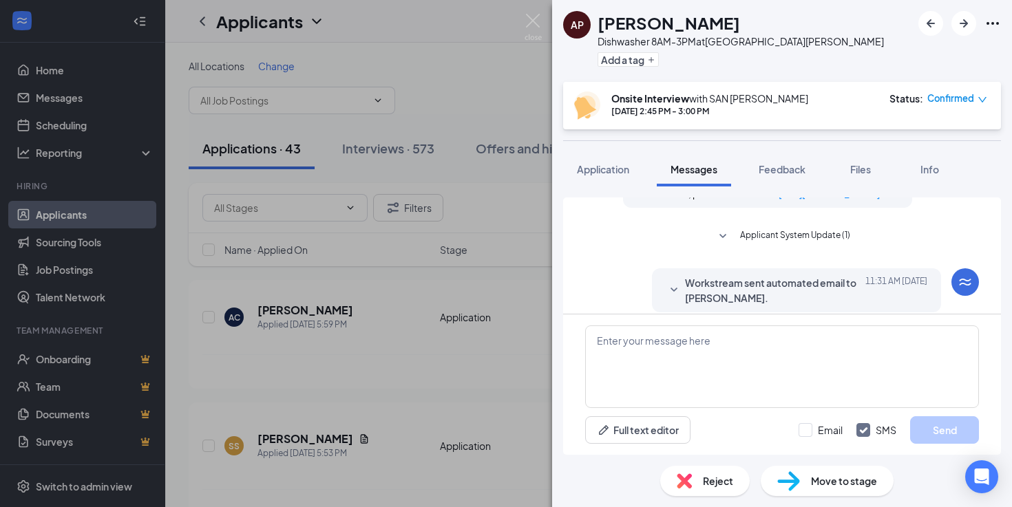
click at [785, 478] on img at bounding box center [788, 481] width 23 height 20
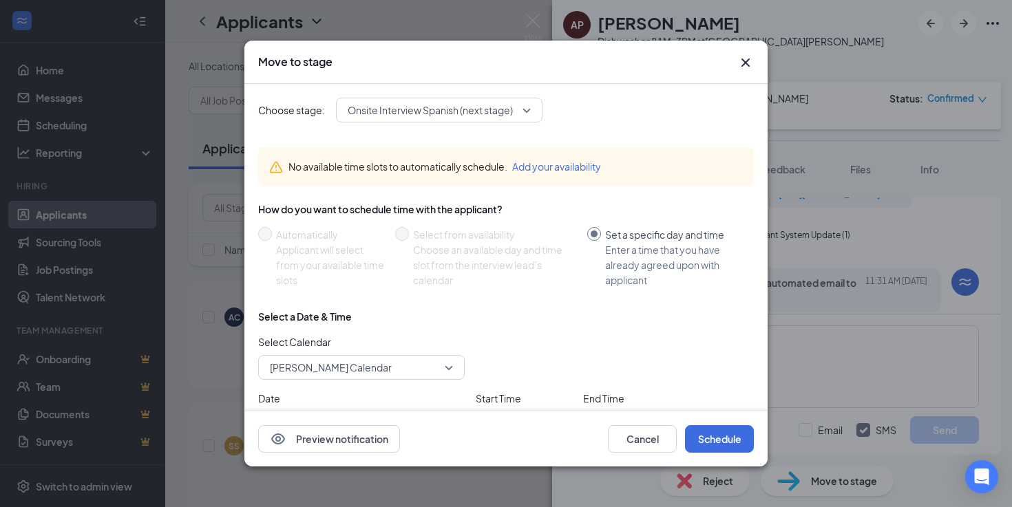
click at [498, 114] on span "Onsite Interview Spanish (next stage)" at bounding box center [430, 110] width 165 height 21
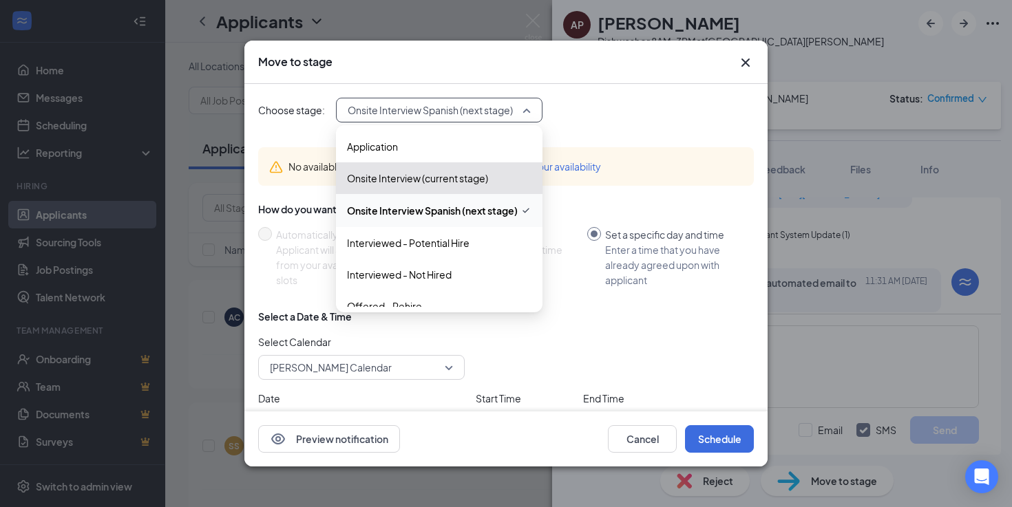
scroll to position [205, 0]
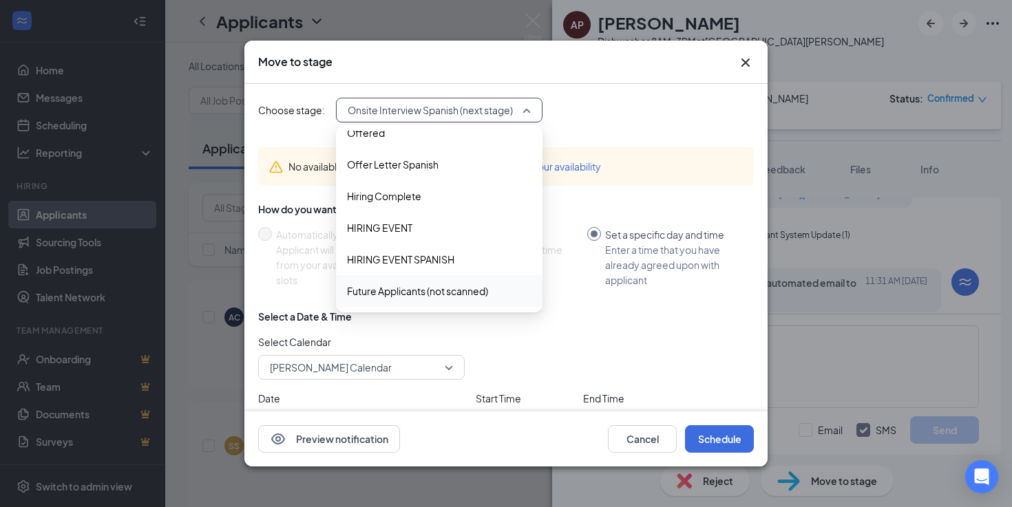
click at [419, 295] on span "Future Applicants (not scanned)" at bounding box center [417, 291] width 141 height 15
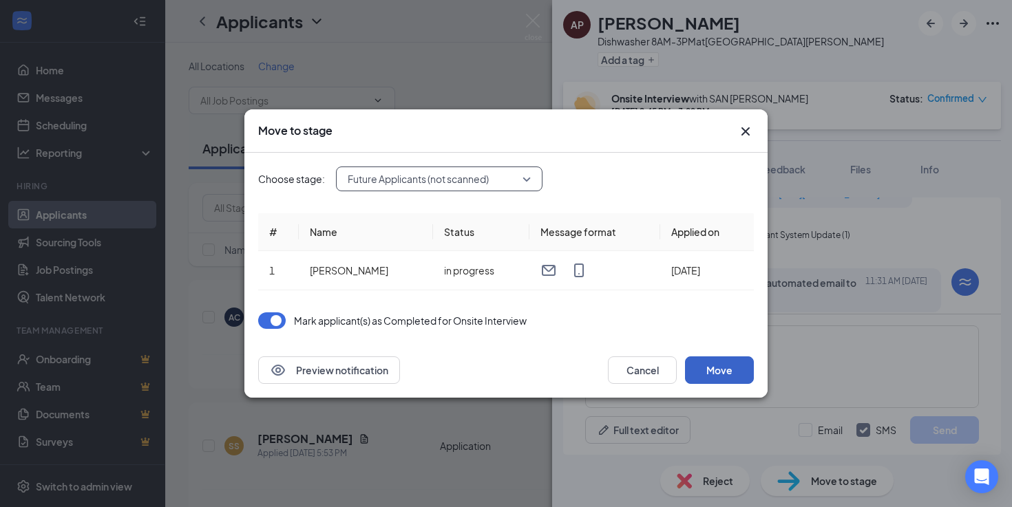
click at [712, 372] on button "Move" at bounding box center [719, 370] width 69 height 28
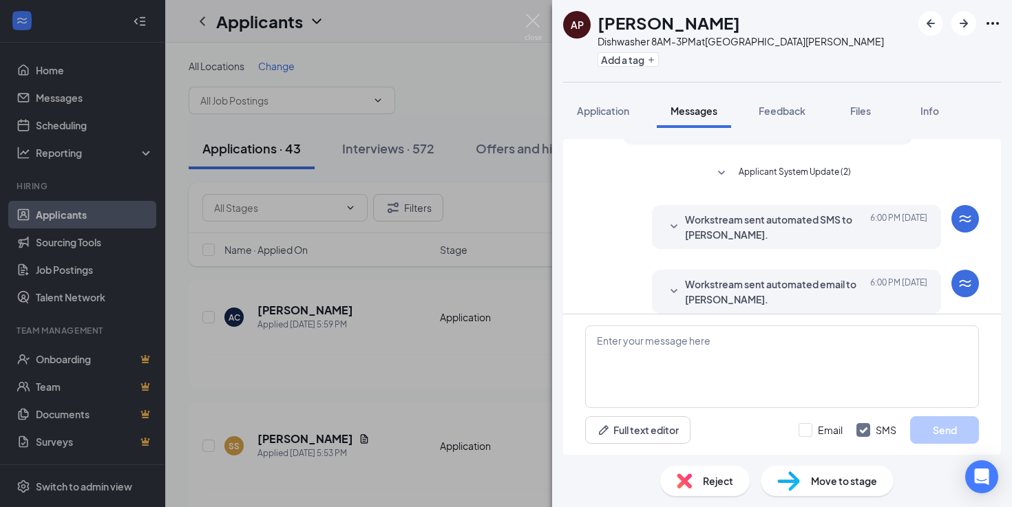
scroll to position [431, 0]
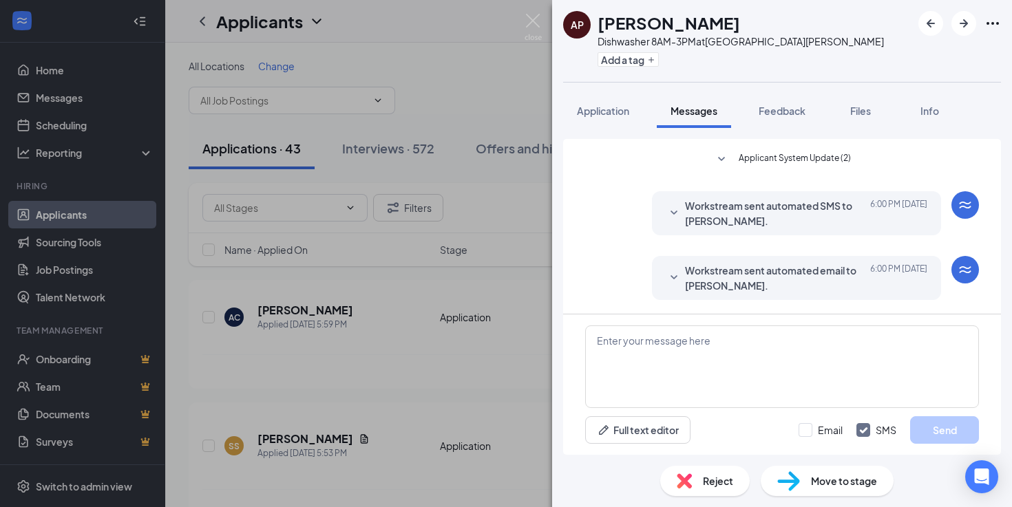
click at [822, 205] on span "Workstream sent automated SMS to [PERSON_NAME]." at bounding box center [775, 213] width 180 height 30
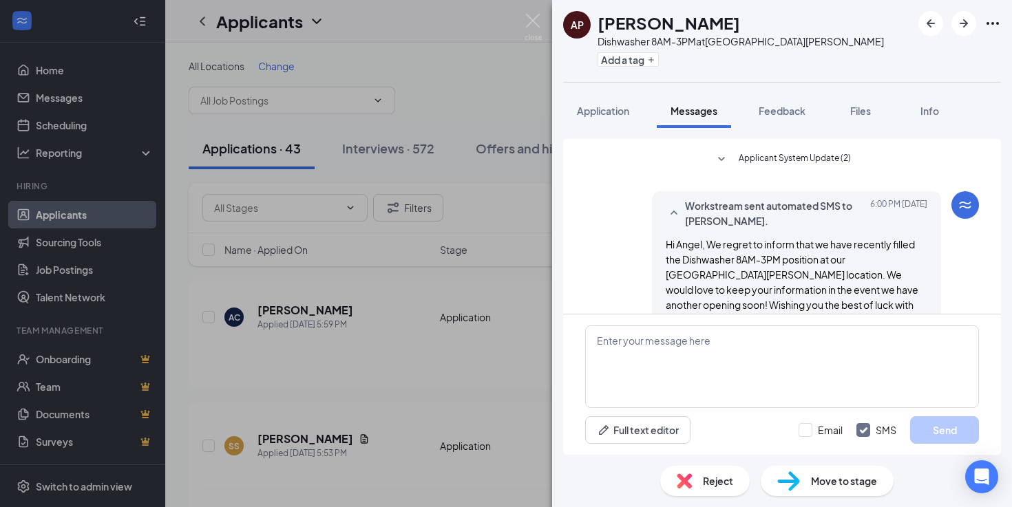
click at [822, 205] on span "Workstream sent automated SMS to [PERSON_NAME]." at bounding box center [775, 213] width 180 height 30
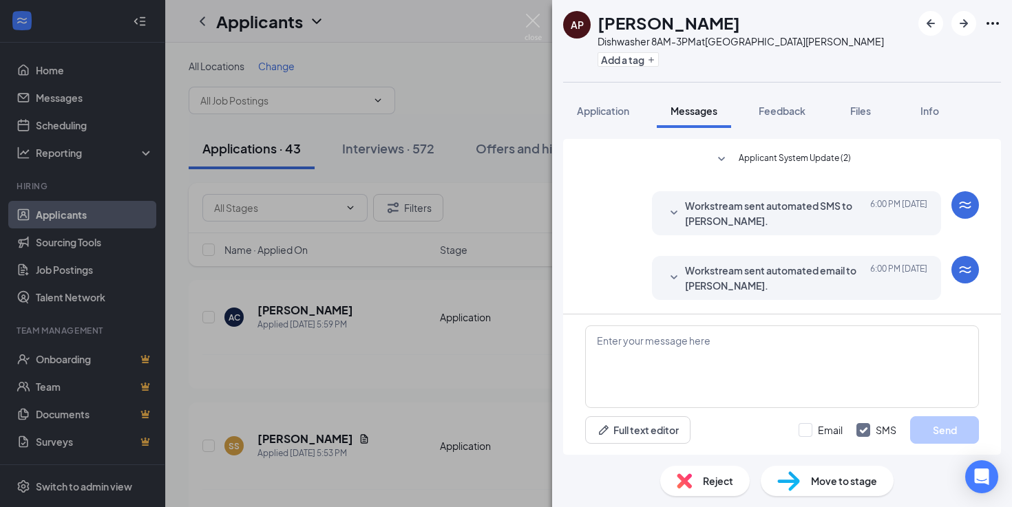
click at [720, 481] on span "Reject" at bounding box center [718, 480] width 30 height 15
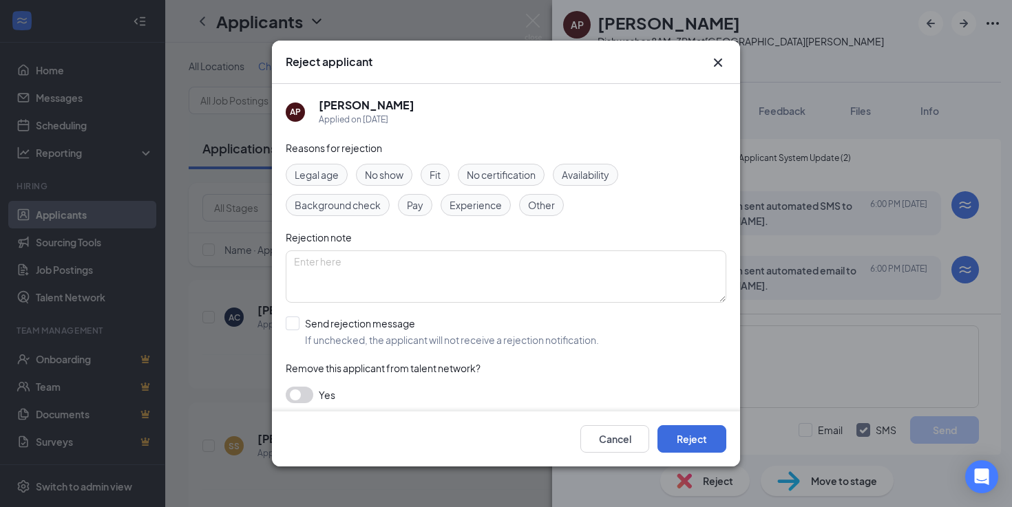
click at [284, 319] on div "AP Angel Perez Applied on Aug 25 Reasons for rejection Legal age No show Fit No…" at bounding box center [506, 248] width 468 height 328
click at [289, 319] on input "Send rejection message If unchecked, the applicant will not receive a rejection…" at bounding box center [442, 332] width 313 height 30
checkbox input "false"
click at [304, 396] on button "button" at bounding box center [300, 395] width 28 height 17
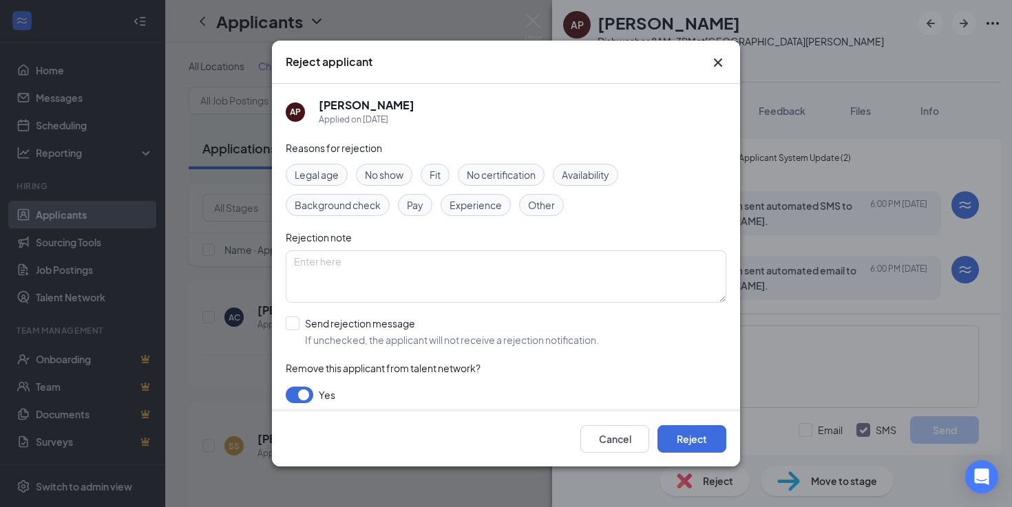
scroll to position [67, 0]
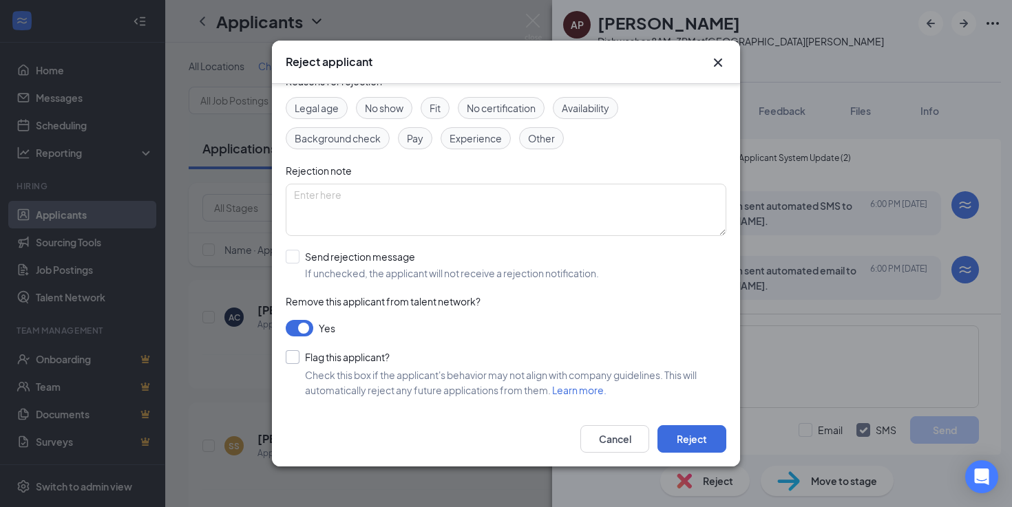
click at [297, 361] on input "Flag this applicant?" at bounding box center [338, 357] width 104 height 14
checkbox input "true"
click at [449, 232] on textarea at bounding box center [506, 210] width 440 height 52
type textarea "."
click at [317, 190] on textarea "arrest via sms" at bounding box center [506, 210] width 440 height 52
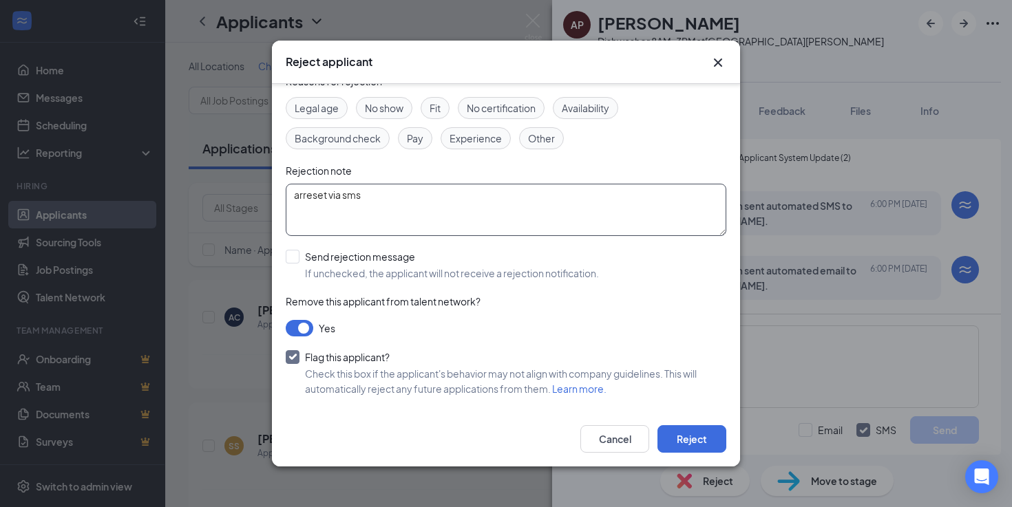
click at [317, 190] on textarea "arreset via sms" at bounding box center [506, 210] width 440 height 52
click at [317, 191] on textarea "arreset via sms" at bounding box center [506, 210] width 440 height 52
type textarea "he got arrested when missing his interview :o"
click at [694, 443] on button "Reject" at bounding box center [691, 439] width 69 height 28
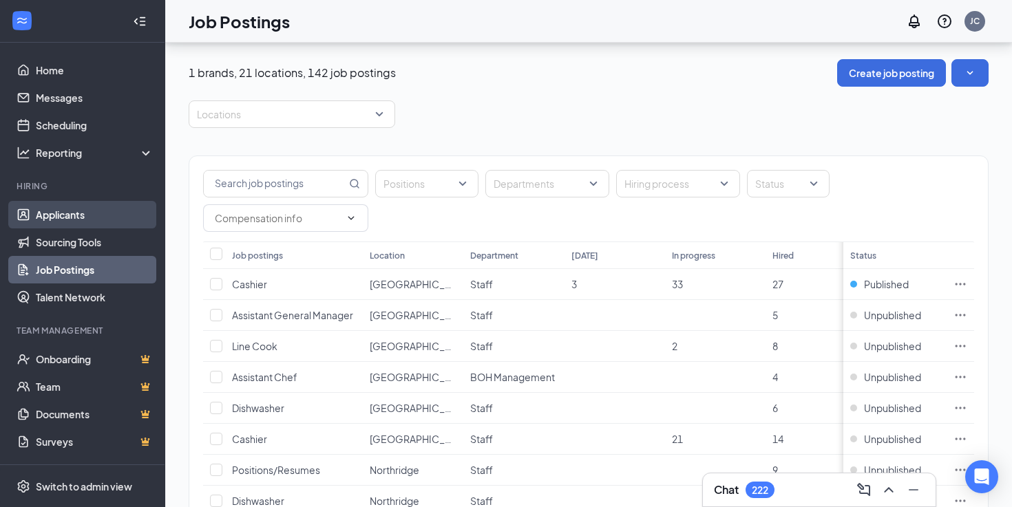
scroll to position [1416, 0]
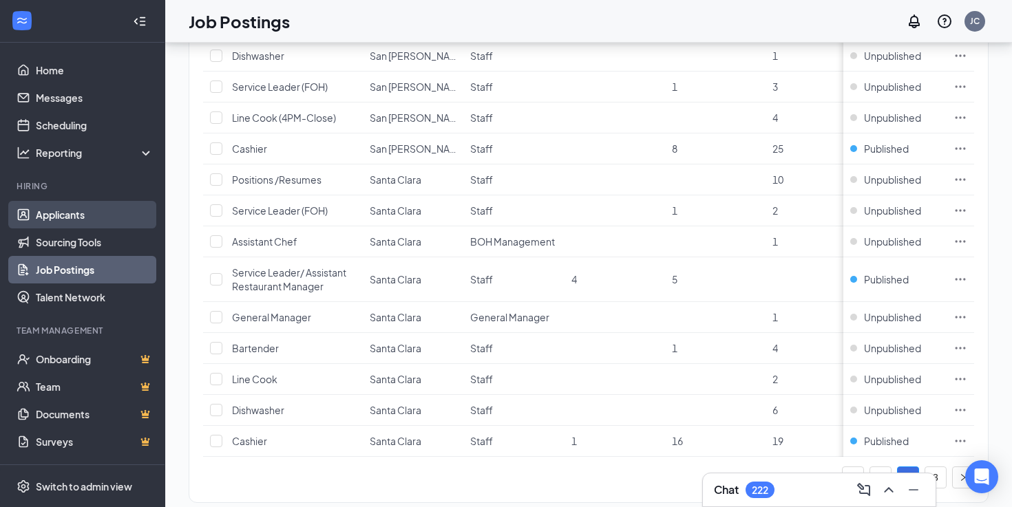
click at [105, 218] on link "Applicants" at bounding box center [95, 215] width 118 height 28
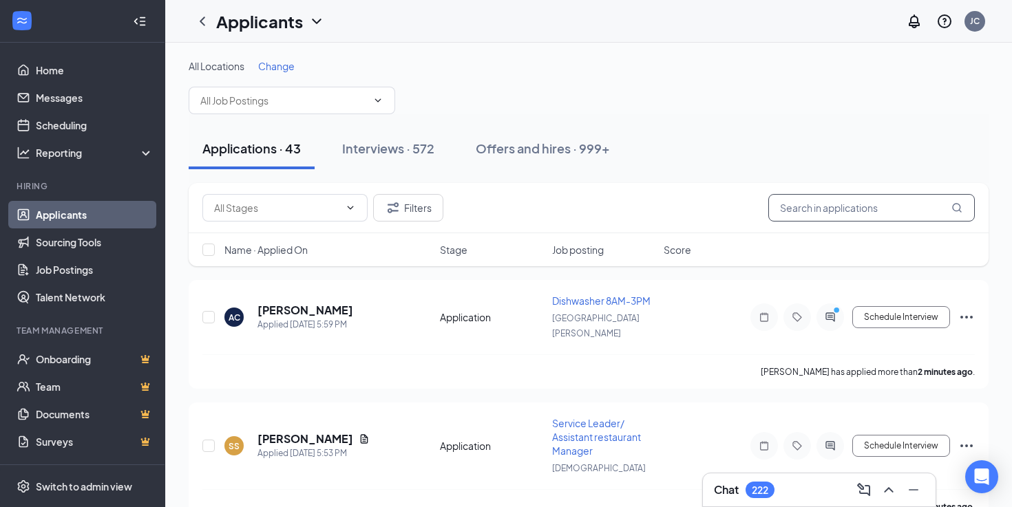
click at [866, 199] on input "text" at bounding box center [871, 208] width 206 height 28
paste input "perez75839@gmail.com"
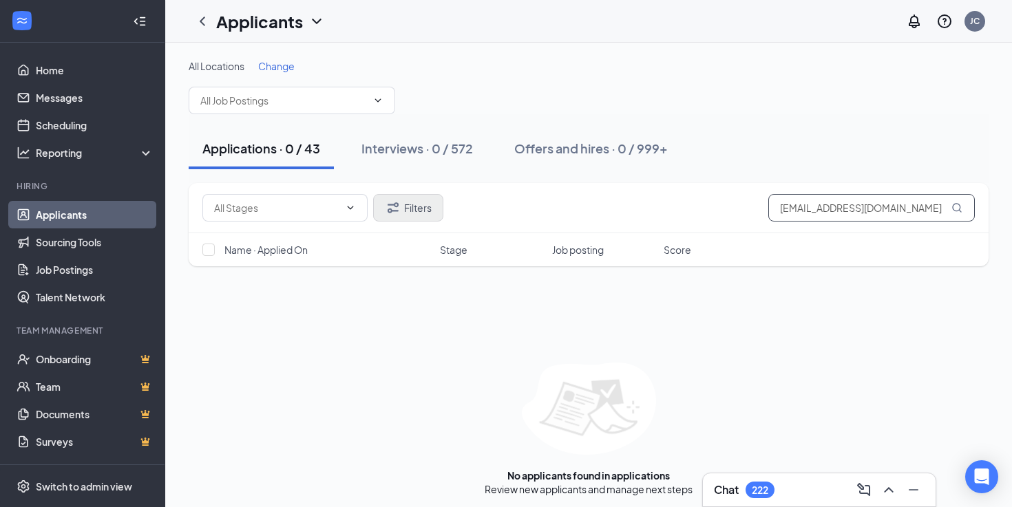
type input "perez75839@gmail.com"
click at [407, 200] on button "Filters" at bounding box center [408, 208] width 70 height 28
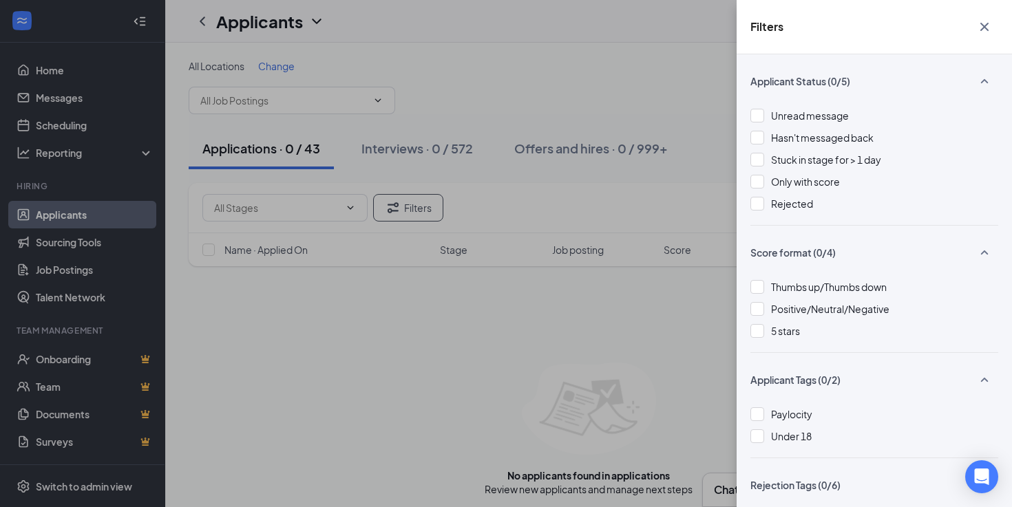
click at [759, 201] on div at bounding box center [757, 204] width 14 height 14
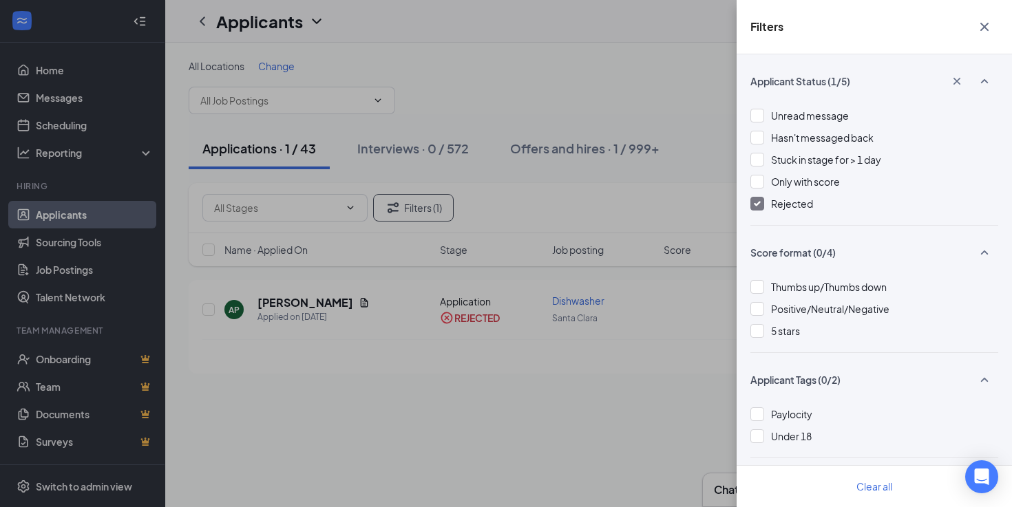
click at [567, 134] on div "Filters Applicant Status (1/5) Unread message Hasn't messaged back Stuck in sta…" at bounding box center [506, 253] width 1012 height 507
click at [566, 152] on div "Filters Applicant Status (1/5) Unread message Hasn't messaged back Stuck in sta…" at bounding box center [506, 253] width 1012 height 507
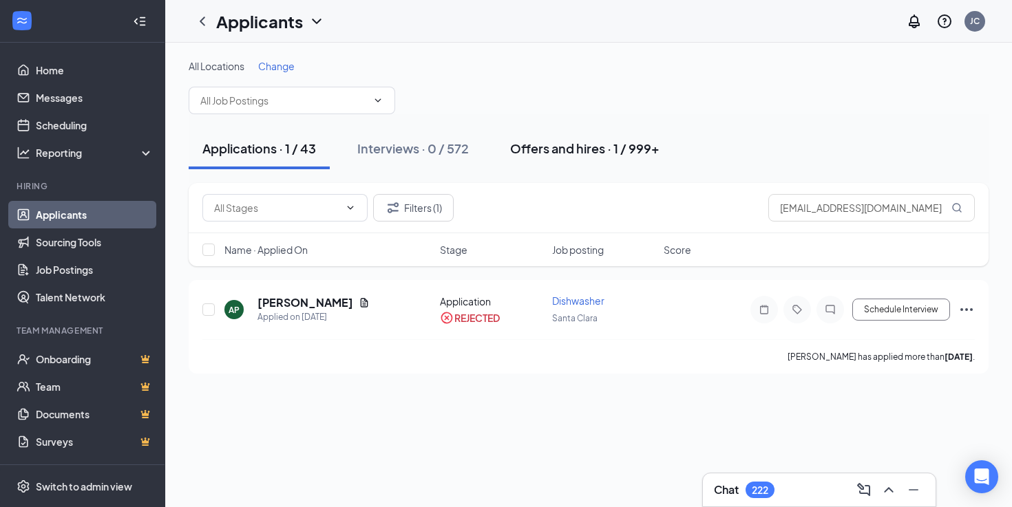
click at [584, 148] on div "Offers and hires · 1 / 999+" at bounding box center [584, 148] width 149 height 17
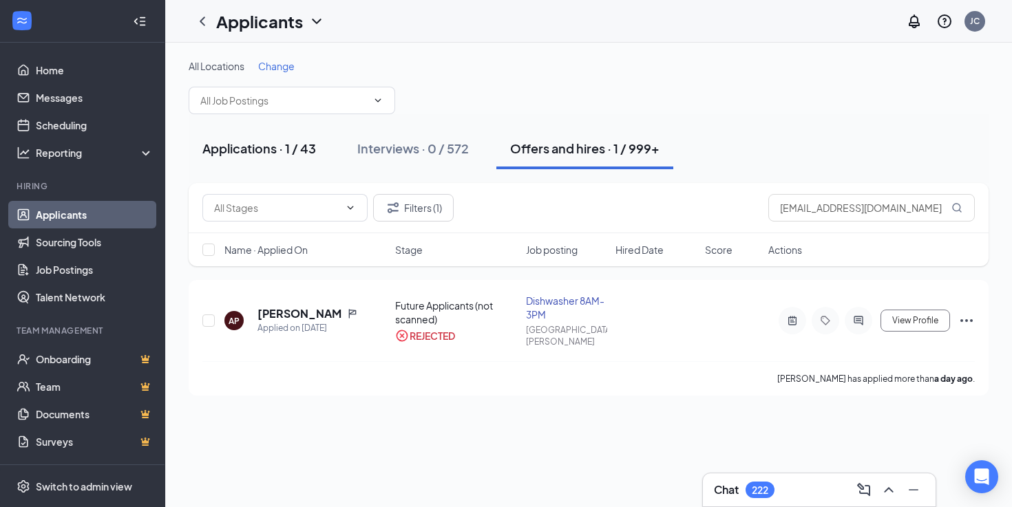
click at [313, 158] on button "Applications · 1 / 43" at bounding box center [259, 148] width 141 height 41
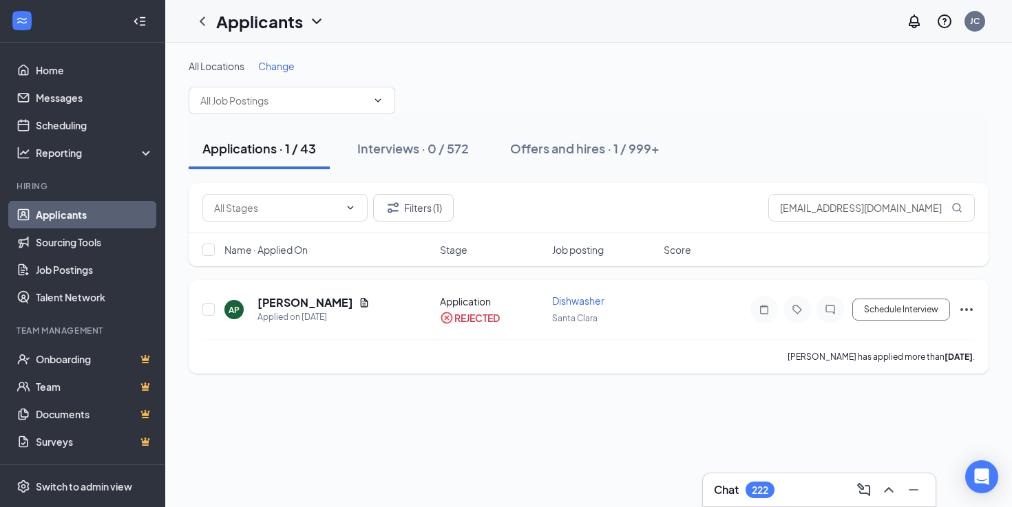
click at [963, 311] on icon "Ellipses" at bounding box center [966, 309] width 17 height 17
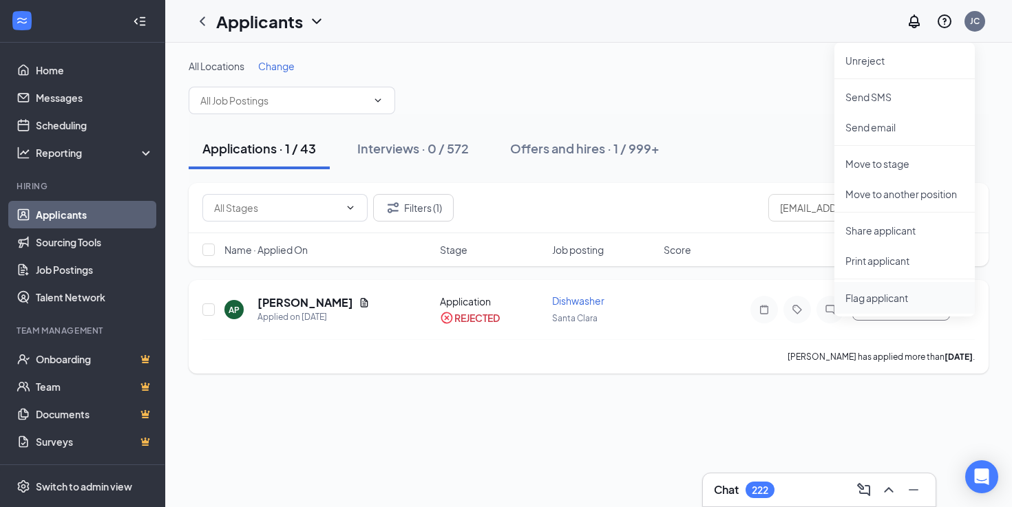
click at [877, 308] on li "Flag applicant" at bounding box center [904, 298] width 140 height 32
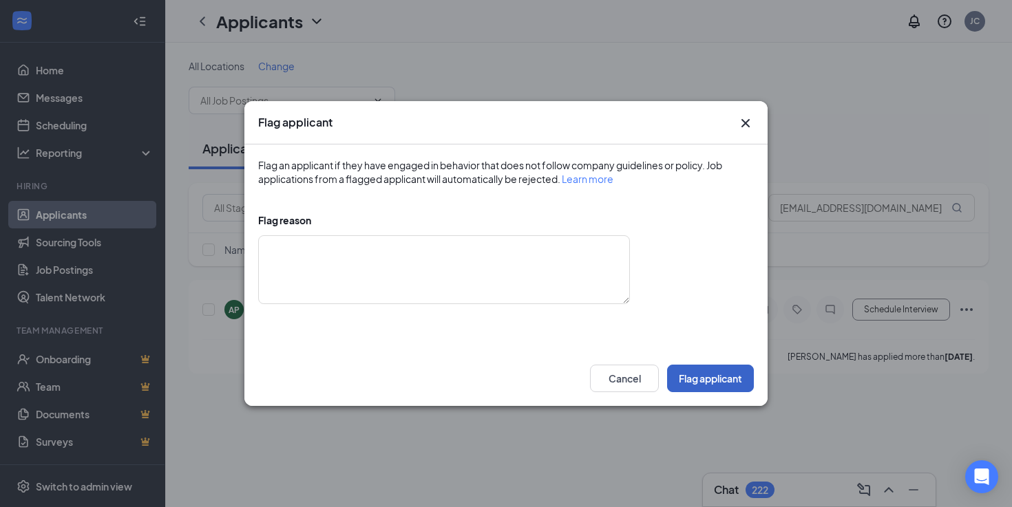
click at [704, 377] on button "Flag applicant" at bounding box center [710, 379] width 87 height 28
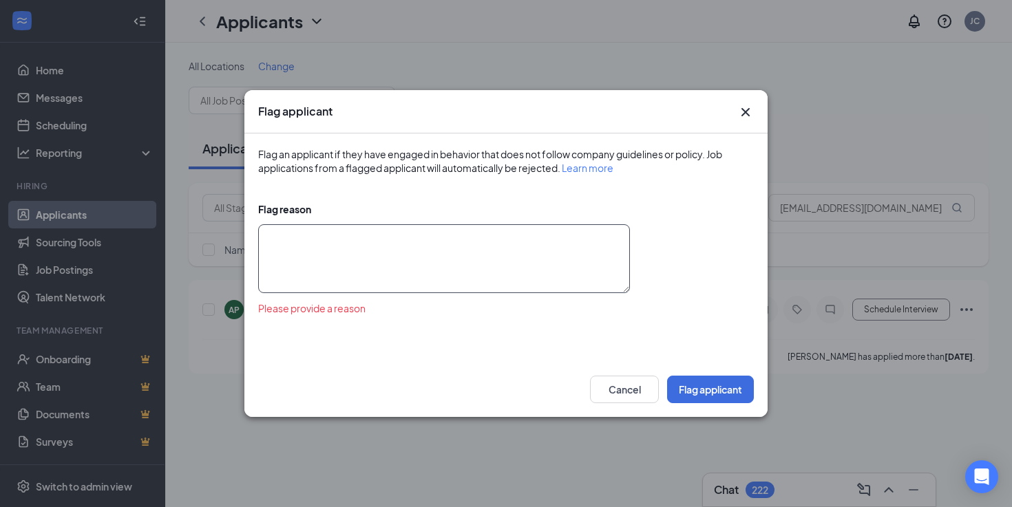
click at [480, 259] on textarea at bounding box center [444, 258] width 372 height 69
type textarea "r"
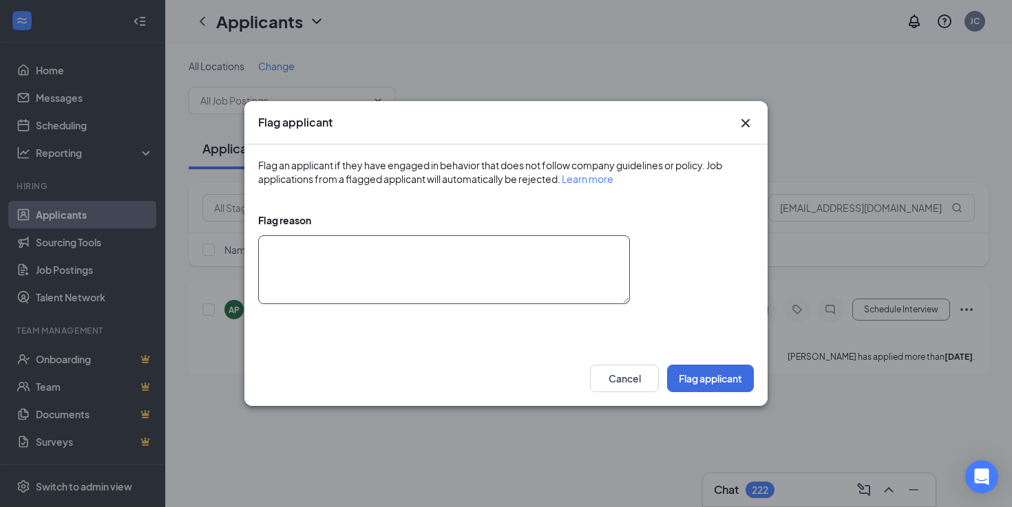
type textarea "t"
type textarea "risky candidate- texted he got arrested and that's why he missed interview."
click at [679, 372] on button "Flag applicant" at bounding box center [710, 379] width 87 height 28
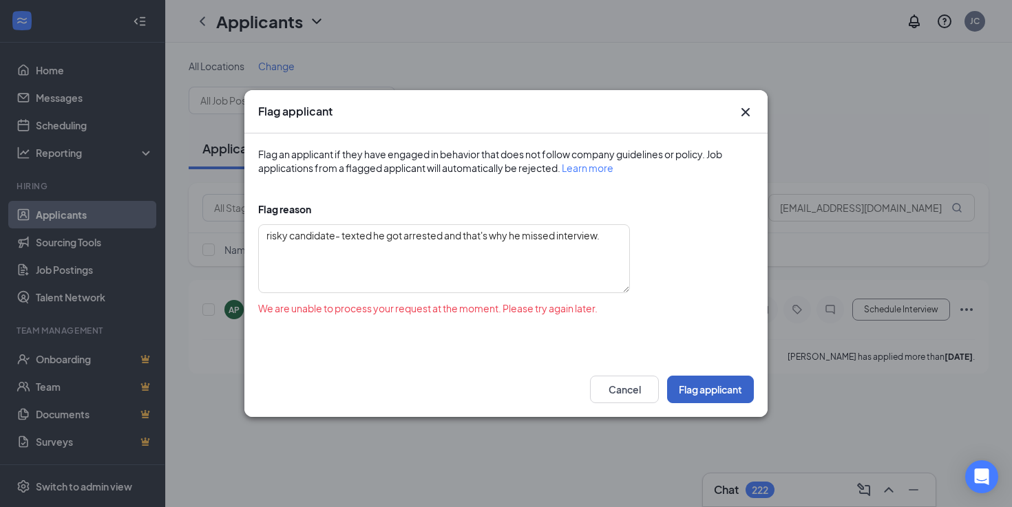
click at [676, 385] on button "Flag applicant" at bounding box center [710, 390] width 87 height 28
click at [643, 383] on button "Cancel" at bounding box center [624, 390] width 69 height 28
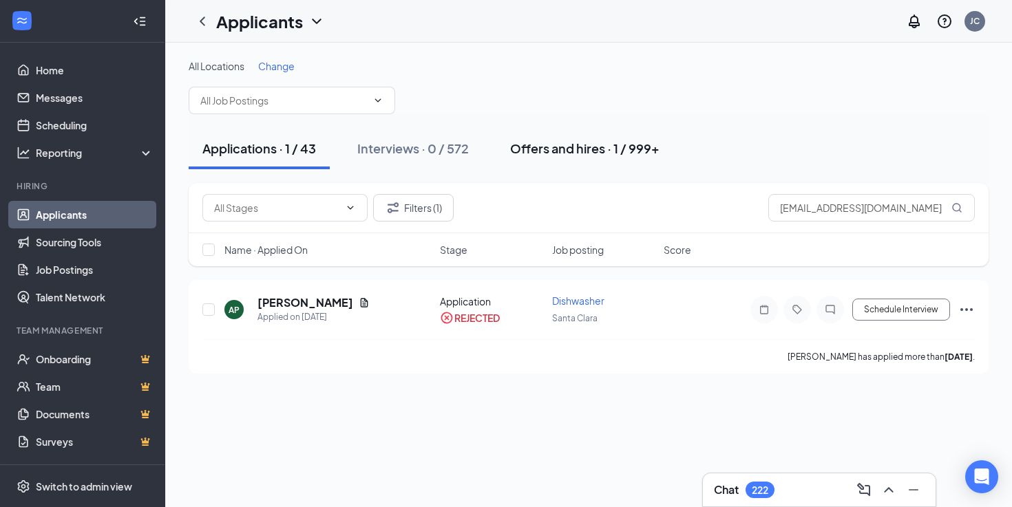
click at [593, 167] on button "Offers and hires · 1 / 999+" at bounding box center [584, 148] width 177 height 41
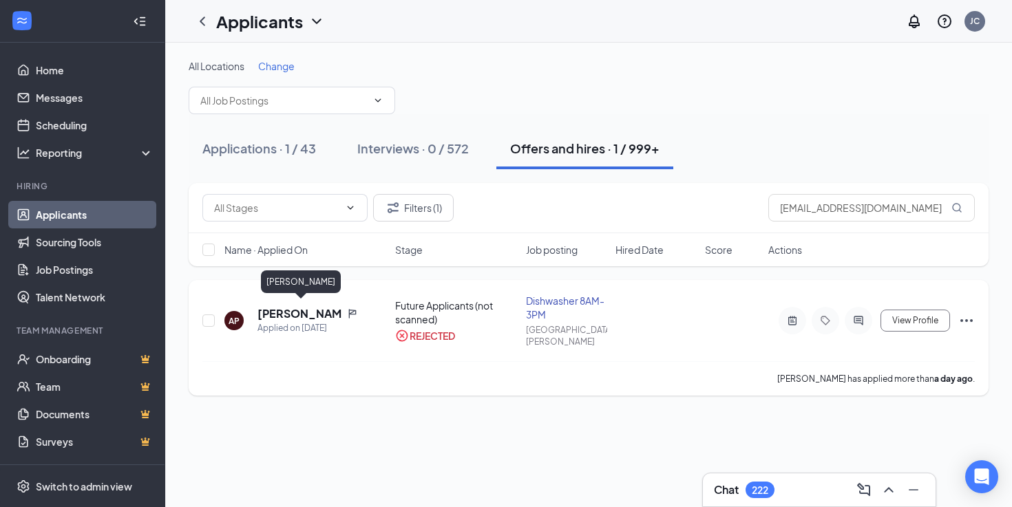
click at [263, 306] on h5 "Angel Perez" at bounding box center [299, 313] width 84 height 15
